Goal: Task Accomplishment & Management: Use online tool/utility

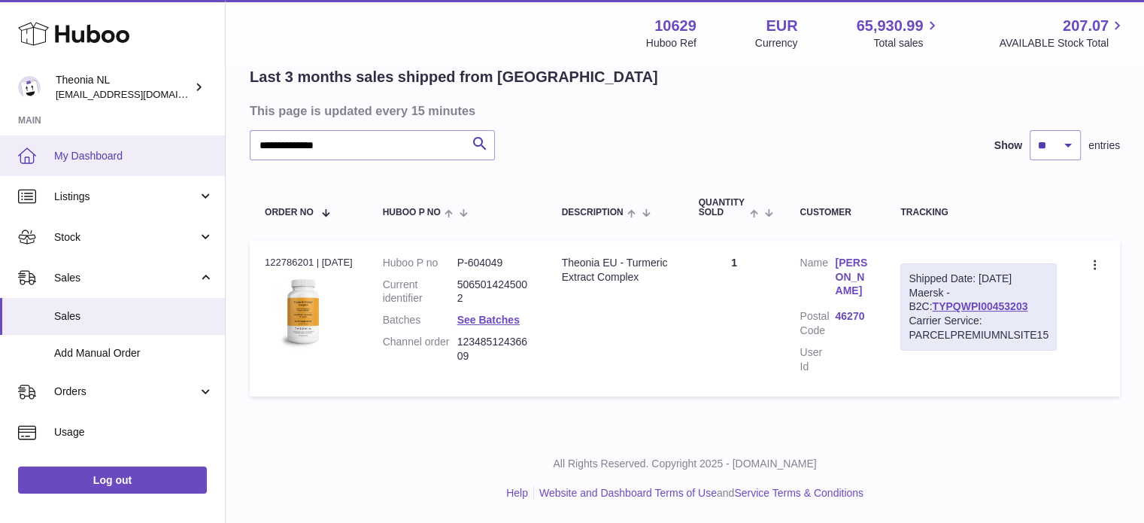
click at [52, 165] on div "**********" at bounding box center [572, 203] width 1144 height 639
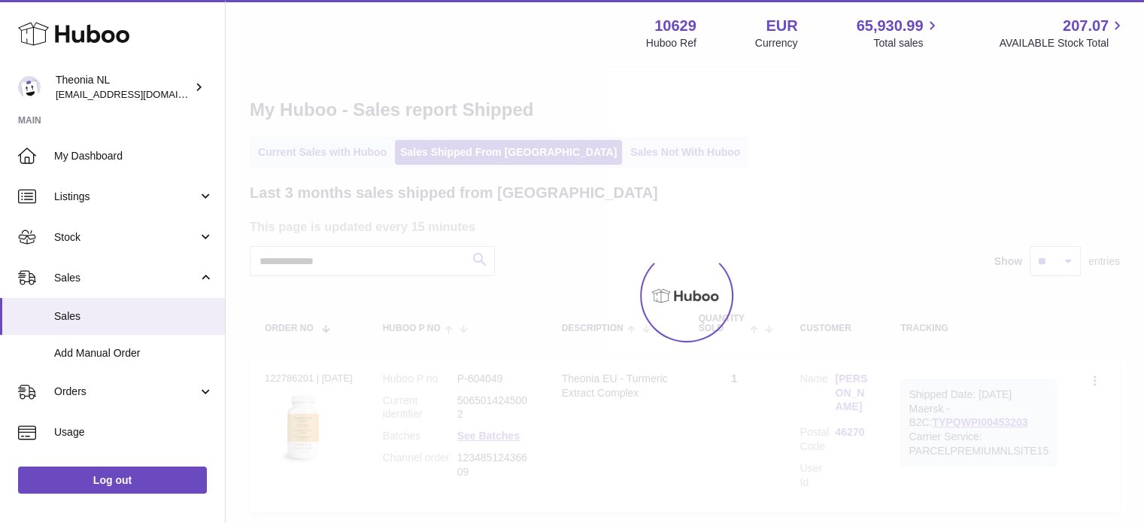
scroll to position [129, 0]
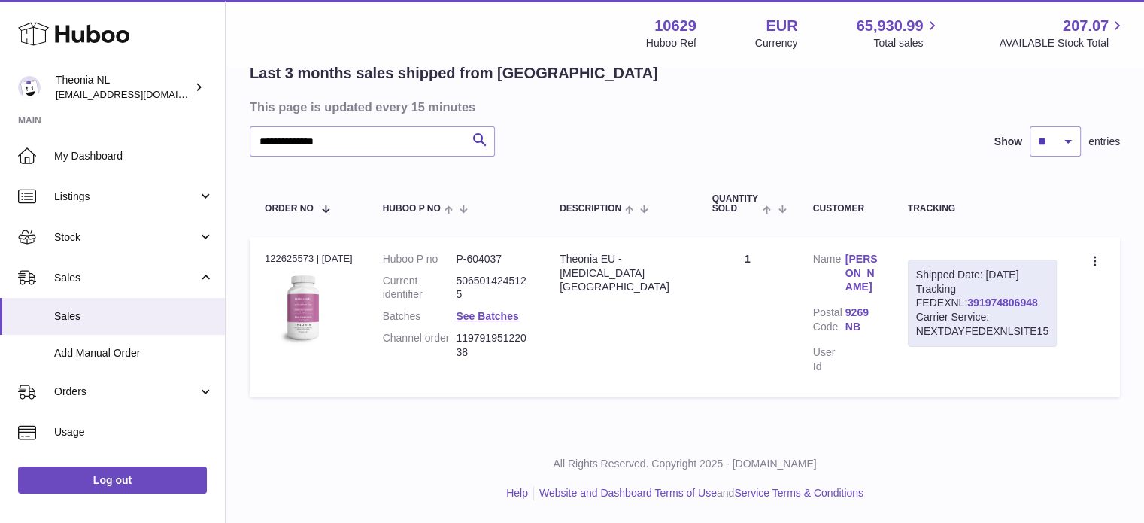
type input "**********"
click at [967, 302] on link "391974806948" at bounding box center [1002, 302] width 70 height 12
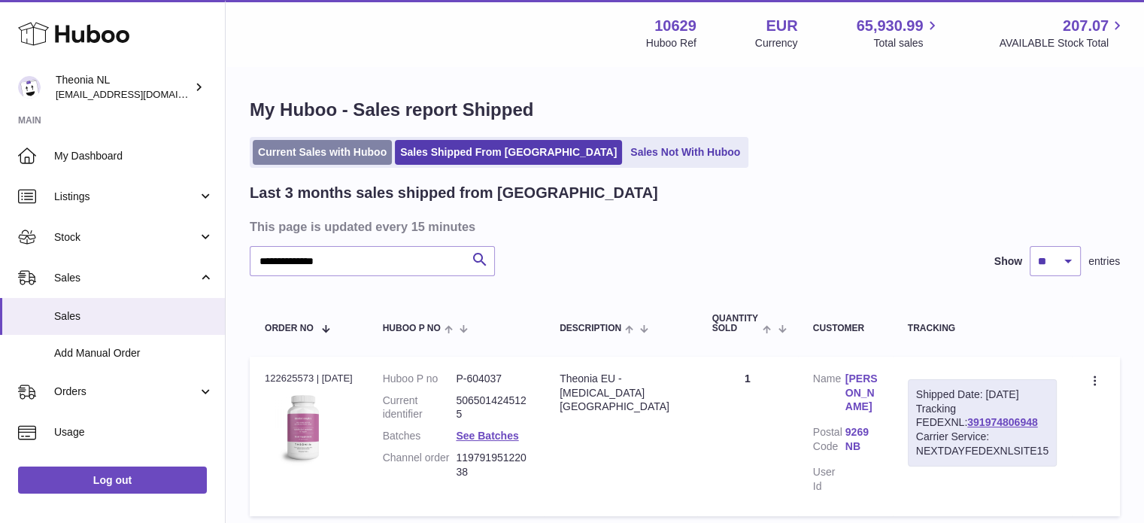
click at [342, 141] on link "Current Sales with Huboo" at bounding box center [322, 152] width 139 height 25
click at [341, 144] on link "Current Sales with Huboo" at bounding box center [322, 152] width 139 height 25
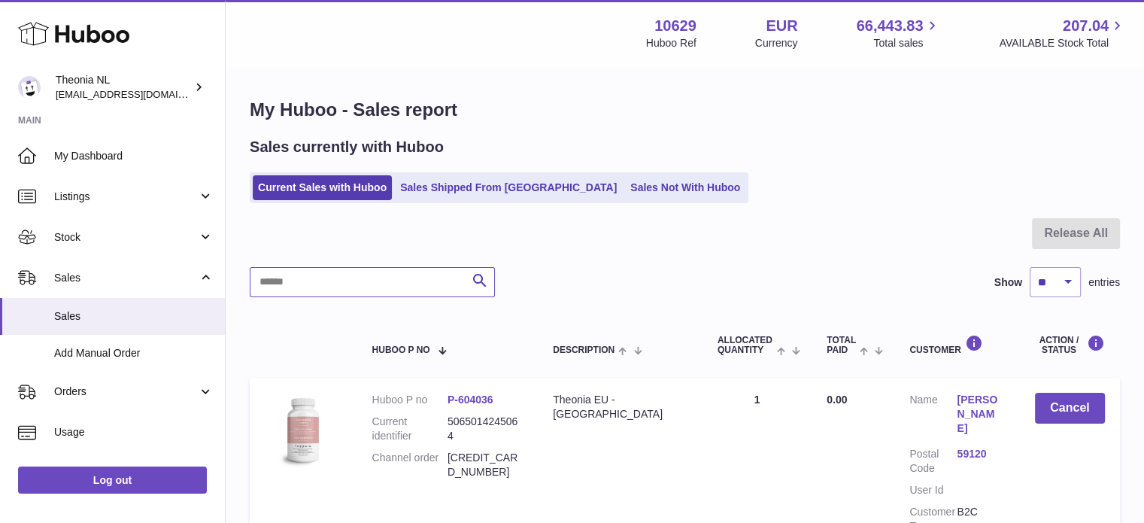
click at [380, 281] on input "text" at bounding box center [372, 282] width 245 height 30
paste input "**********"
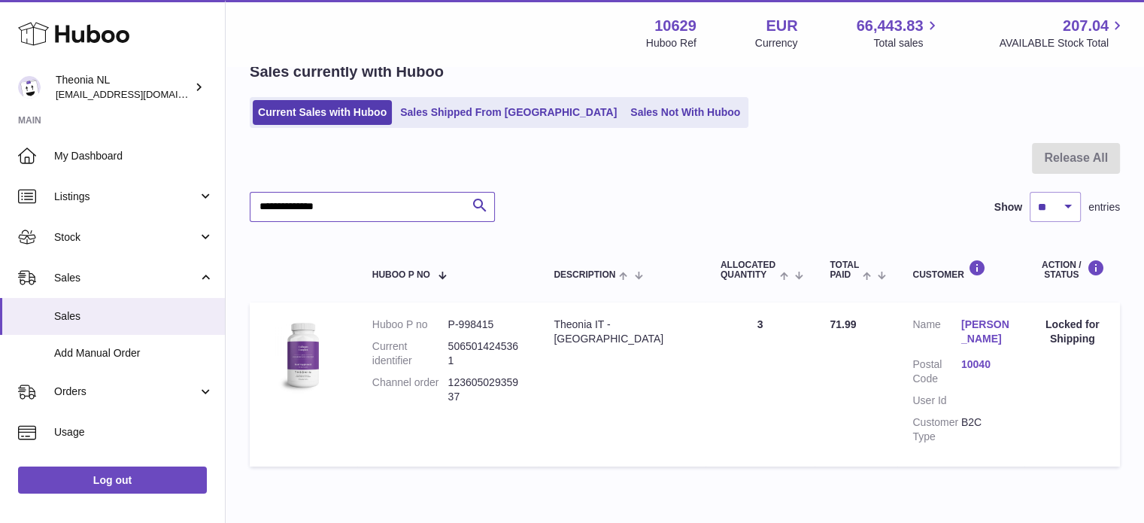
scroll to position [144, 0]
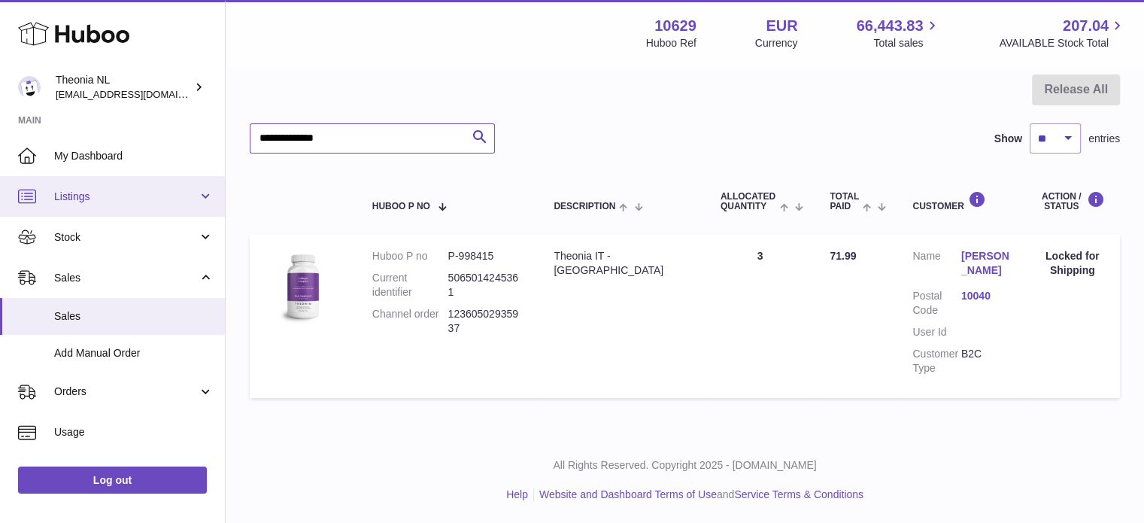
drag, startPoint x: 6, startPoint y: 138, endPoint x: 165, endPoint y: 177, distance: 164.0
click at [0, 138] on div "Huboo Theonia NL info@wholesomegoods.eu Main My Dashboard Listings Not with Hub…" at bounding box center [572, 189] width 1144 height 667
paste input "text"
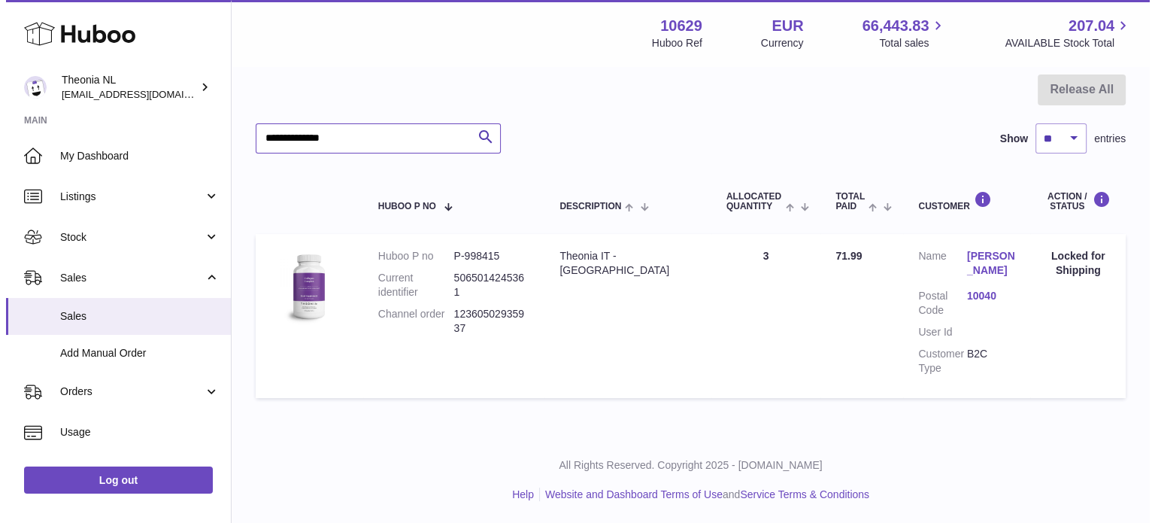
scroll to position [0, 0]
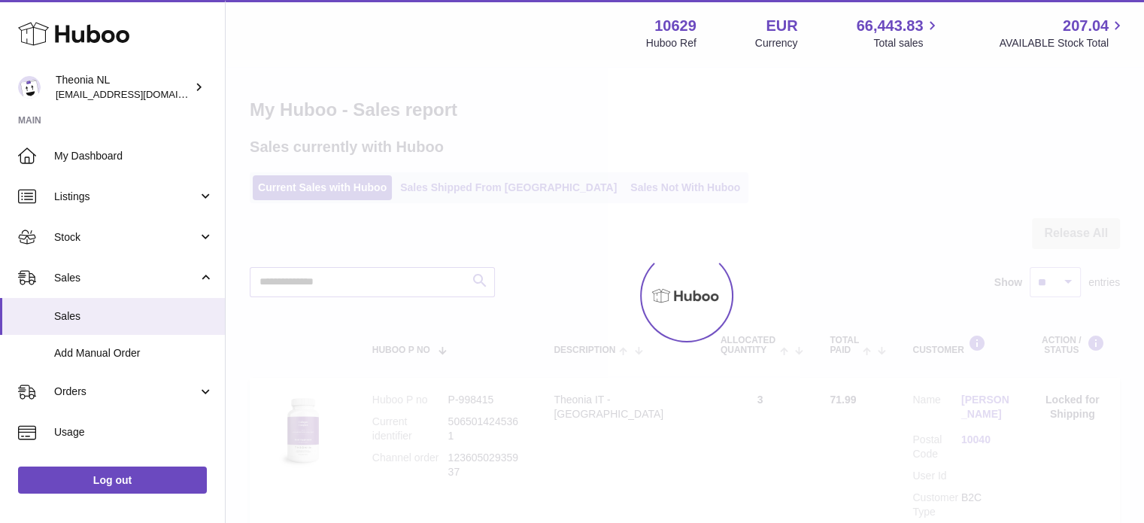
type input "**********"
click at [472, 186] on div at bounding box center [685, 295] width 918 height 455
click at [472, 186] on div "**********" at bounding box center [685, 289] width 918 height 579
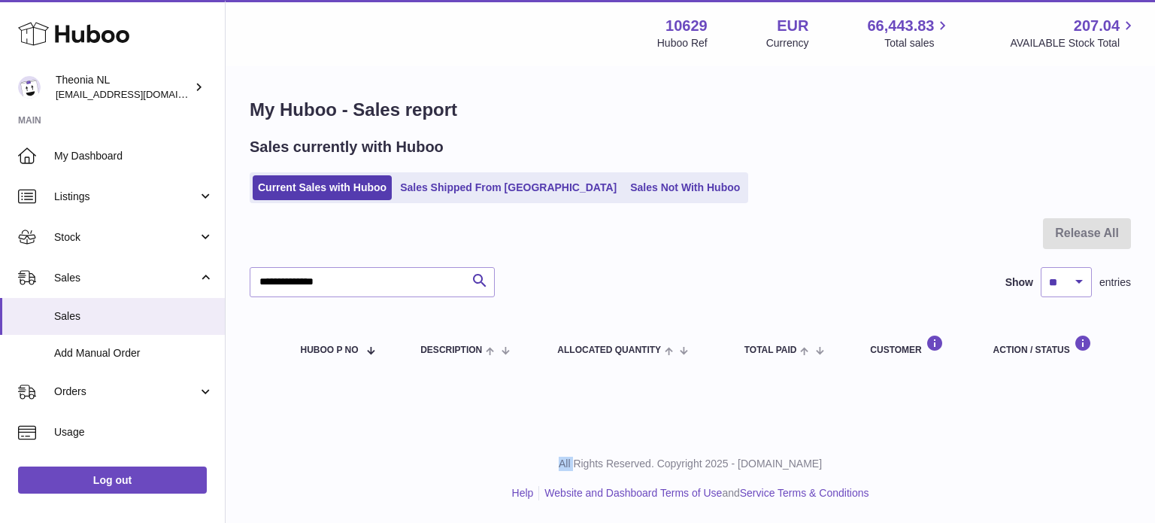
click at [472, 186] on link "Sales Shipped From [GEOGRAPHIC_DATA]" at bounding box center [508, 187] width 227 height 25
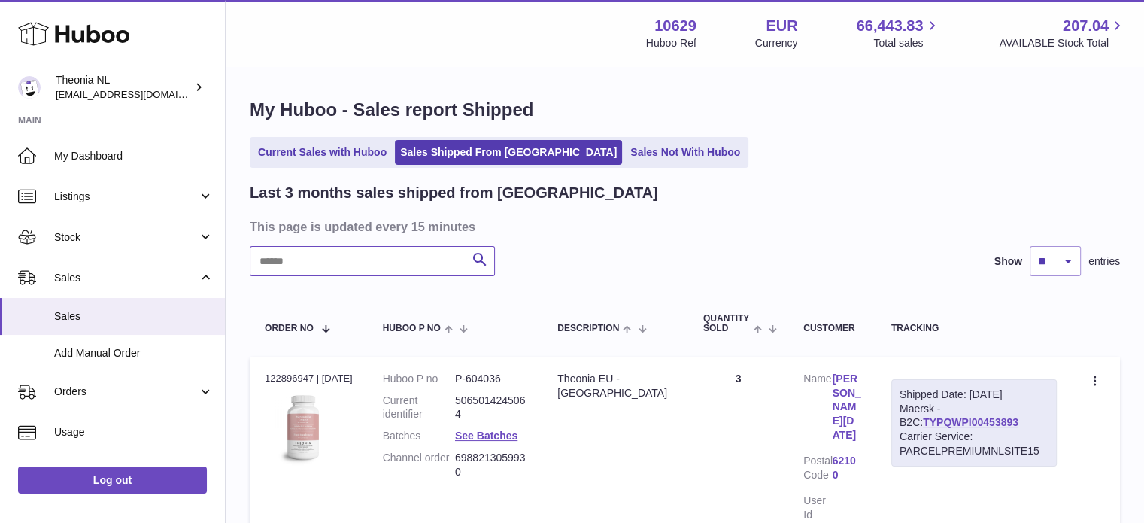
click at [396, 268] on input "text" at bounding box center [372, 261] width 245 height 30
paste input "**********"
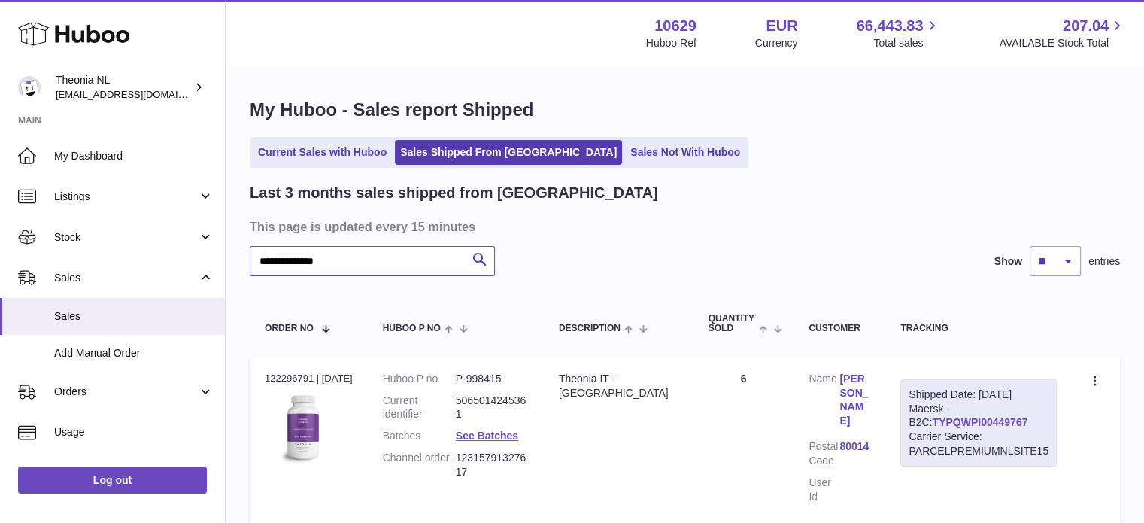
type input "**********"
click at [964, 416] on link "TYPQWPI00449767" at bounding box center [980, 422] width 96 height 12
click at [334, 159] on link "Current Sales with Huboo" at bounding box center [322, 152] width 139 height 25
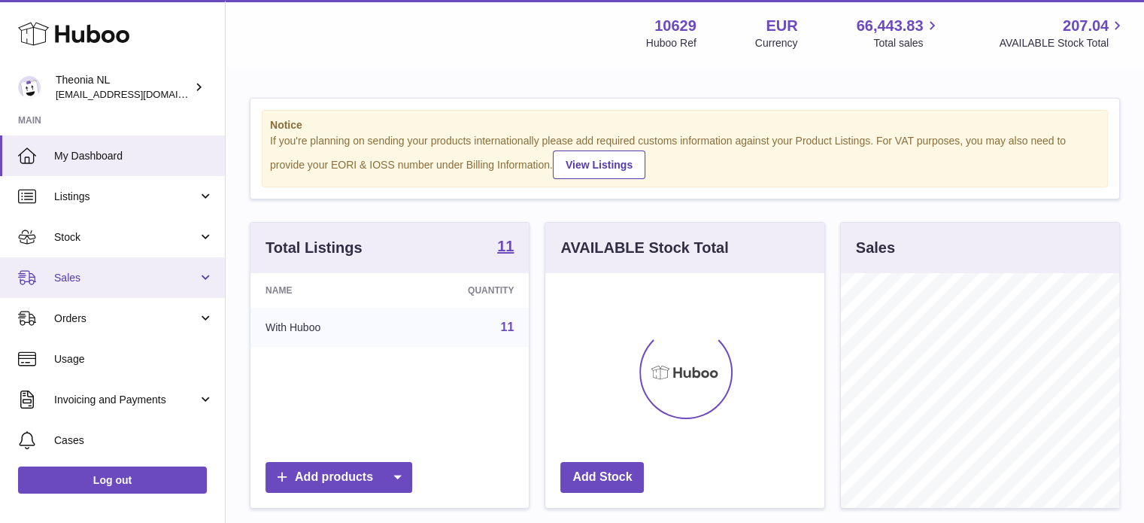
scroll to position [235, 279]
click at [105, 271] on span "Sales" at bounding box center [126, 278] width 144 height 14
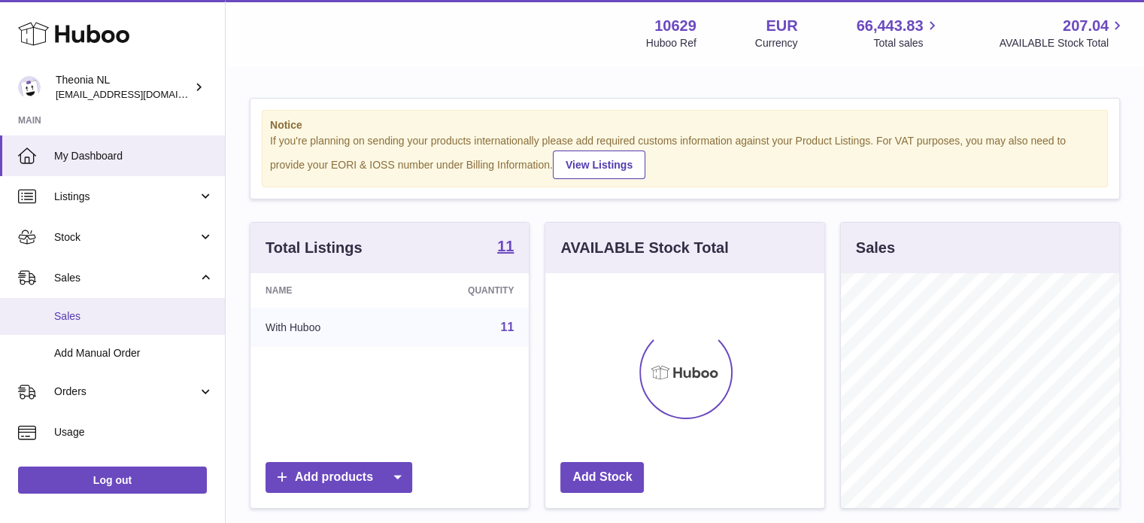
click at [108, 298] on link "Sales" at bounding box center [112, 316] width 225 height 37
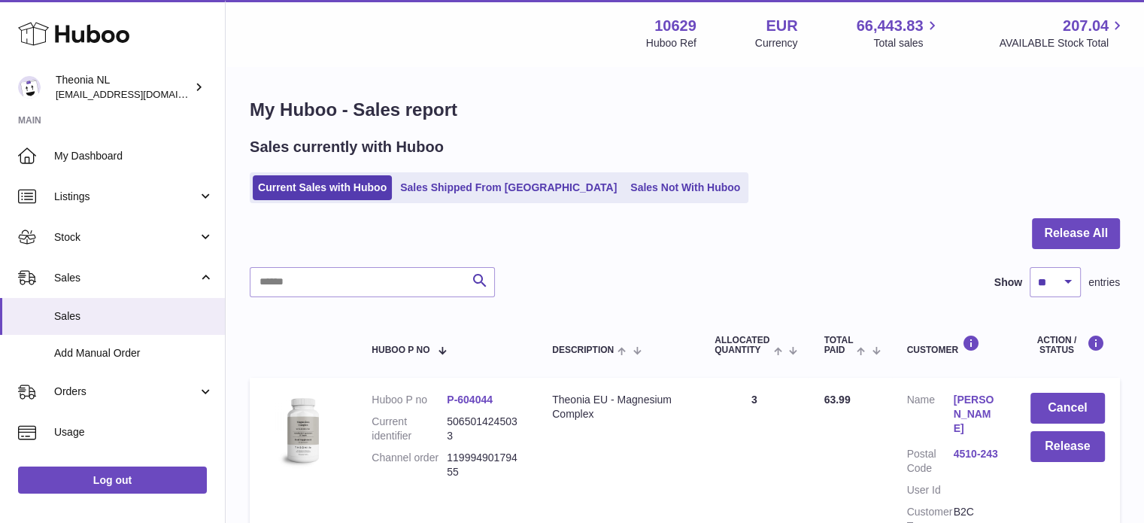
click at [403, 279] on input "text" at bounding box center [372, 282] width 245 height 30
paste input "**********"
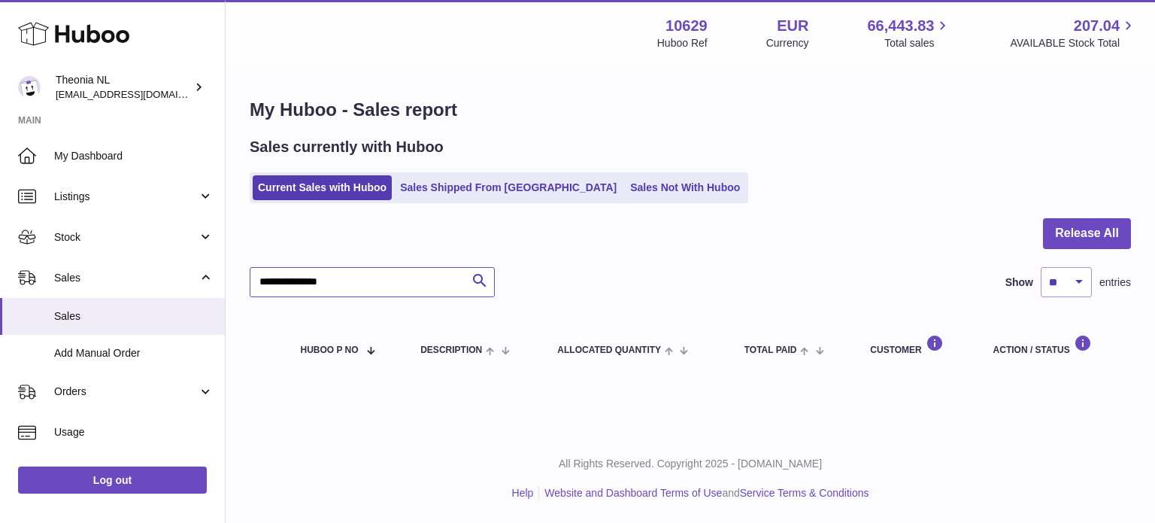
type input "**********"
click at [421, 179] on link "Sales Shipped From [GEOGRAPHIC_DATA]" at bounding box center [508, 187] width 227 height 25
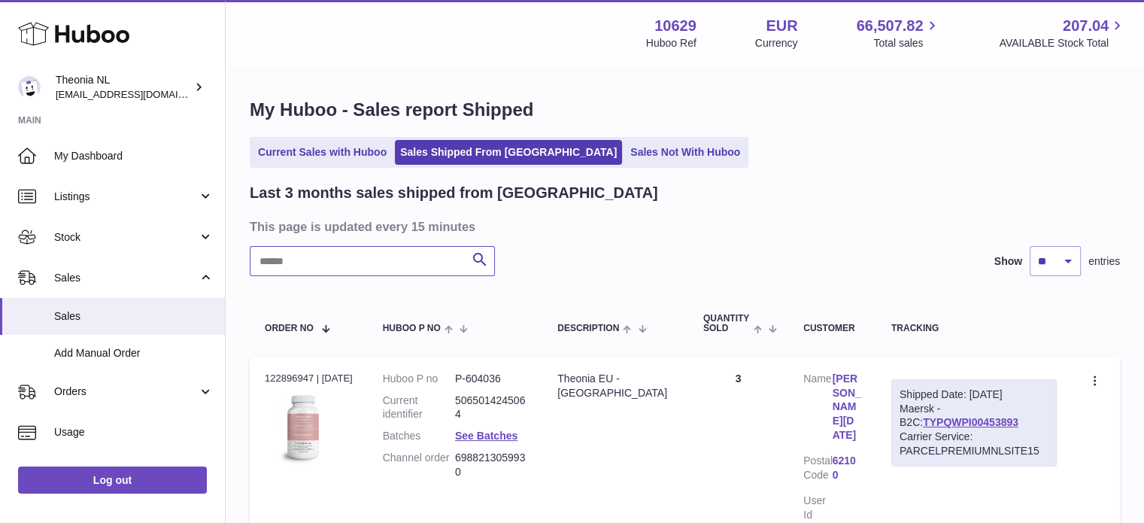
click at [387, 258] on input "text" at bounding box center [372, 261] width 245 height 30
paste input "**********"
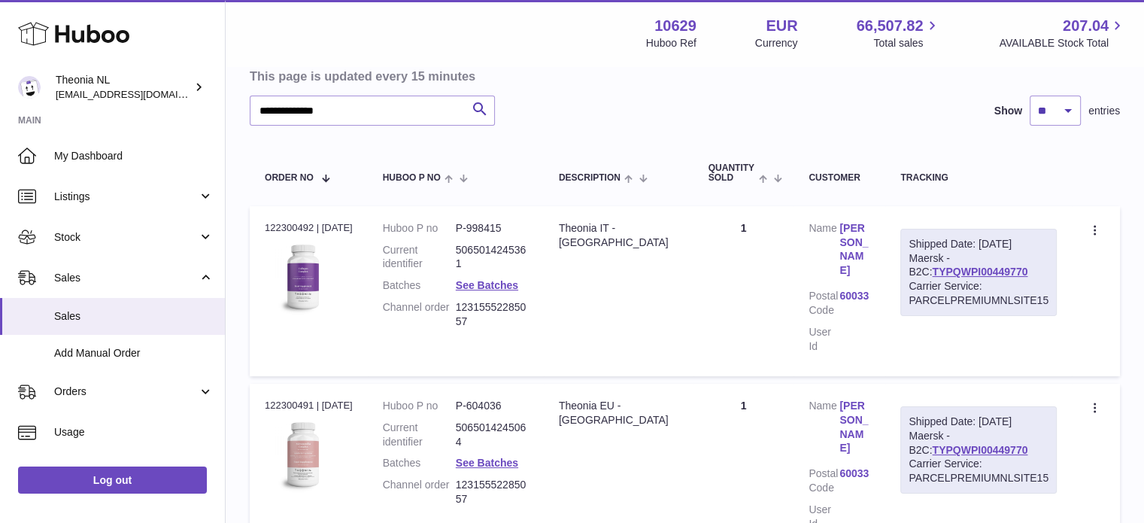
click at [945, 281] on div "Carrier Service: PARCELPREMIUMNLSITE15" at bounding box center [979, 293] width 140 height 29
click at [952, 267] on link "TYPQWPI00449770" at bounding box center [980, 271] width 96 height 12
drag, startPoint x: 266, startPoint y: 108, endPoint x: 20, endPoint y: 99, distance: 246.1
click at [20, 99] on div "**********" at bounding box center [572, 265] width 1144 height 830
paste input "text"
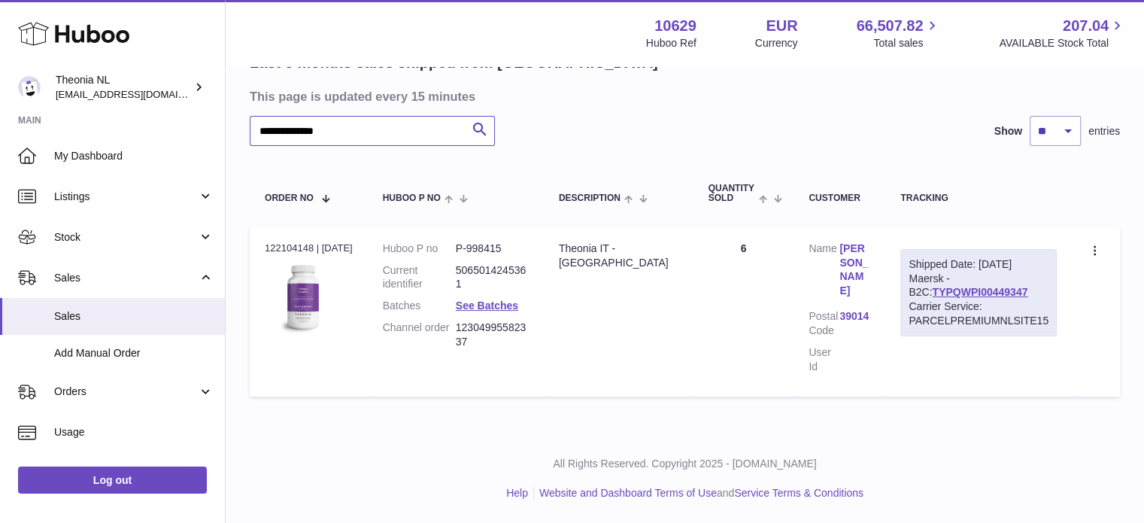
scroll to position [114, 0]
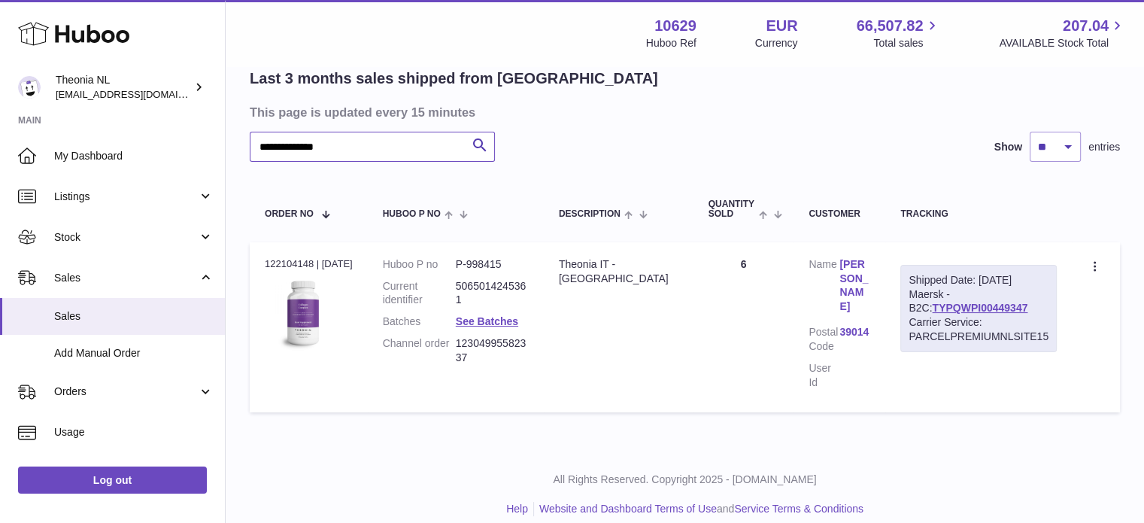
type input "**********"
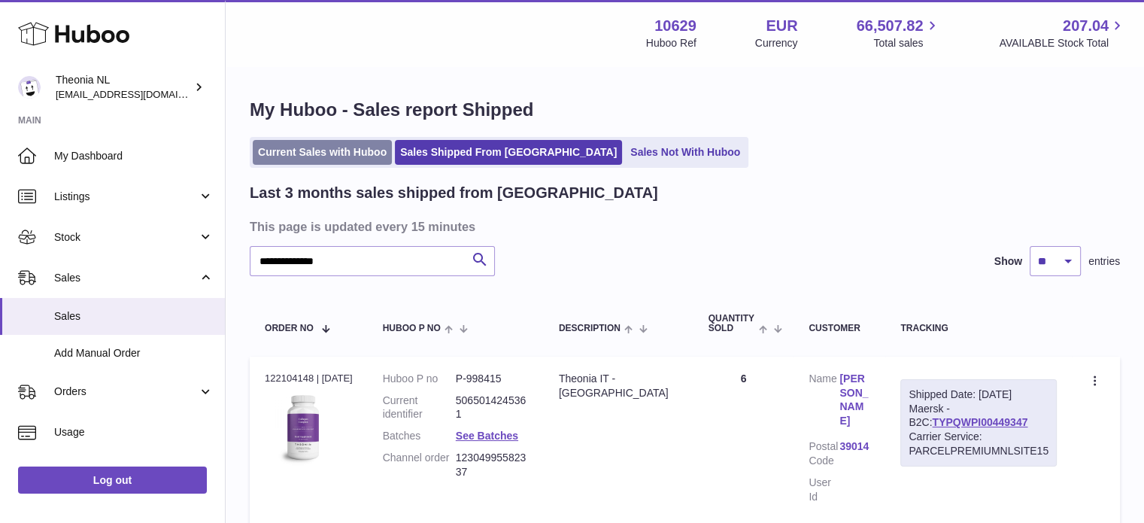
click at [304, 152] on link "Current Sales with Huboo" at bounding box center [322, 152] width 139 height 25
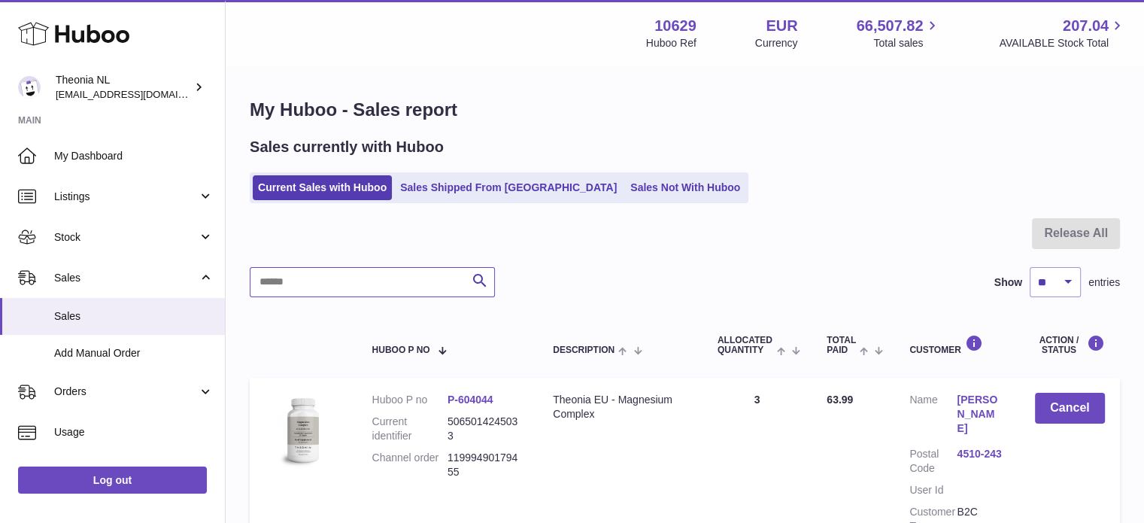
click at [353, 279] on input "text" at bounding box center [372, 282] width 245 height 30
paste input "**********"
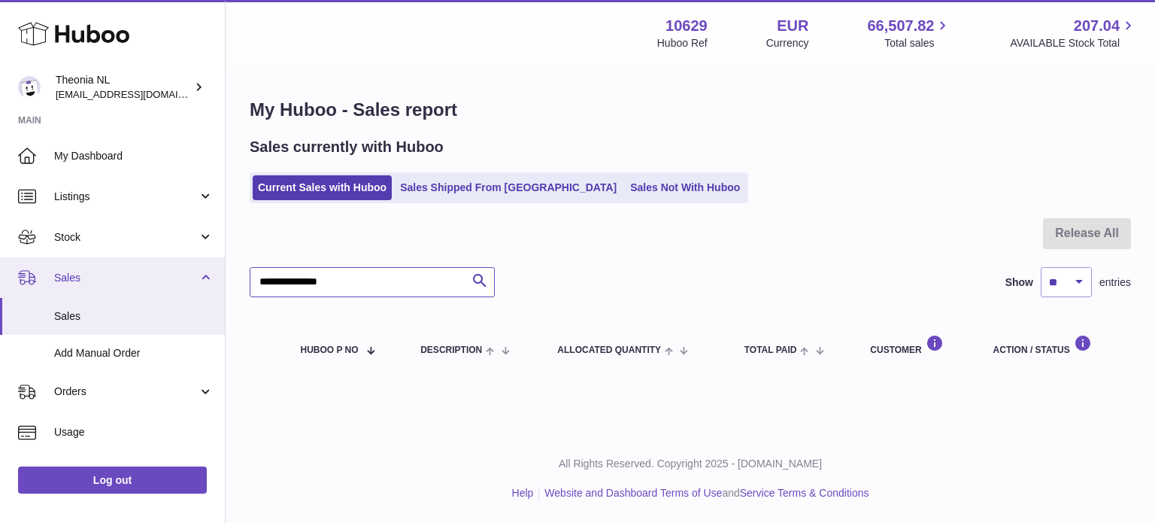
drag, startPoint x: 427, startPoint y: 278, endPoint x: 0, endPoint y: 288, distance: 427.3
click at [0, 288] on div "Huboo Theonia NL info@wholesomegoods.eu Main My Dashboard Listings Not with Hub…" at bounding box center [577, 261] width 1155 height 523
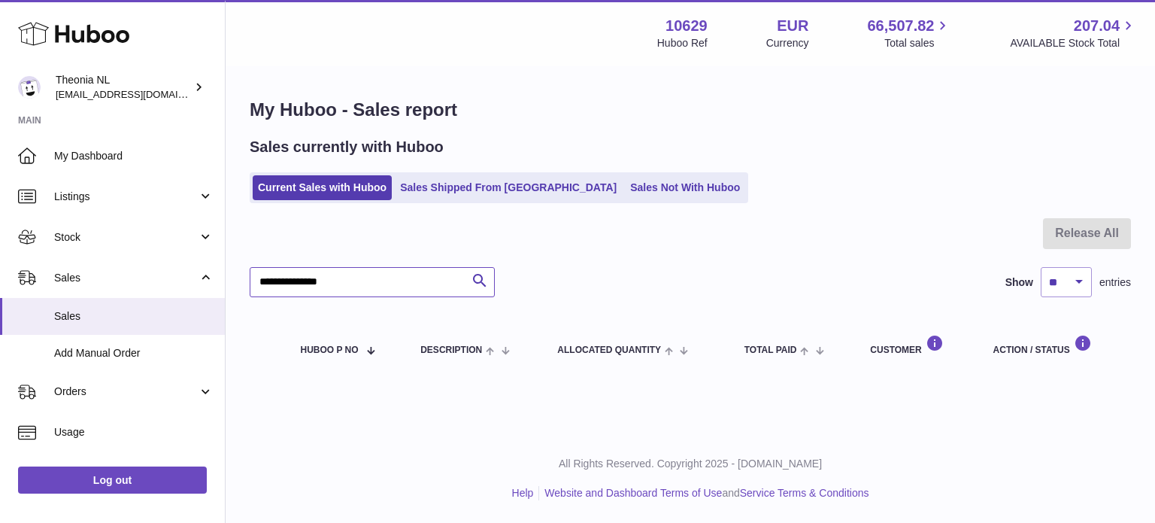
paste input "text"
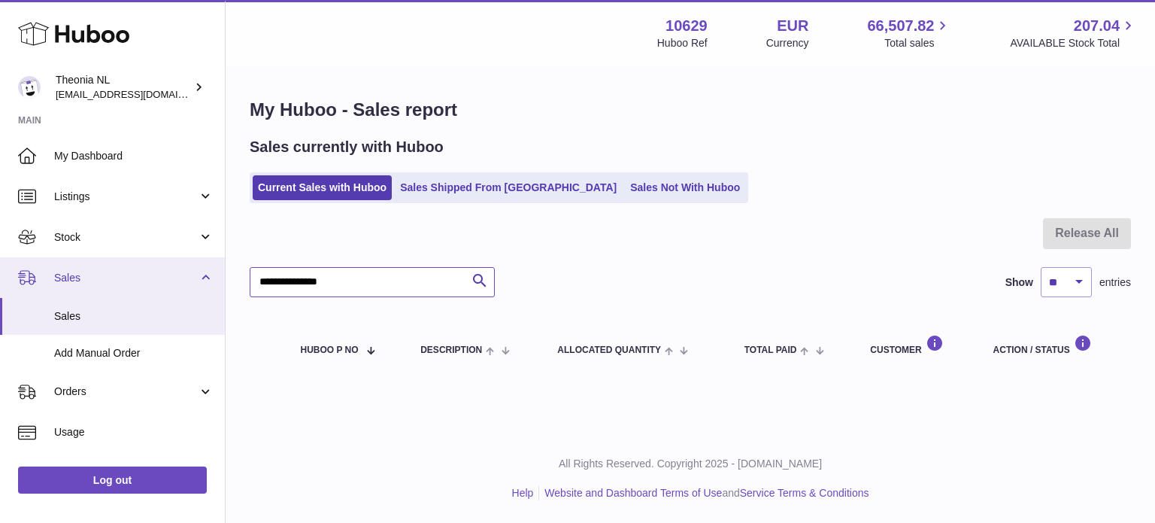
drag, startPoint x: 397, startPoint y: 279, endPoint x: 0, endPoint y: 265, distance: 397.3
click at [24, 268] on div "Huboo Theonia NL info@wholesomegoods.eu Main My Dashboard Listings Not with Hub…" at bounding box center [577, 261] width 1155 height 523
paste input "text"
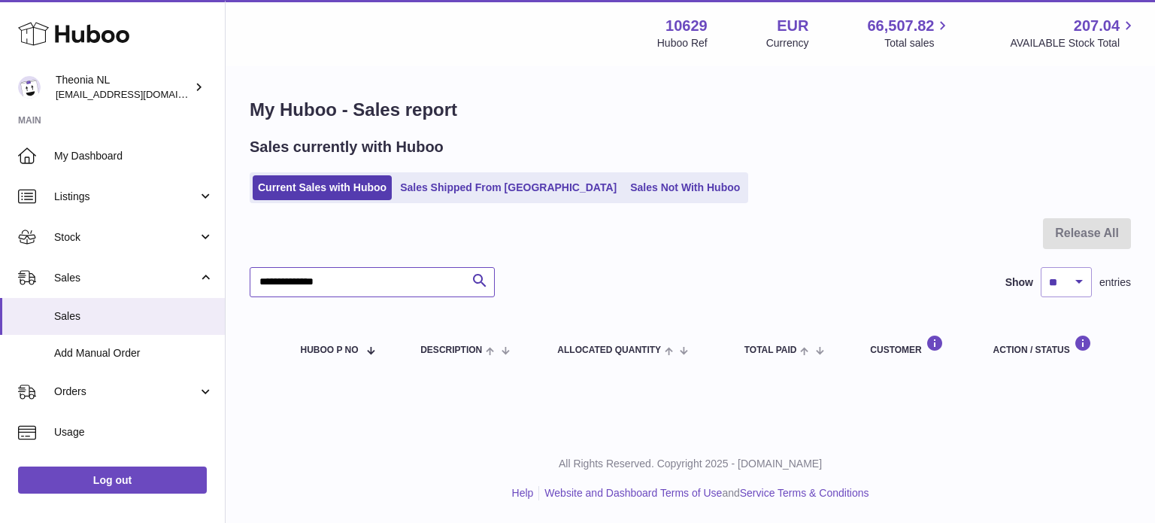
type input "**********"
click at [463, 201] on ul "Current Sales with Huboo Sales Shipped From Huboo Sales Not With Huboo" at bounding box center [499, 187] width 499 height 31
click at [464, 190] on link "Sales Shipped From [GEOGRAPHIC_DATA]" at bounding box center [508, 187] width 227 height 25
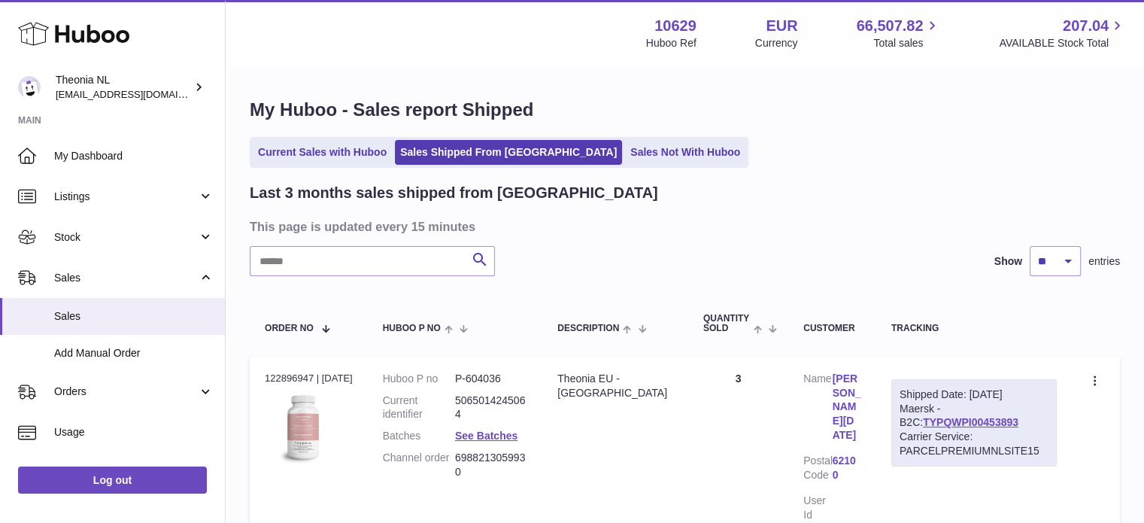
click at [417, 272] on input "text" at bounding box center [372, 261] width 245 height 30
paste input "**********"
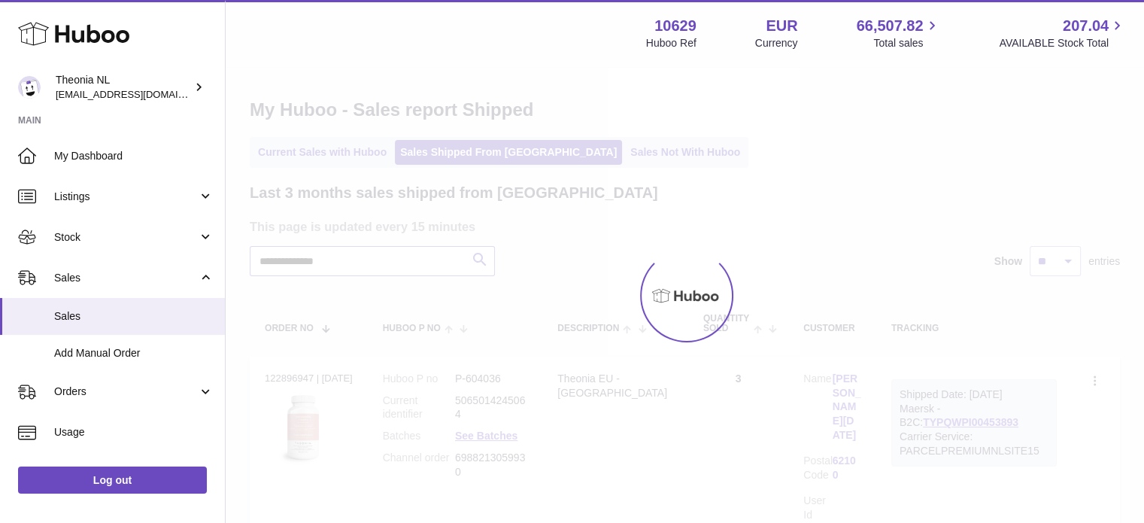
scroll to position [75, 0]
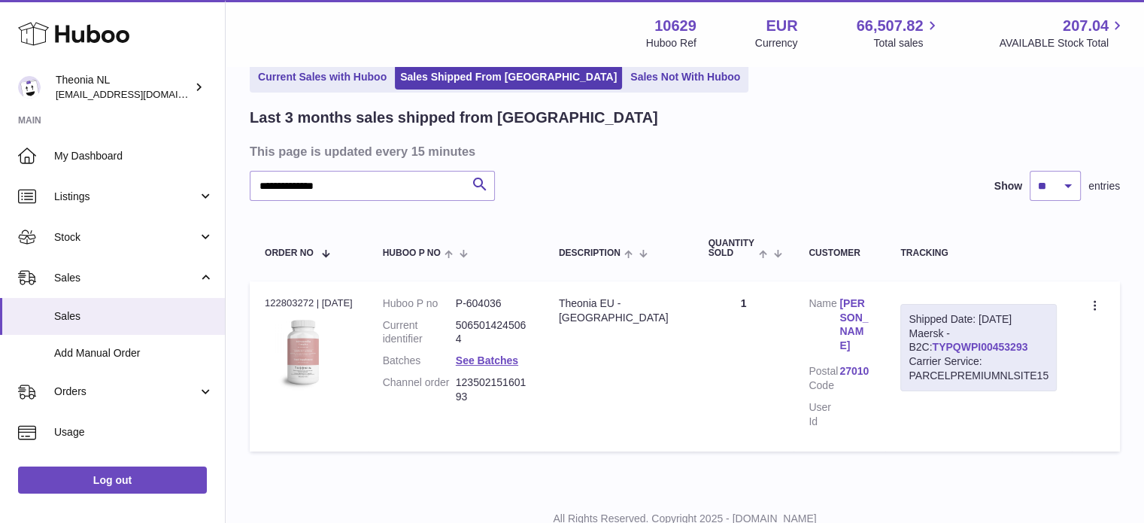
click at [963, 342] on link "TYPQWPI00453293" at bounding box center [980, 347] width 96 height 12
click at [966, 341] on link "TYPQWPI00453293" at bounding box center [980, 347] width 96 height 12
drag, startPoint x: 414, startPoint y: 198, endPoint x: 177, endPoint y: 195, distance: 237.7
click at [177, 195] on div "**********" at bounding box center [572, 251] width 1144 height 653
paste input "text"
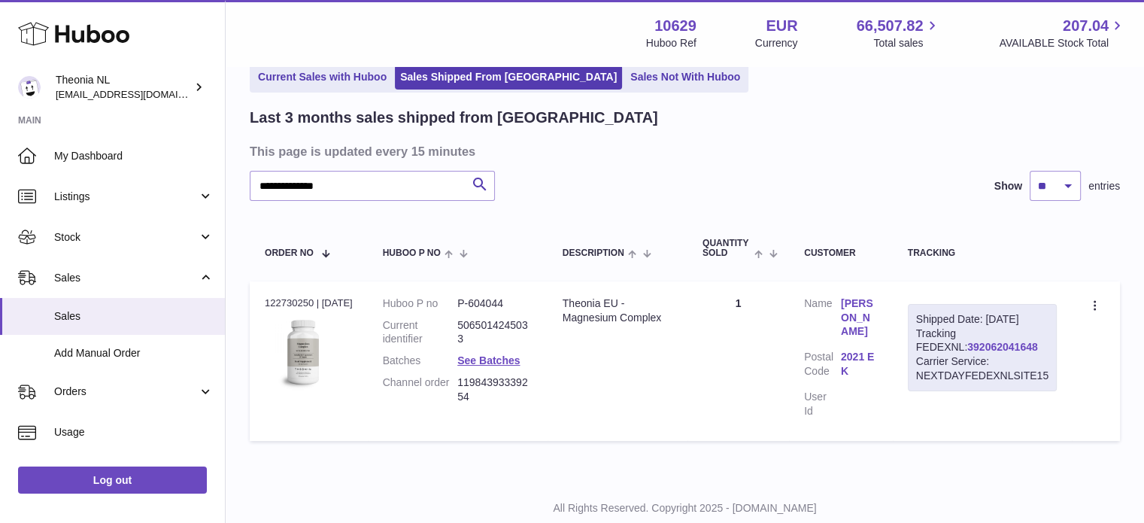
click at [967, 353] on link "392062041648" at bounding box center [1002, 347] width 70 height 12
drag, startPoint x: 415, startPoint y: 171, endPoint x: 14, endPoint y: 183, distance: 401.8
click at [16, 183] on div "**********" at bounding box center [572, 246] width 1144 height 642
paste input "text"
click at [967, 353] on link "391977756798" at bounding box center [1002, 347] width 70 height 12
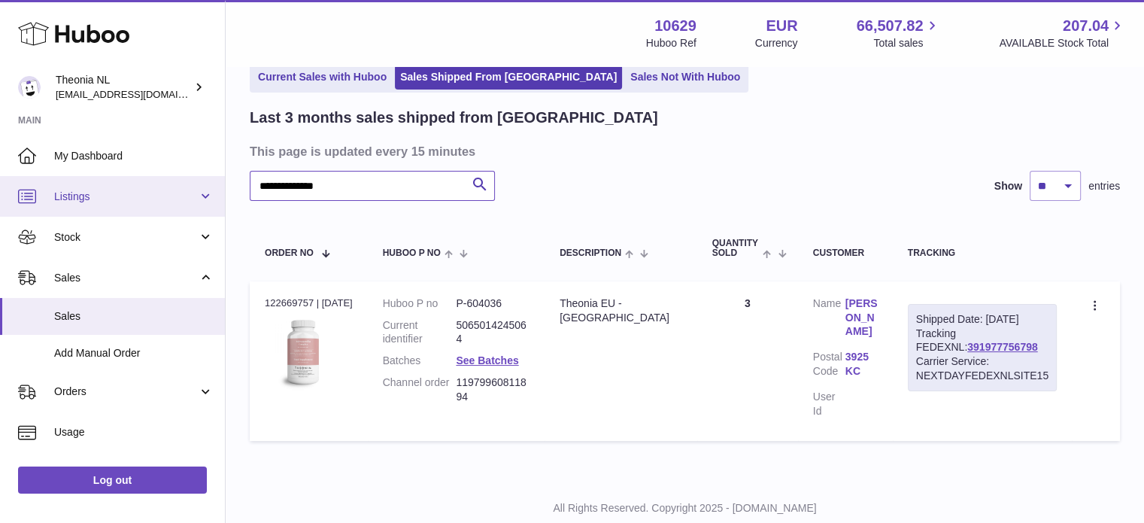
drag, startPoint x: 430, startPoint y: 195, endPoint x: 140, endPoint y: 205, distance: 290.5
click at [149, 187] on div "**********" at bounding box center [572, 246] width 1144 height 642
paste input "text"
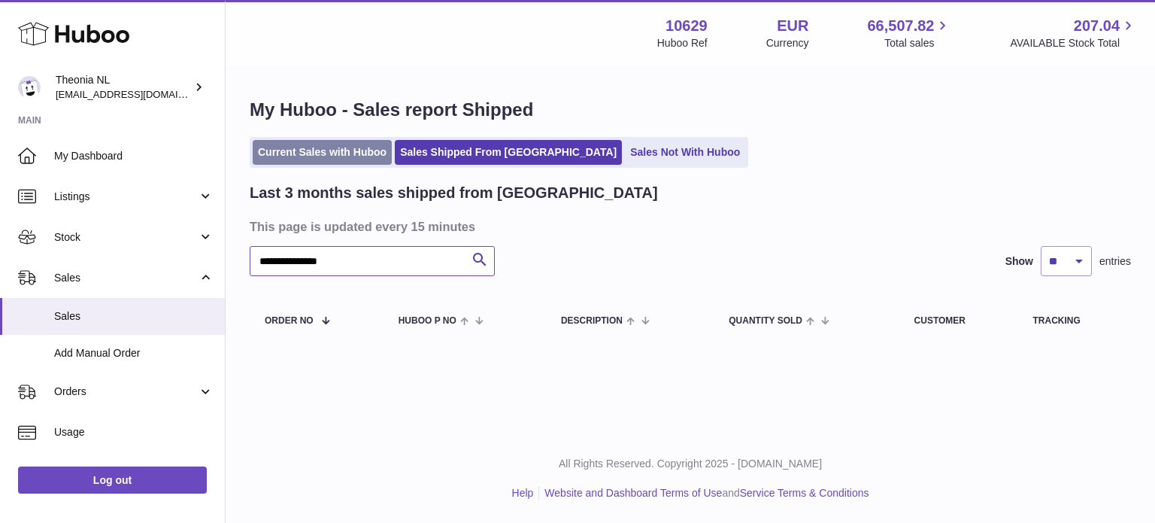
type input "**********"
click at [352, 147] on link "Current Sales with Huboo" at bounding box center [322, 152] width 139 height 25
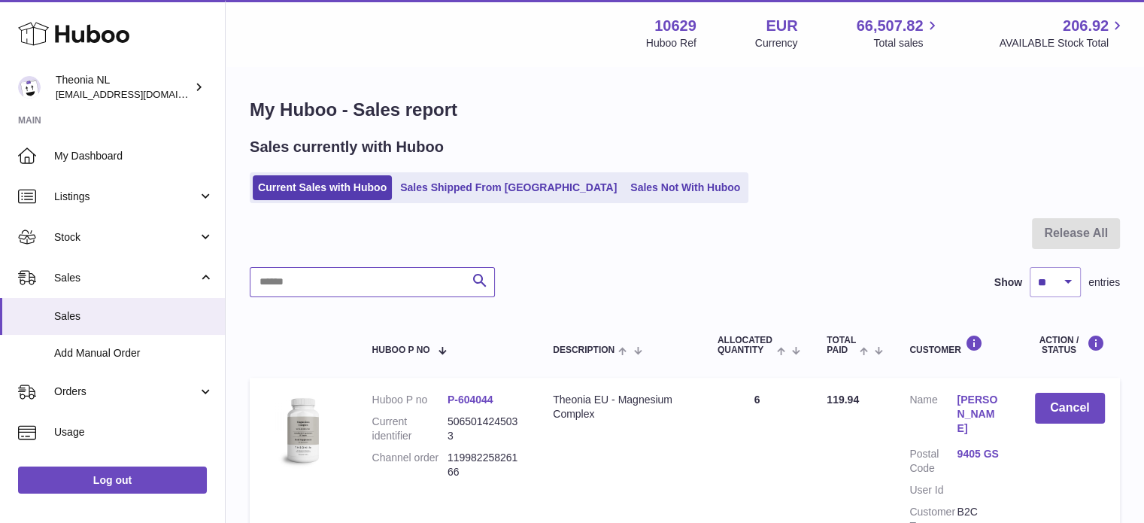
click at [363, 278] on input "text" at bounding box center [372, 282] width 245 height 30
paste input "**********"
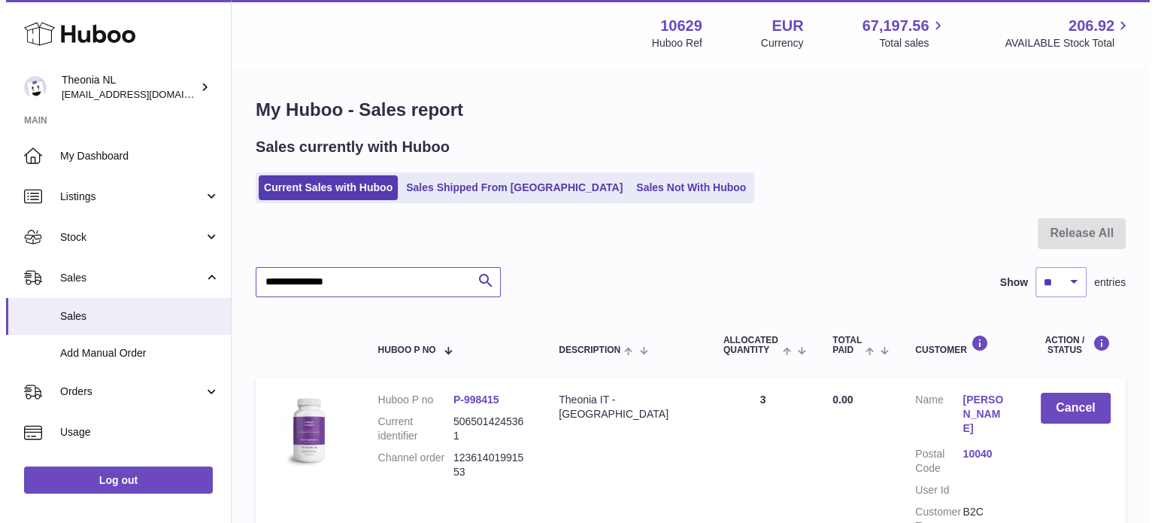
scroll to position [144, 0]
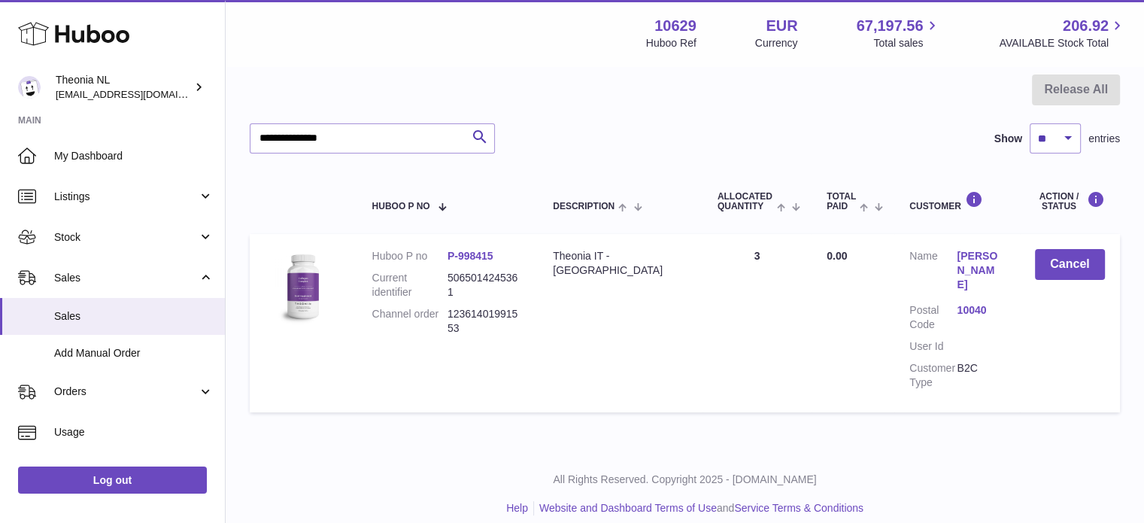
click at [960, 303] on link "10040" at bounding box center [980, 310] width 47 height 14
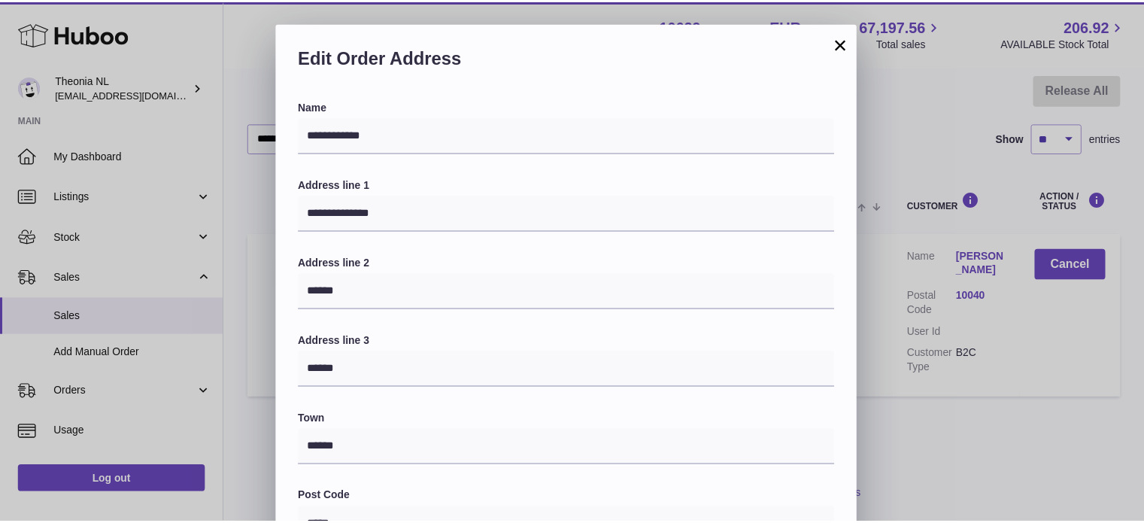
scroll to position [424, 0]
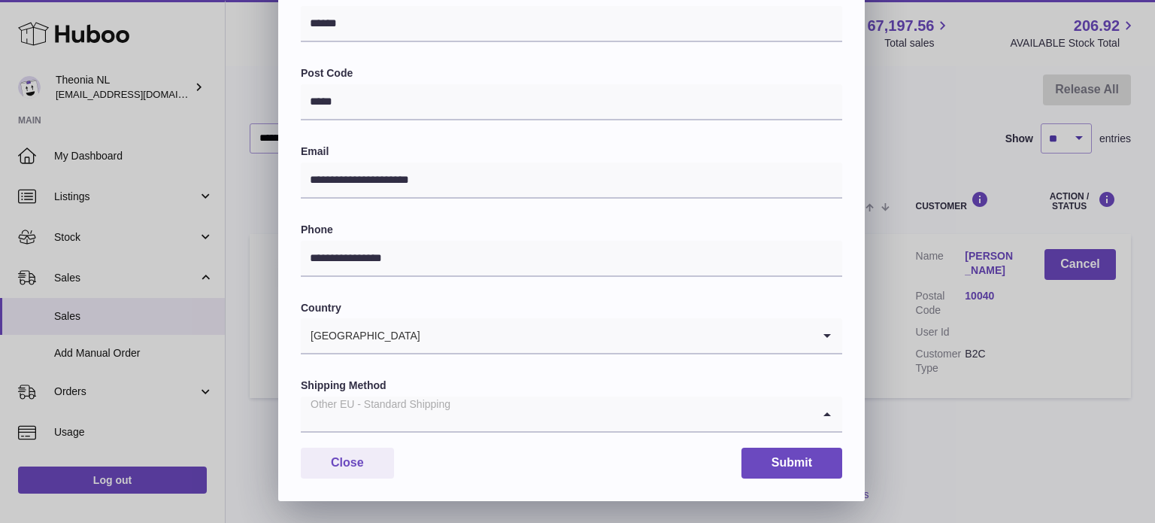
click at [402, 411] on div "Other EU - Standard Shipping" at bounding box center [556, 413] width 511 height 35
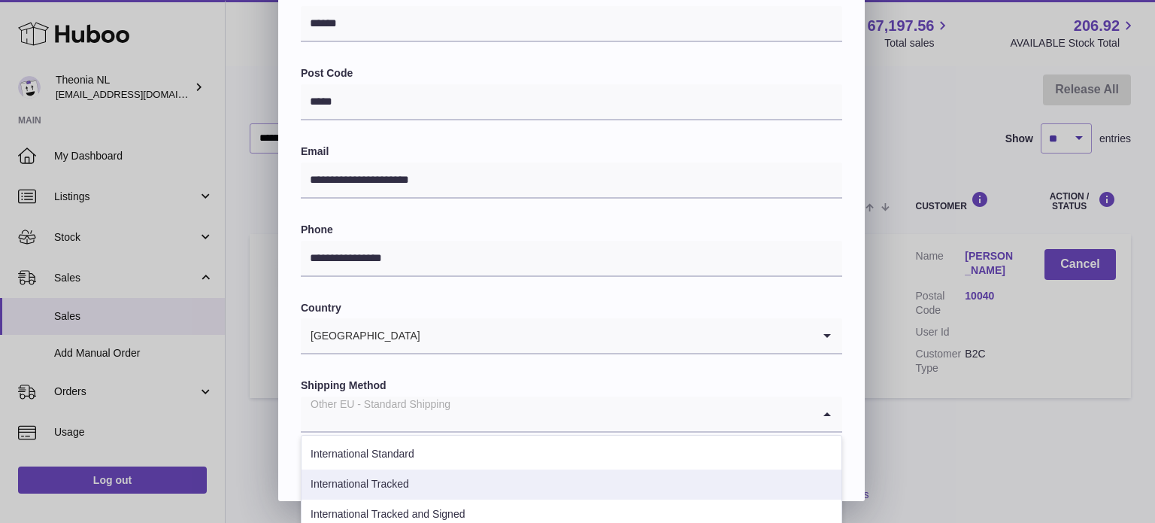
click at [409, 488] on li "International Tracked" at bounding box center [572, 484] width 540 height 30
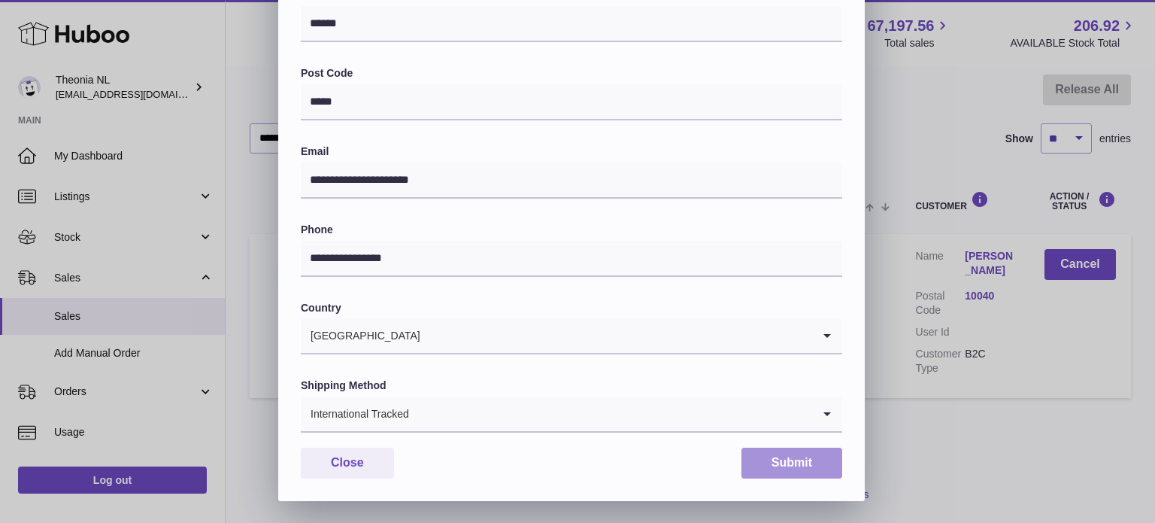
click at [787, 472] on button "Submit" at bounding box center [792, 462] width 101 height 31
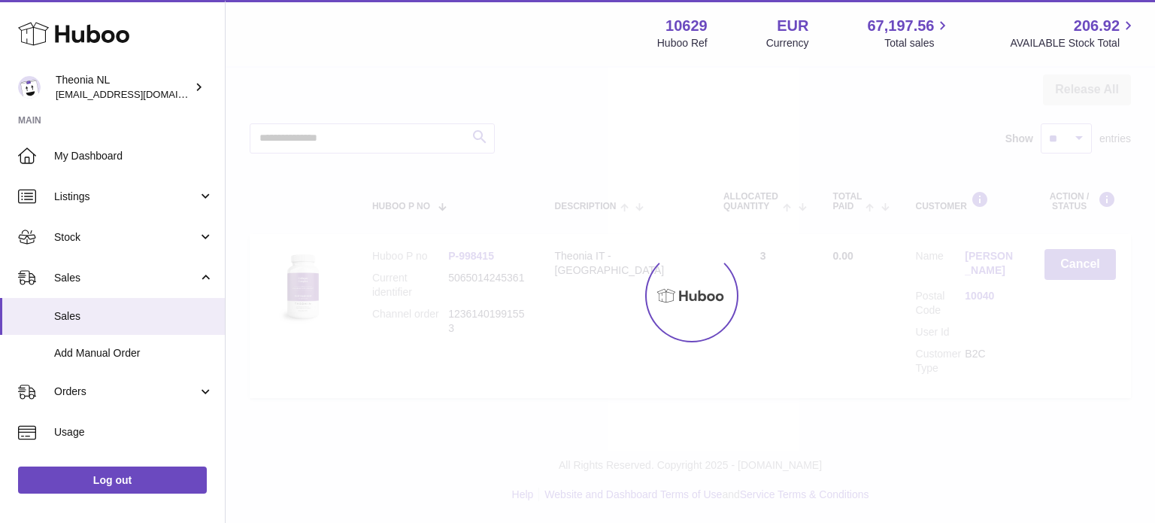
scroll to position [0, 0]
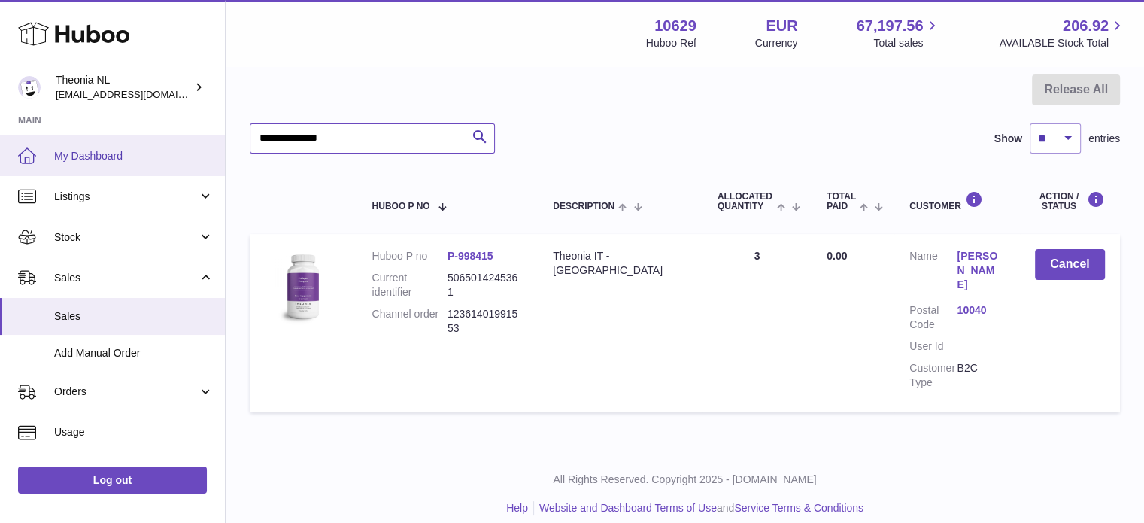
drag, startPoint x: 347, startPoint y: 144, endPoint x: 45, endPoint y: 144, distance: 301.6
click at [57, 144] on div "Huboo Theonia NL info@wholesomegoods.eu Main My Dashboard Listings Not with Hub…" at bounding box center [572, 196] width 1144 height 681
paste input "text"
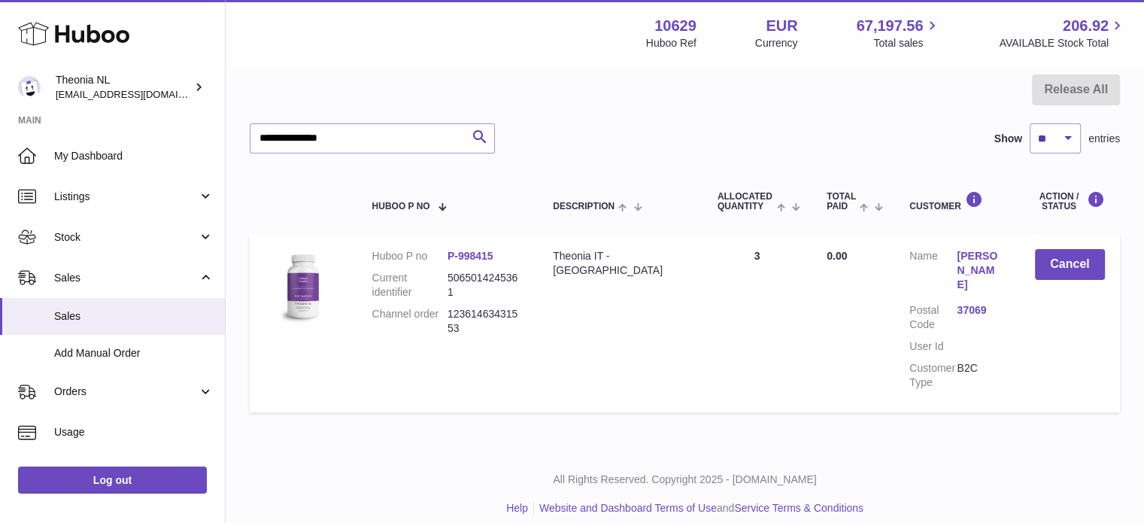
click at [976, 303] on link "37069" at bounding box center [980, 310] width 47 height 14
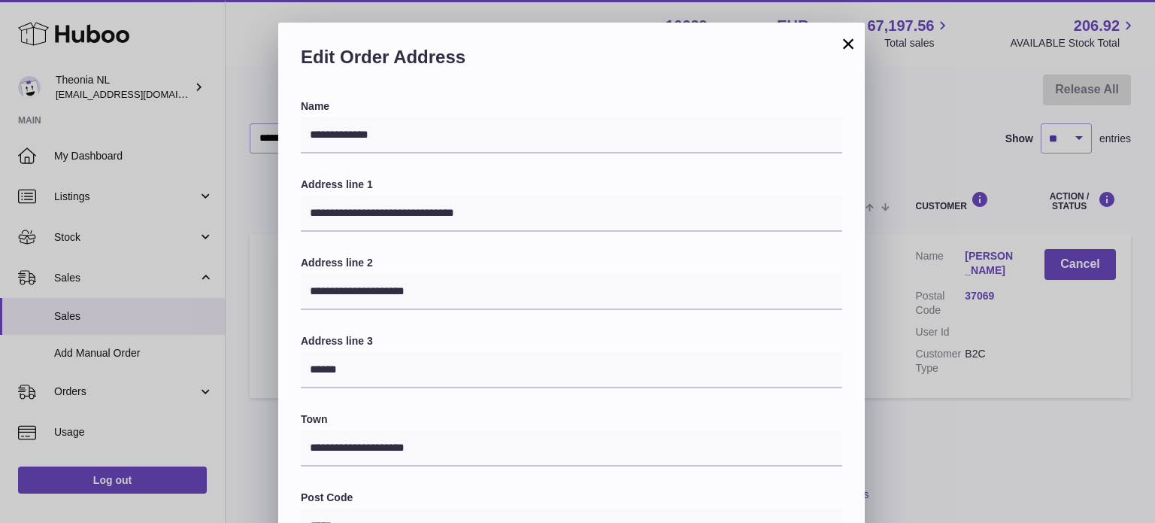
scroll to position [424, 0]
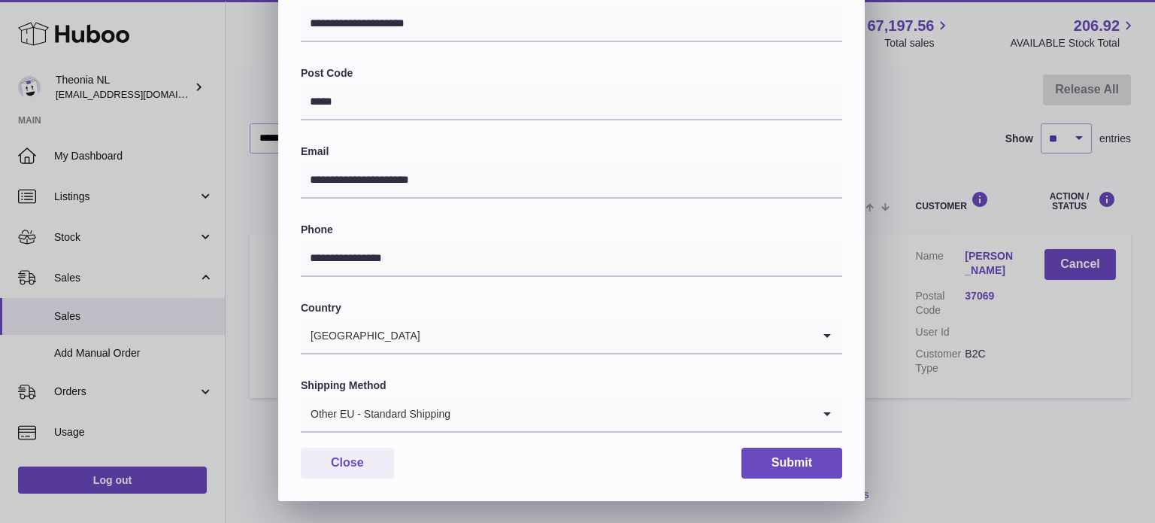
drag, startPoint x: 425, startPoint y: 408, endPoint x: 427, endPoint y: 427, distance: 18.9
click at [424, 409] on div "Other EU - Standard Shipping" at bounding box center [556, 413] width 511 height 35
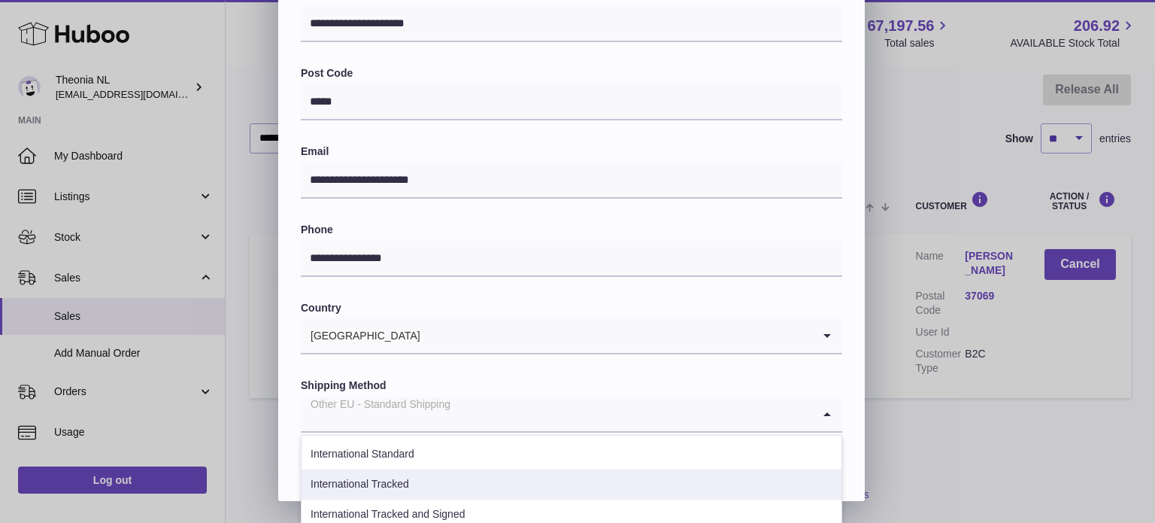
click at [420, 487] on li "International Tracked" at bounding box center [572, 484] width 540 height 30
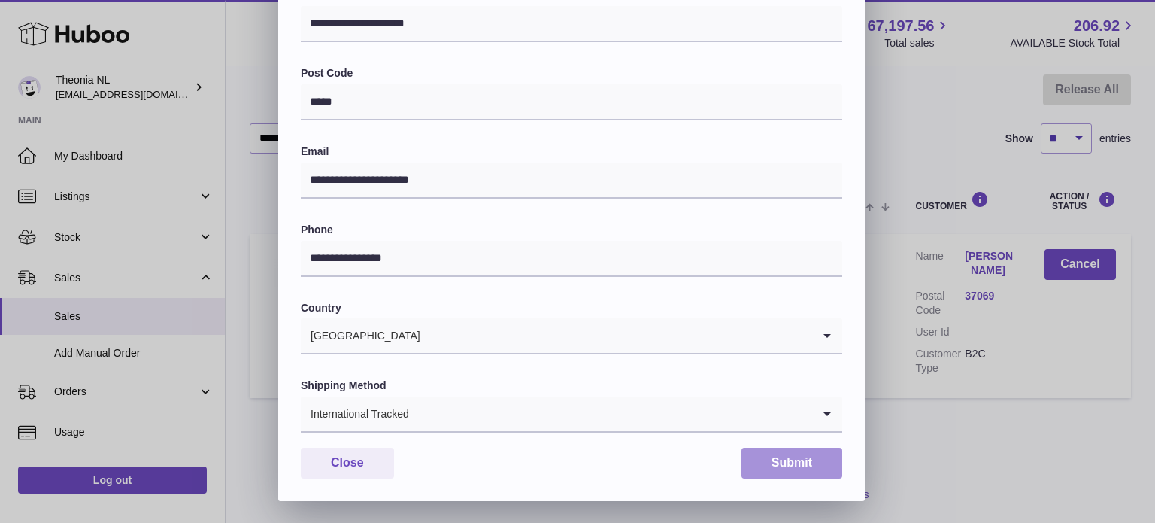
click at [799, 463] on button "Submit" at bounding box center [792, 462] width 101 height 31
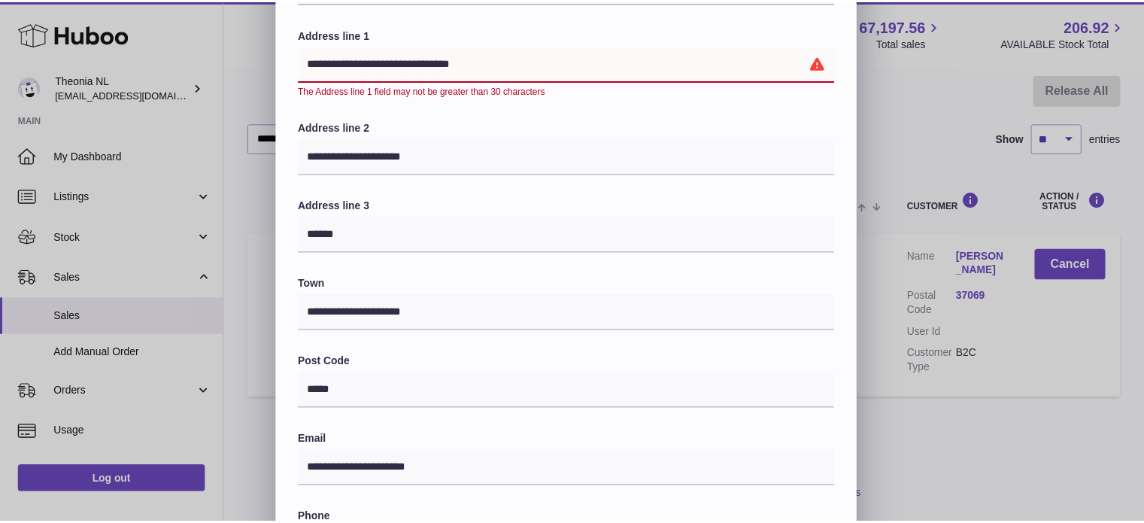
scroll to position [440, 0]
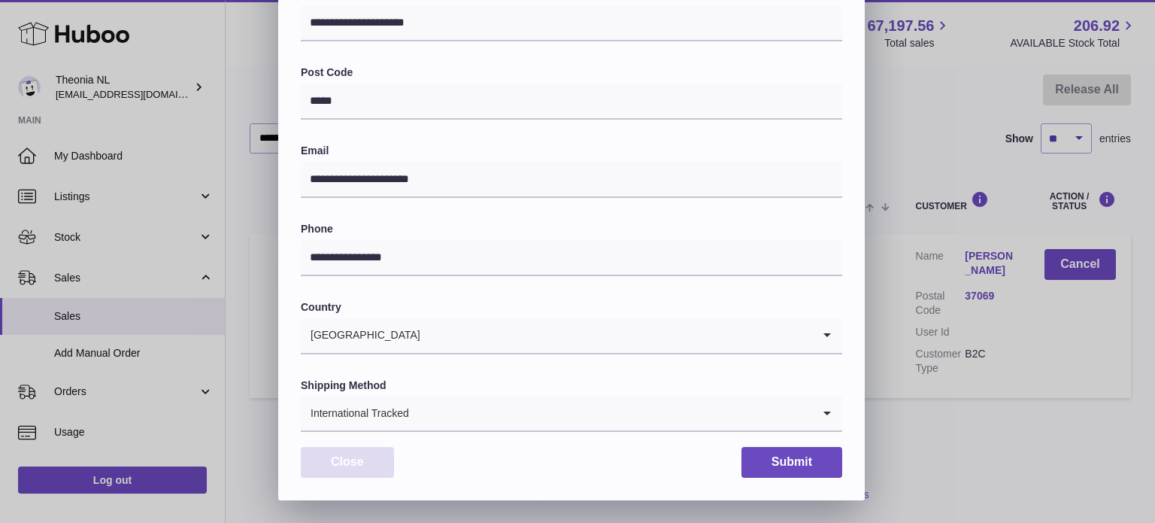
click at [360, 460] on button "Close" at bounding box center [347, 462] width 93 height 31
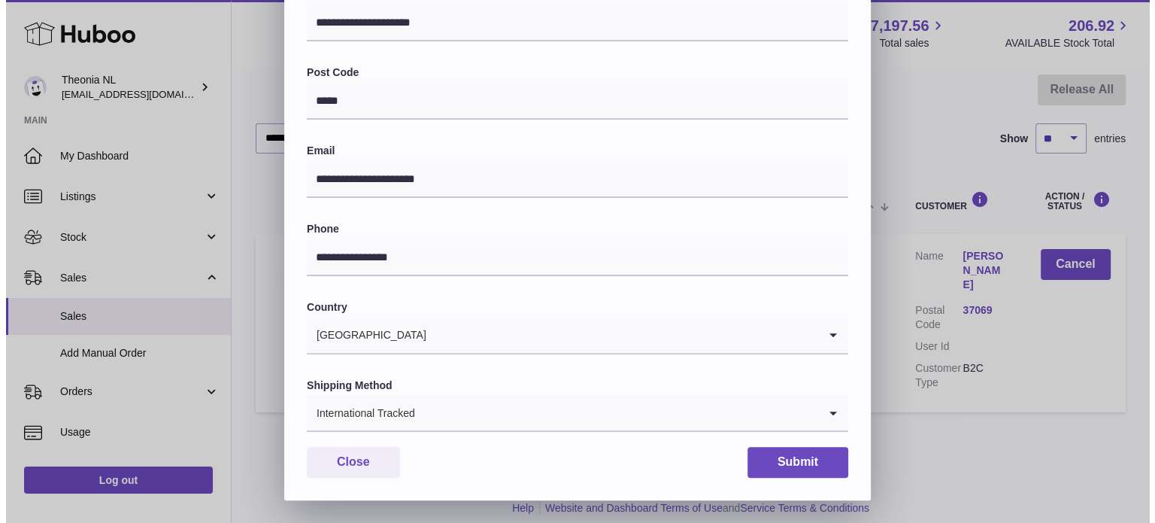
scroll to position [0, 0]
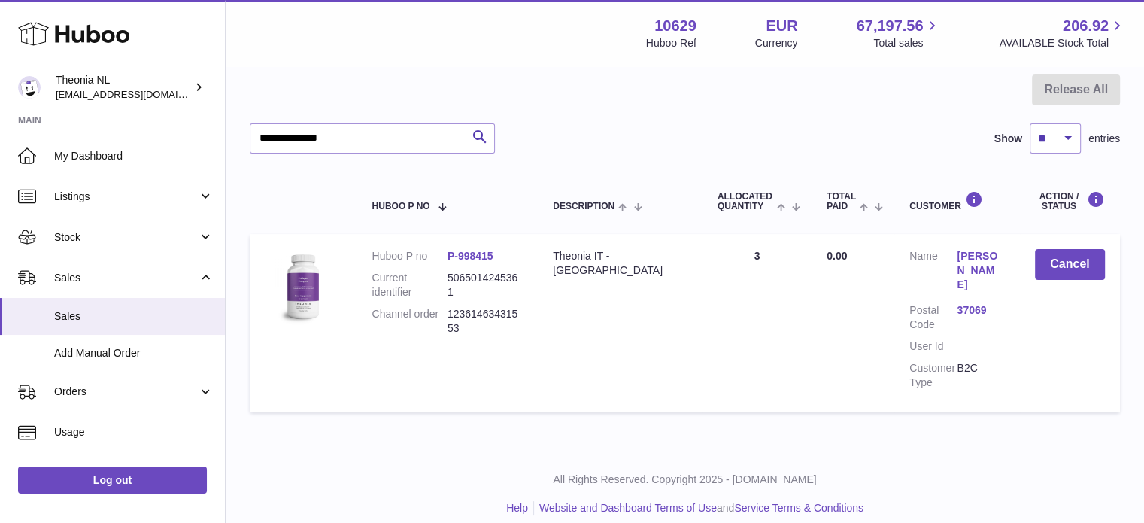
click at [595, 379] on html ".st0{fill:#141414;}" at bounding box center [572, 117] width 1144 height 523
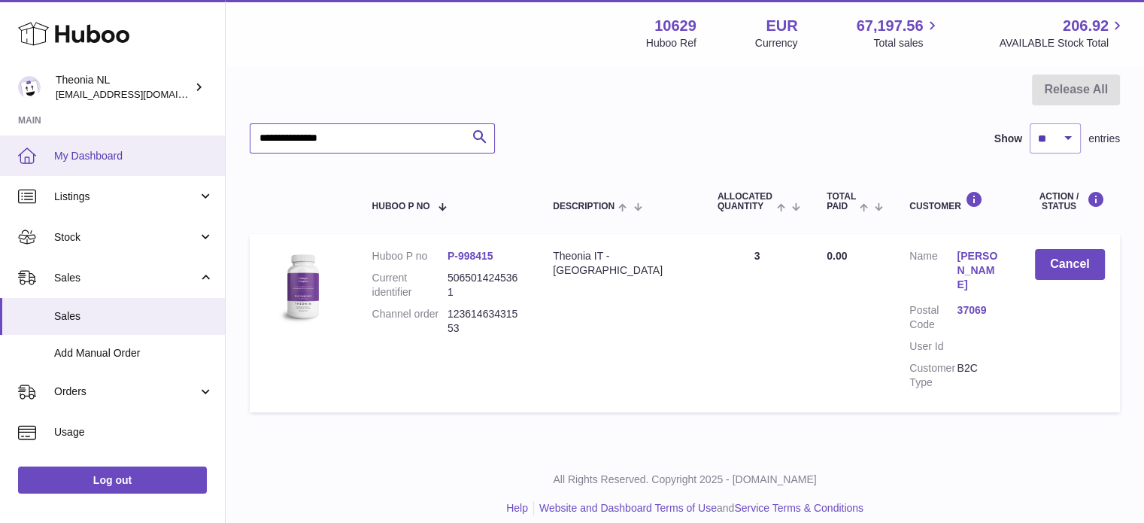
drag, startPoint x: 360, startPoint y: 127, endPoint x: 0, endPoint y: 147, distance: 360.0
click at [19, 149] on div "Huboo Theonia NL info@wholesomegoods.eu Main My Dashboard Listings Not with Hub…" at bounding box center [572, 196] width 1144 height 681
paste input "text"
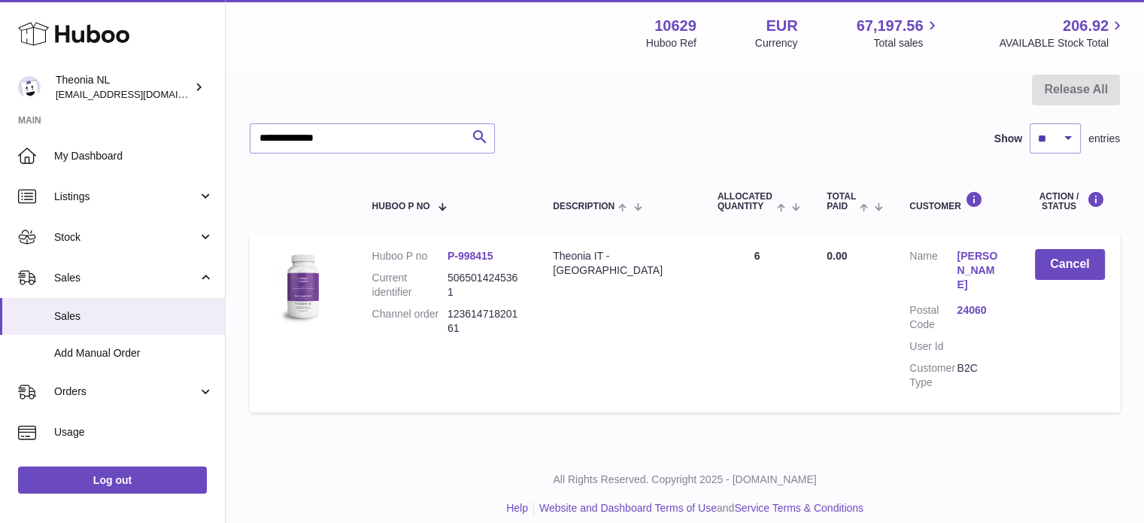
click at [963, 303] on link "24060" at bounding box center [980, 310] width 47 height 14
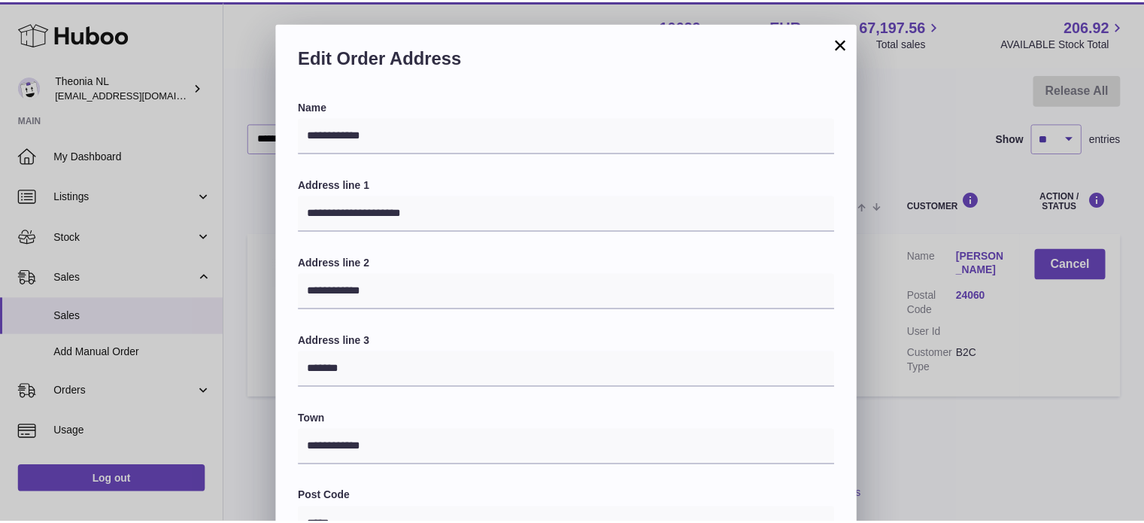
scroll to position [424, 0]
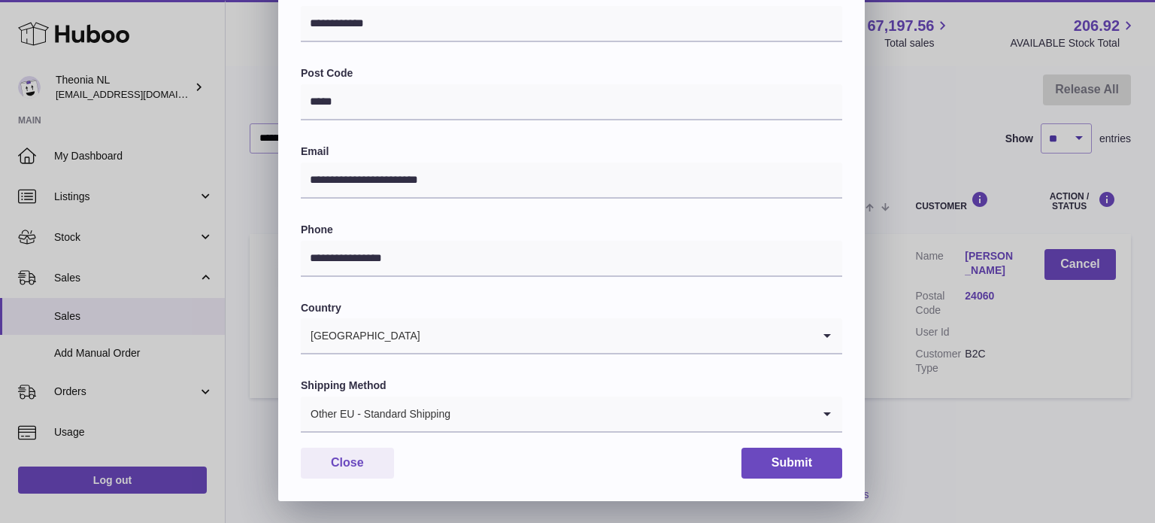
click at [432, 408] on div "Other EU - Standard Shipping" at bounding box center [556, 413] width 511 height 35
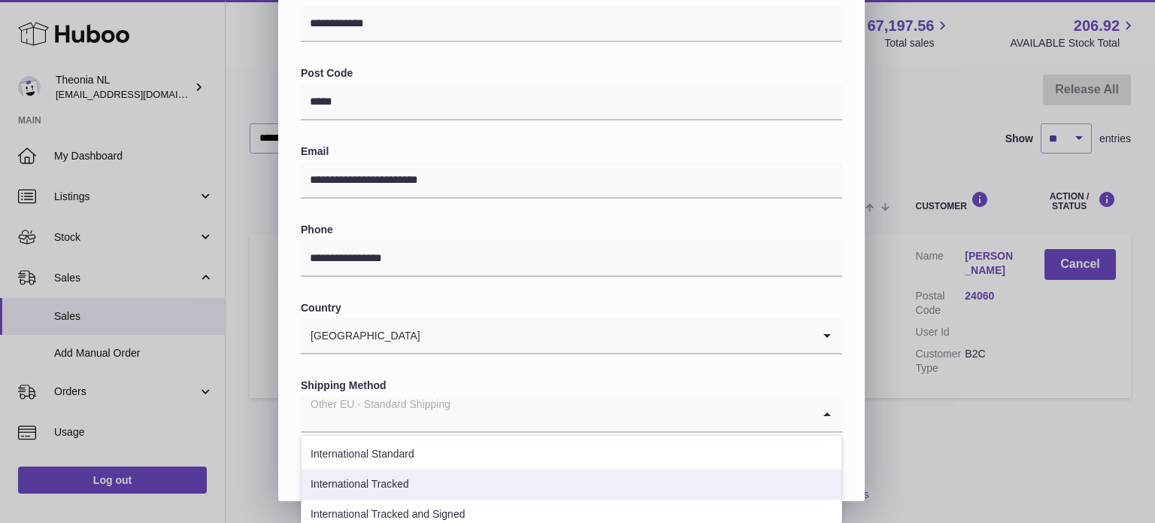
click at [416, 482] on li "International Tracked" at bounding box center [572, 484] width 540 height 30
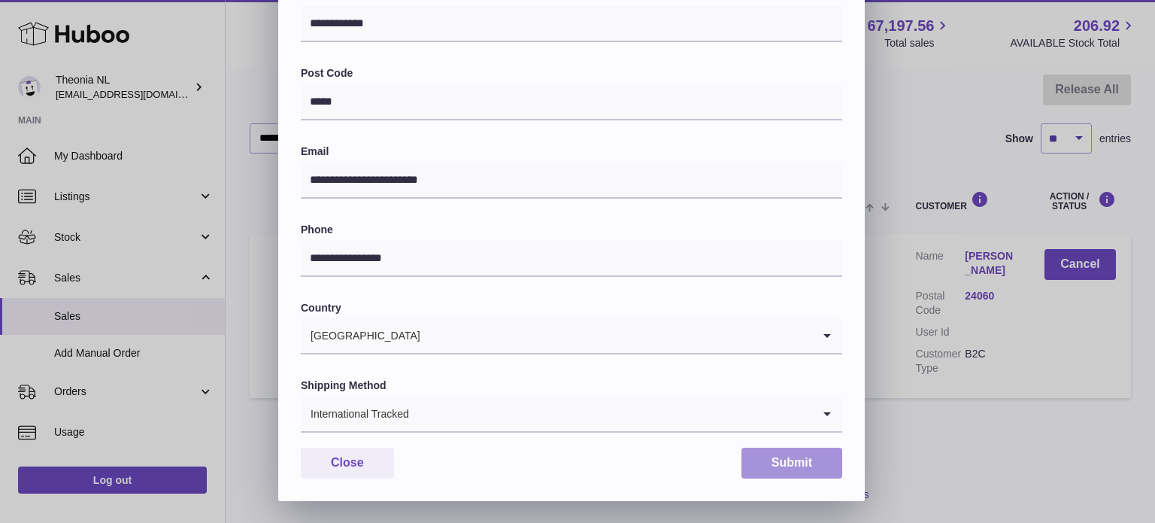
click at [773, 461] on button "Submit" at bounding box center [792, 462] width 101 height 31
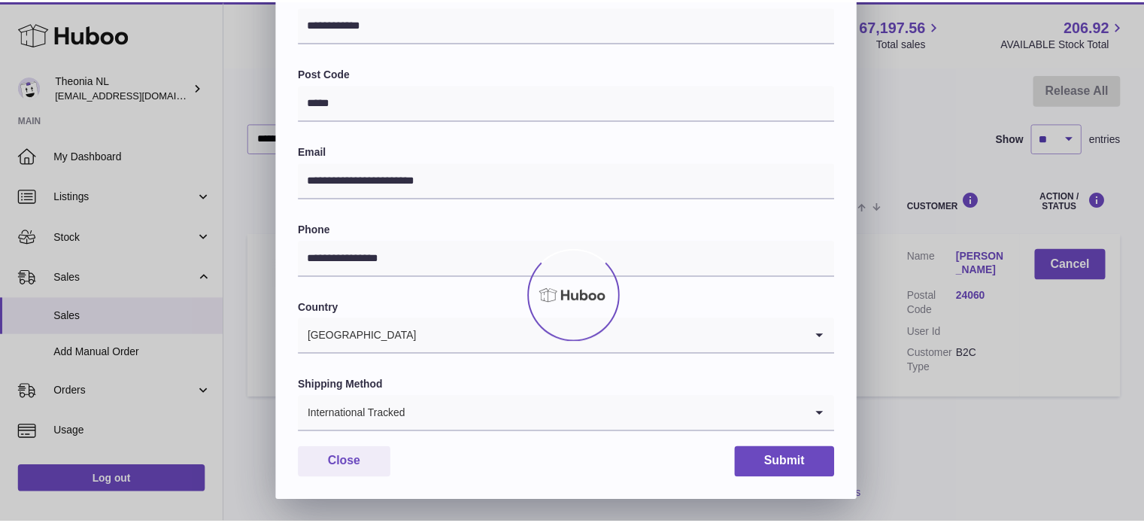
scroll to position [0, 0]
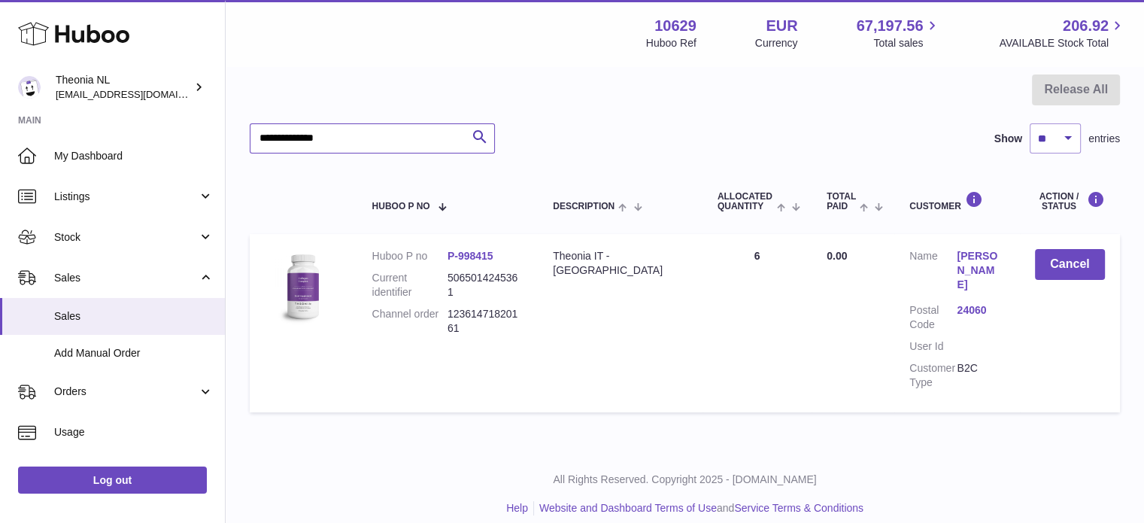
drag, startPoint x: 380, startPoint y: 138, endPoint x: 14, endPoint y: 119, distance: 366.8
click at [18, 120] on div "Huboo Theonia NL info@wholesomegoods.eu Main My Dashboard Listings Not with Hub…" at bounding box center [572, 196] width 1144 height 681
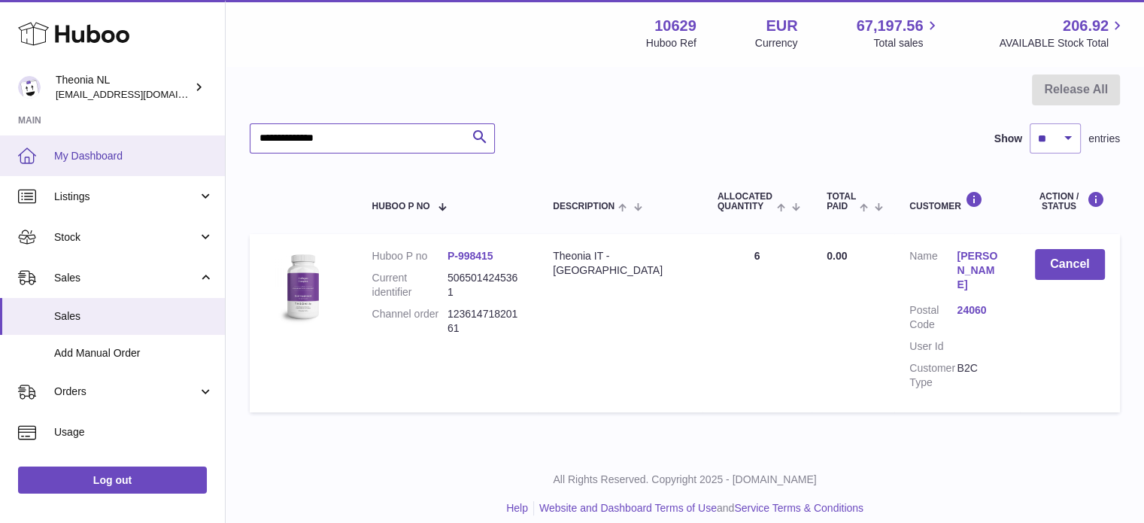
paste input "text"
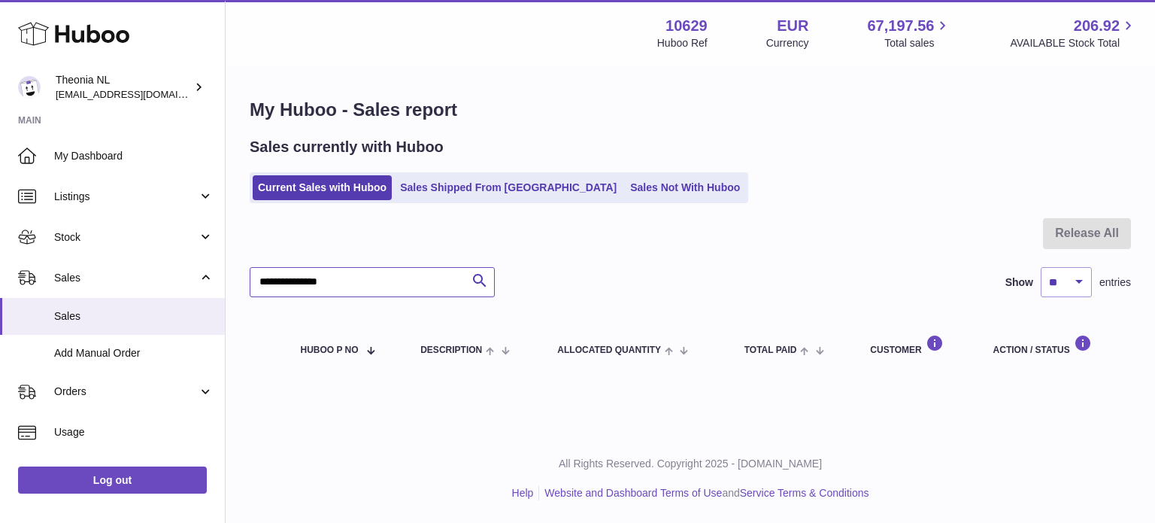
type input "**********"
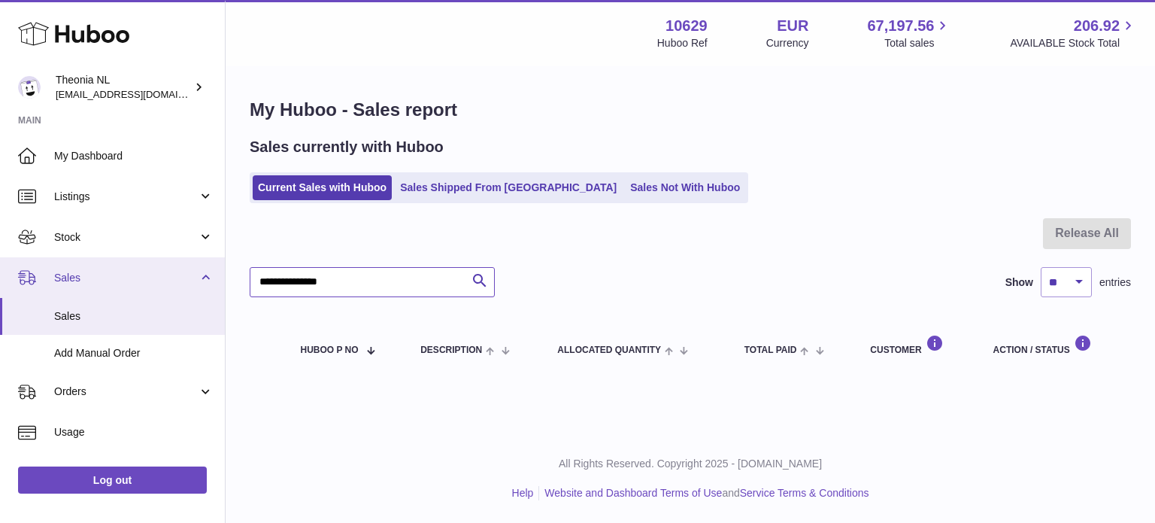
drag, startPoint x: 372, startPoint y: 277, endPoint x: 0, endPoint y: 294, distance: 372.7
click at [0, 294] on div "Huboo Theonia NL info@wholesomegoods.eu Main My Dashboard Listings Not with Hub…" at bounding box center [577, 261] width 1155 height 523
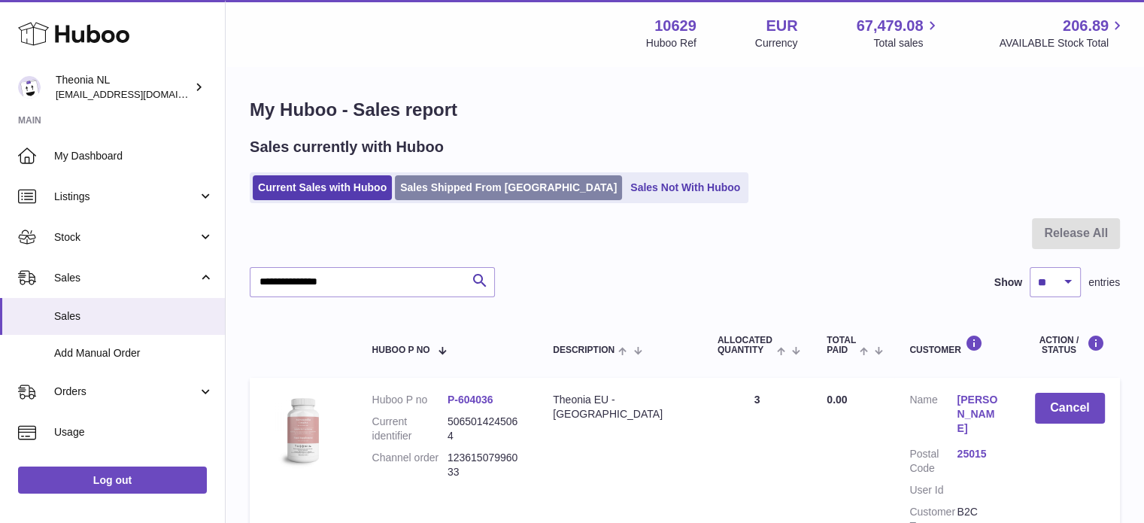
click at [494, 190] on link "Sales Shipped From [GEOGRAPHIC_DATA]" at bounding box center [508, 187] width 227 height 25
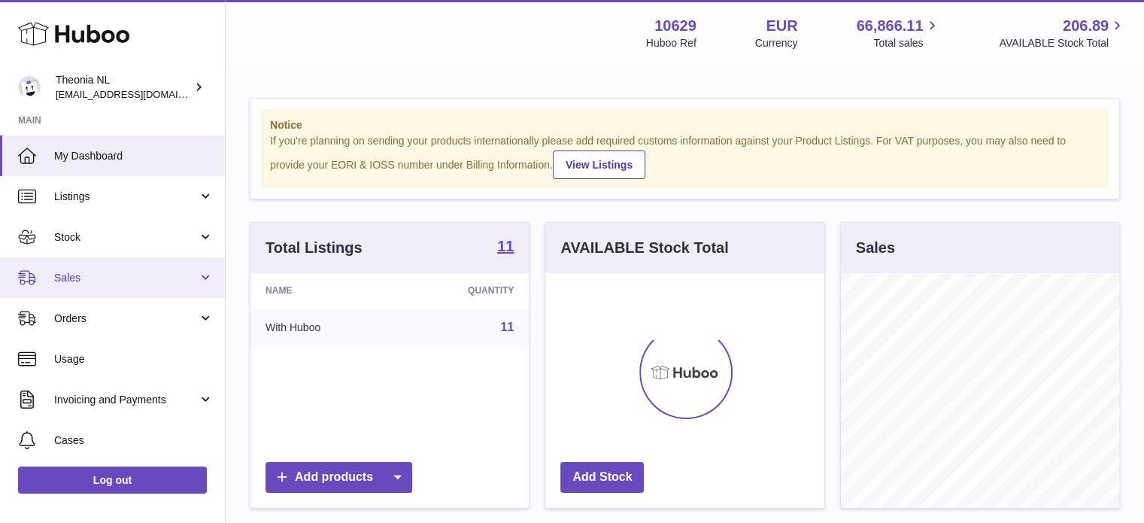
scroll to position [235, 279]
click at [171, 281] on span "Sales" at bounding box center [126, 278] width 144 height 14
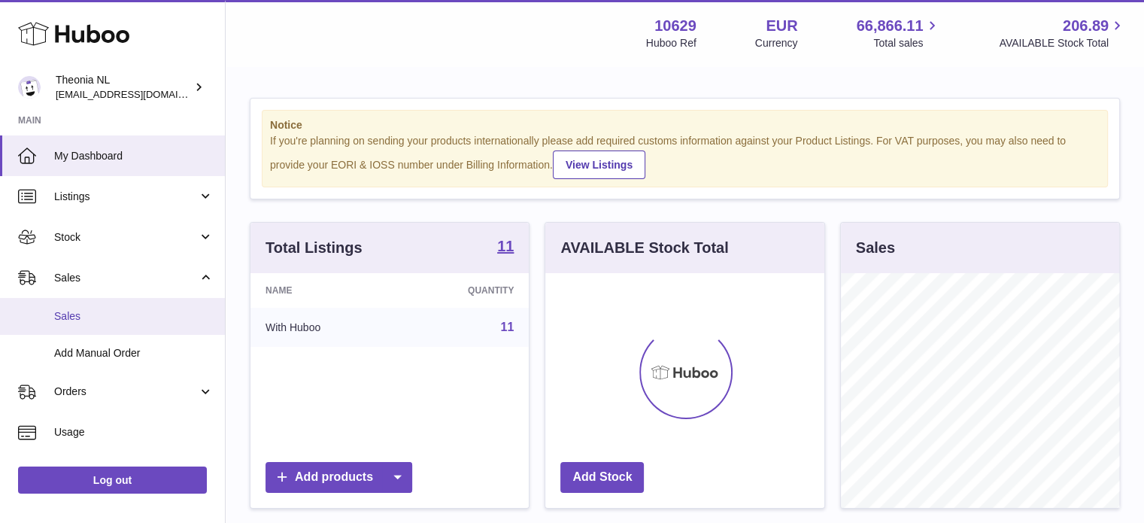
click at [153, 323] on link "Sales" at bounding box center [112, 316] width 225 height 37
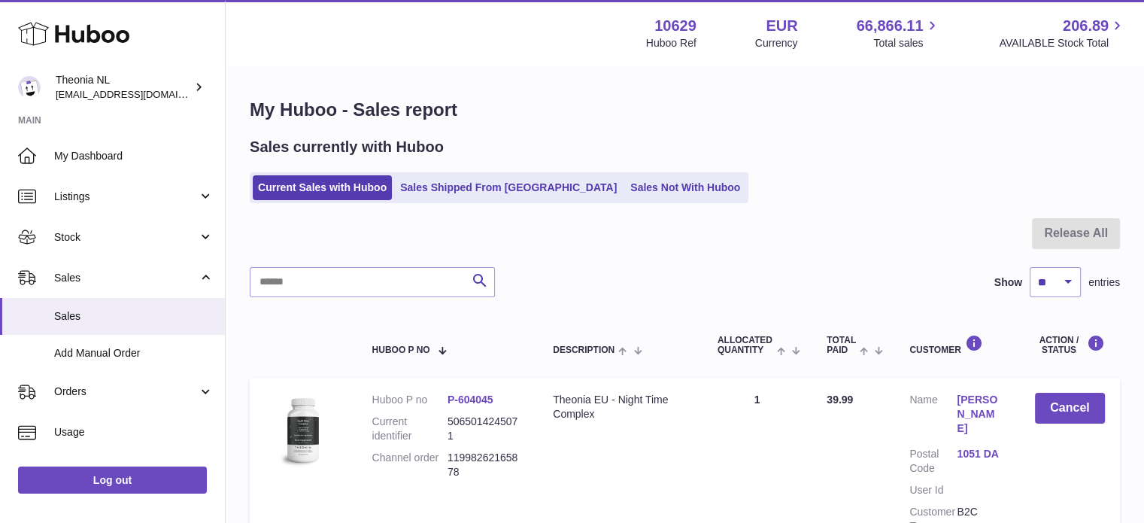
click at [484, 192] on link "Sales Shipped From [GEOGRAPHIC_DATA]" at bounding box center [508, 187] width 227 height 25
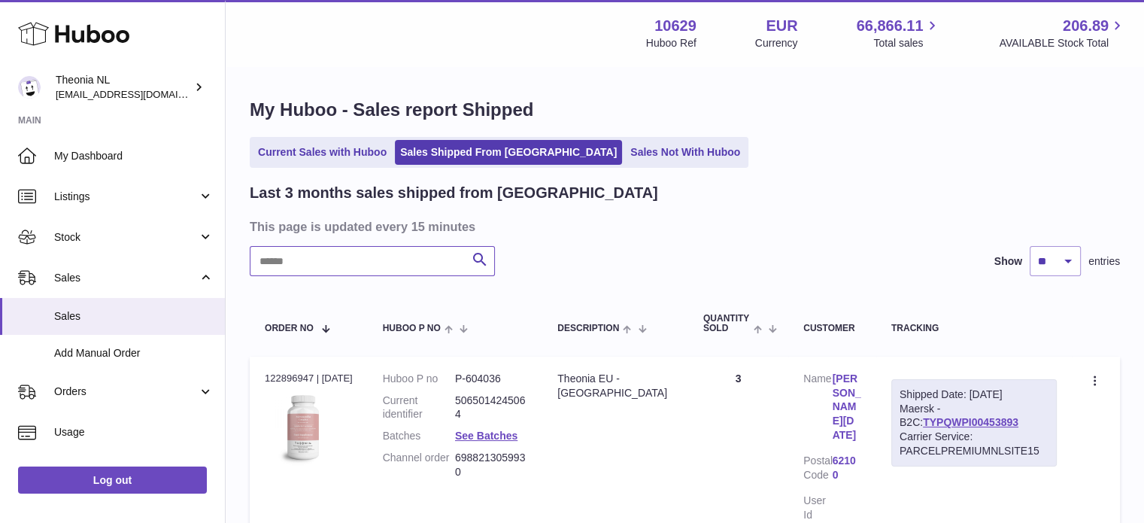
click at [439, 251] on input "text" at bounding box center [372, 261] width 245 height 30
paste input "**********"
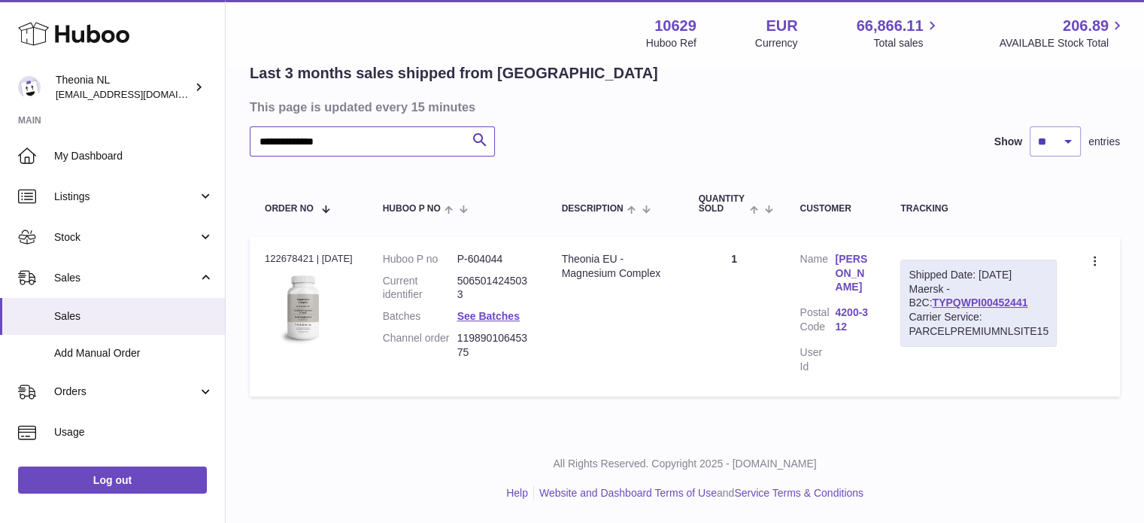
scroll to position [132, 0]
click at [949, 296] on link "TYPQWPI00452441" at bounding box center [980, 302] width 96 height 12
click at [936, 296] on link "TYPQWPI00452441" at bounding box center [980, 302] width 96 height 12
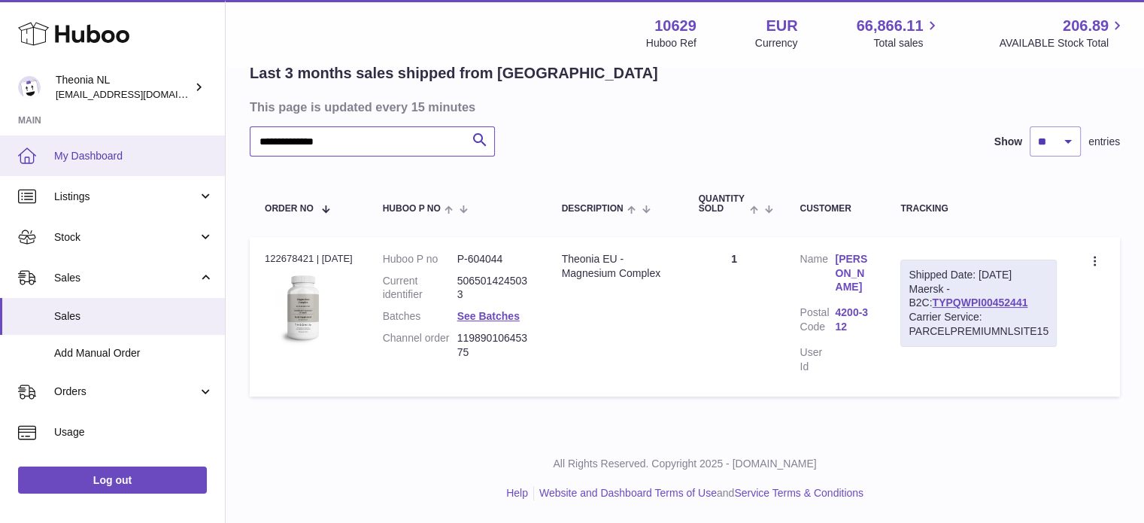
drag, startPoint x: 169, startPoint y: 144, endPoint x: 63, endPoint y: 149, distance: 106.1
click at [63, 149] on div "**********" at bounding box center [572, 201] width 1144 height 642
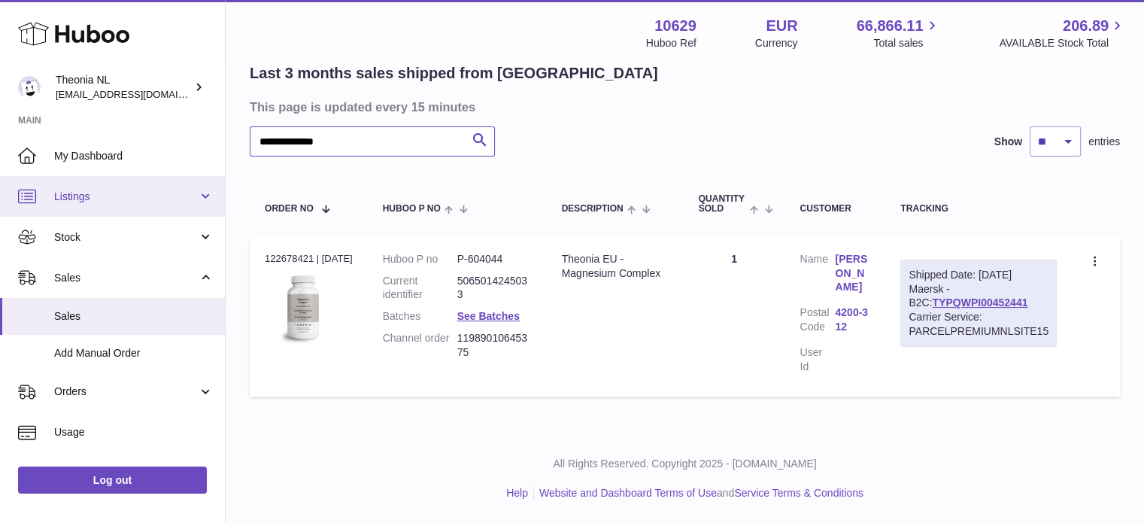
paste input "text"
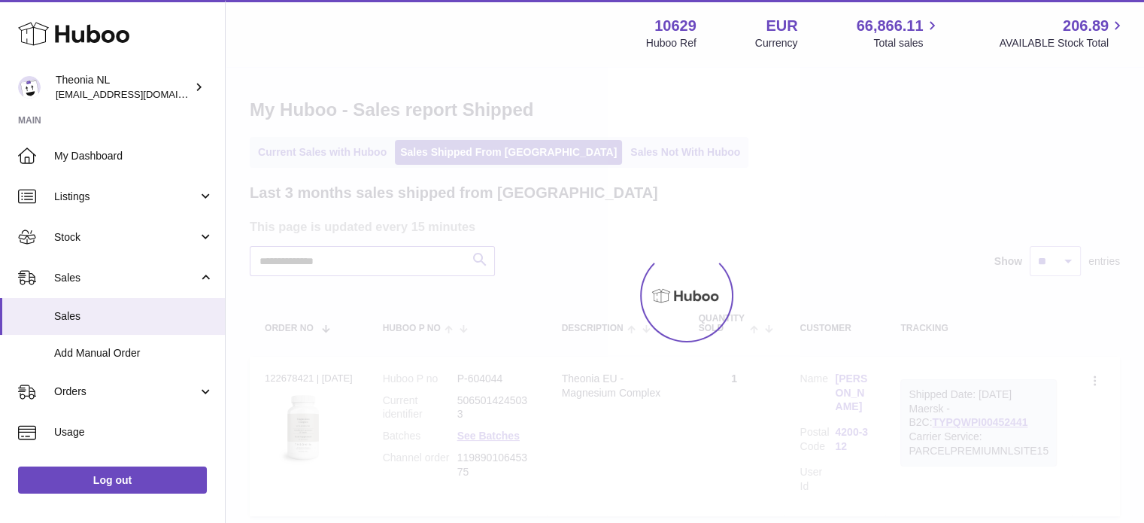
scroll to position [132, 0]
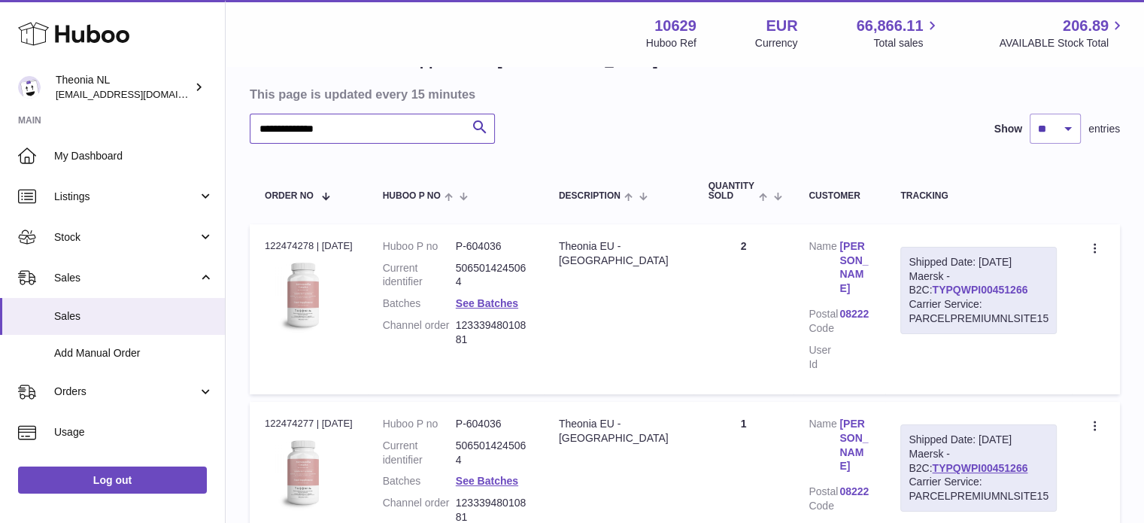
type input "**********"
click at [946, 289] on link "TYPQWPI00451266" at bounding box center [980, 290] width 96 height 12
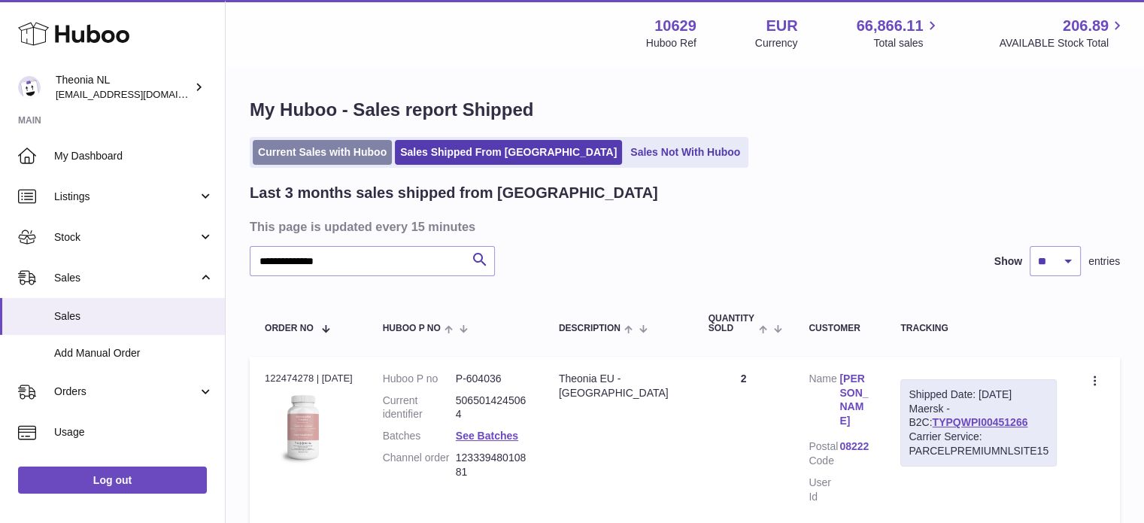
click at [373, 150] on link "Current Sales with Huboo" at bounding box center [322, 152] width 139 height 25
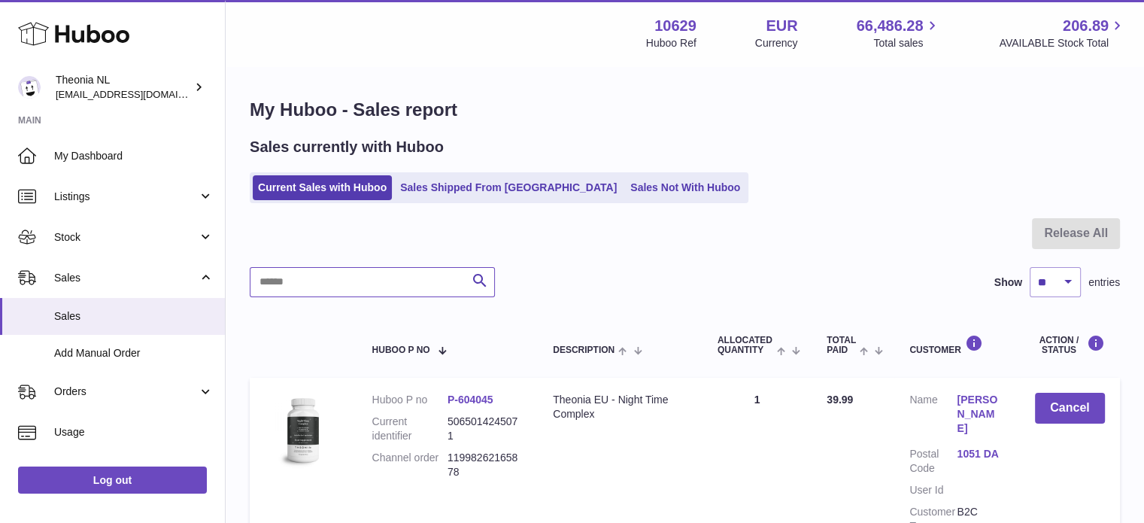
click at [409, 286] on input "text" at bounding box center [372, 282] width 245 height 30
paste input "**********"
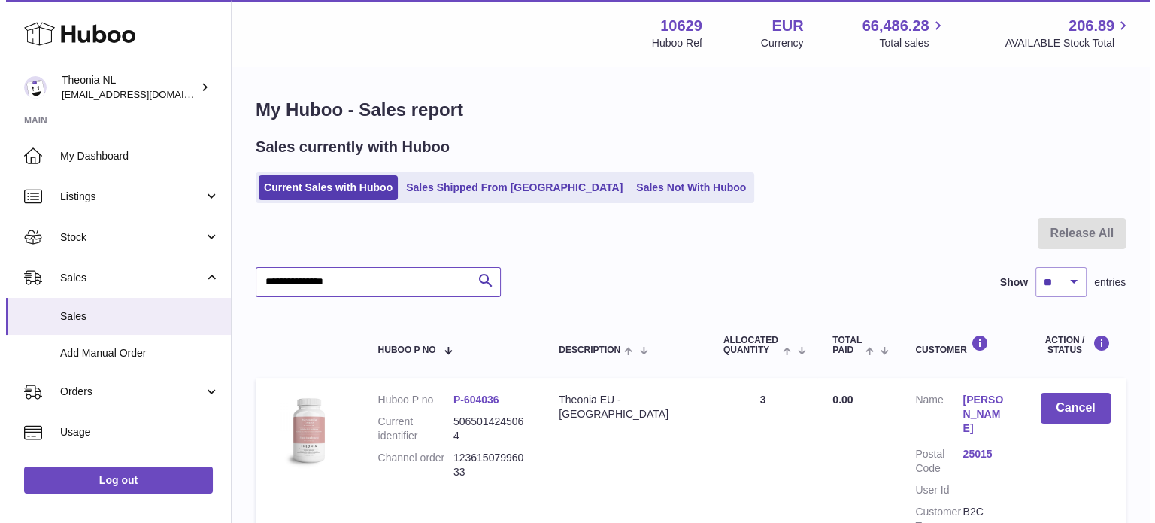
scroll to position [144, 0]
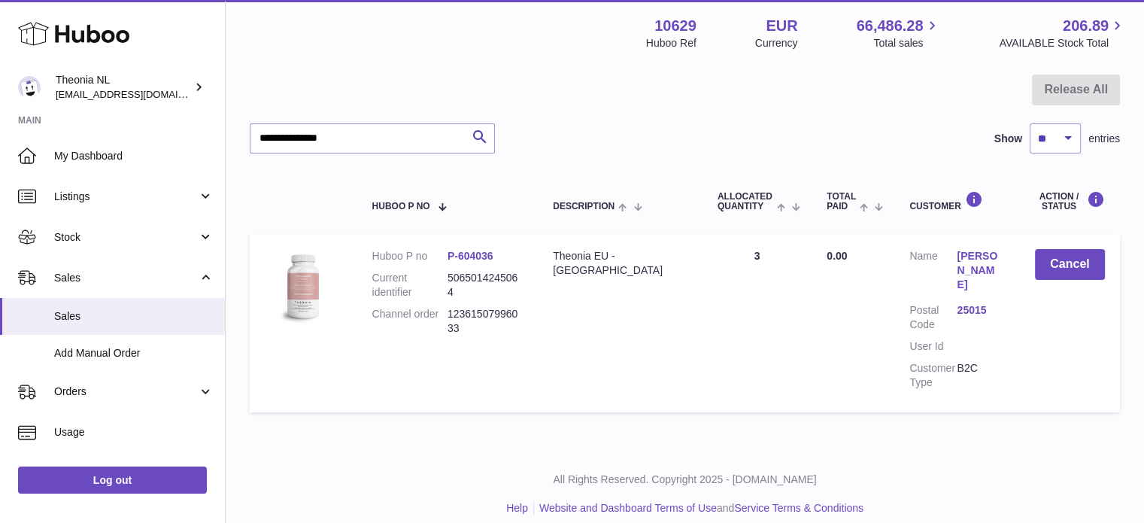
click at [966, 303] on link "25015" at bounding box center [980, 310] width 47 height 14
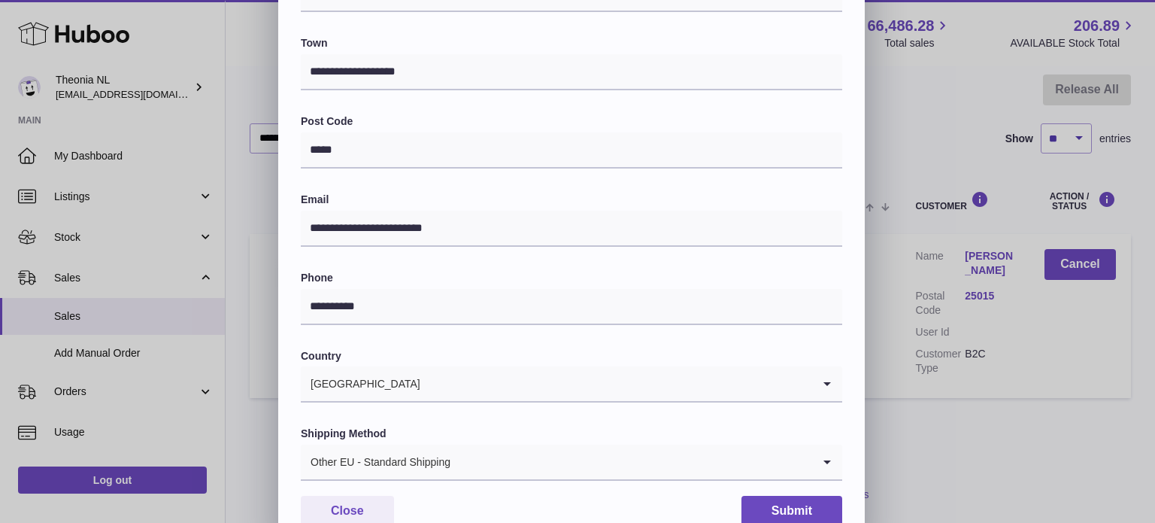
click at [448, 472] on div "Other EU - Standard Shipping" at bounding box center [556, 461] width 511 height 35
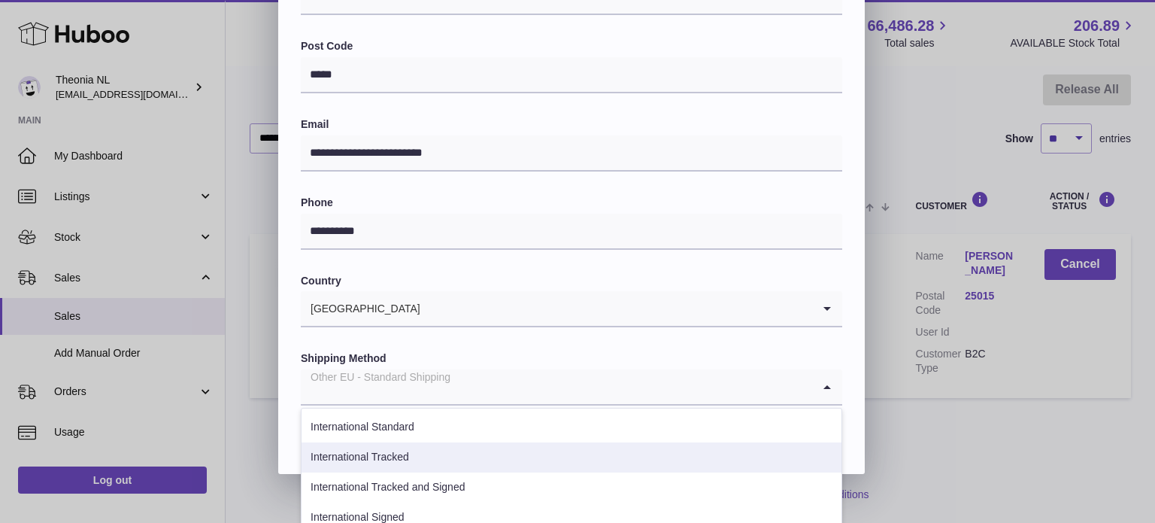
click at [446, 464] on li "International Tracked" at bounding box center [572, 457] width 540 height 30
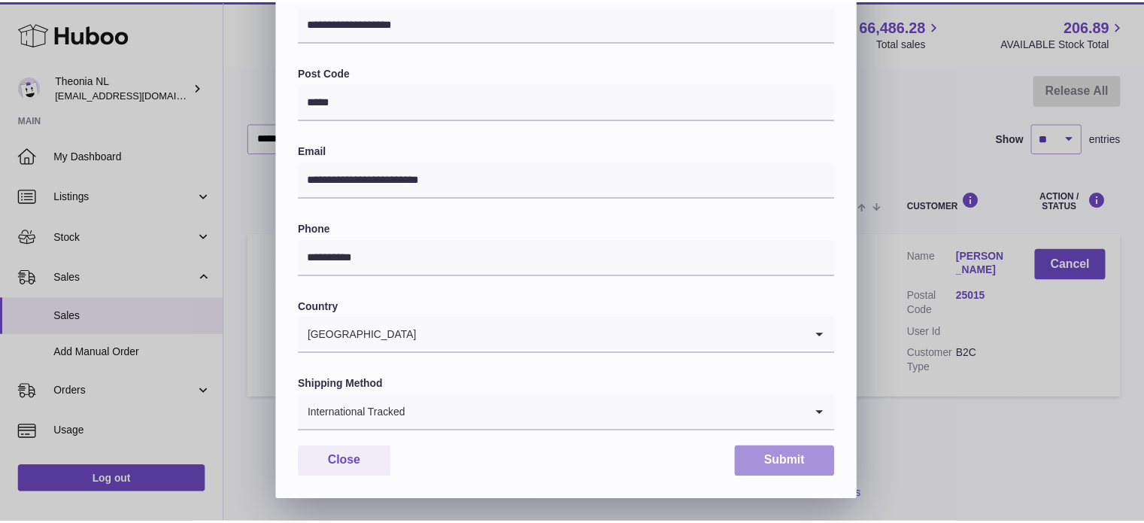
scroll to position [424, 0]
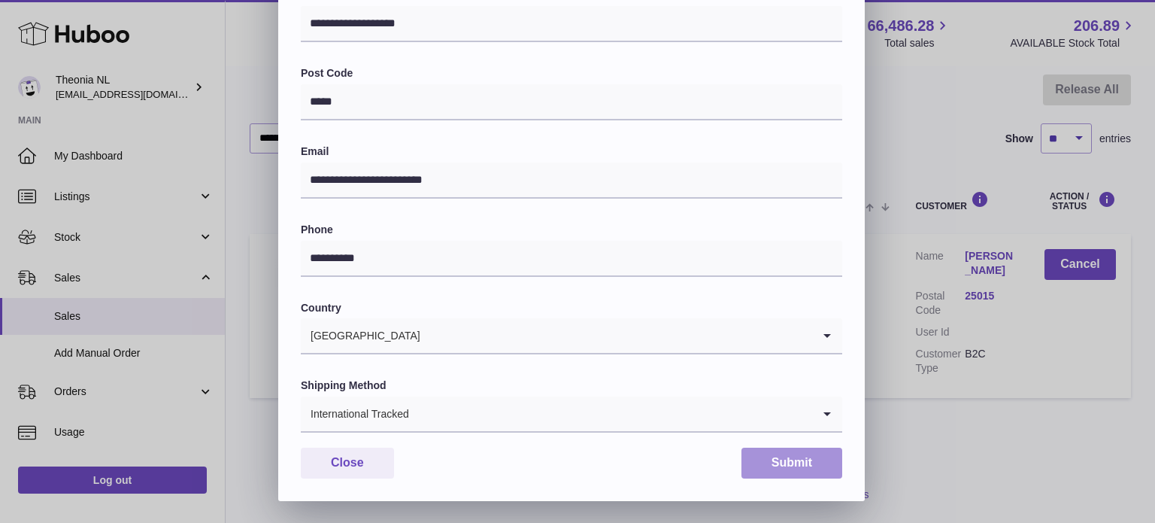
click at [805, 466] on button "Submit" at bounding box center [792, 462] width 101 height 31
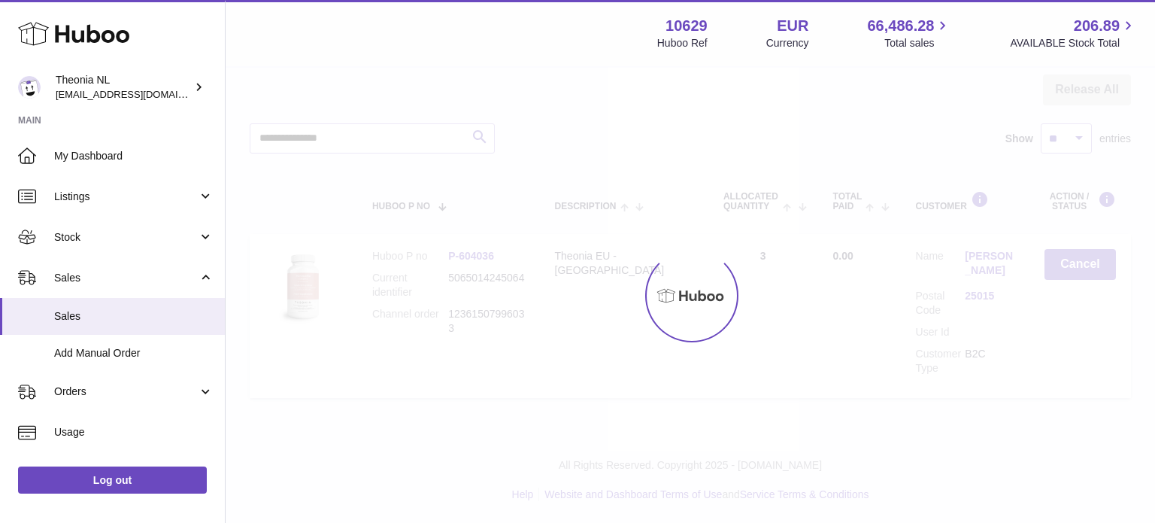
scroll to position [0, 0]
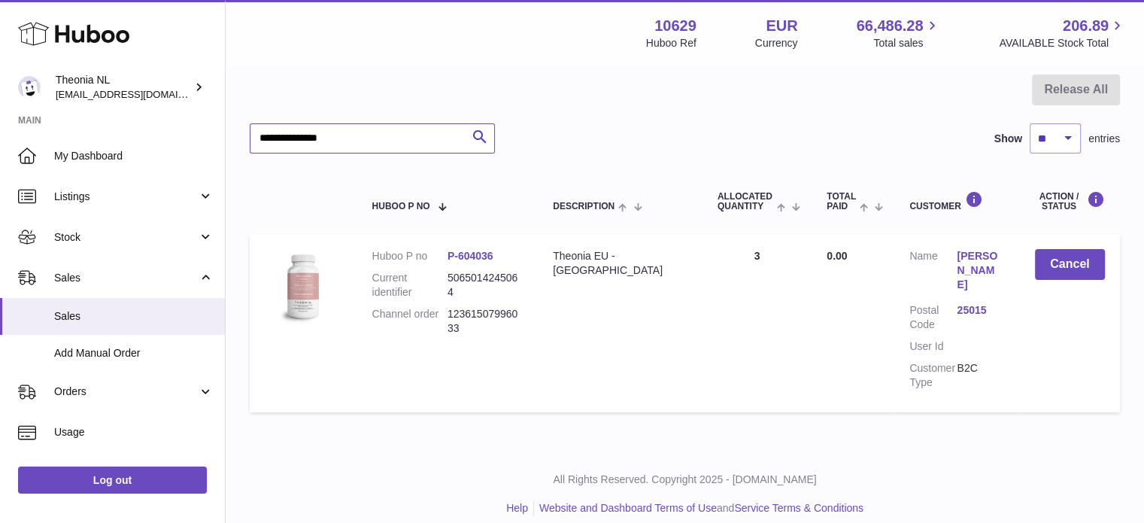
drag, startPoint x: 428, startPoint y: 140, endPoint x: 244, endPoint y: 147, distance: 184.4
click at [239, 141] on div "**********" at bounding box center [685, 187] width 918 height 526
paste input "text"
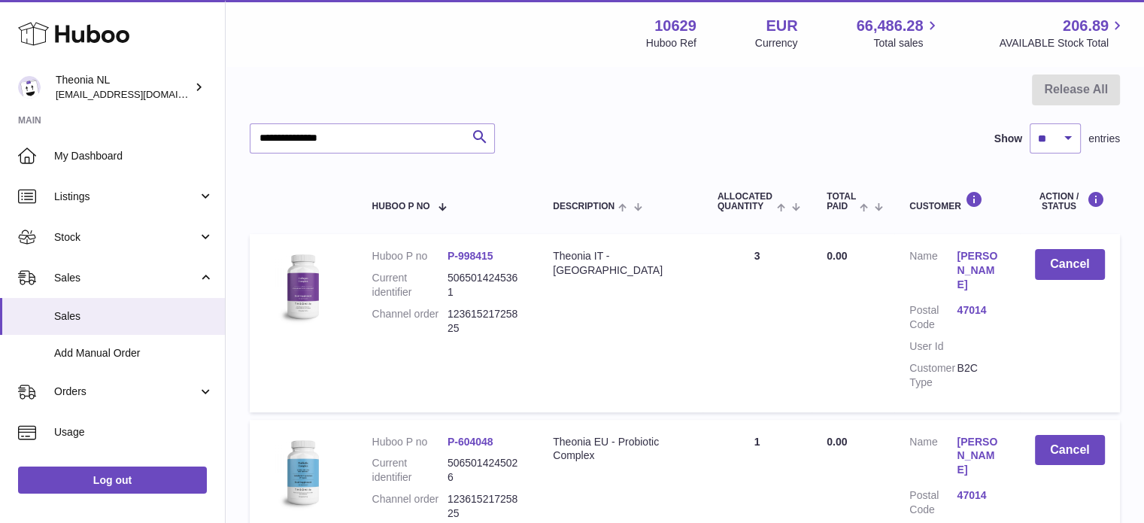
click at [977, 303] on link "47014" at bounding box center [980, 310] width 47 height 14
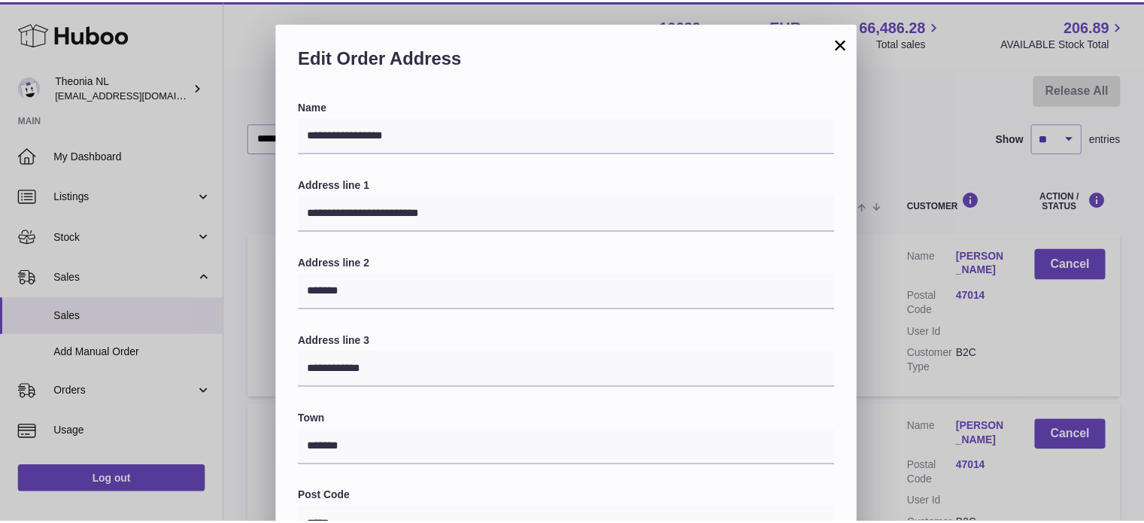
scroll to position [424, 0]
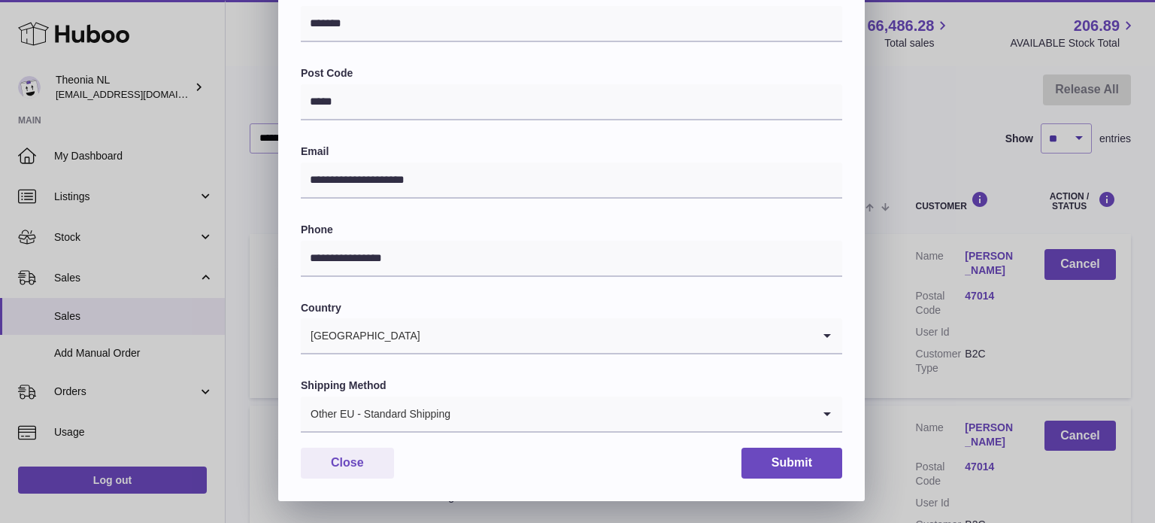
drag, startPoint x: 382, startPoint y: 405, endPoint x: 397, endPoint y: 441, distance: 38.4
click at [382, 405] on div "Other EU - Standard Shipping" at bounding box center [556, 413] width 511 height 35
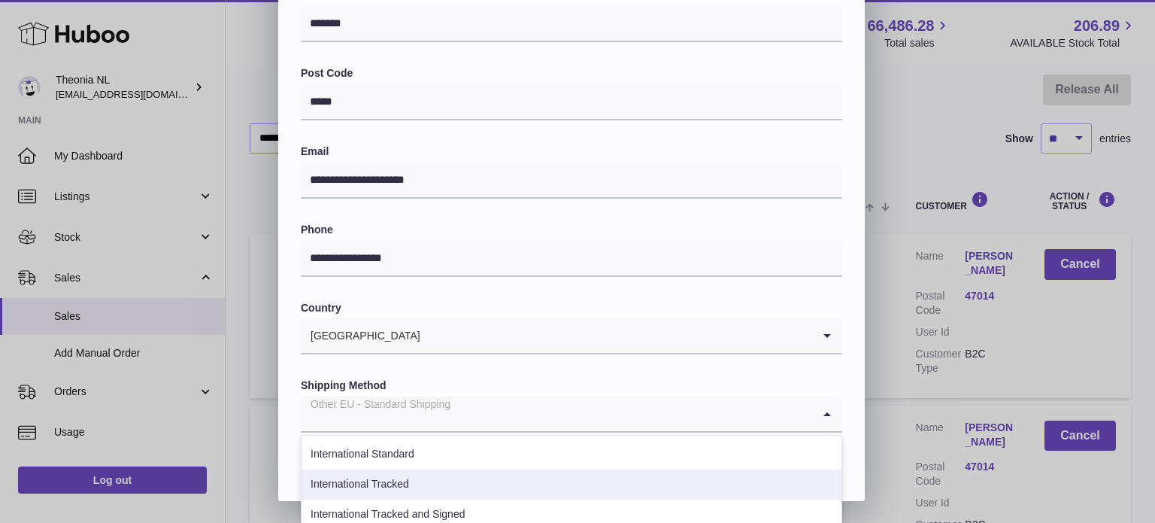
click at [412, 475] on li "International Tracked" at bounding box center [572, 484] width 540 height 30
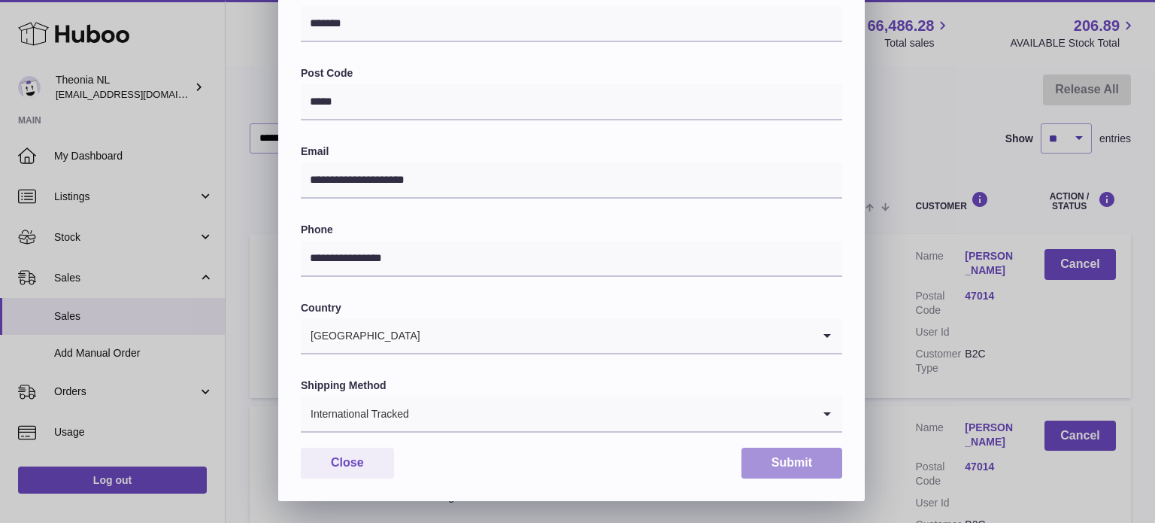
click at [776, 451] on button "Submit" at bounding box center [792, 462] width 101 height 31
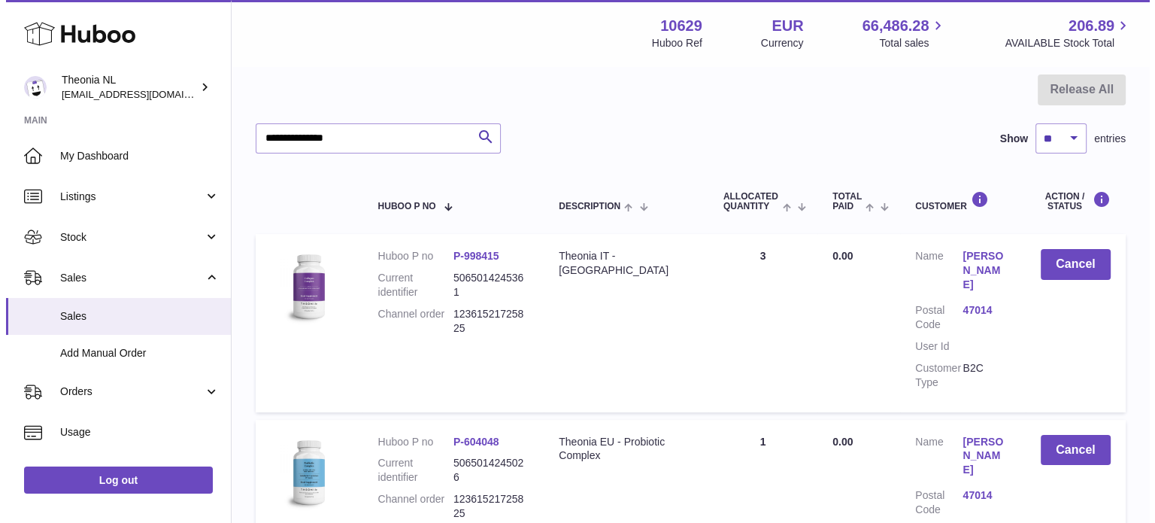
scroll to position [294, 0]
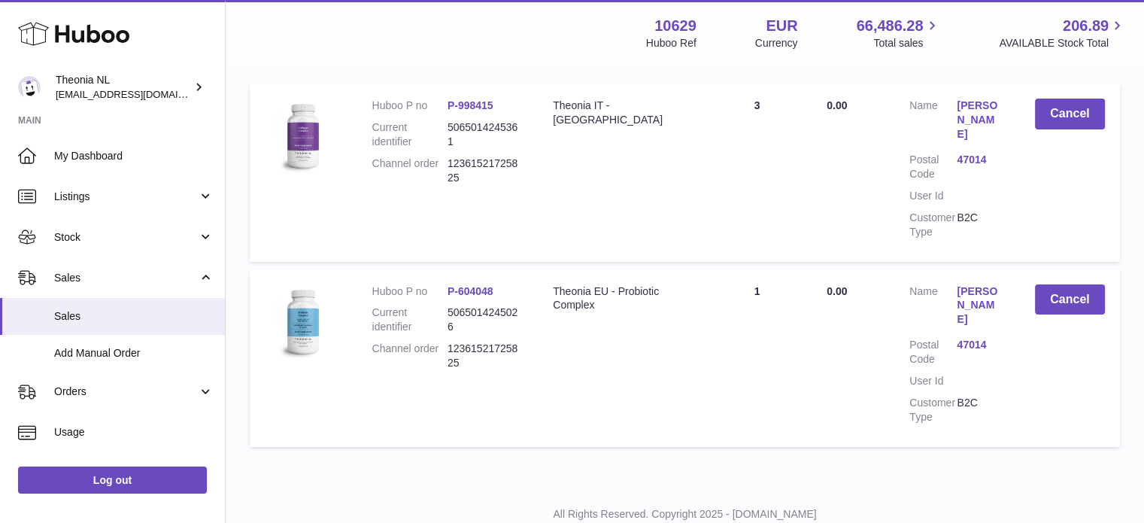
click at [969, 338] on link "47014" at bounding box center [980, 345] width 47 height 14
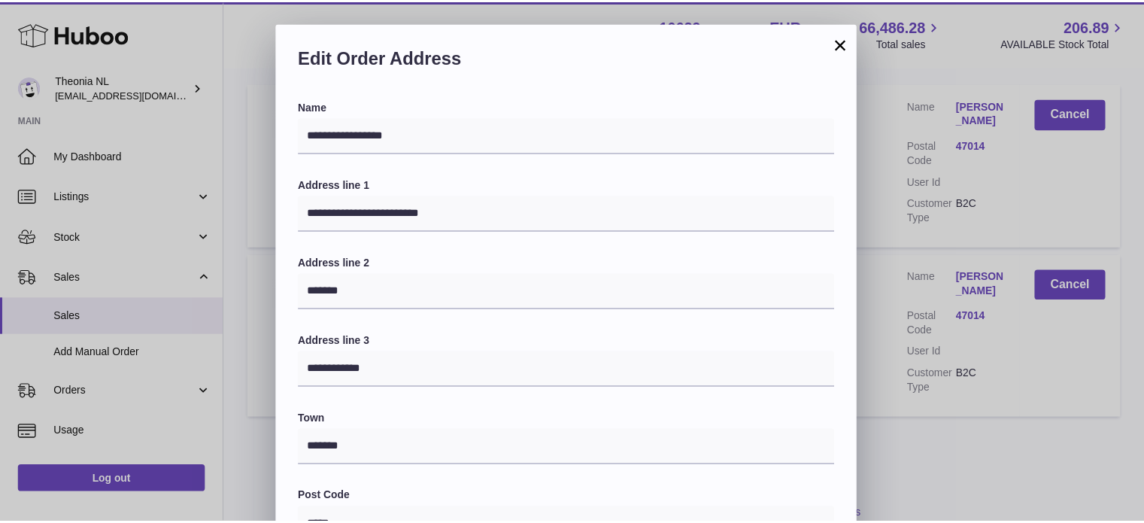
scroll to position [424, 0]
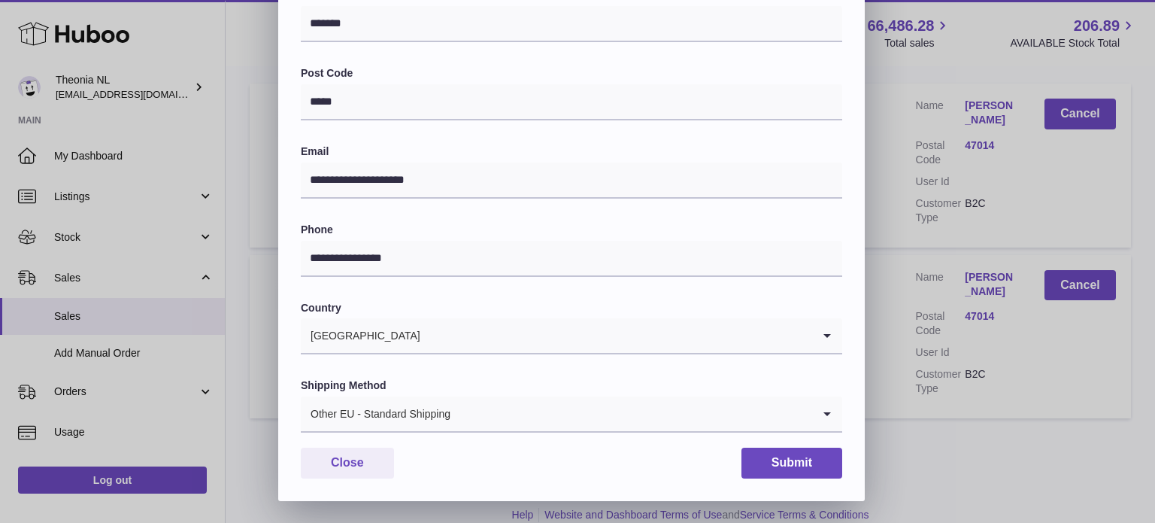
click at [460, 417] on input "Search for option" at bounding box center [631, 413] width 361 height 35
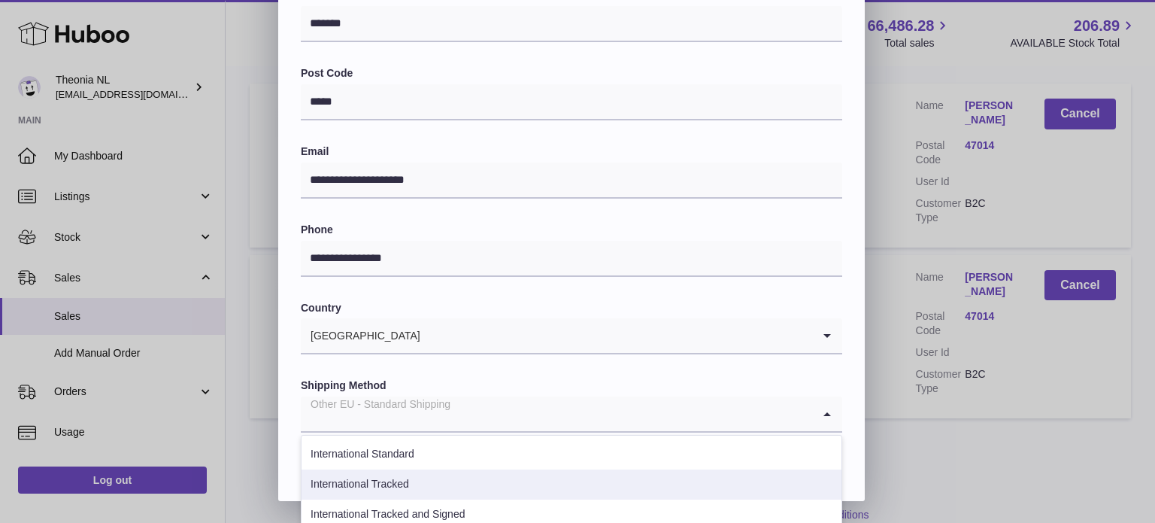
click at [423, 481] on li "International Tracked" at bounding box center [572, 484] width 540 height 30
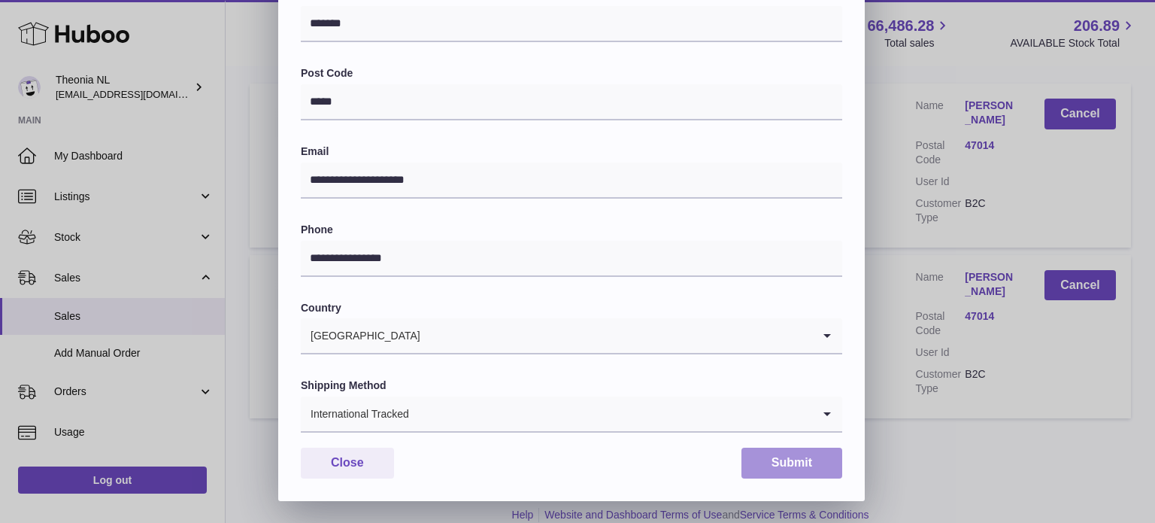
click at [783, 455] on button "Submit" at bounding box center [792, 462] width 101 height 31
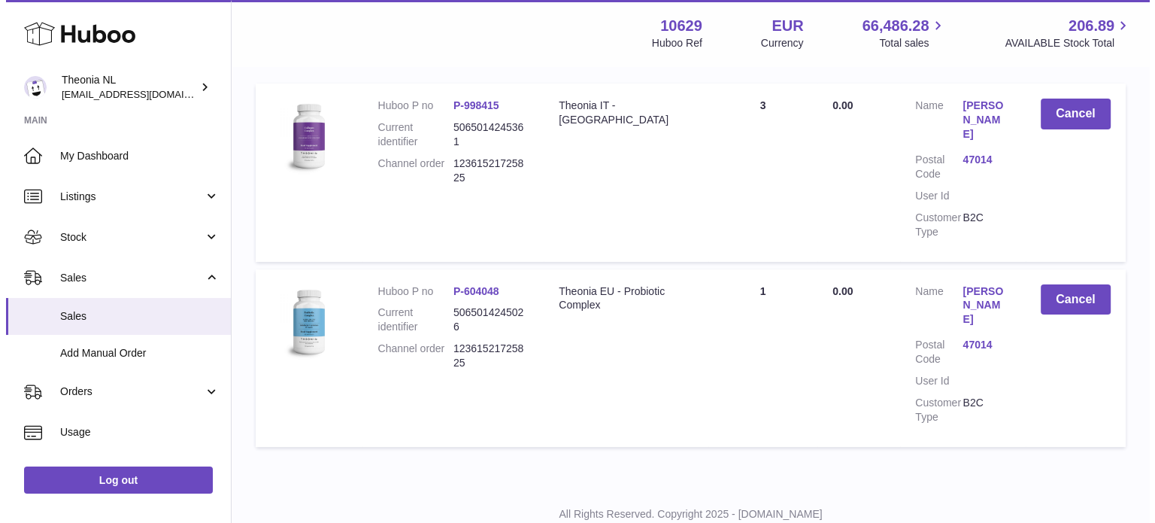
scroll to position [0, 0]
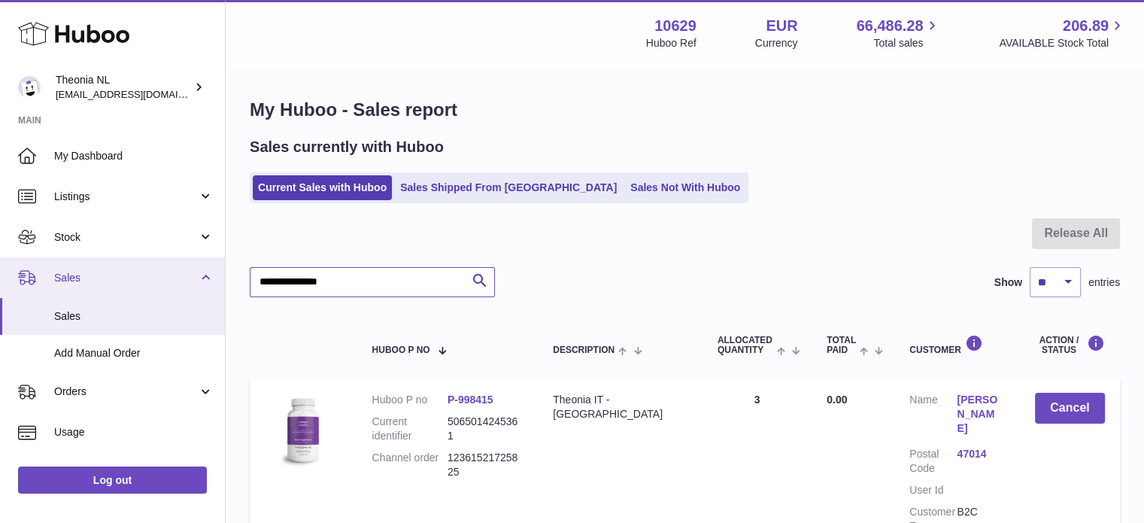
drag, startPoint x: 404, startPoint y: 289, endPoint x: 188, endPoint y: 283, distance: 215.9
click at [188, 283] on div "Huboo Theonia NL [EMAIL_ADDRESS][DOMAIN_NAME] Main My Dashboard Listings Not wi…" at bounding box center [572, 433] width 1144 height 866
paste input "text"
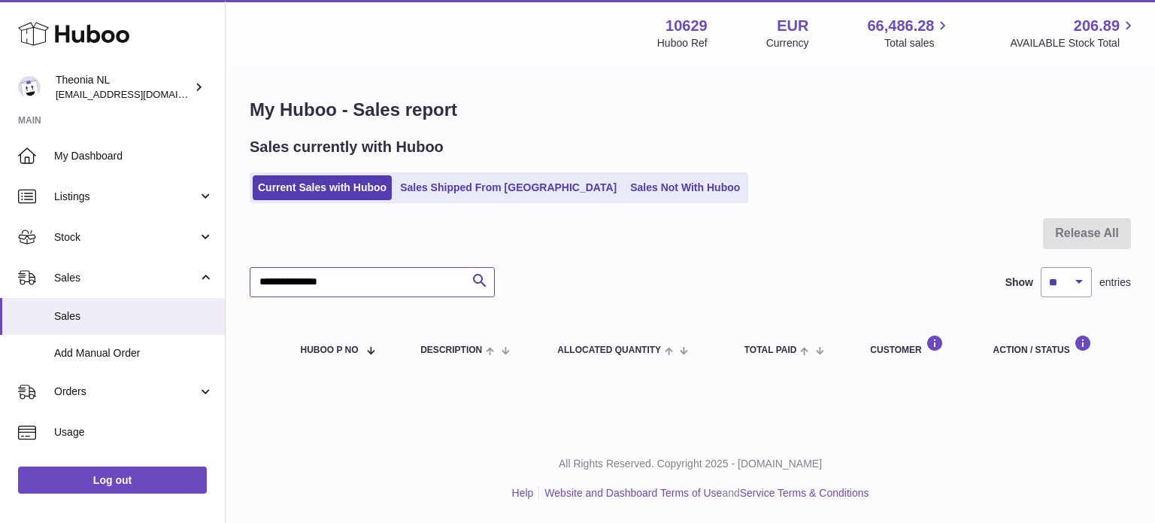
type input "**********"
click at [490, 197] on link "Sales Shipped From [GEOGRAPHIC_DATA]" at bounding box center [508, 187] width 227 height 25
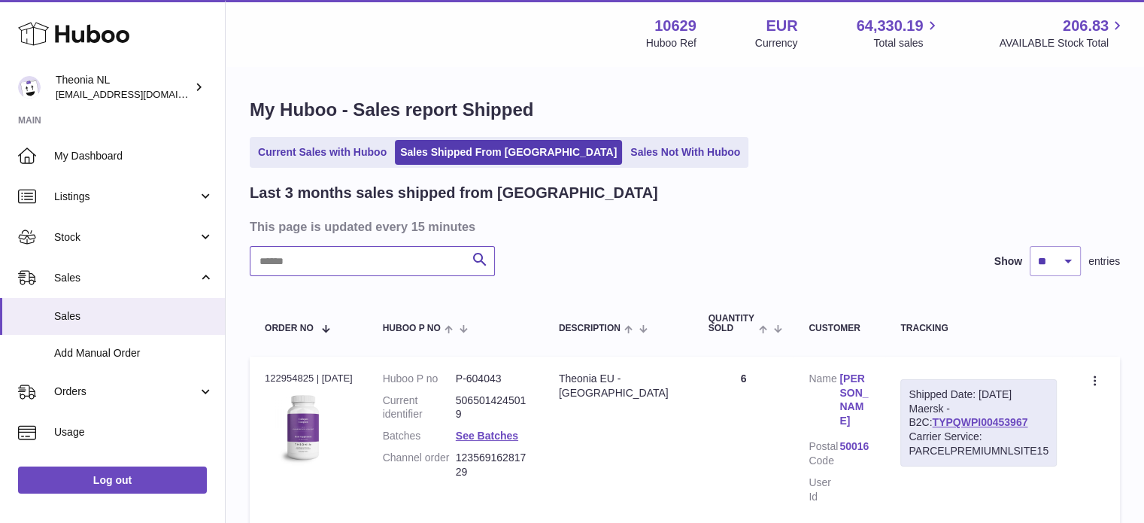
click at [417, 247] on input "text" at bounding box center [372, 261] width 245 height 30
paste input "**********"
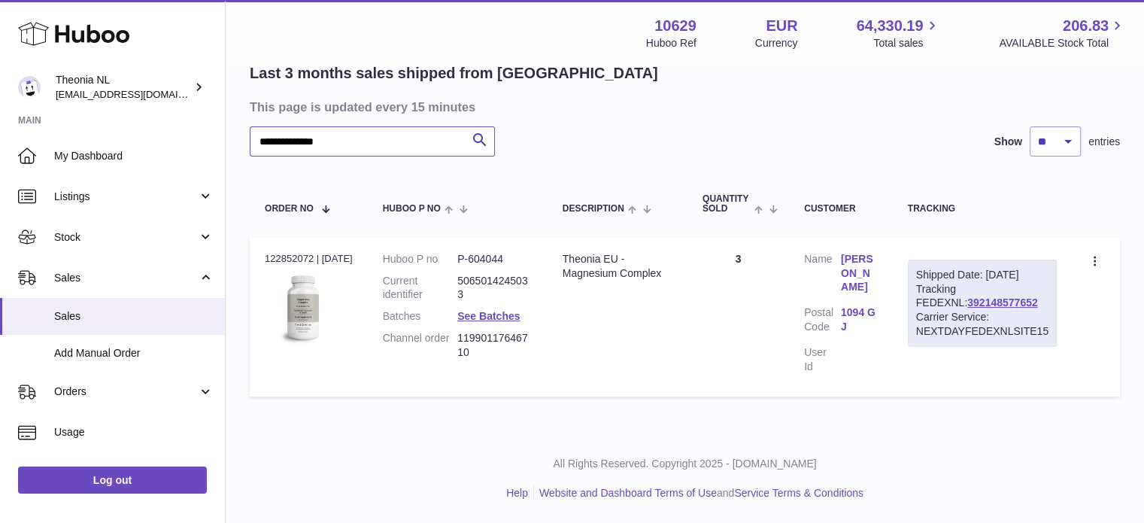
scroll to position [105, 0]
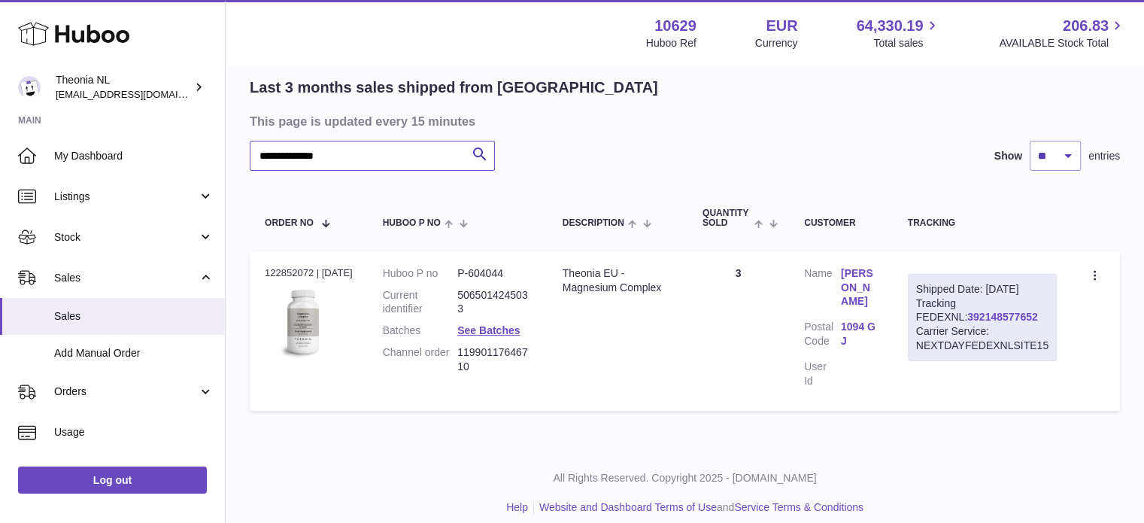
type input "**********"
click at [967, 323] on link "392148577652" at bounding box center [1002, 317] width 70 height 12
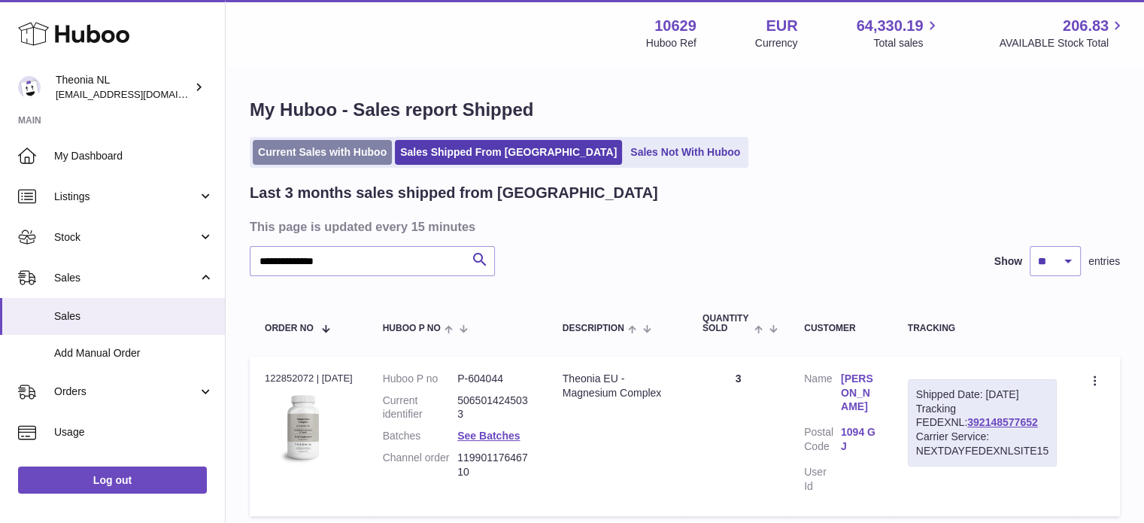
click at [329, 158] on link "Current Sales with Huboo" at bounding box center [322, 152] width 139 height 25
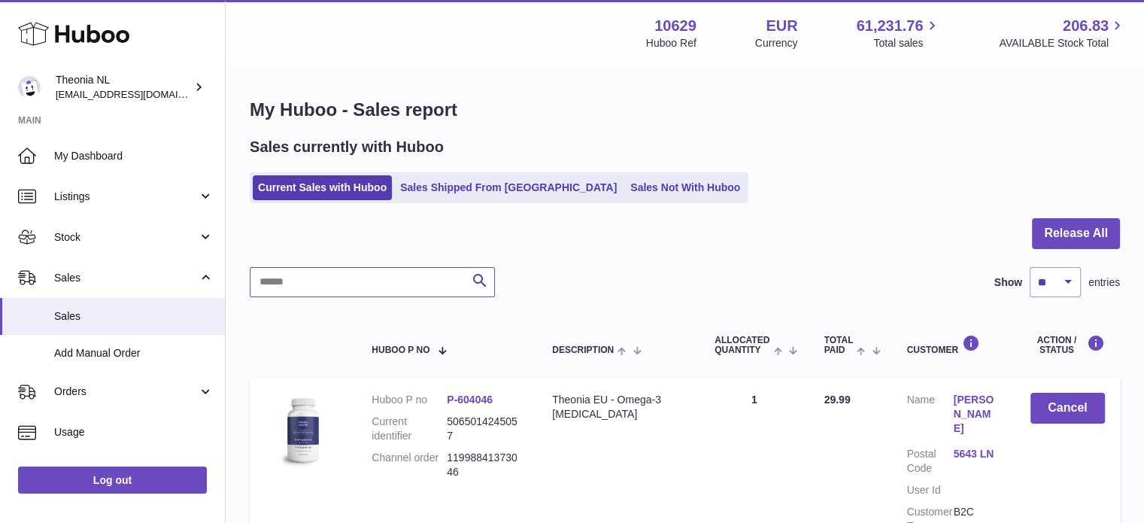
click at [370, 280] on input "text" at bounding box center [372, 282] width 245 height 30
paste input "**********"
type input "**********"
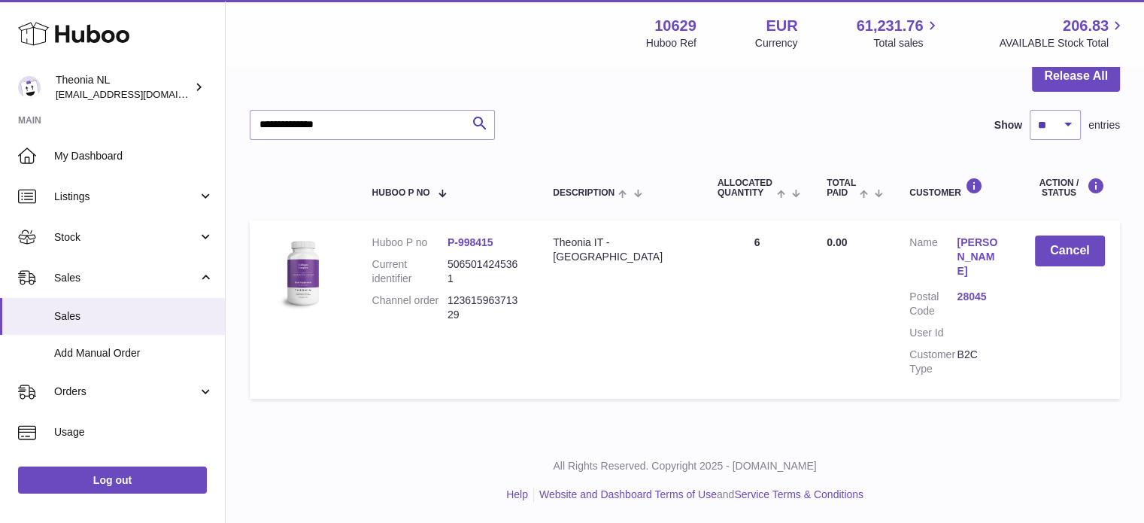
click at [973, 293] on link "28045" at bounding box center [980, 297] width 47 height 14
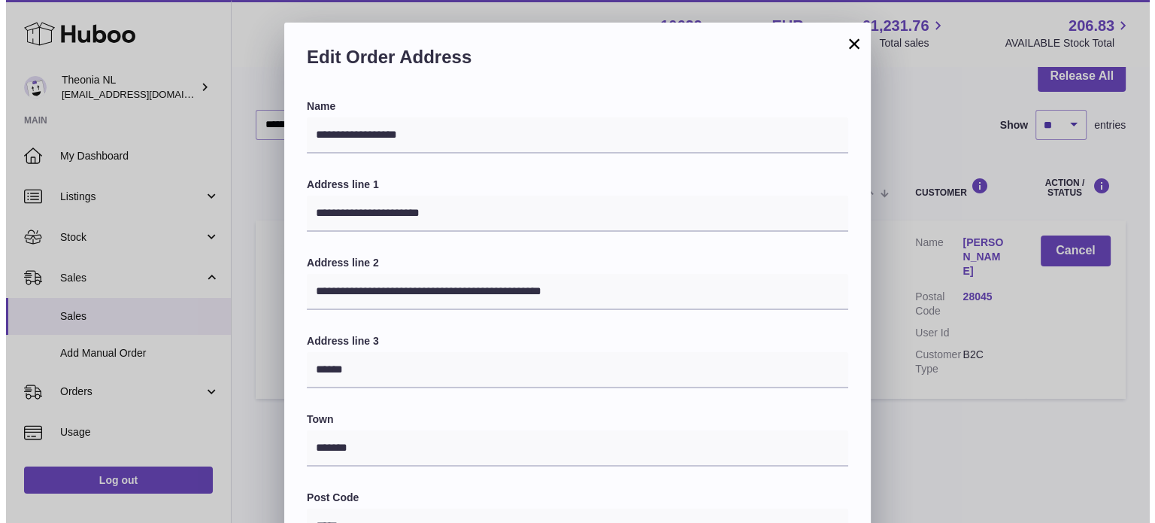
scroll to position [144, 0]
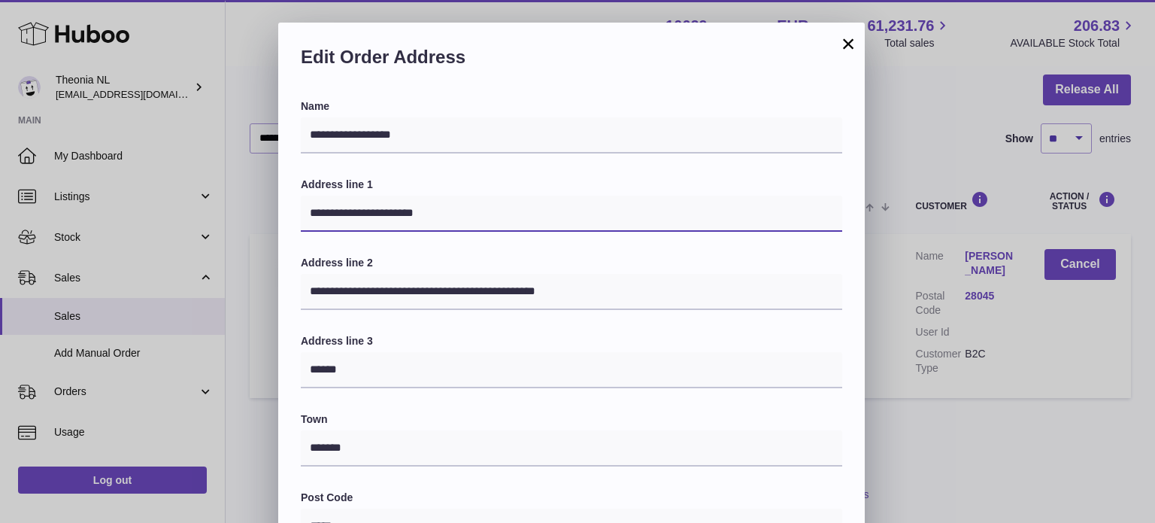
click at [520, 221] on input "**********" at bounding box center [572, 214] width 542 height 36
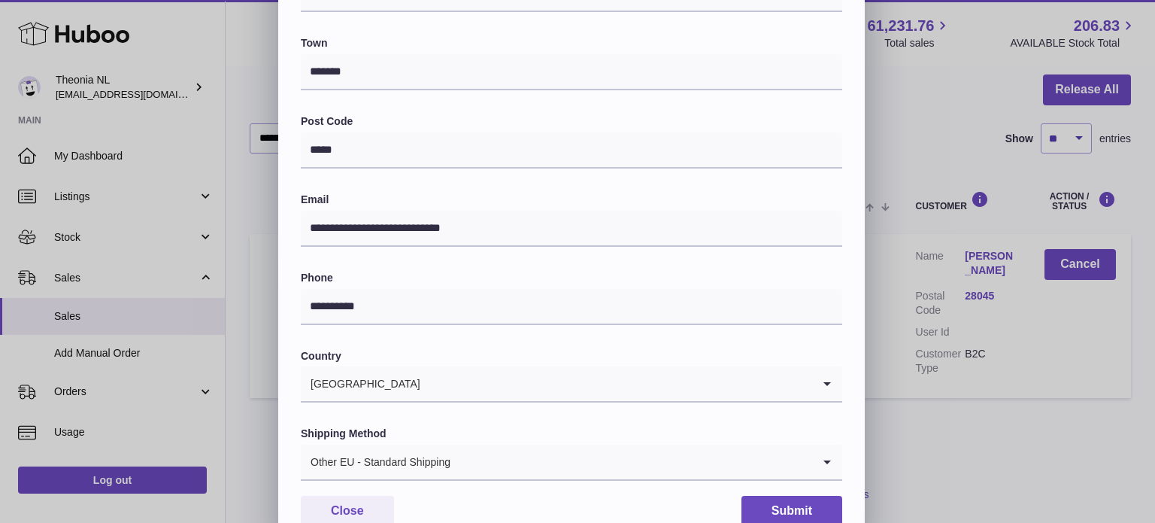
type input "**********"
click at [443, 467] on div "Other EU - Standard Shipping" at bounding box center [556, 461] width 511 height 35
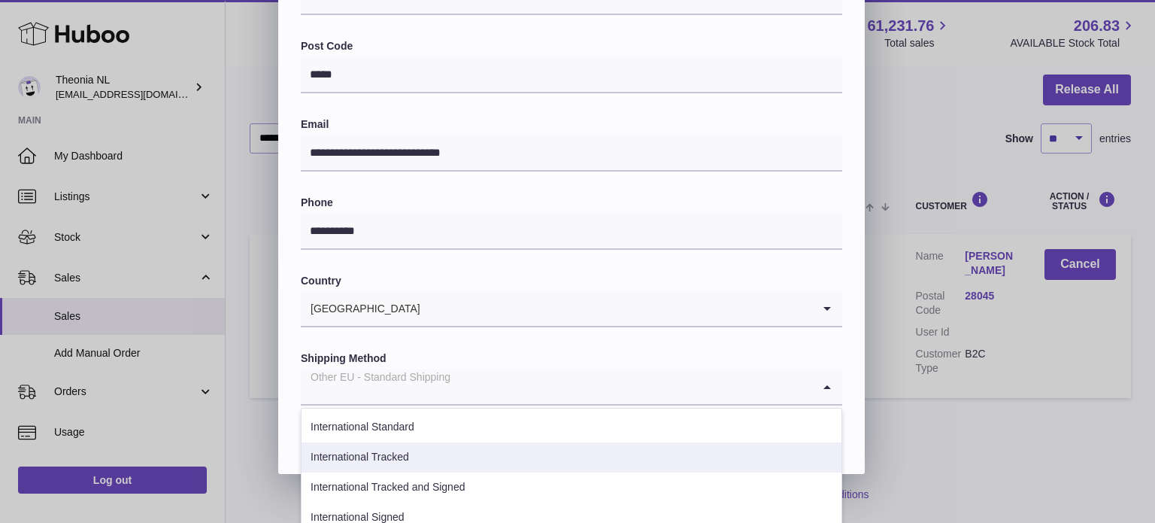
click at [443, 469] on li "International Tracked" at bounding box center [572, 457] width 540 height 30
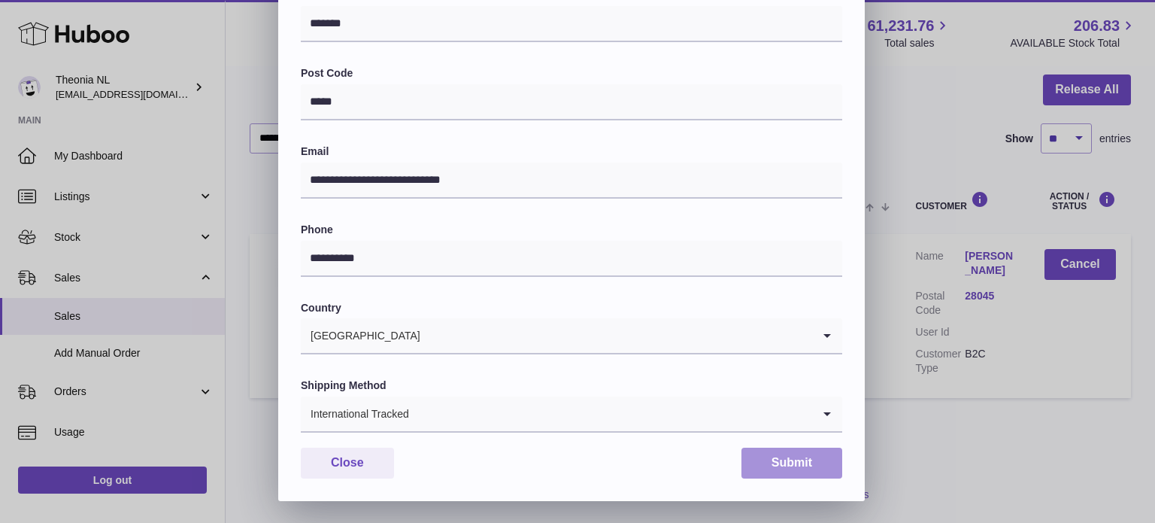
click at [781, 468] on button "Submit" at bounding box center [792, 462] width 101 height 31
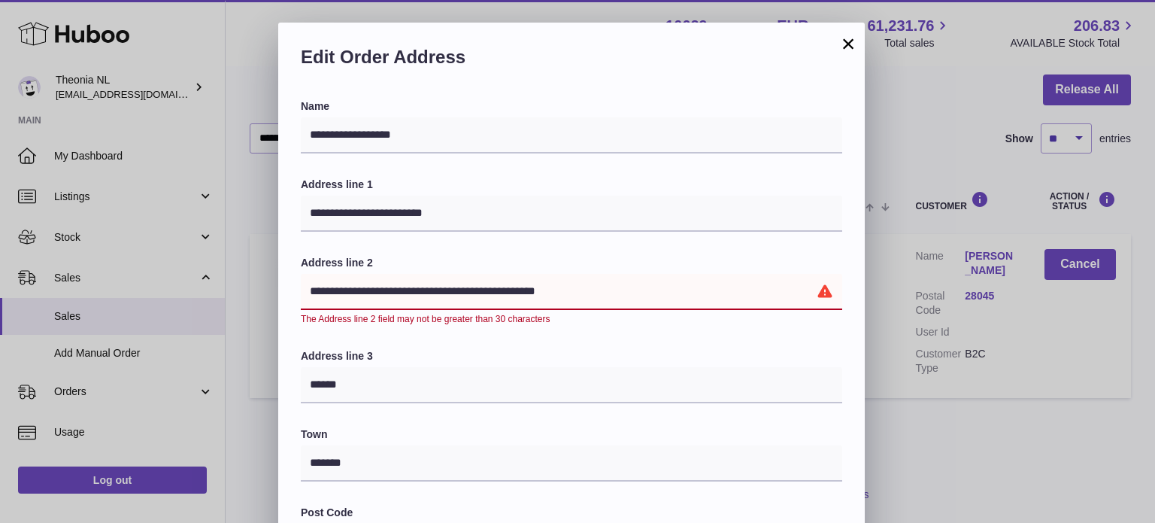
drag, startPoint x: 543, startPoint y: 296, endPoint x: 248, endPoint y: 295, distance: 294.8
click at [248, 295] on div "**********" at bounding box center [577, 482] width 1155 height 918
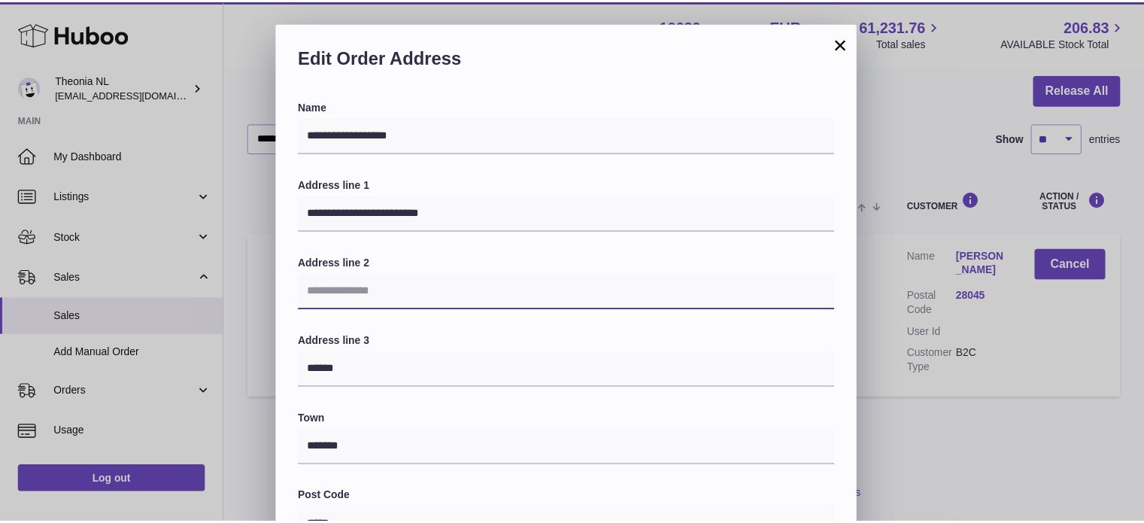
scroll to position [424, 0]
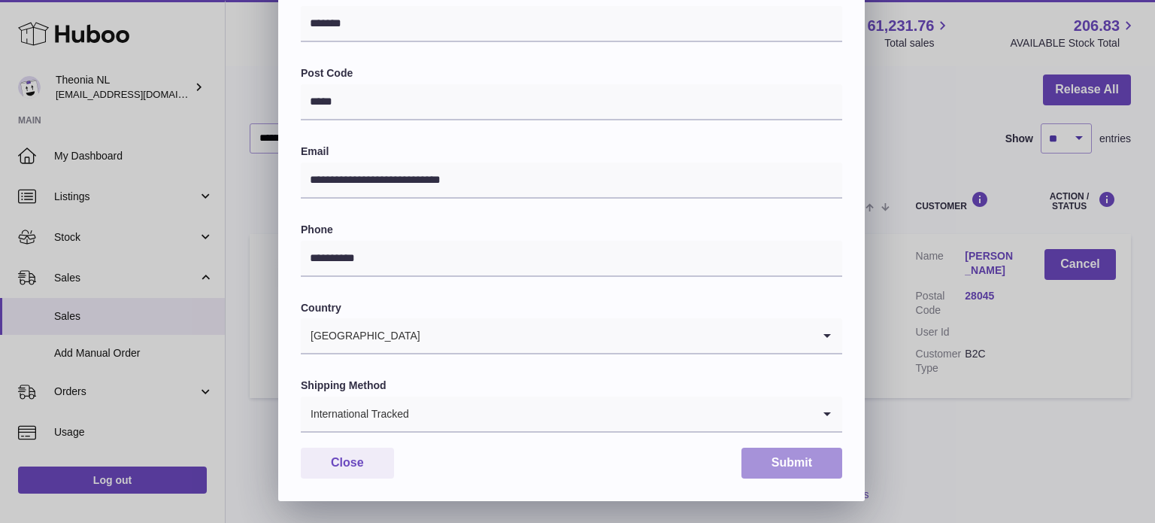
click at [770, 478] on button "Submit" at bounding box center [792, 462] width 101 height 31
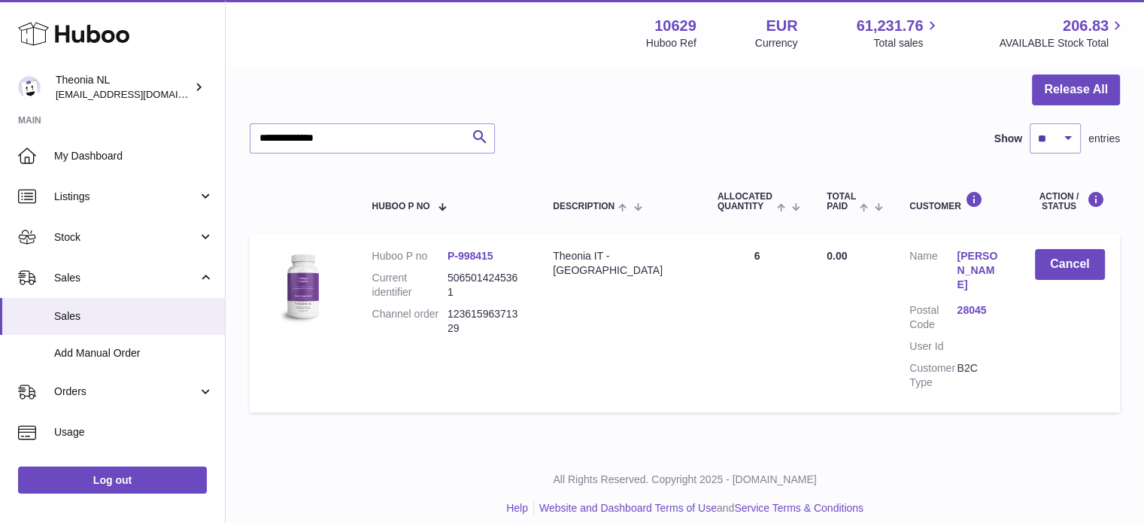
scroll to position [0, 0]
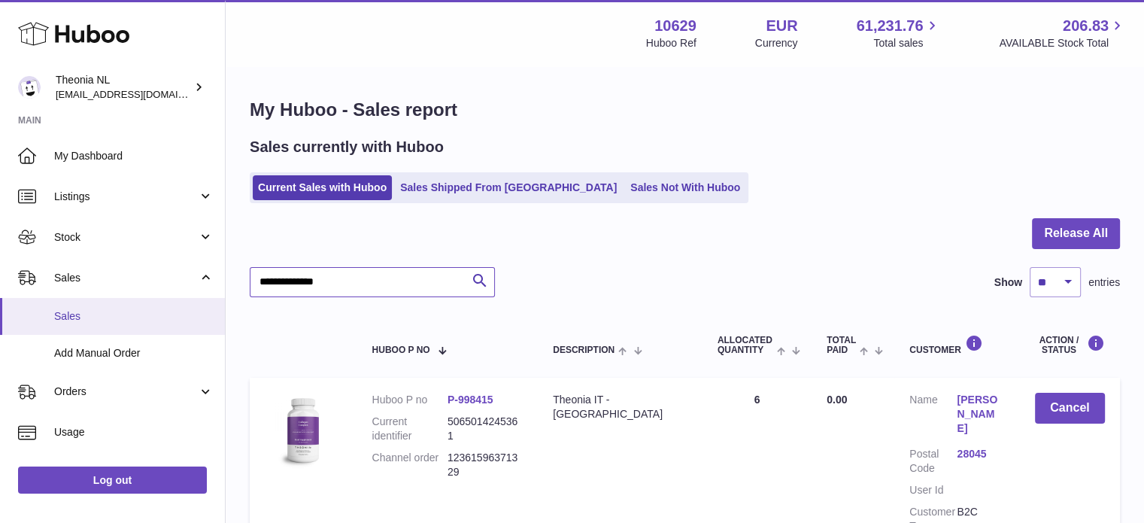
drag, startPoint x: 361, startPoint y: 291, endPoint x: 111, endPoint y: 297, distance: 250.5
click at [117, 296] on div "Huboo Theonia NL info@wholesomegoods.eu Main My Dashboard Listings Not with Hub…" at bounding box center [572, 340] width 1144 height 681
paste input "text"
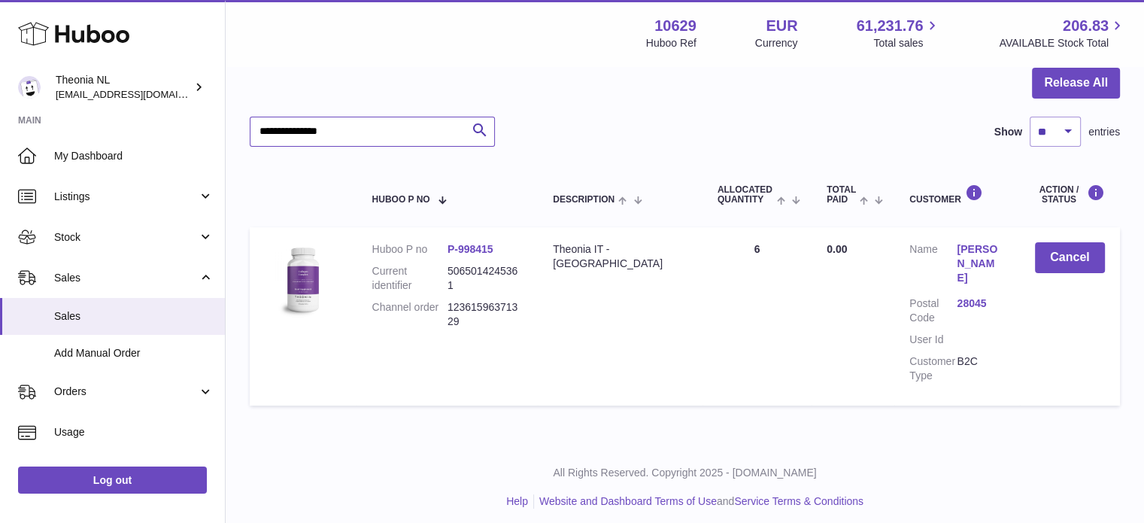
drag, startPoint x: 344, startPoint y: 132, endPoint x: 237, endPoint y: 171, distance: 114.4
click at [82, 142] on div "Huboo Theonia NL info@wholesomegoods.eu Main My Dashboard Listings Not with Hub…" at bounding box center [572, 190] width 1144 height 681
paste input "text"
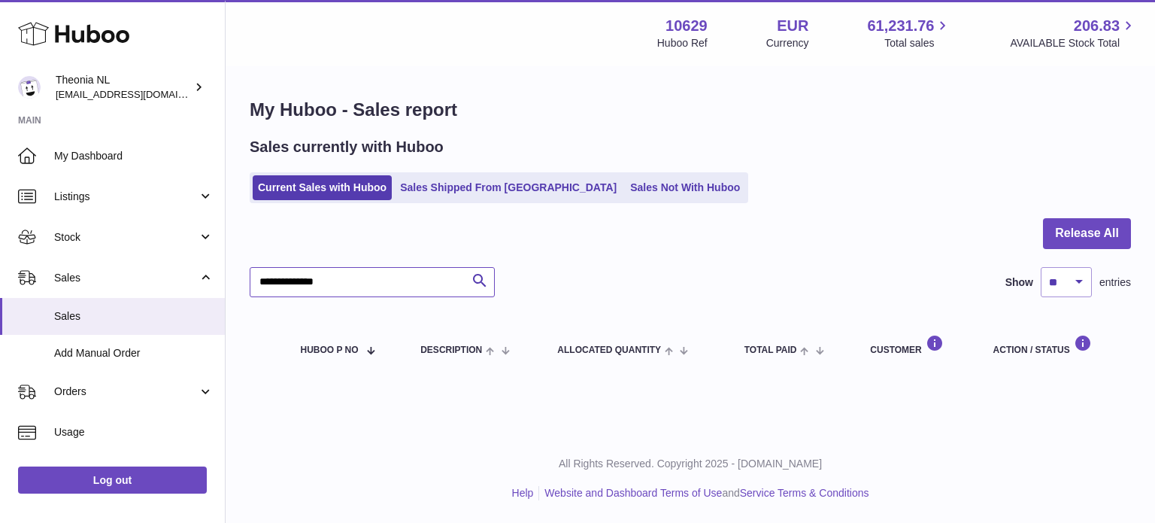
type input "**********"
click at [494, 183] on link "Sales Shipped From [GEOGRAPHIC_DATA]" at bounding box center [508, 187] width 227 height 25
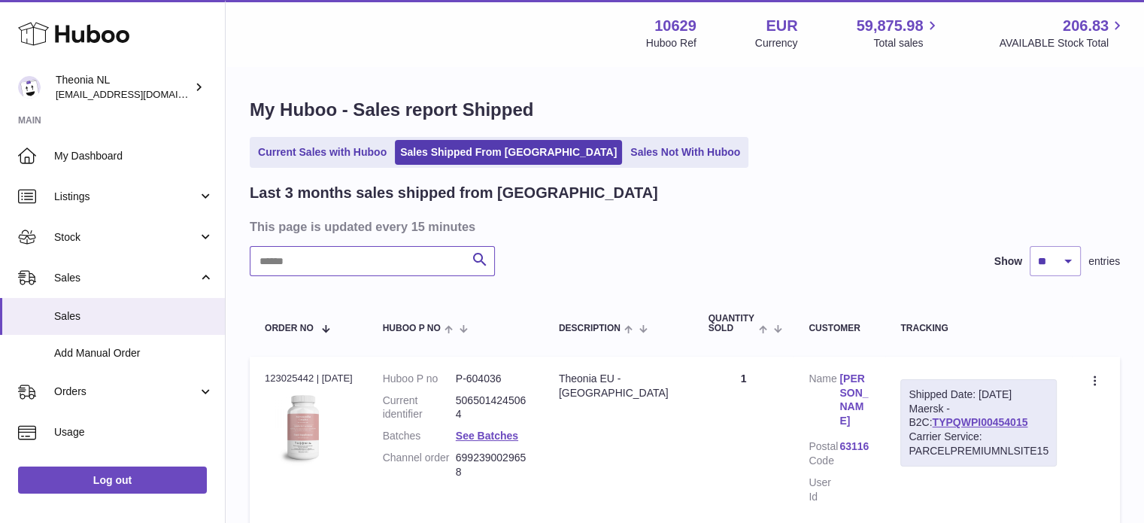
click at [408, 258] on input "text" at bounding box center [372, 261] width 245 height 30
paste input "**********"
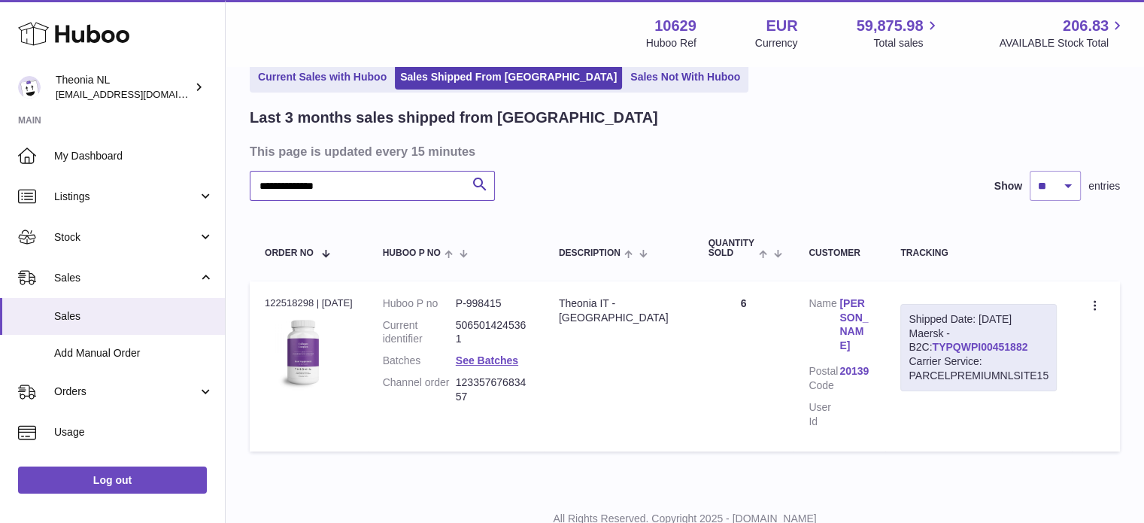
type input "**********"
click at [957, 345] on link "TYPQWPI00451882" at bounding box center [980, 347] width 96 height 12
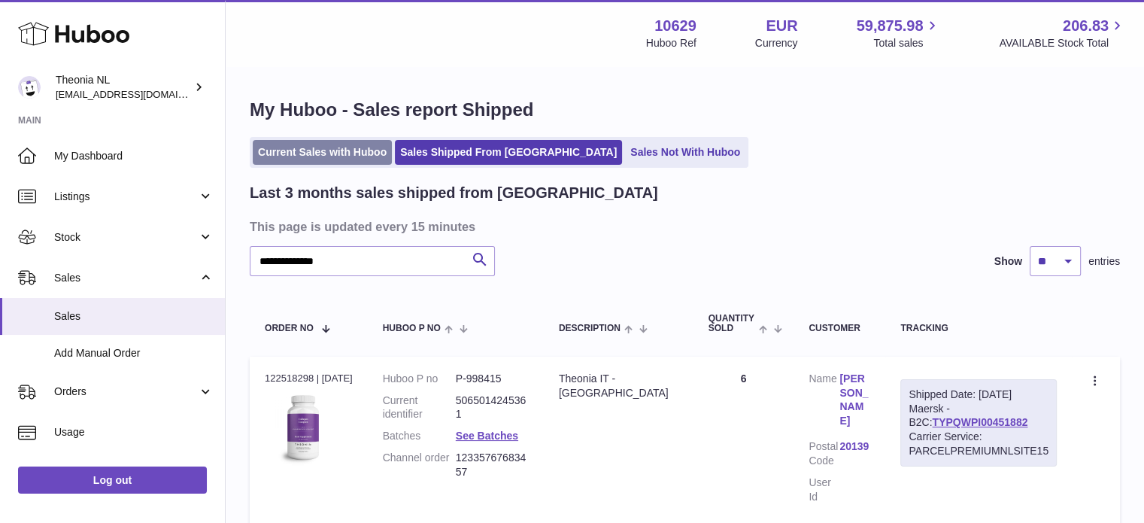
click at [361, 154] on link "Current Sales with Huboo" at bounding box center [322, 152] width 139 height 25
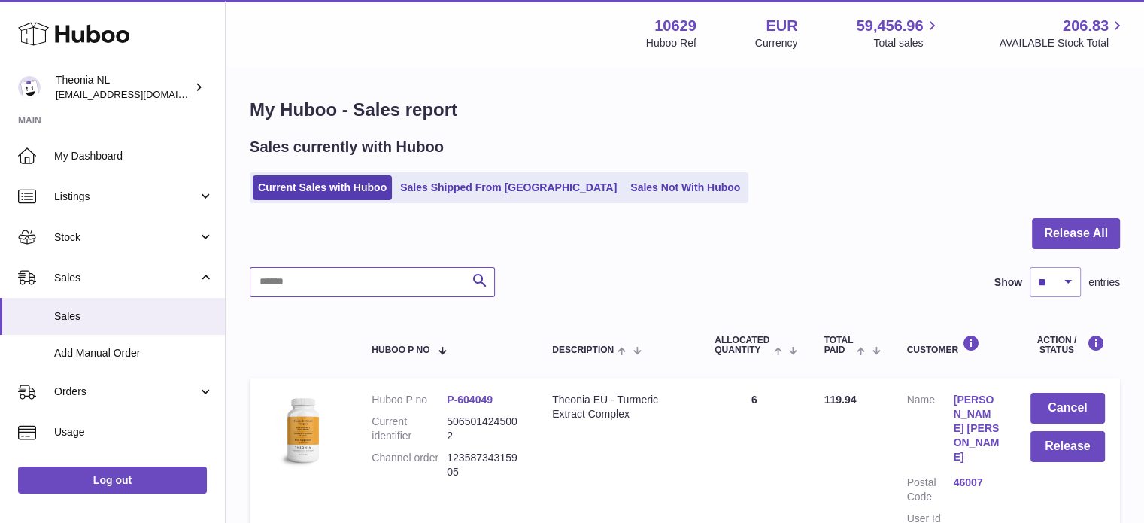
click at [385, 277] on input "text" at bounding box center [372, 282] width 245 height 30
paste input "**********"
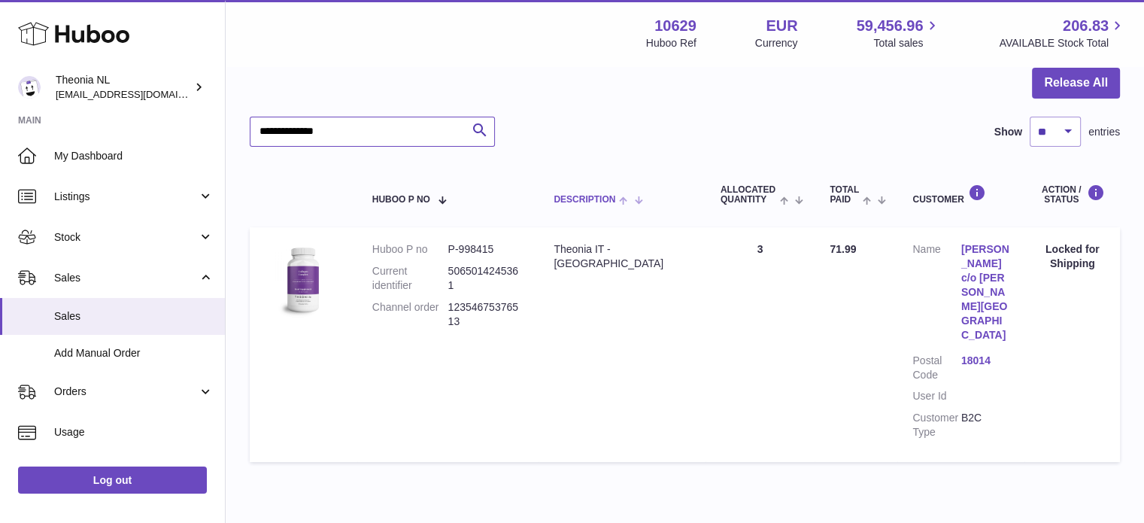
scroll to position [171, 0]
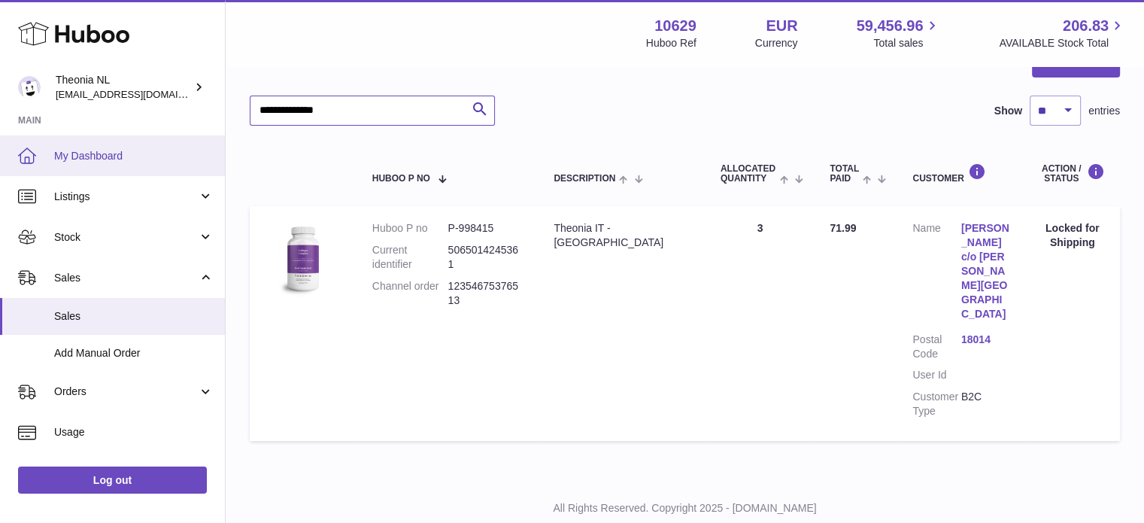
drag, startPoint x: 425, startPoint y: 103, endPoint x: 71, endPoint y: 139, distance: 356.1
click at [81, 134] on div "Huboo Theonia NL info@wholesomegoods.eu Main My Dashboard Listings Not with Hub…" at bounding box center [572, 198] width 1144 height 739
paste input "text"
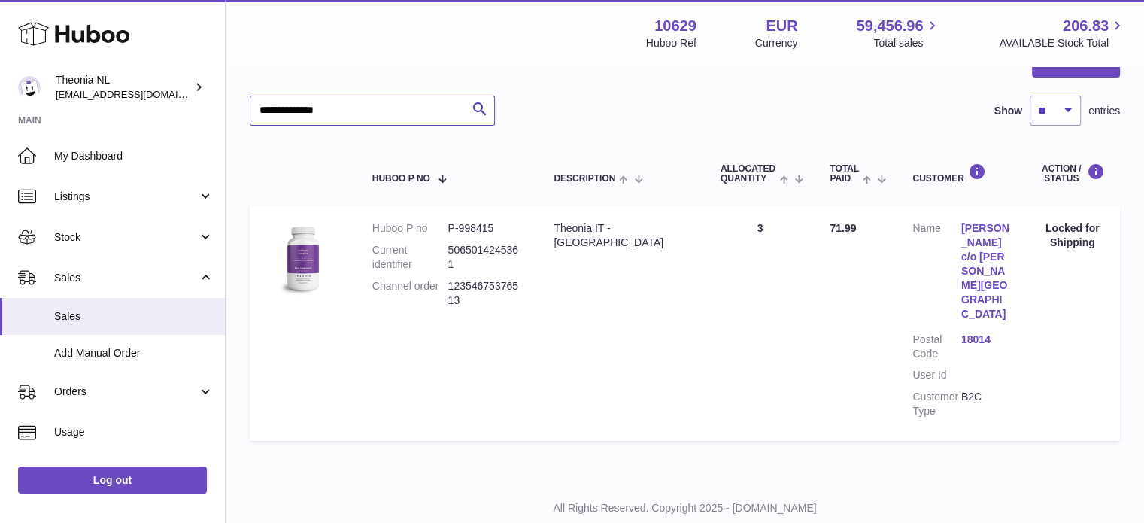
scroll to position [21, 0]
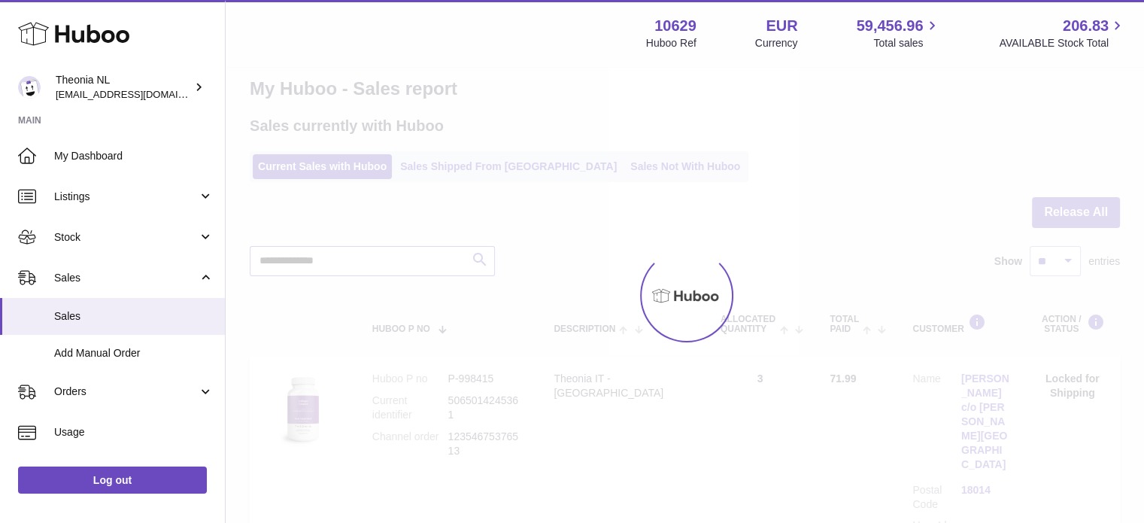
type input "**********"
click at [443, 136] on h2 "Sales currently with Huboo" at bounding box center [347, 126] width 194 height 20
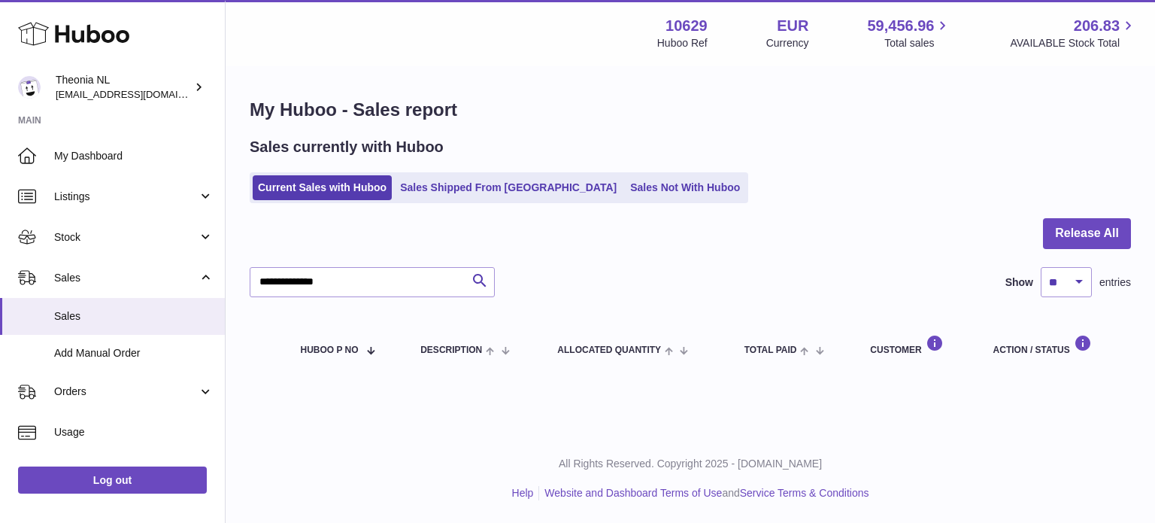
click at [445, 162] on div "Sales currently with Huboo Current Sales with Huboo Sales Shipped From Huboo Sa…" at bounding box center [690, 170] width 881 height 66
click at [448, 189] on link "Sales Shipped From [GEOGRAPHIC_DATA]" at bounding box center [508, 187] width 227 height 25
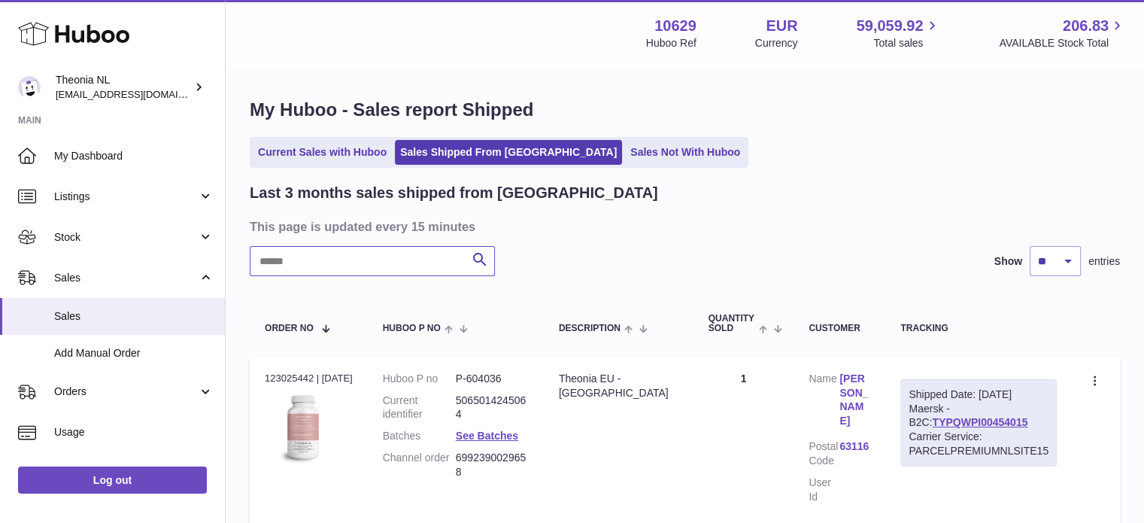
click at [388, 270] on input "text" at bounding box center [372, 261] width 245 height 30
paste input "**********"
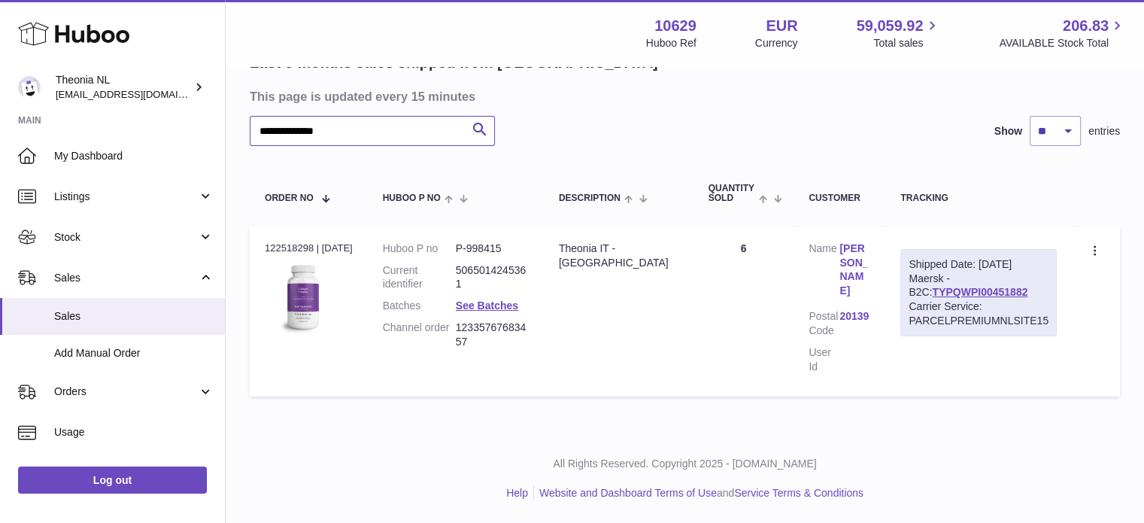
scroll to position [114, 0]
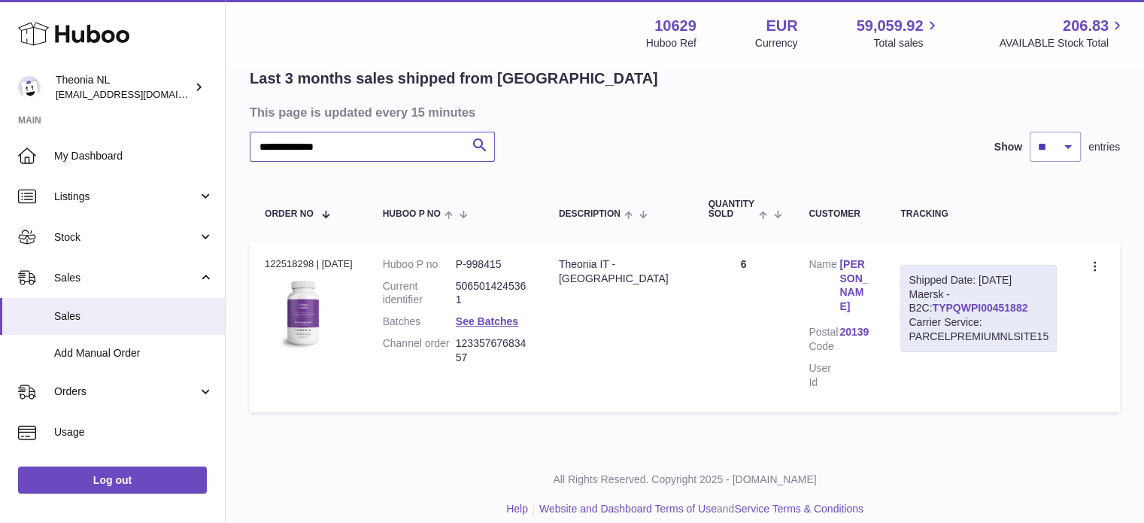
type input "**********"
click at [960, 307] on link "TYPQWPI00451882" at bounding box center [980, 308] width 96 height 12
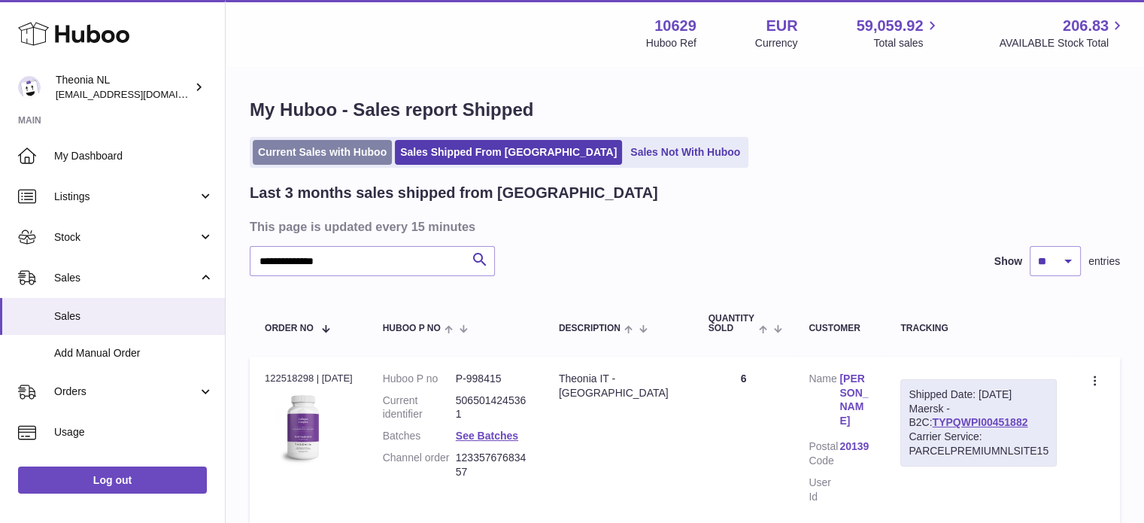
click at [346, 147] on link "Current Sales with Huboo" at bounding box center [322, 152] width 139 height 25
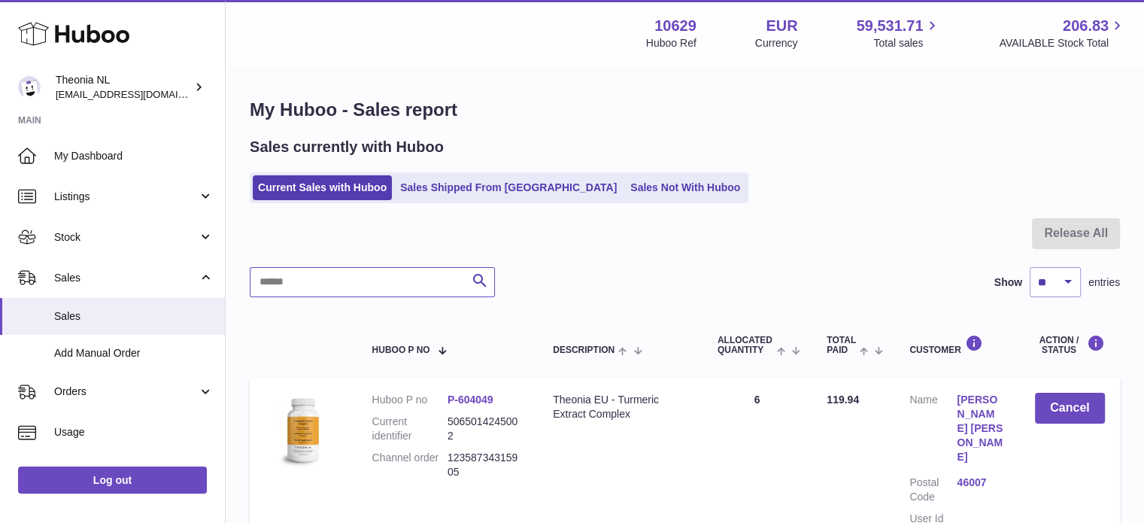
click at [381, 277] on input "text" at bounding box center [372, 282] width 245 height 30
paste input "**********"
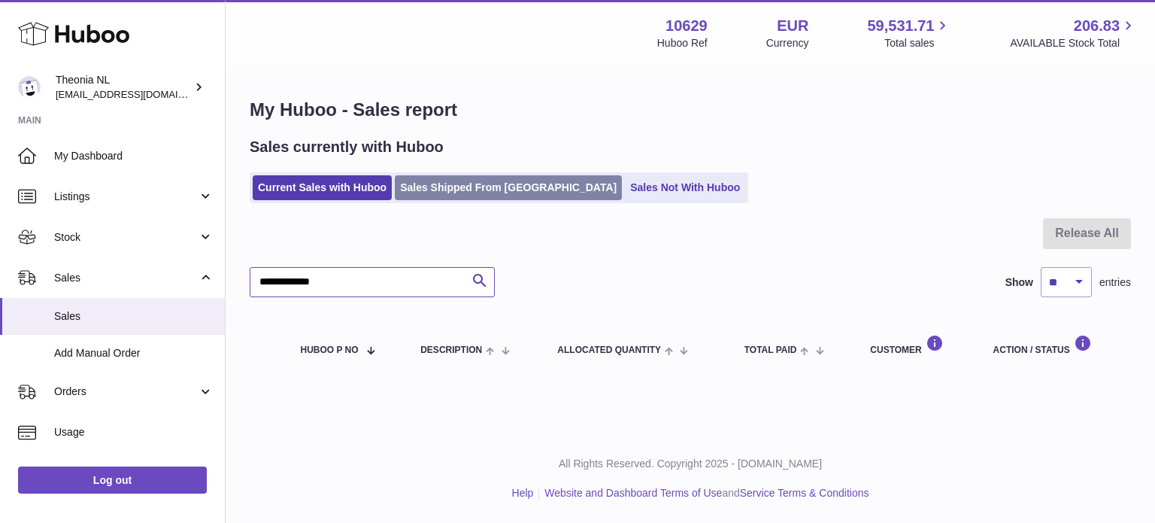
type input "**********"
click at [432, 189] on link "Sales Shipped From [GEOGRAPHIC_DATA]" at bounding box center [508, 187] width 227 height 25
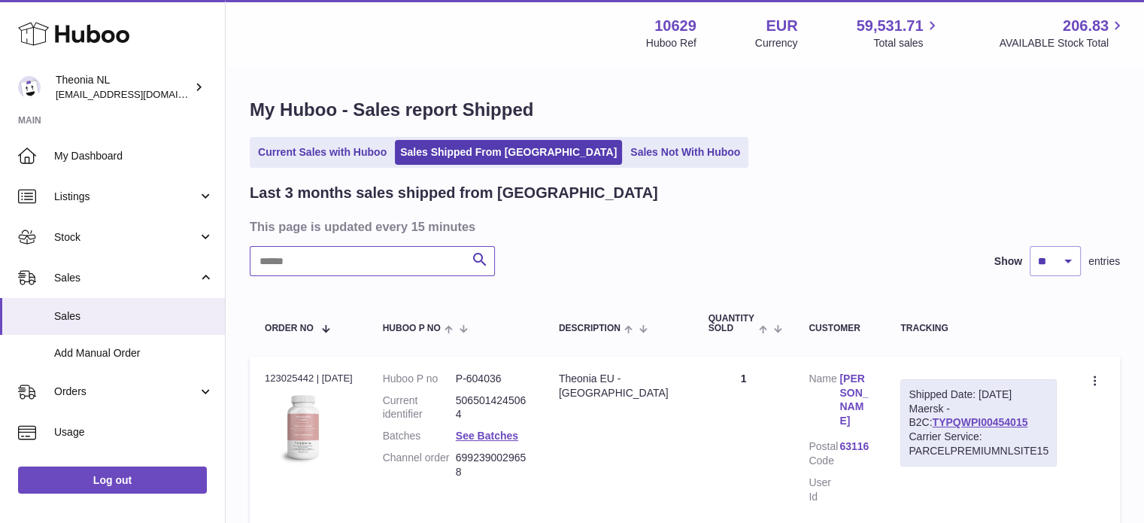
click at [423, 256] on input "text" at bounding box center [372, 261] width 245 height 30
paste input "**********"
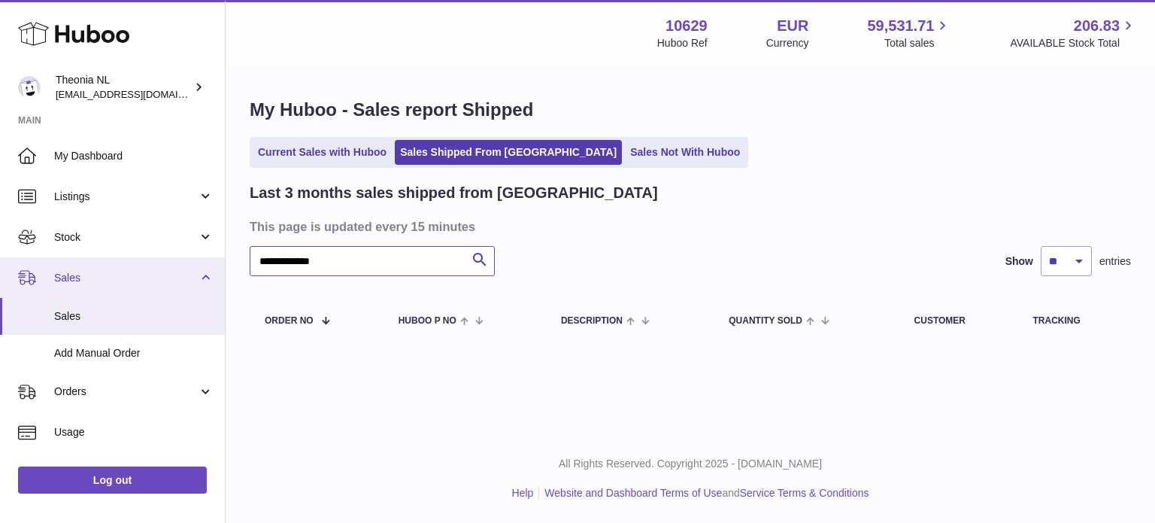
drag, startPoint x: 412, startPoint y: 263, endPoint x: 99, endPoint y: 262, distance: 312.9
click at [100, 263] on div "**********" at bounding box center [577, 261] width 1155 height 523
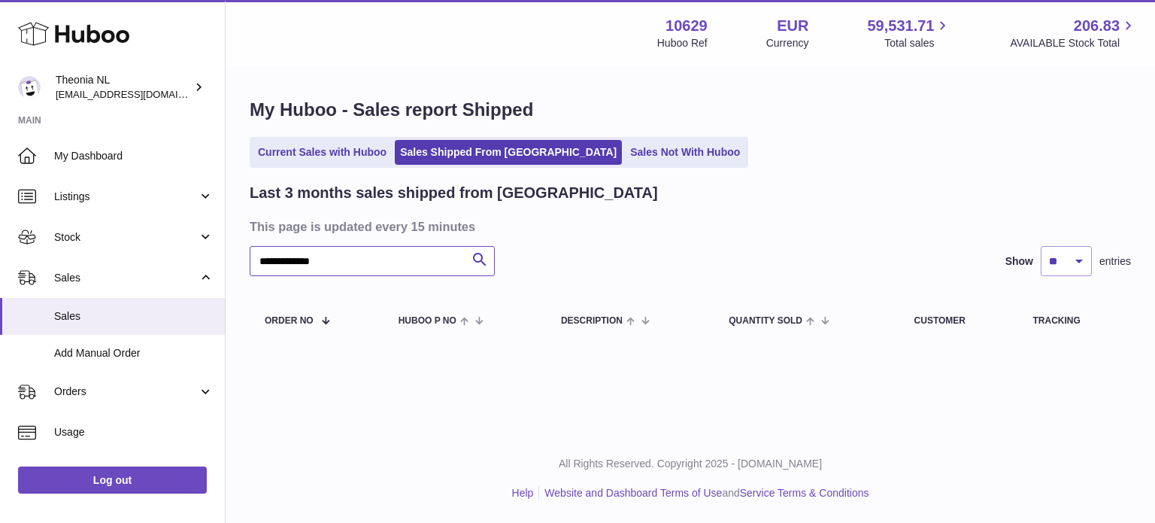
paste input "*"
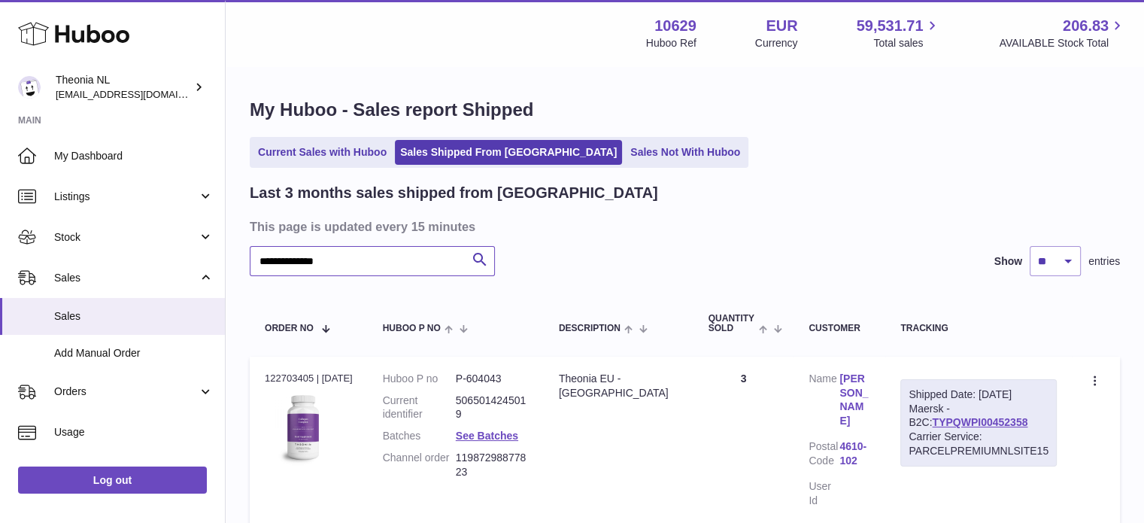
type input "**********"
click at [951, 428] on div "Shipped Date: 12th Aug 2025 Maersk - B2C: TYPQWPI00452358 Carrier Service: PARC…" at bounding box center [978, 422] width 156 height 87
click at [957, 423] on link "TYPQWPI00452358" at bounding box center [980, 422] width 96 height 12
click at [327, 156] on link "Current Sales with Huboo" at bounding box center [322, 152] width 139 height 25
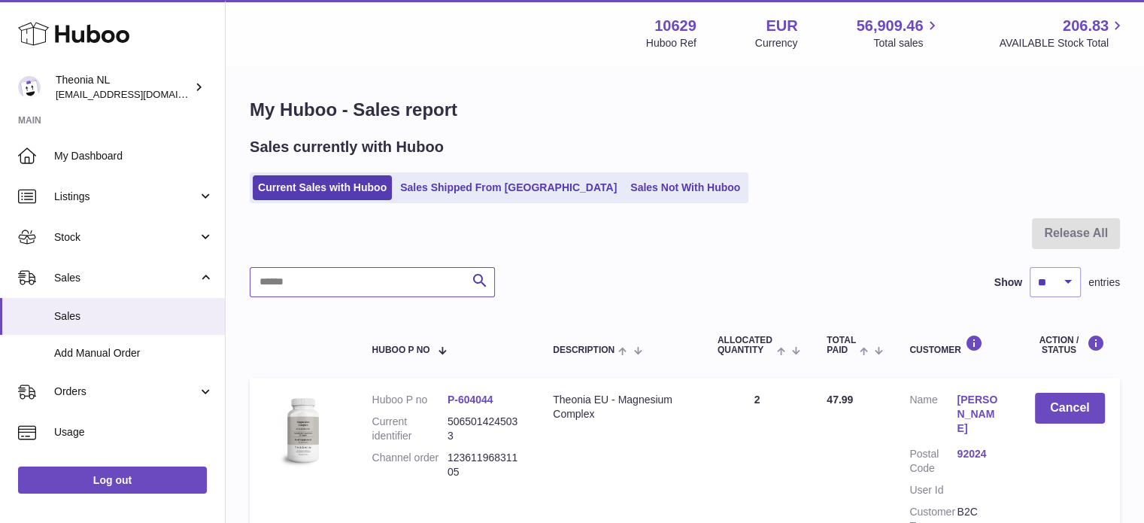
click at [370, 273] on input "text" at bounding box center [372, 282] width 245 height 30
paste input "**********"
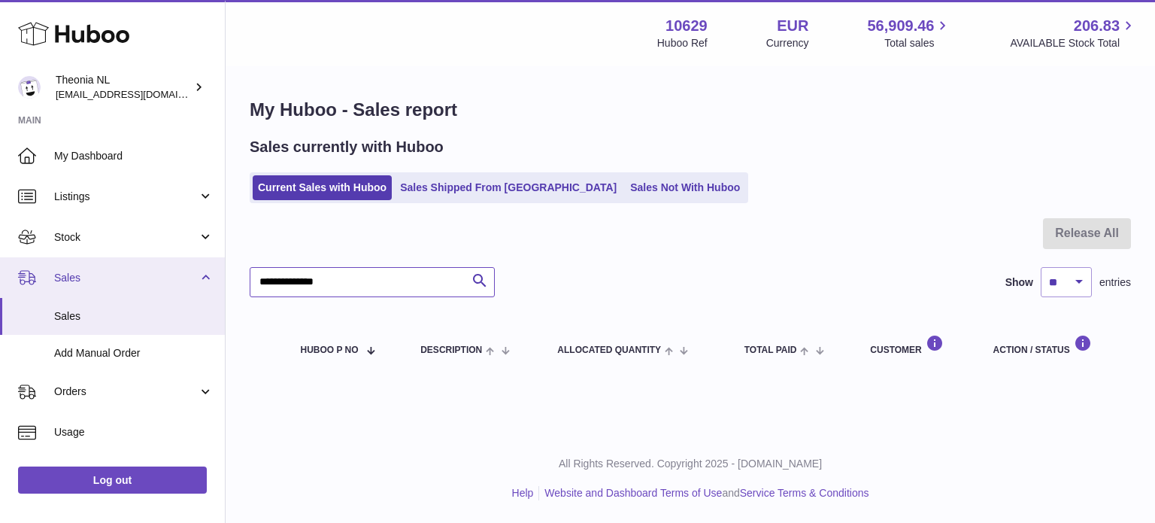
drag, startPoint x: 293, startPoint y: 285, endPoint x: 124, endPoint y: 281, distance: 168.5
click at [92, 285] on div "Huboo Theonia NL [EMAIL_ADDRESS][DOMAIN_NAME] Main My Dashboard Listings Not wi…" at bounding box center [577, 261] width 1155 height 523
paste input "text"
drag, startPoint x: 351, startPoint y: 285, endPoint x: 115, endPoint y: 286, distance: 236.2
click at [122, 288] on div "Huboo Theonia NL [EMAIL_ADDRESS][DOMAIN_NAME] Main My Dashboard Listings Not wi…" at bounding box center [577, 261] width 1155 height 523
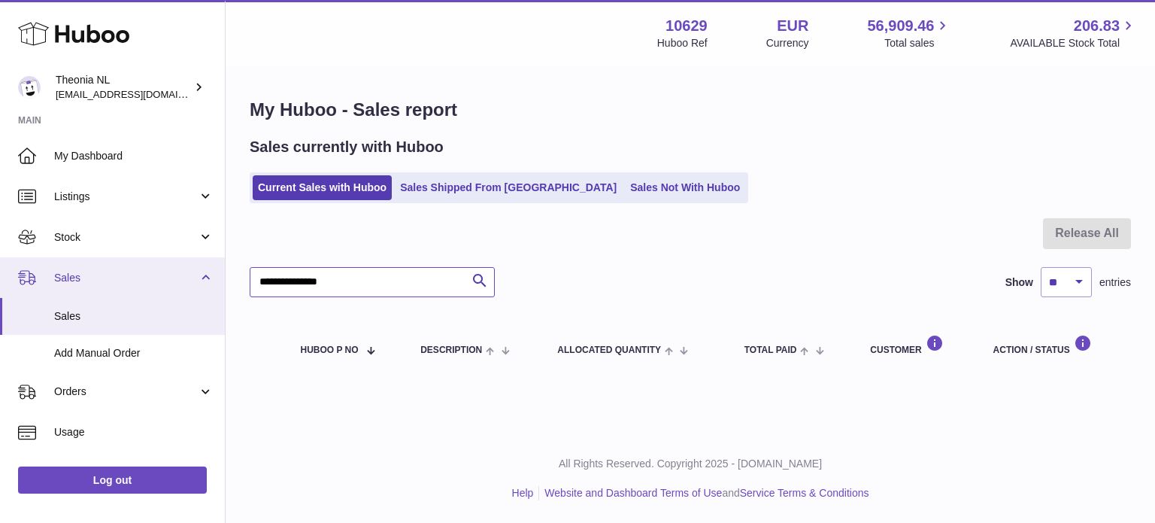
paste input "text"
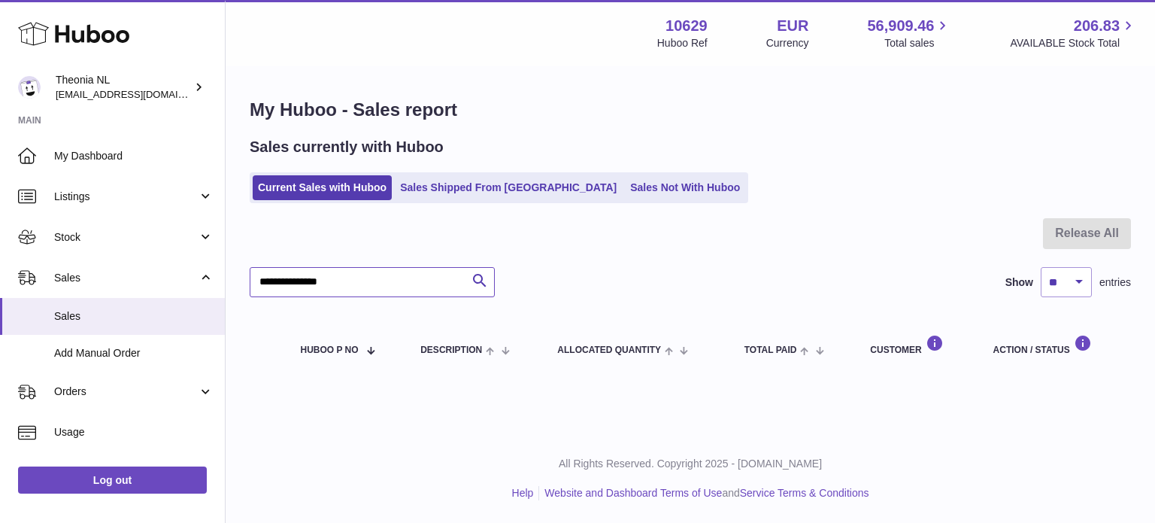
type input "**********"
click at [432, 171] on div "Sales currently with Huboo Current Sales with Huboo Sales Shipped From [GEOGRAP…" at bounding box center [690, 170] width 881 height 66
click at [434, 174] on ul "Current Sales with Huboo Sales Shipped From [GEOGRAPHIC_DATA] Sales Not With Hu…" at bounding box center [499, 187] width 499 height 31
click at [438, 191] on link "Sales Shipped From [GEOGRAPHIC_DATA]" at bounding box center [508, 187] width 227 height 25
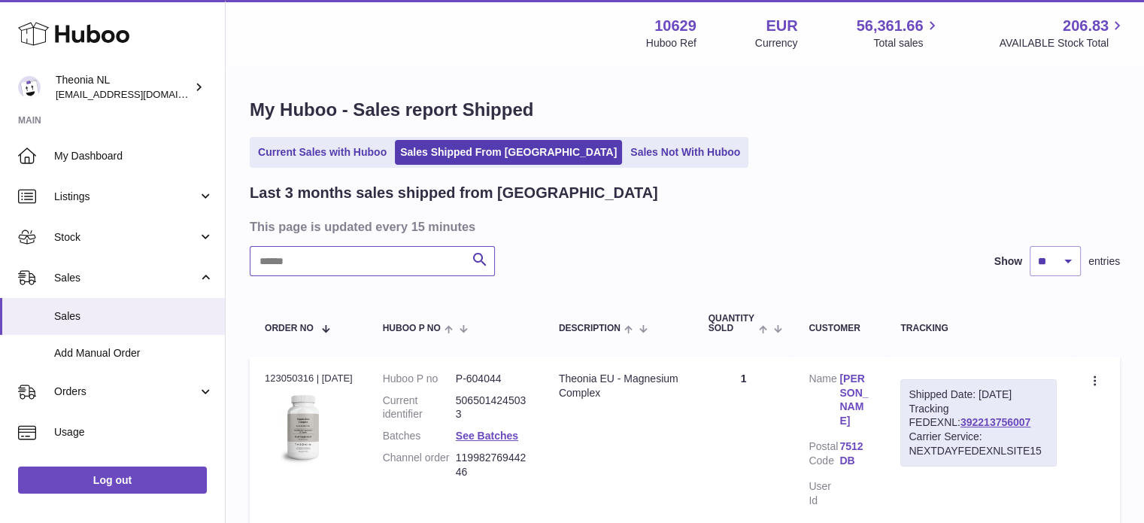
click at [384, 261] on input "text" at bounding box center [372, 261] width 245 height 30
paste input "**********"
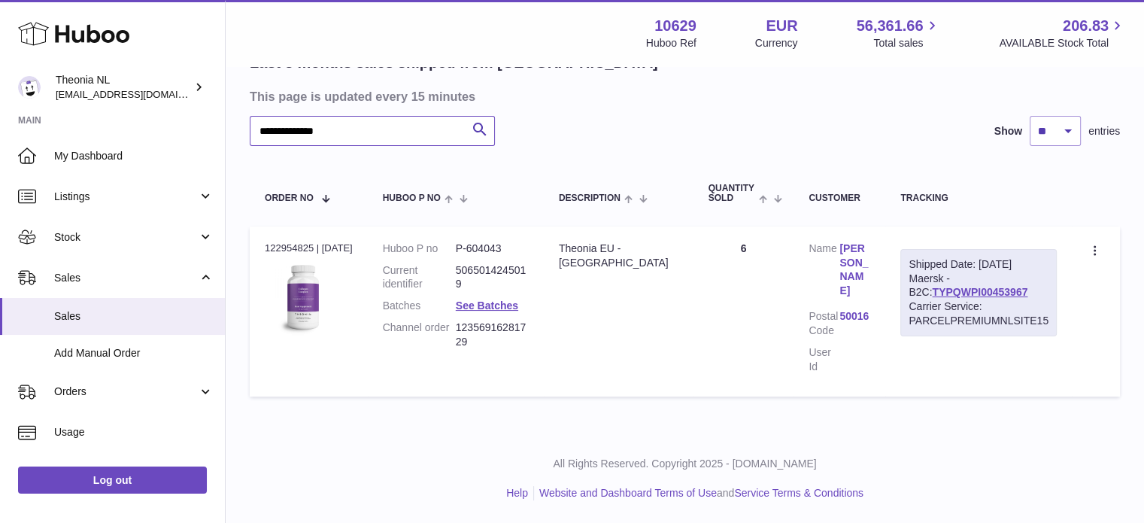
scroll to position [143, 0]
click at [948, 286] on link "TYPQWPI00453967" at bounding box center [980, 292] width 96 height 12
drag, startPoint x: 419, startPoint y: 126, endPoint x: 121, endPoint y: 129, distance: 297.8
click at [121, 129] on div "**********" at bounding box center [572, 196] width 1144 height 653
paste input "text"
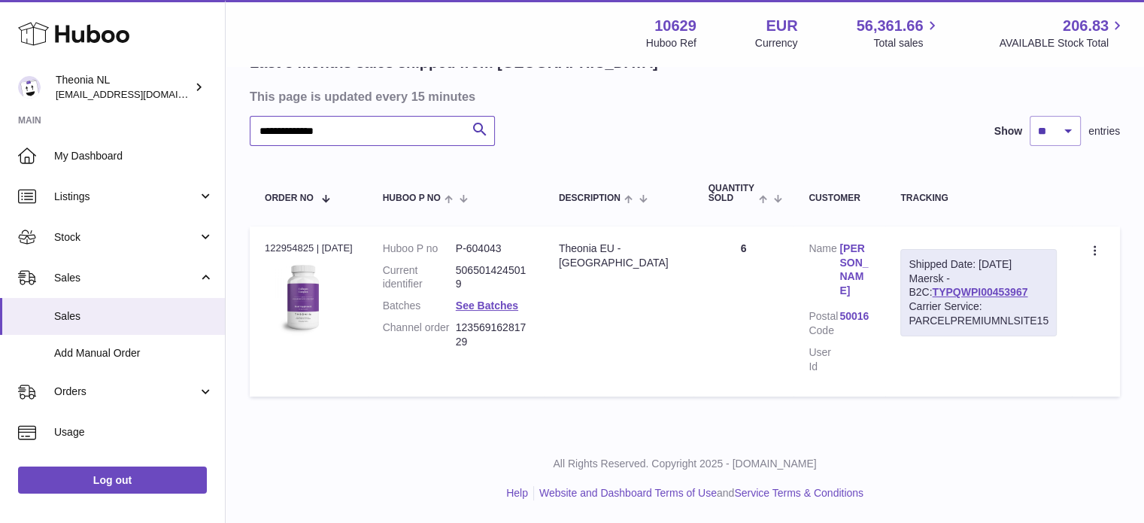
scroll to position [0, 0]
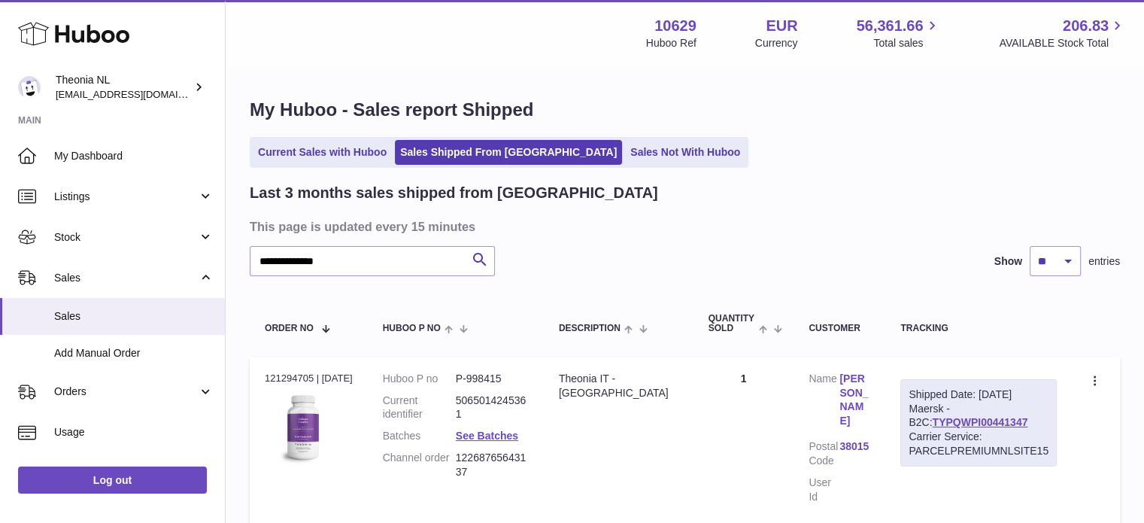
click at [961, 423] on link "TYPQWPI00441347" at bounding box center [980, 422] width 96 height 12
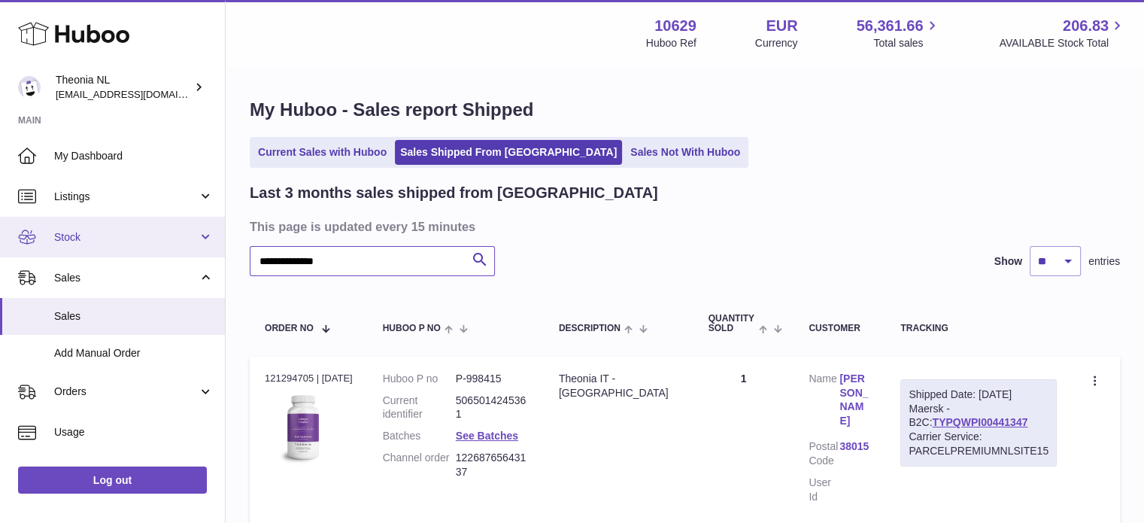
drag, startPoint x: 438, startPoint y: 263, endPoint x: 22, endPoint y: 253, distance: 416.8
click at [33, 253] on div "**********" at bounding box center [572, 326] width 1144 height 653
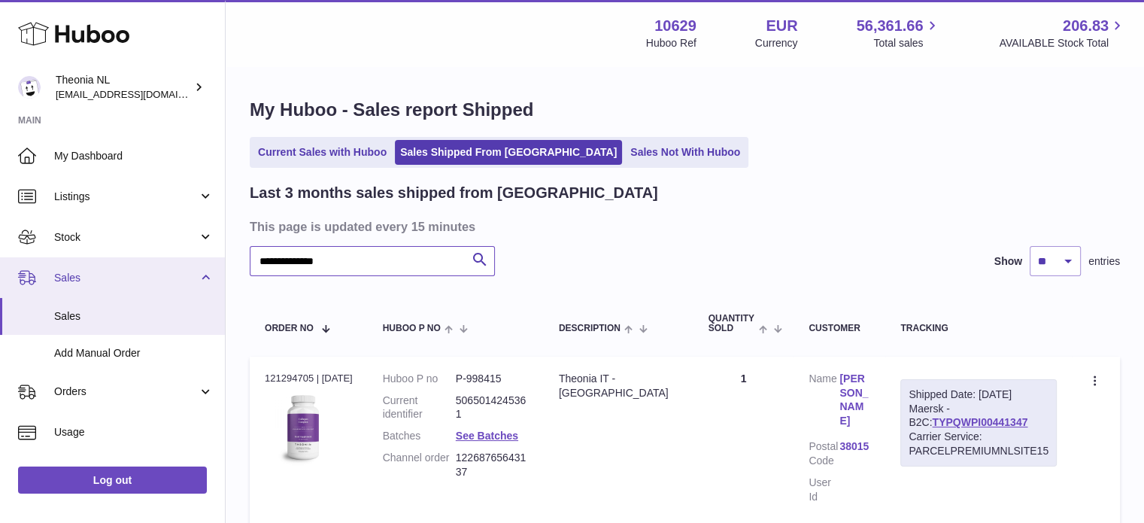
paste input "text"
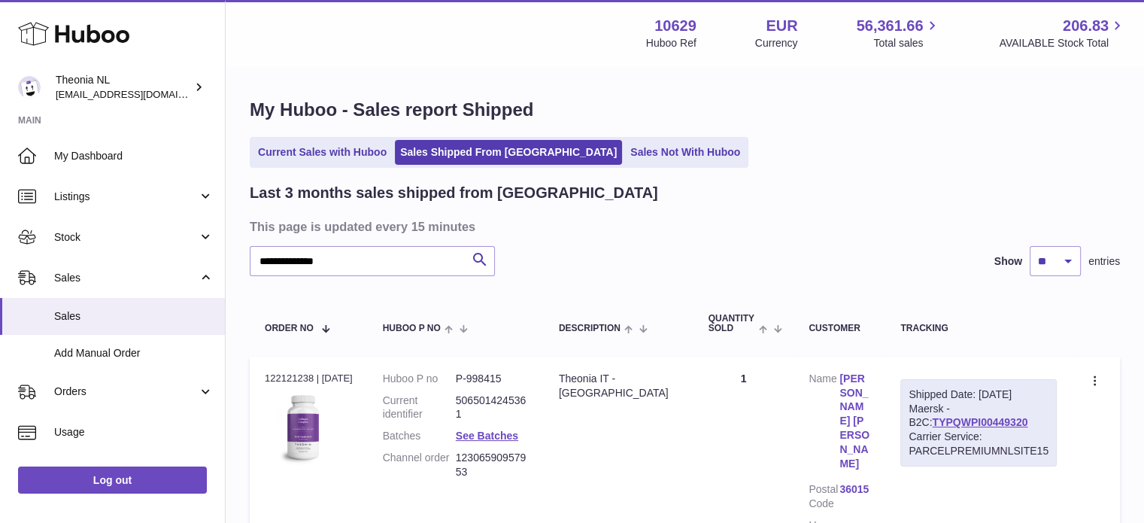
click at [957, 421] on link "TYPQWPI00449320" at bounding box center [980, 422] width 96 height 12
drag, startPoint x: 388, startPoint y: 264, endPoint x: 306, endPoint y: 311, distance: 94.7
click at [116, 259] on div "**********" at bounding box center [572, 347] width 1144 height 695
paste input "text"
type input "**********"
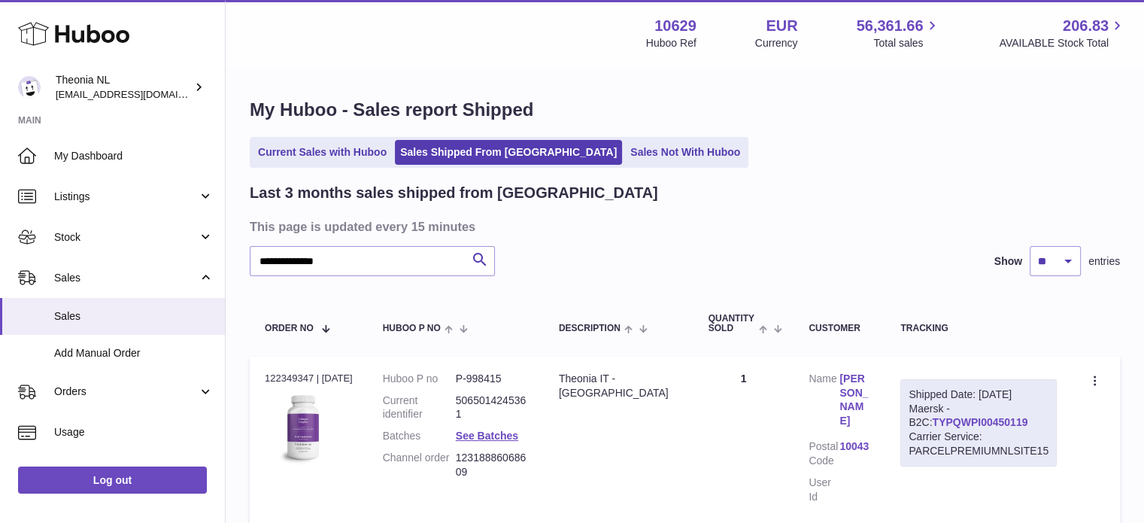
click at [945, 423] on link "TYPQWPI00450119" at bounding box center [980, 422] width 96 height 12
click at [360, 139] on ul "Current Sales with Huboo Sales Shipped From Huboo Sales Not With Huboo" at bounding box center [499, 152] width 499 height 31
drag, startPoint x: 360, startPoint y: 139, endPoint x: 360, endPoint y: 147, distance: 7.6
click at [360, 141] on ul "Current Sales with Huboo Sales Shipped From Huboo Sales Not With Huboo" at bounding box center [499, 152] width 499 height 31
click at [360, 147] on link "Current Sales with Huboo" at bounding box center [322, 152] width 139 height 25
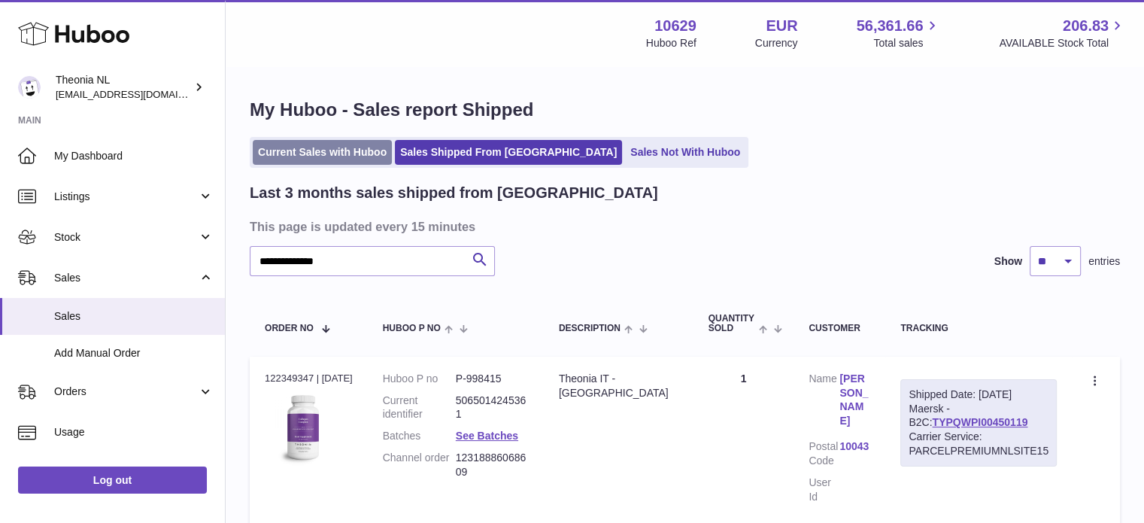
click at [360, 147] on link "Current Sales with Huboo" at bounding box center [322, 152] width 139 height 25
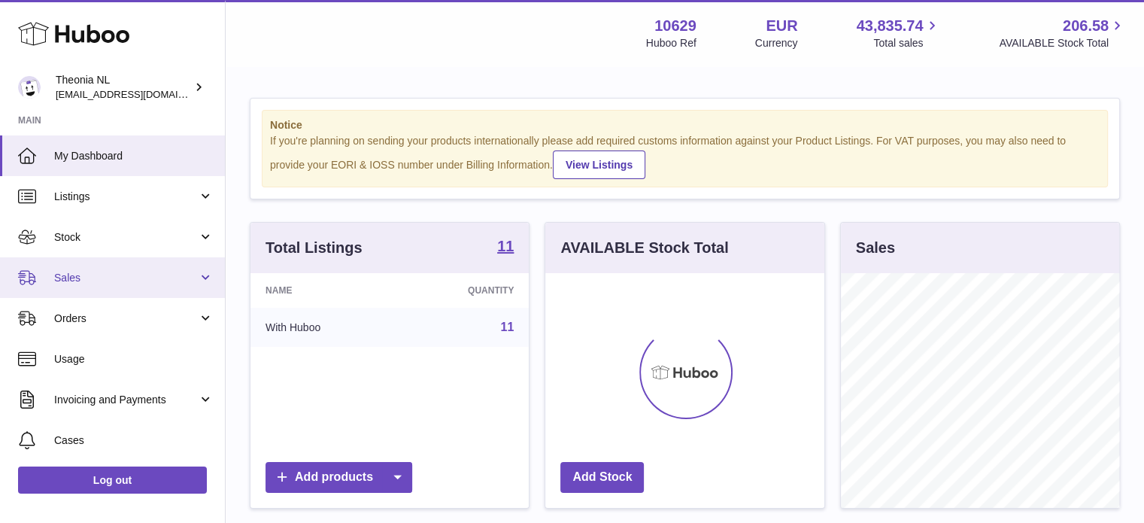
click at [114, 276] on span "Sales" at bounding box center [126, 278] width 144 height 14
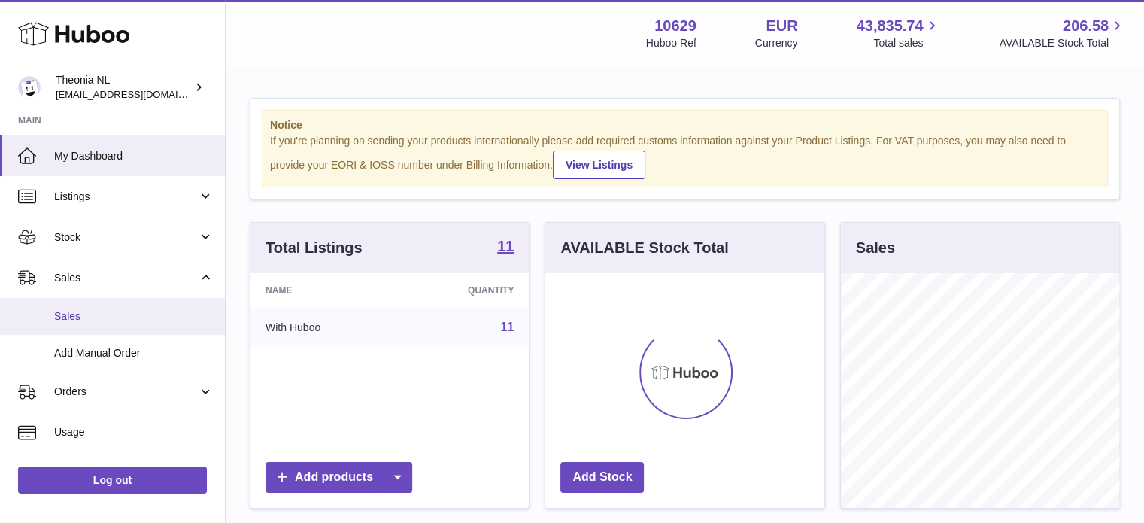
click at [117, 314] on span "Sales" at bounding box center [133, 316] width 159 height 14
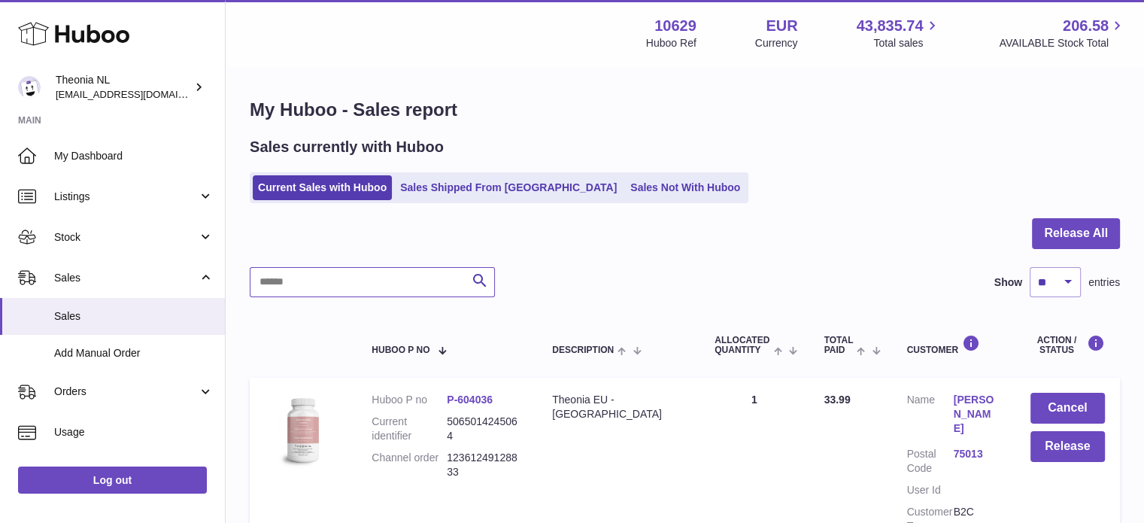
click at [381, 275] on input "text" at bounding box center [372, 282] width 245 height 30
paste input "**********"
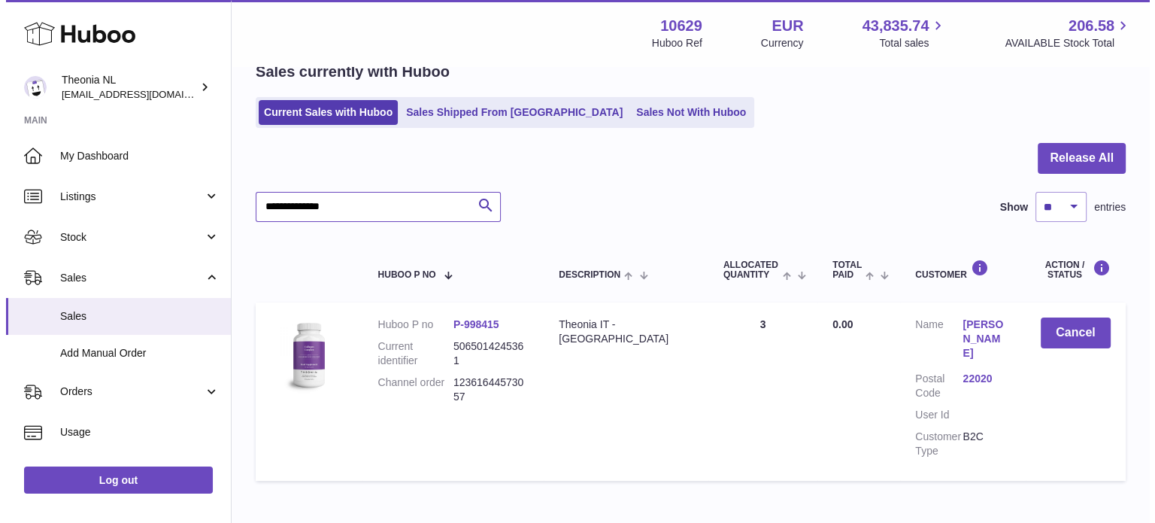
scroll to position [150, 0]
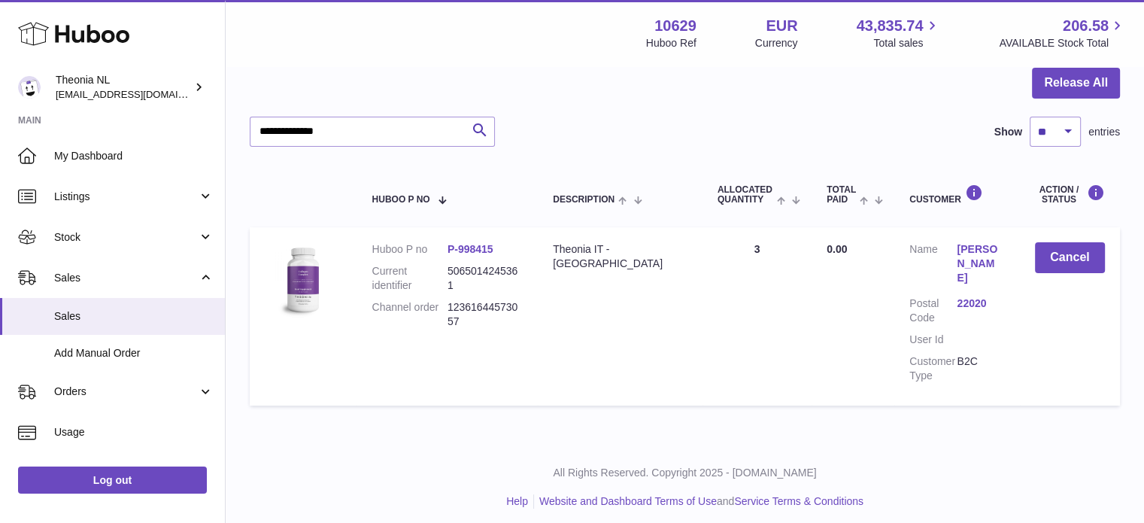
click at [966, 300] on link "22020" at bounding box center [980, 303] width 47 height 14
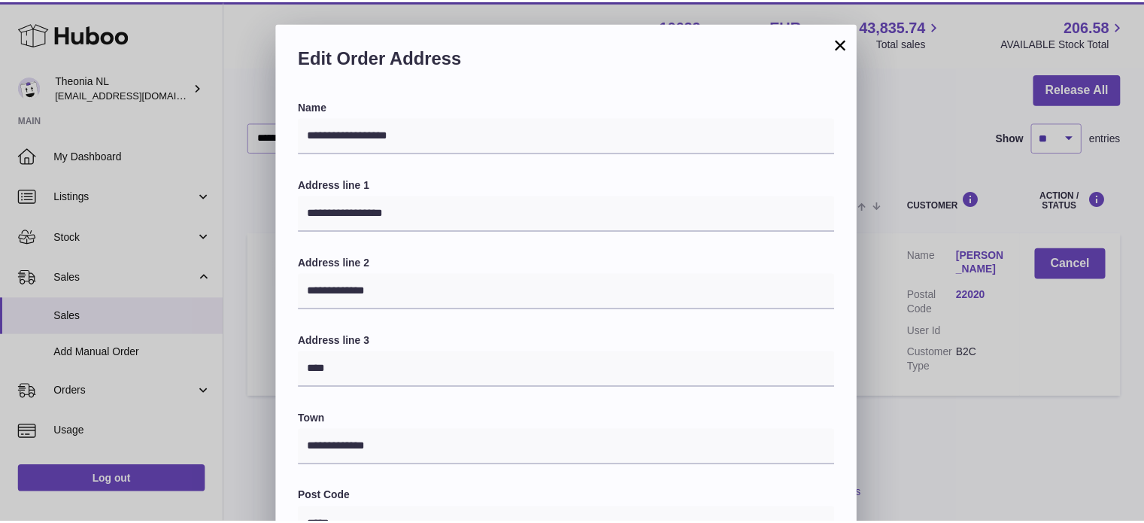
scroll to position [424, 0]
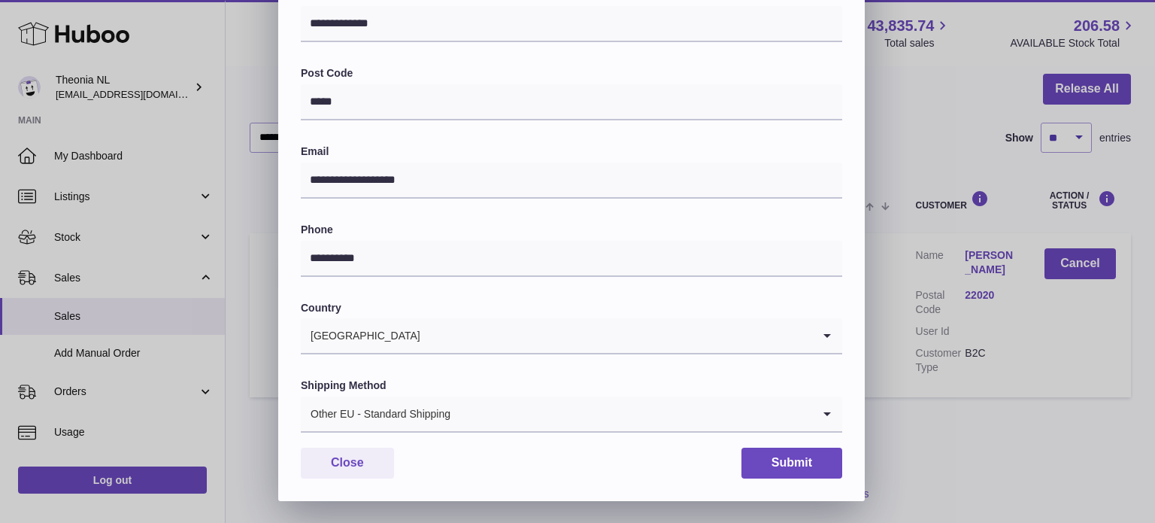
click at [397, 415] on div "Other EU - Standard Shipping" at bounding box center [556, 413] width 511 height 35
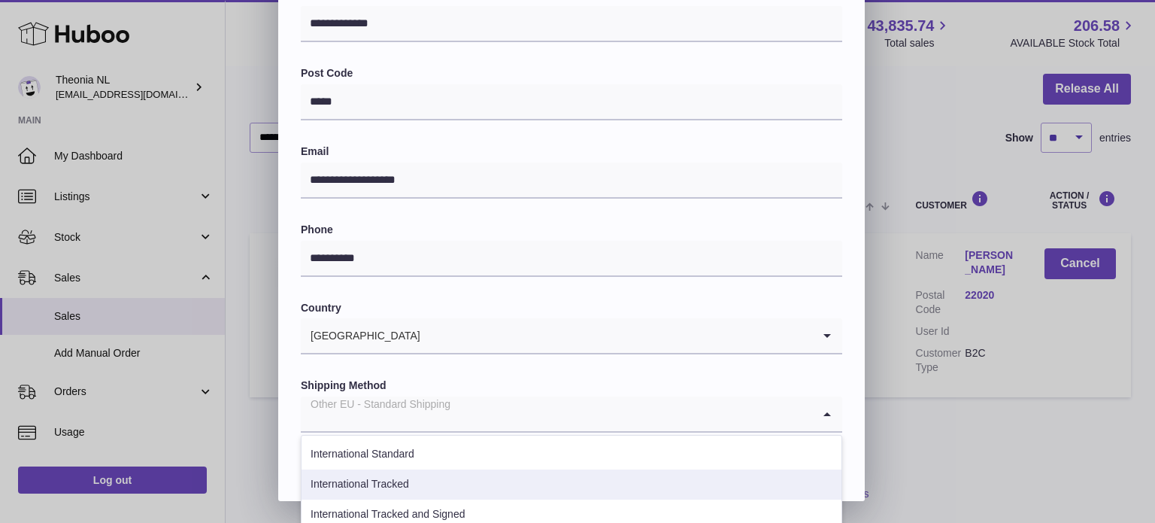
click at [403, 484] on li "International Tracked" at bounding box center [572, 484] width 540 height 30
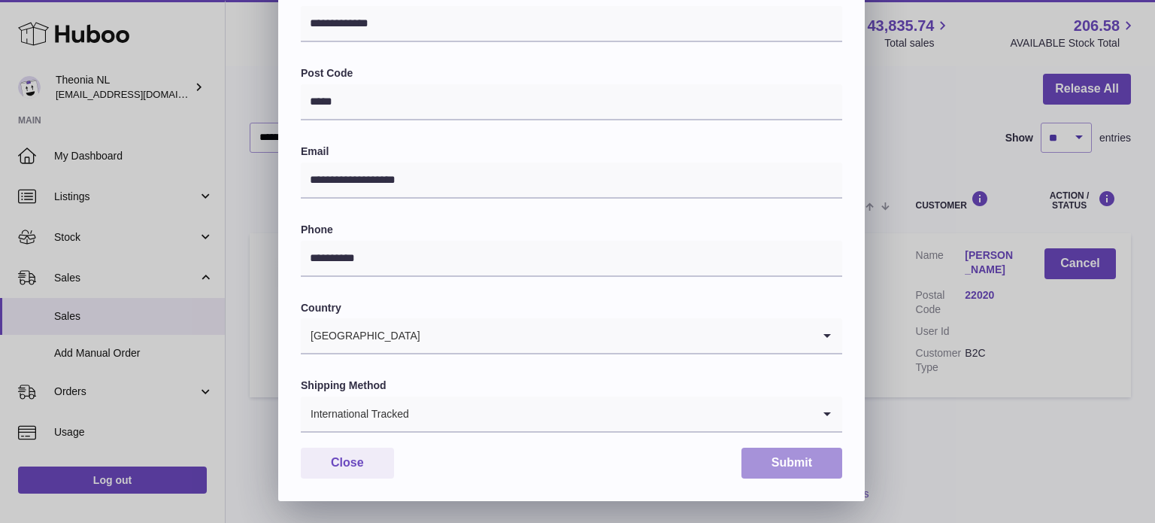
click at [784, 471] on button "Submit" at bounding box center [792, 462] width 101 height 31
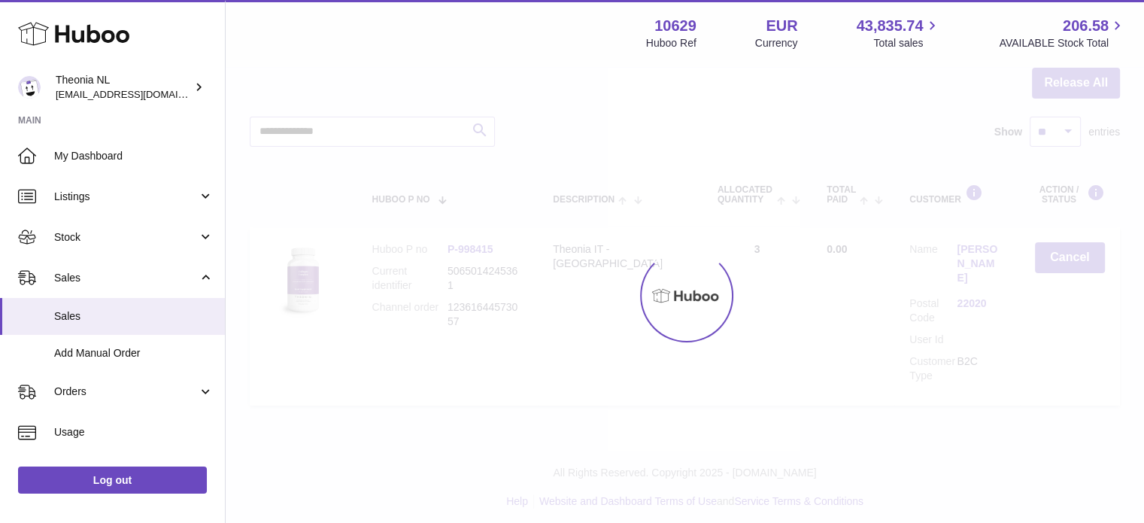
scroll to position [0, 0]
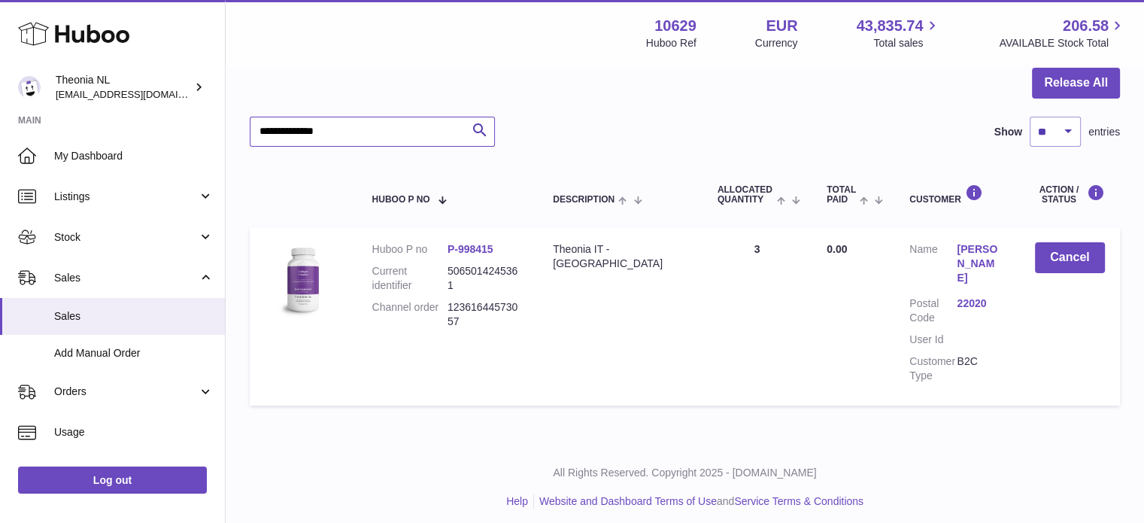
drag, startPoint x: 394, startPoint y: 131, endPoint x: 8, endPoint y: 134, distance: 385.8
click at [2, 126] on div "Huboo Theonia NL [EMAIL_ADDRESS][DOMAIN_NAME] Main My Dashboard Listings Not wi…" at bounding box center [572, 190] width 1144 height 681
paste input "text"
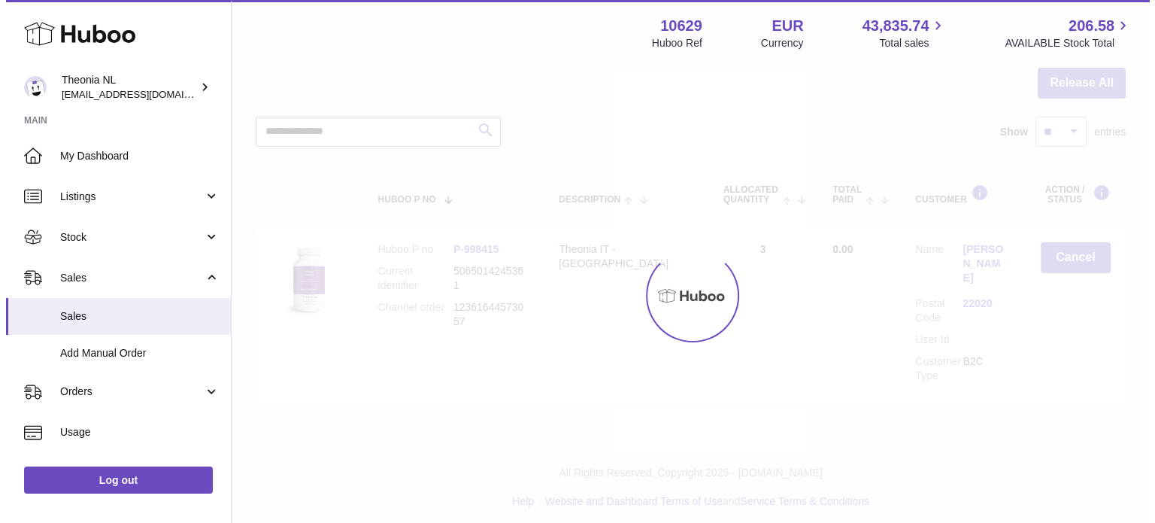
scroll to position [144, 0]
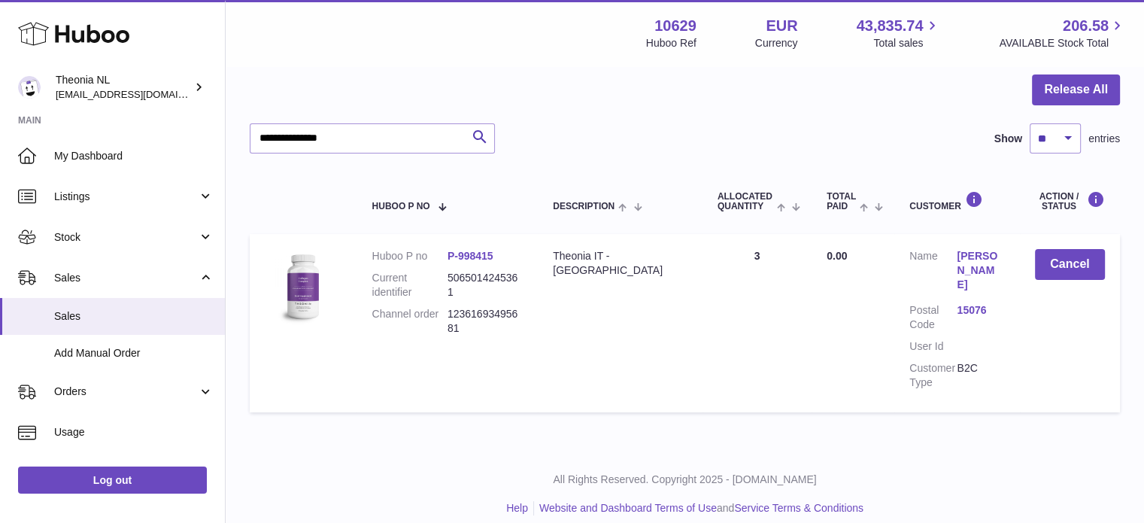
click at [975, 303] on link "15076" at bounding box center [980, 310] width 47 height 14
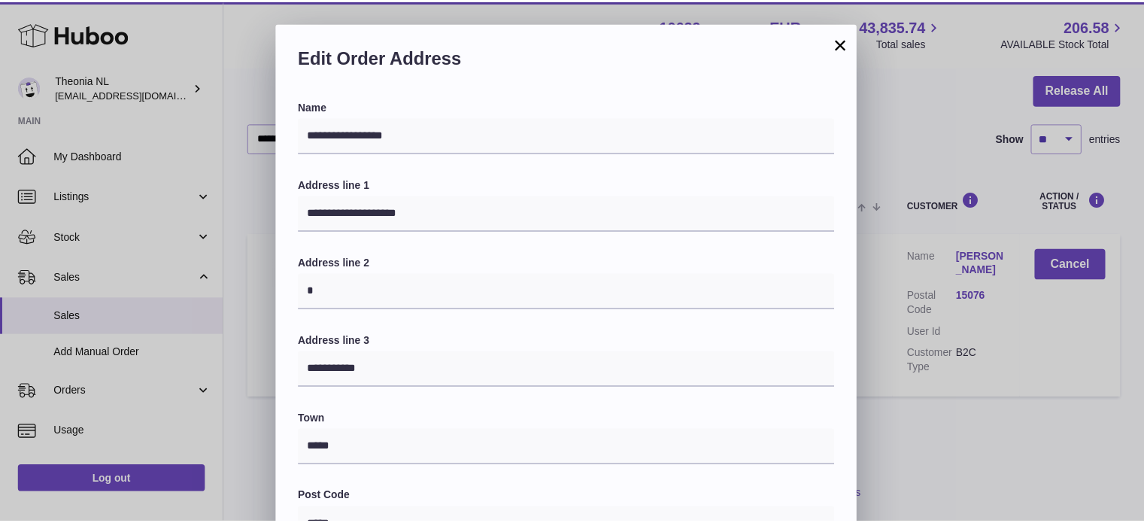
scroll to position [424, 0]
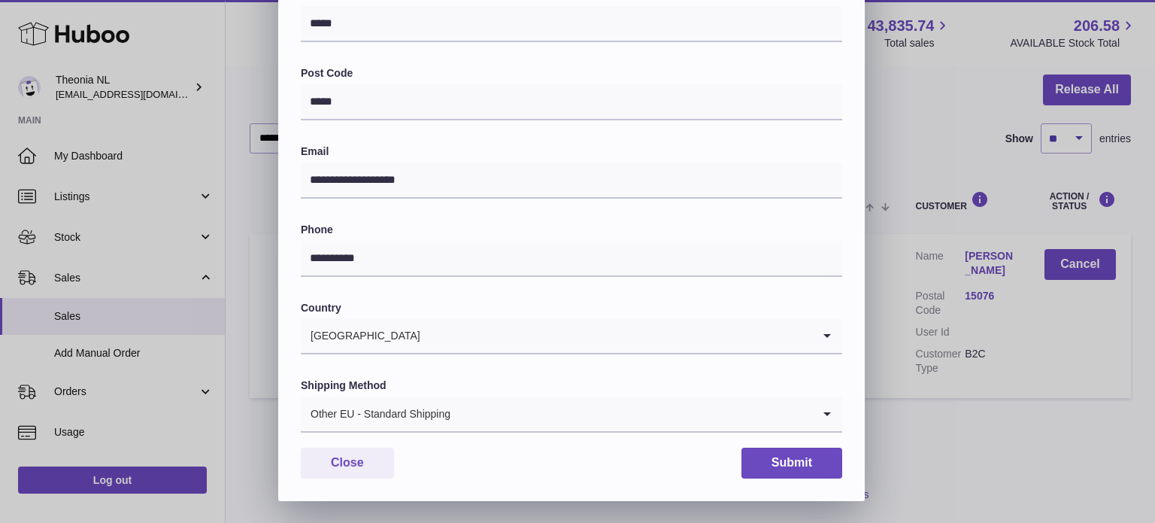
click at [415, 420] on div "Other EU - Standard Shipping" at bounding box center [556, 413] width 511 height 35
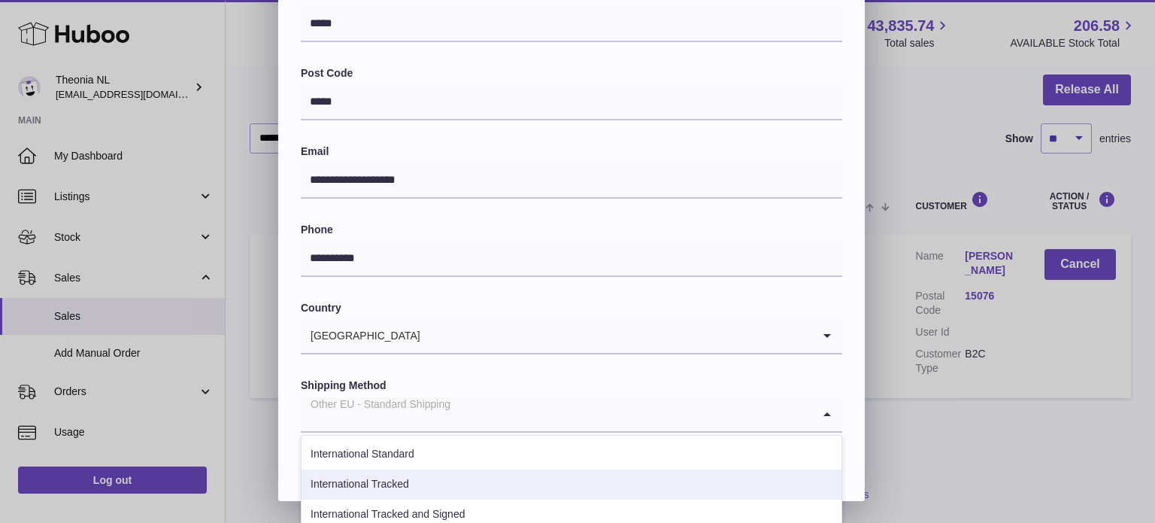
click at [417, 484] on li "International Tracked" at bounding box center [572, 484] width 540 height 30
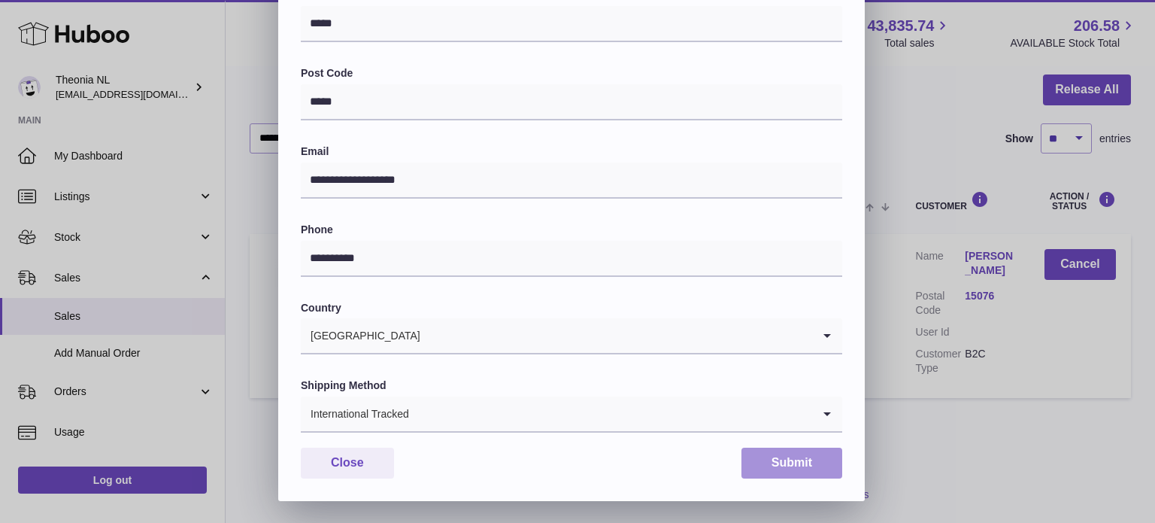
click at [815, 463] on button "Submit" at bounding box center [792, 462] width 101 height 31
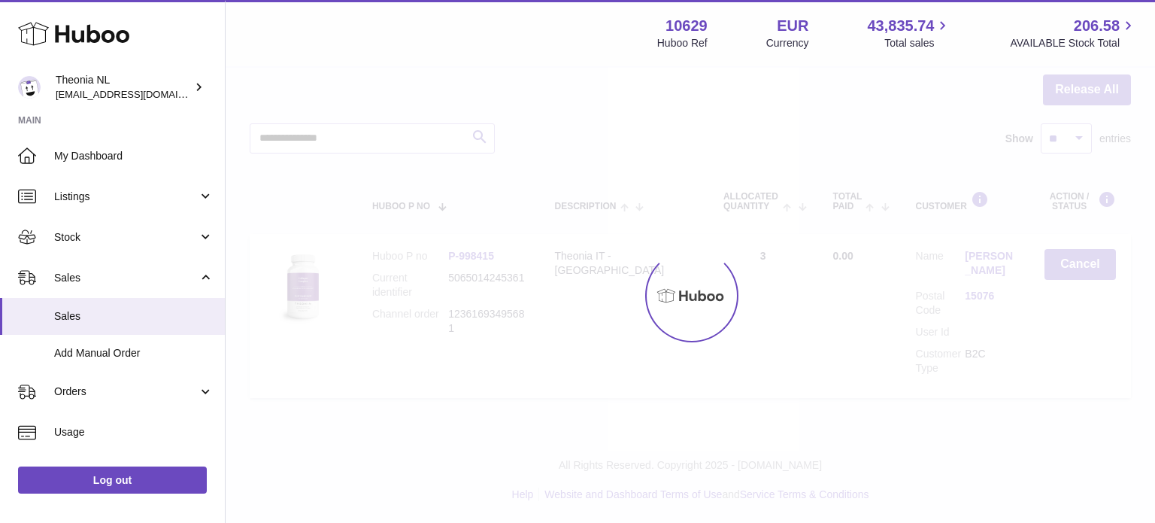
scroll to position [0, 0]
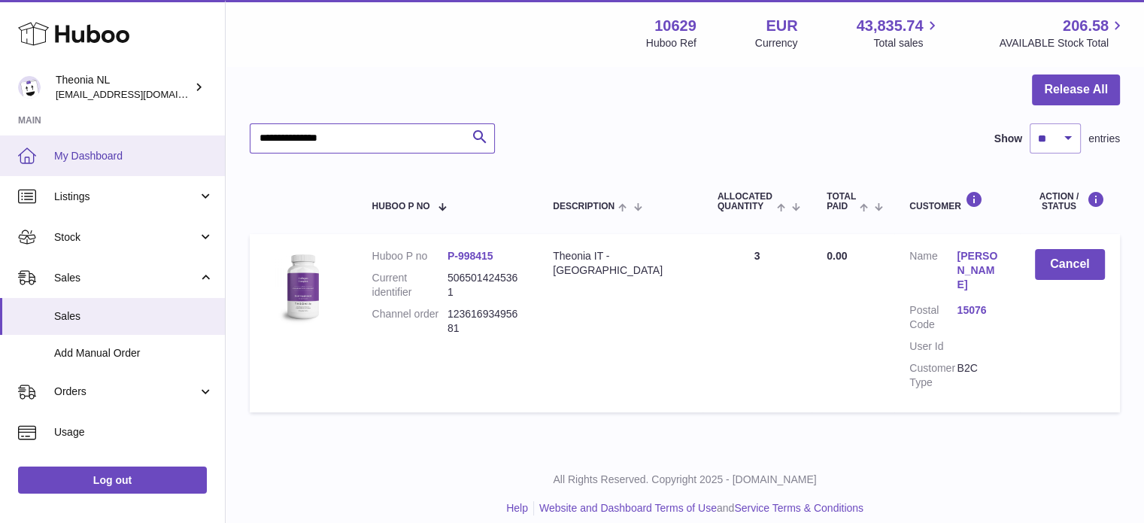
drag, startPoint x: 405, startPoint y: 138, endPoint x: 0, endPoint y: 145, distance: 405.5
click at [0, 145] on div "Huboo Theonia NL [EMAIL_ADDRESS][DOMAIN_NAME] Main My Dashboard Listings Not wi…" at bounding box center [572, 196] width 1144 height 681
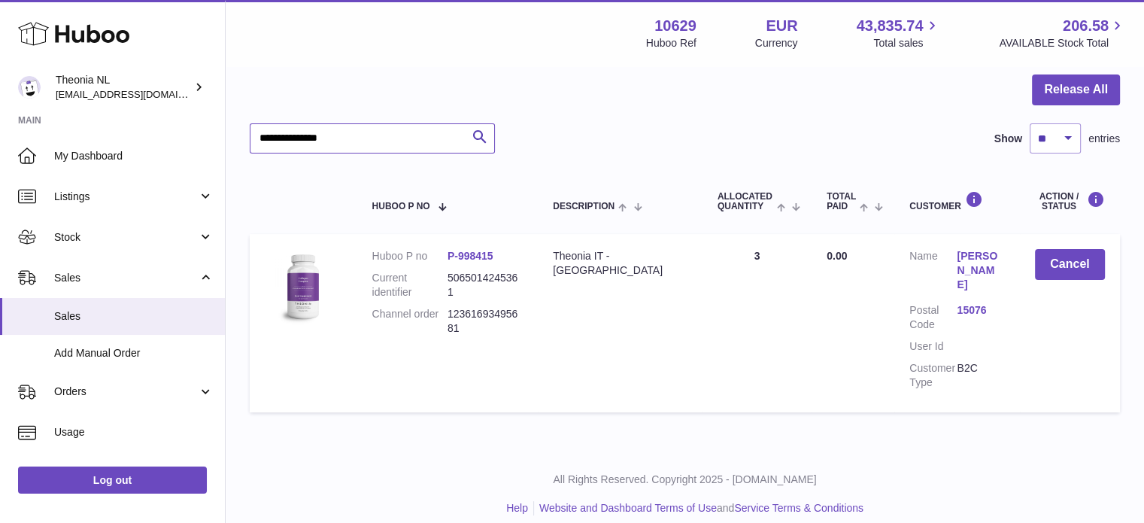
paste input "text"
click at [972, 303] on link "39014" at bounding box center [980, 310] width 47 height 14
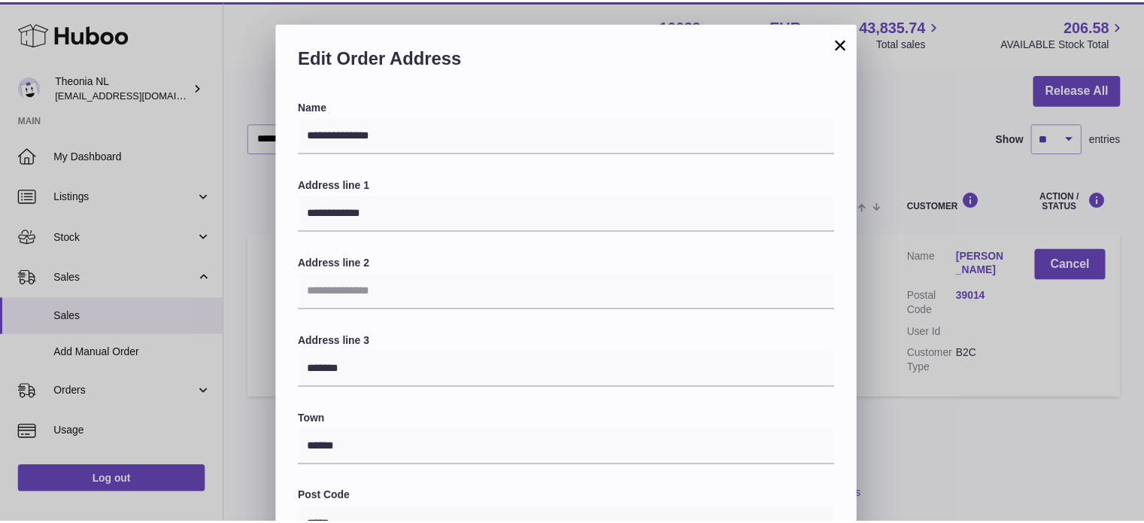
scroll to position [424, 0]
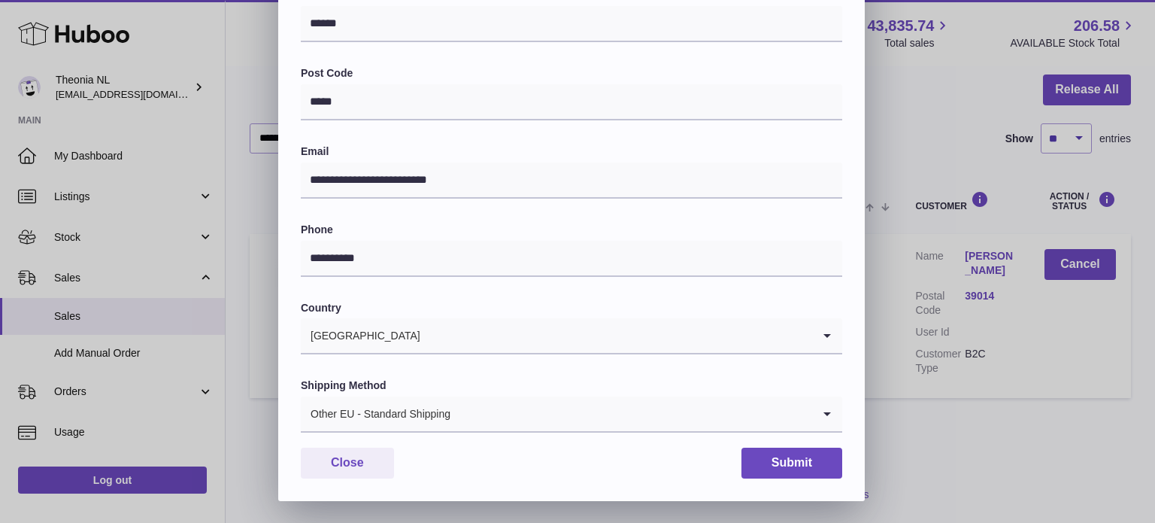
click at [421, 414] on div "Other EU - Standard Shipping" at bounding box center [556, 413] width 511 height 35
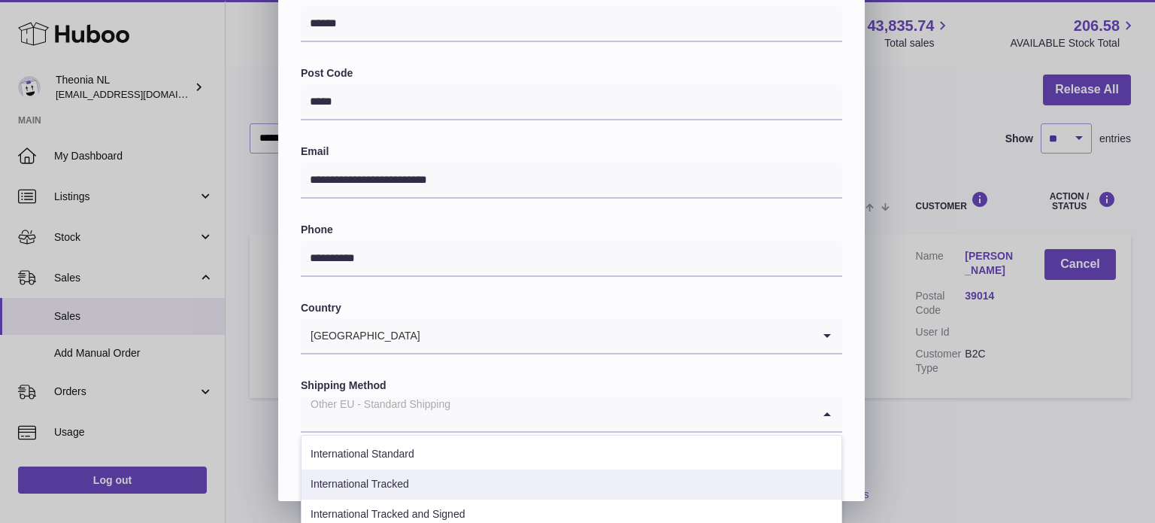
click at [412, 475] on li "International Tracked" at bounding box center [572, 484] width 540 height 30
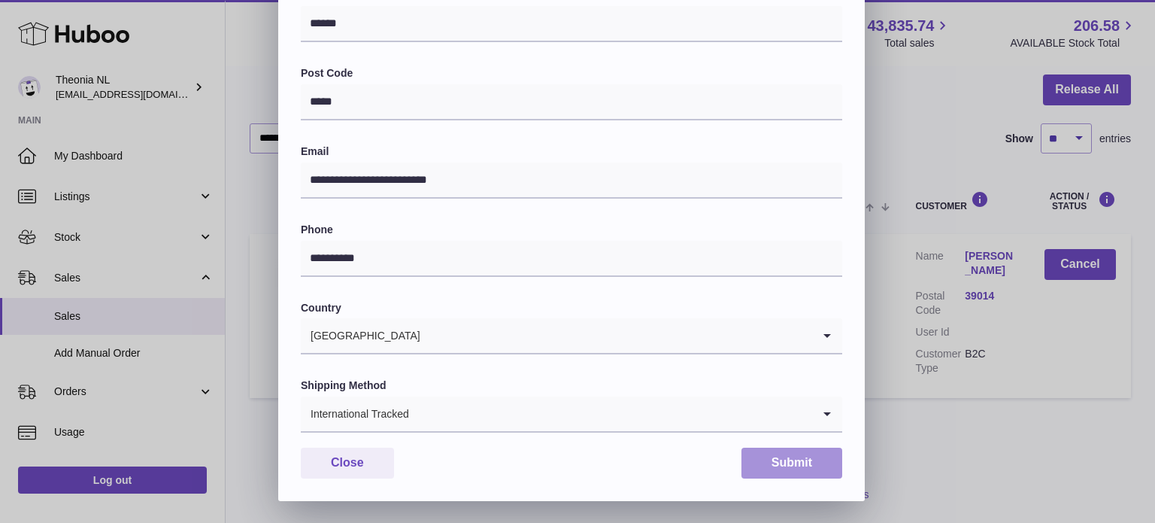
click at [785, 469] on button "Submit" at bounding box center [792, 462] width 101 height 31
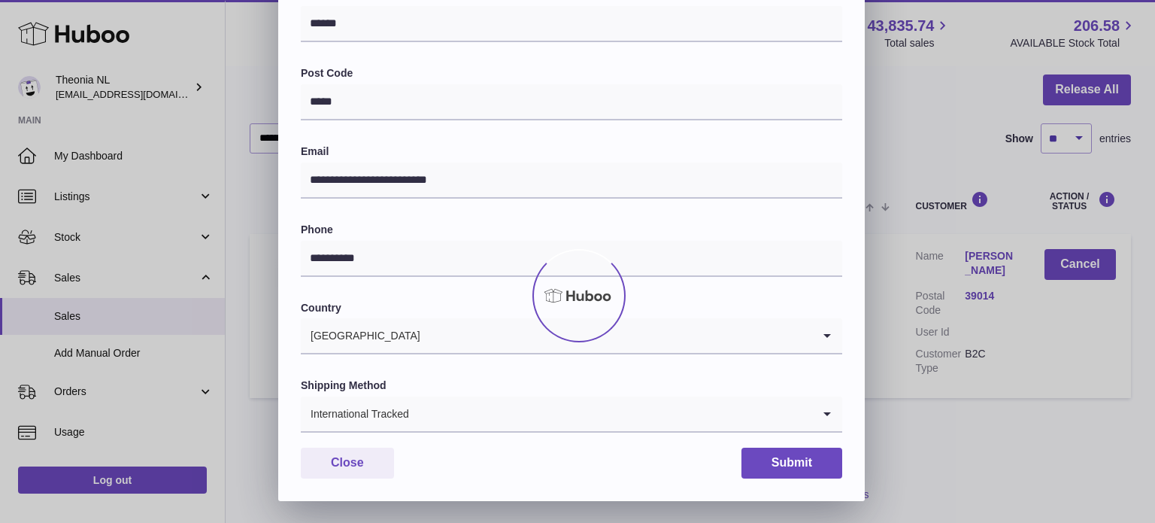
scroll to position [0, 0]
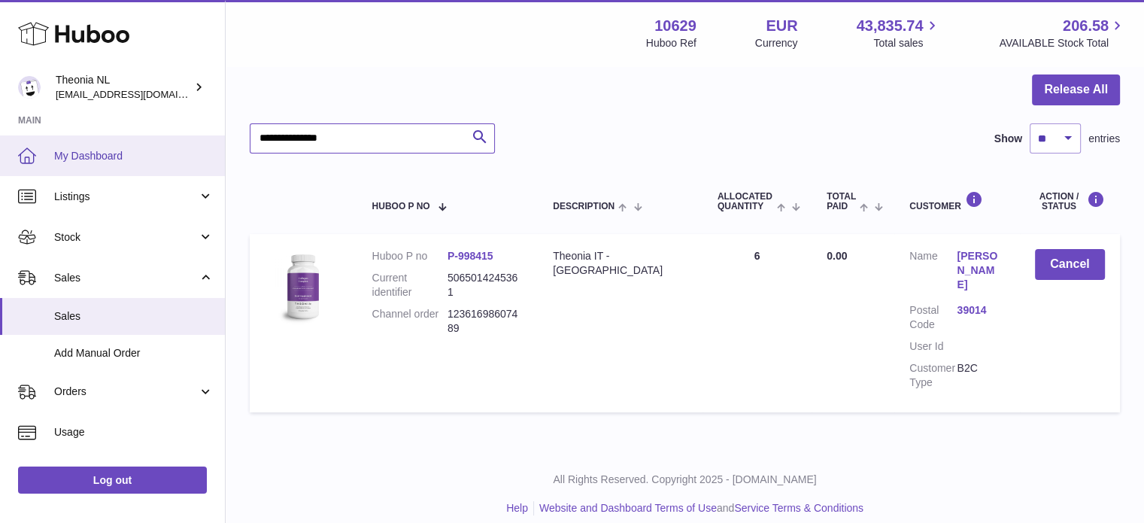
drag, startPoint x: 224, startPoint y: 156, endPoint x: 168, endPoint y: 156, distance: 55.7
click at [168, 156] on div "Huboo Theonia NL [EMAIL_ADDRESS][DOMAIN_NAME] Main My Dashboard Listings Not wi…" at bounding box center [572, 196] width 1144 height 681
paste input "text"
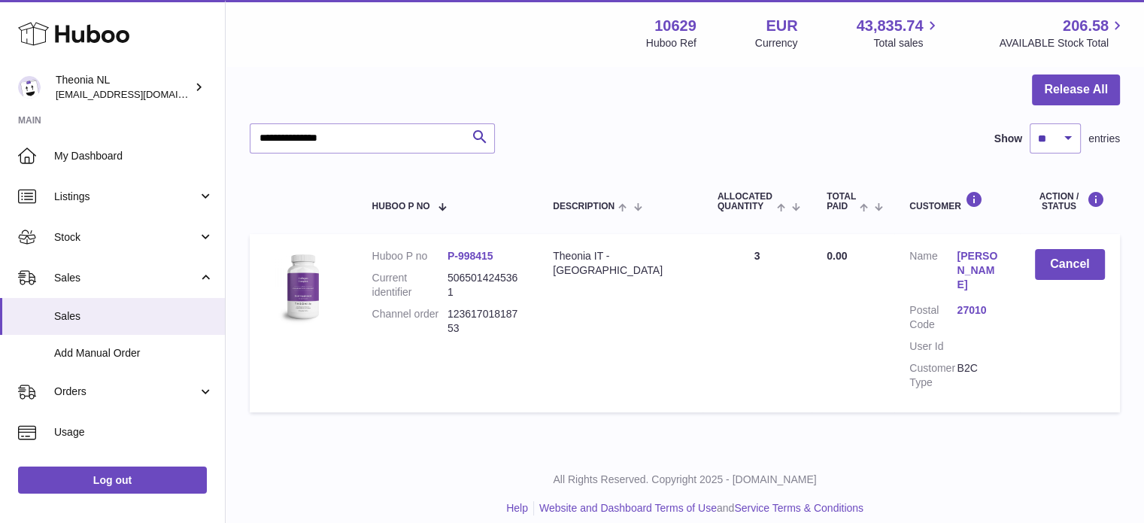
click at [969, 303] on link "27010" at bounding box center [980, 310] width 47 height 14
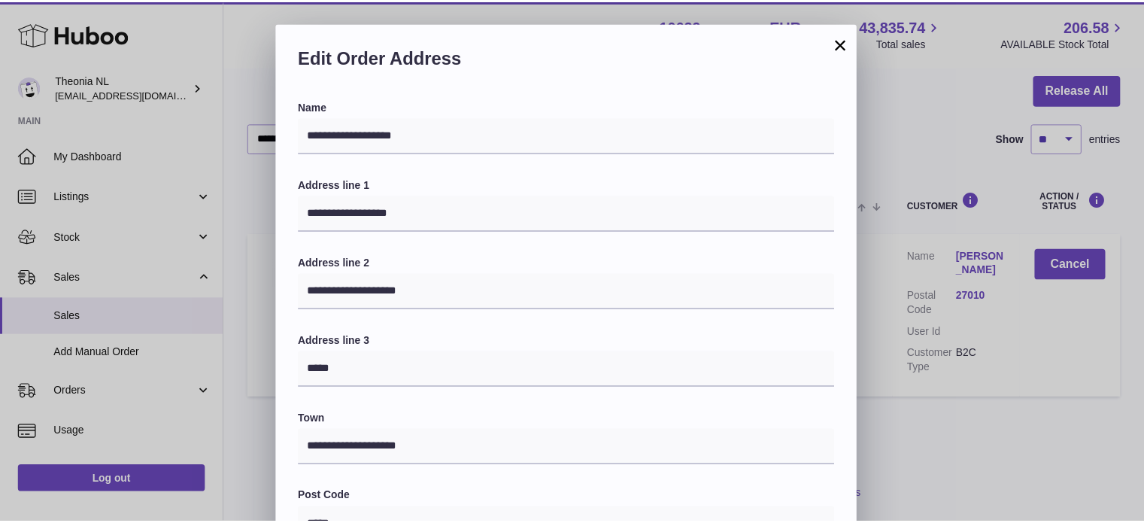
scroll to position [424, 0]
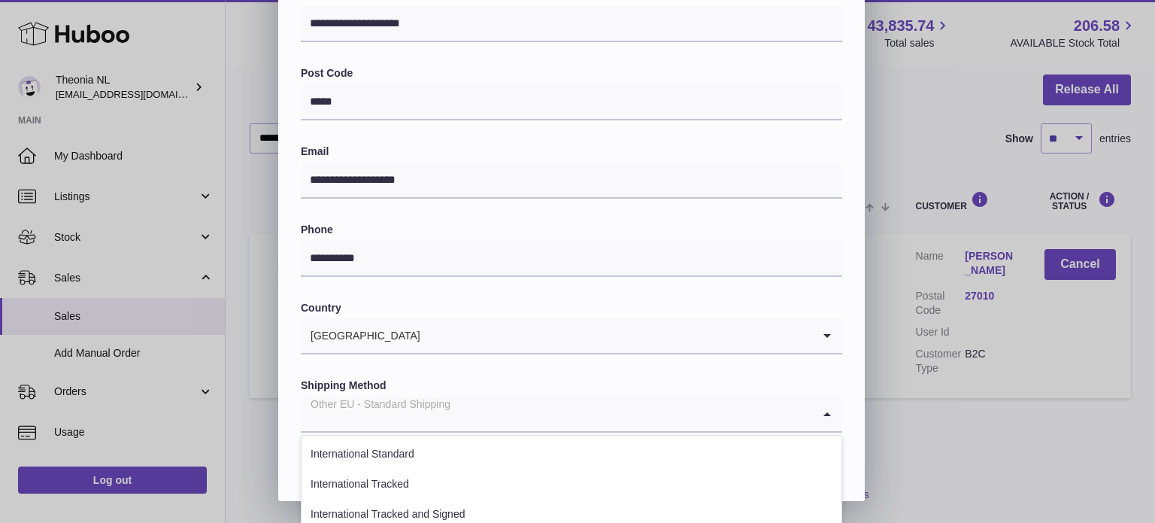
click at [435, 414] on div "Other EU - Standard Shipping" at bounding box center [556, 413] width 511 height 35
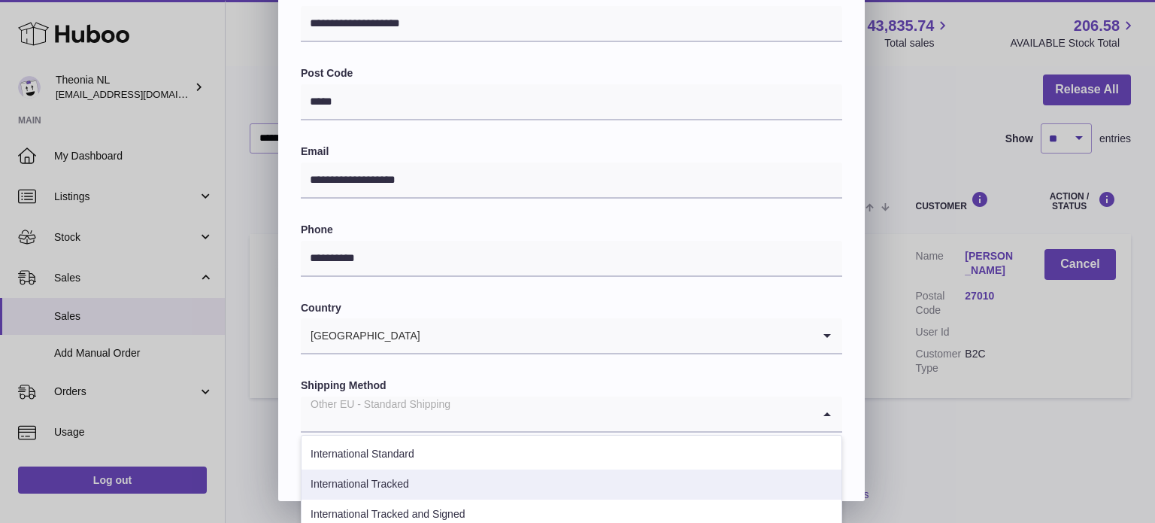
click at [412, 472] on li "International Tracked" at bounding box center [572, 484] width 540 height 30
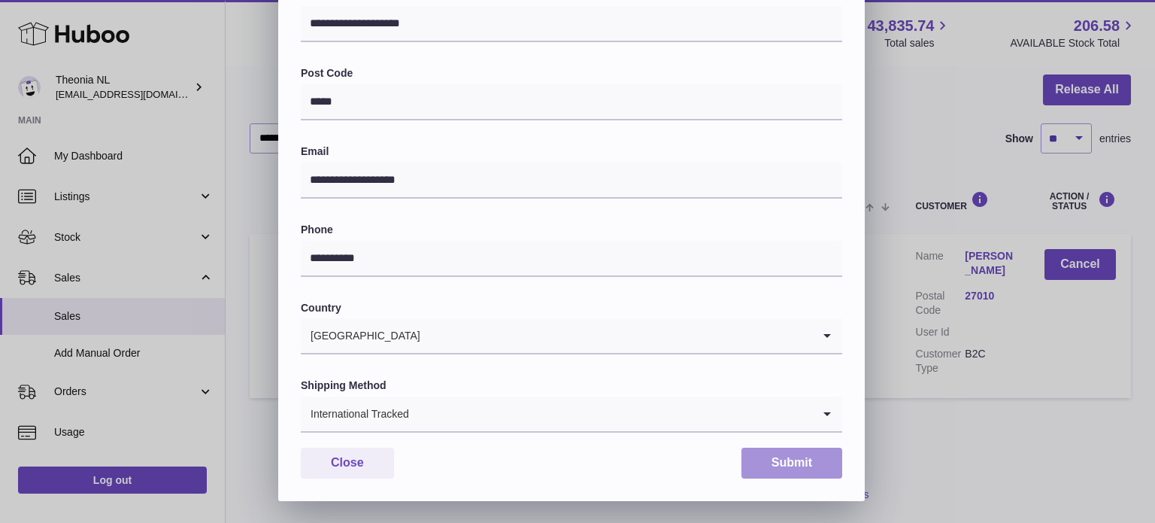
click at [778, 459] on button "Submit" at bounding box center [792, 462] width 101 height 31
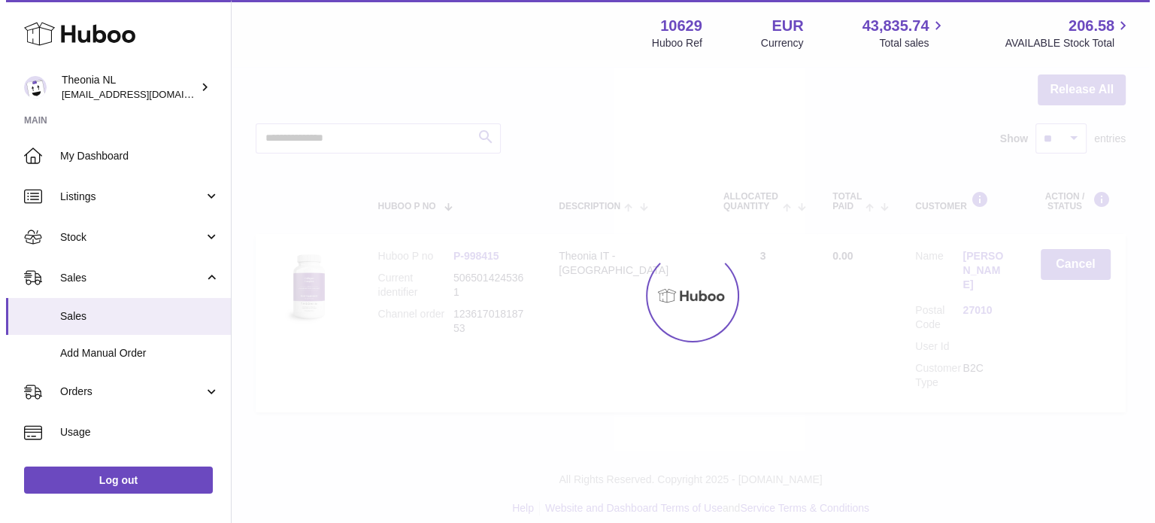
scroll to position [0, 0]
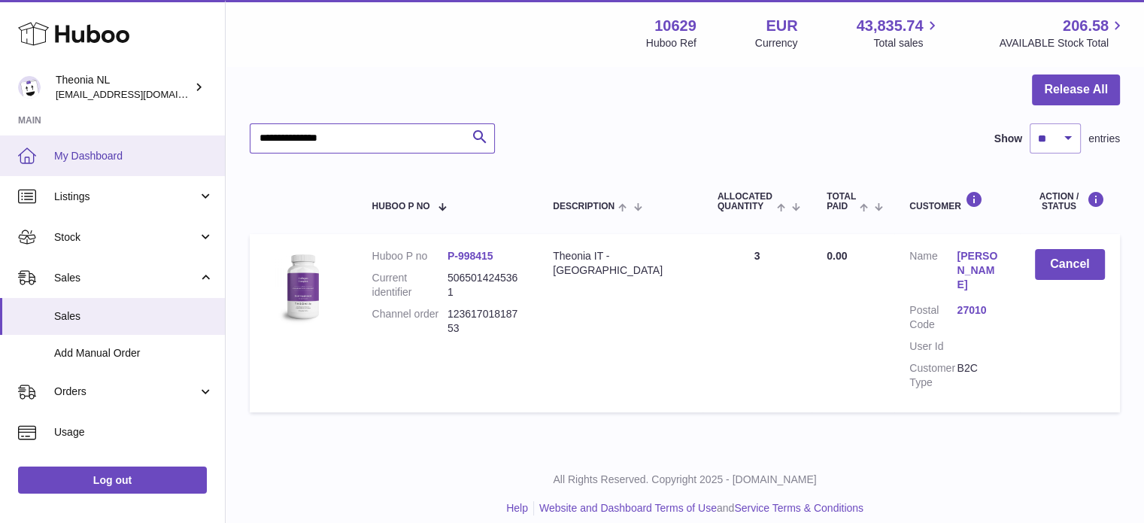
drag, startPoint x: 263, startPoint y: 132, endPoint x: 199, endPoint y: 136, distance: 64.8
click at [187, 126] on div "Huboo Theonia NL info@wholesomegoods.eu Main My Dashboard Listings Not with Hub…" at bounding box center [572, 196] width 1144 height 681
paste input "text"
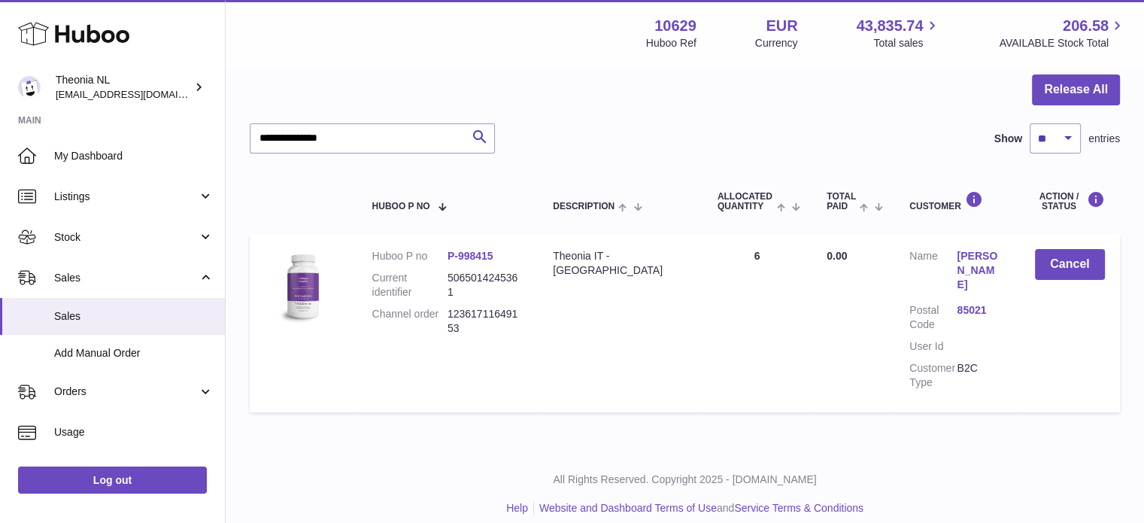
click at [957, 303] on link "85021" at bounding box center [980, 310] width 47 height 14
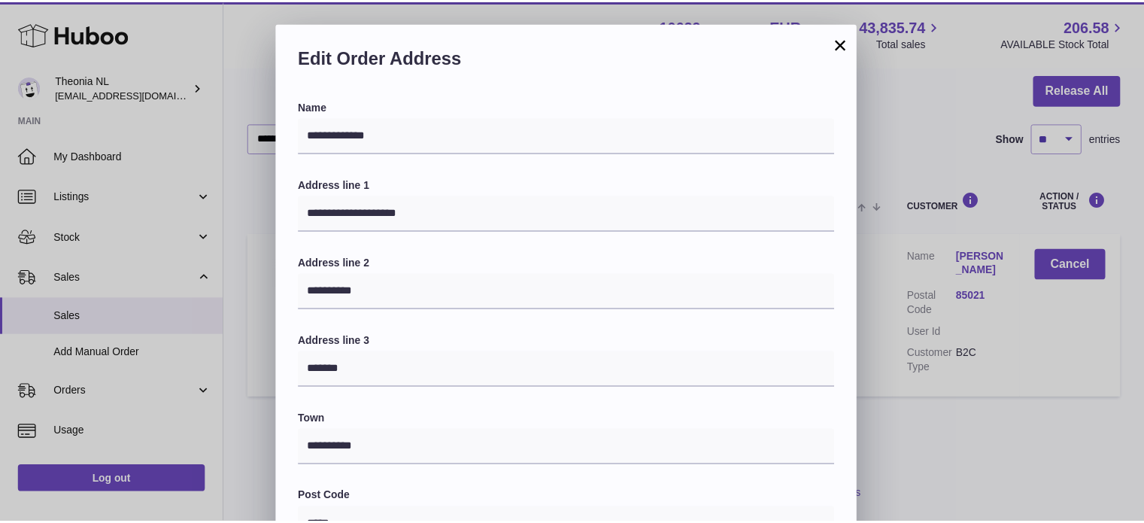
scroll to position [424, 0]
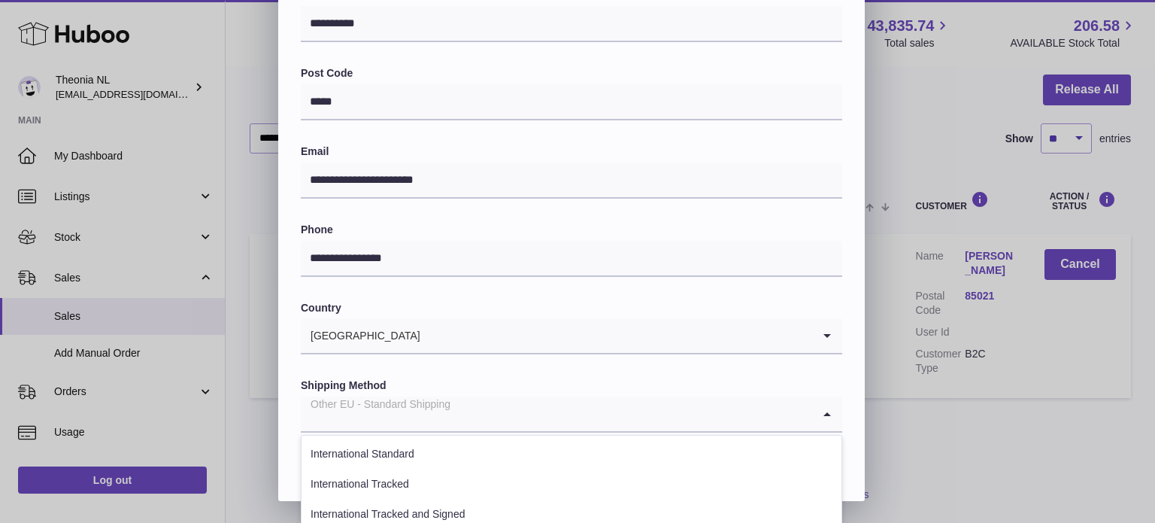
click at [338, 419] on div "Other EU - Standard Shipping" at bounding box center [556, 413] width 511 height 35
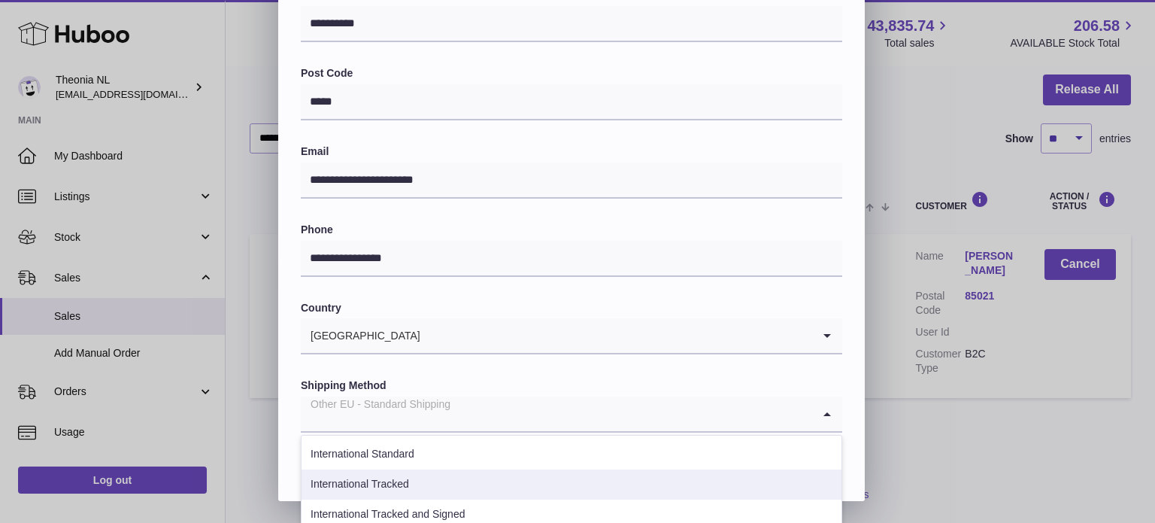
click at [417, 481] on li "International Tracked" at bounding box center [572, 484] width 540 height 30
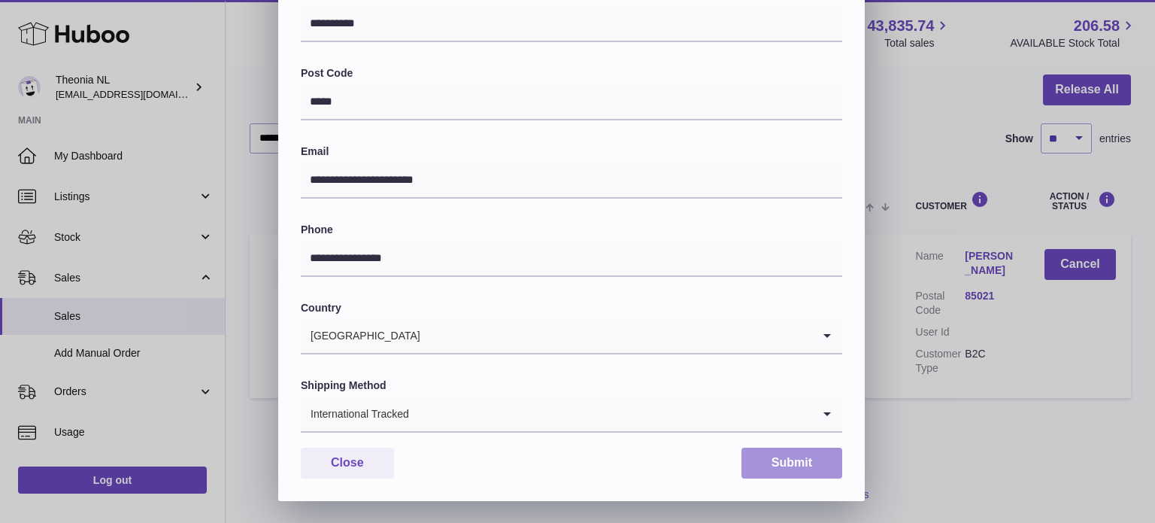
click at [776, 452] on button "Submit" at bounding box center [792, 462] width 101 height 31
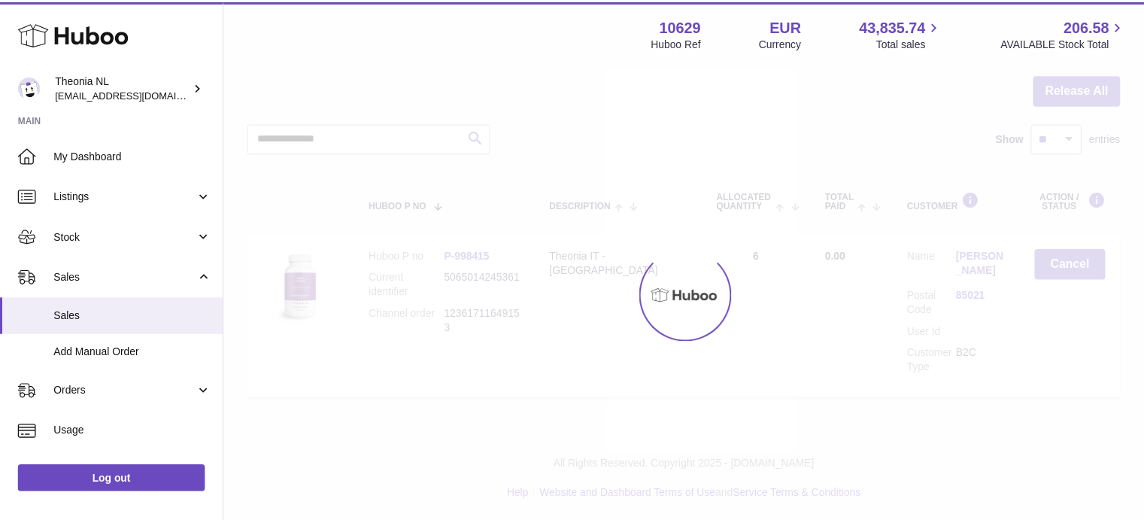
scroll to position [0, 0]
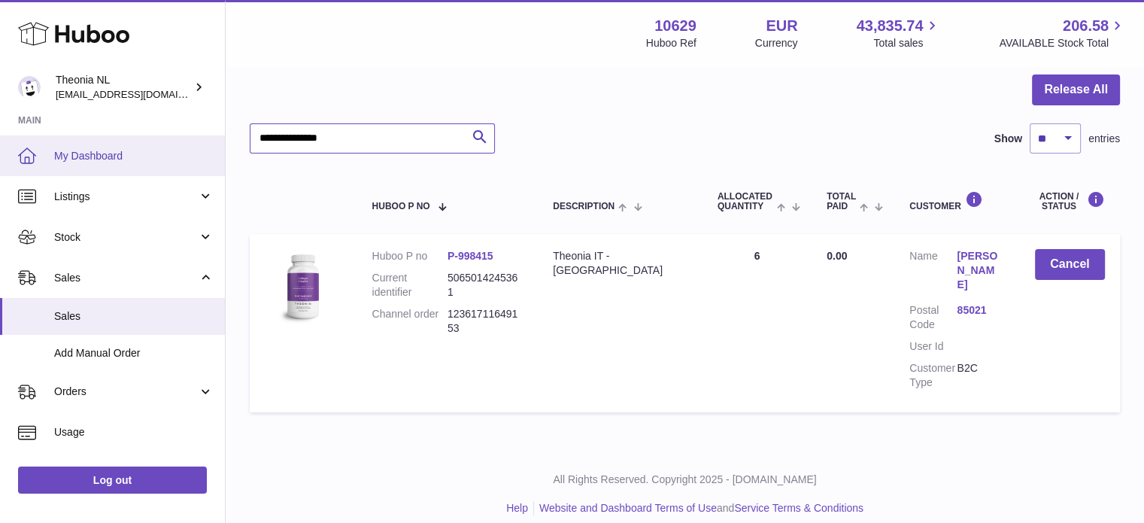
drag, startPoint x: 384, startPoint y: 144, endPoint x: 17, endPoint y: 150, distance: 367.1
click at [123, 150] on div "Huboo Theonia NL info@wholesomegoods.eu Main My Dashboard Listings Not with Hub…" at bounding box center [572, 196] width 1144 height 681
paste input "text"
type input "**********"
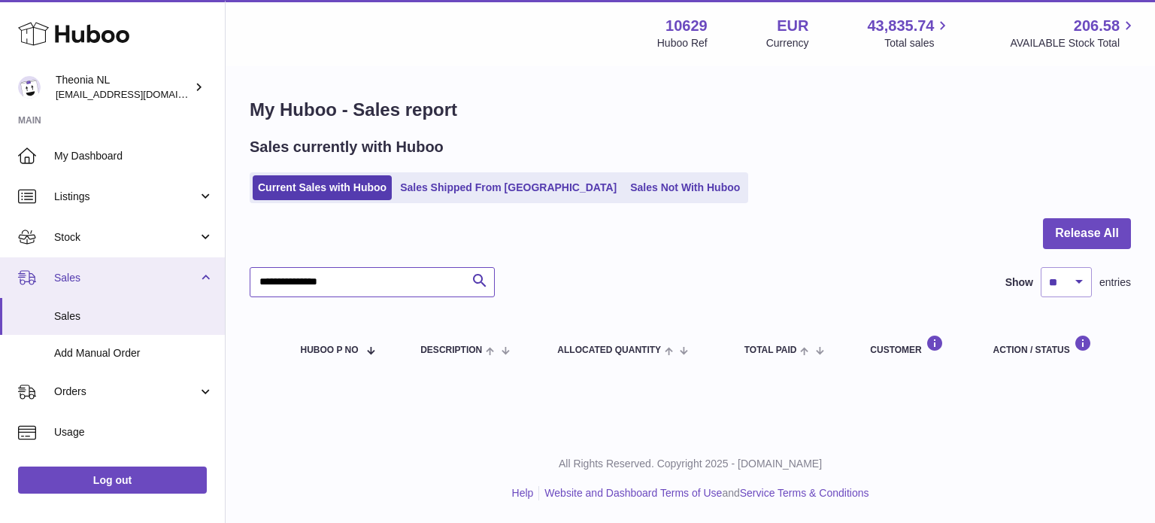
drag, startPoint x: 381, startPoint y: 290, endPoint x: 0, endPoint y: 276, distance: 381.6
click at [21, 288] on div "Huboo Theonia NL info@wholesomegoods.eu Main My Dashboard Listings Not with Hub…" at bounding box center [577, 261] width 1155 height 523
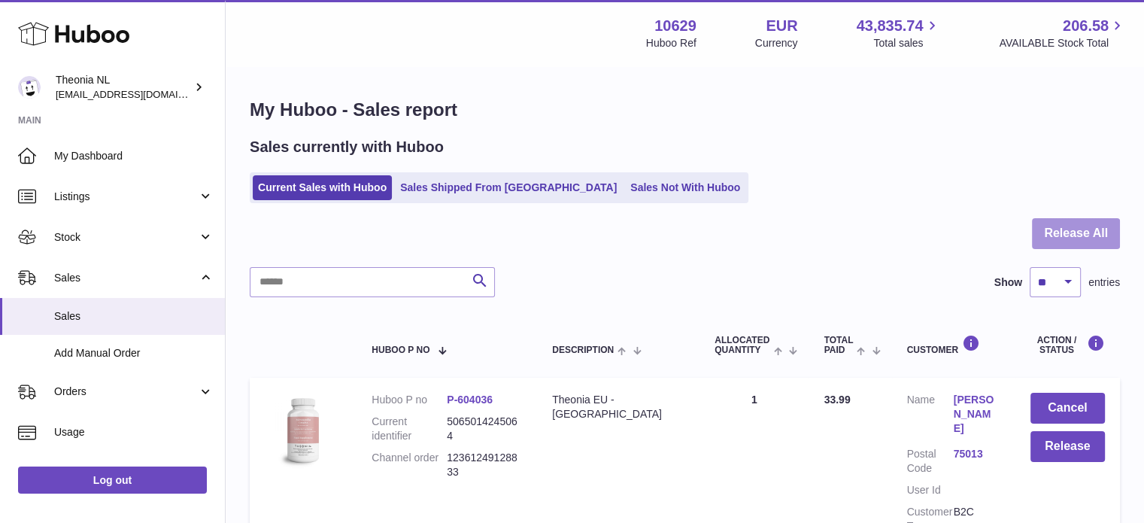
click at [1069, 232] on button "Release All" at bounding box center [1076, 233] width 88 height 31
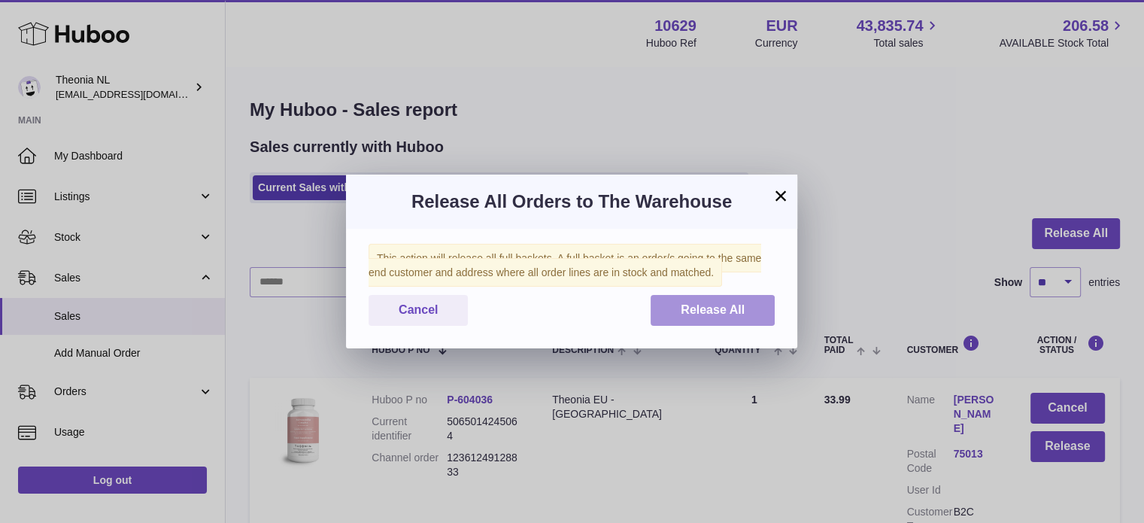
click at [731, 307] on span "Release All" at bounding box center [713, 309] width 64 height 13
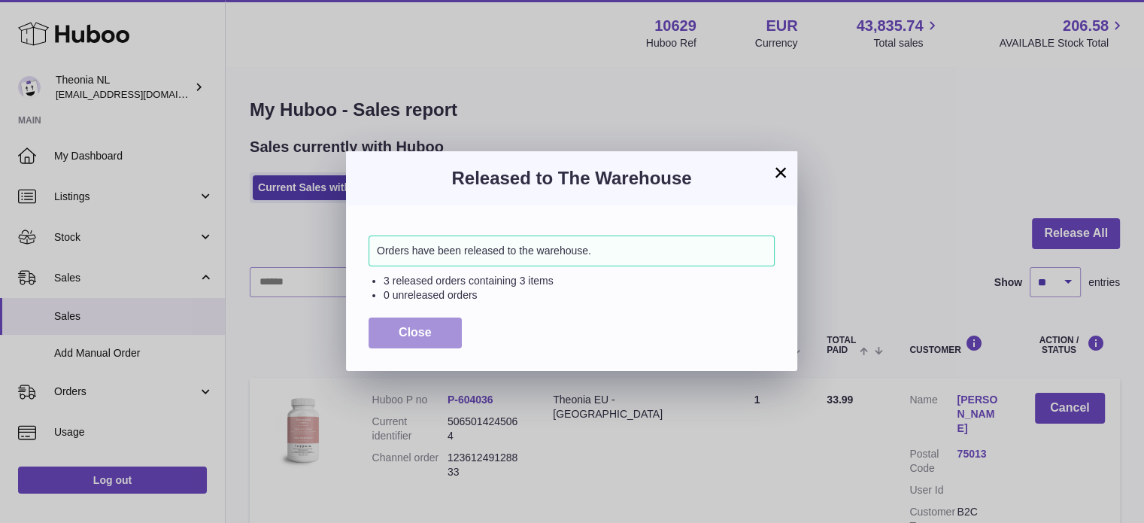
click at [423, 319] on button "Close" at bounding box center [415, 332] width 93 height 31
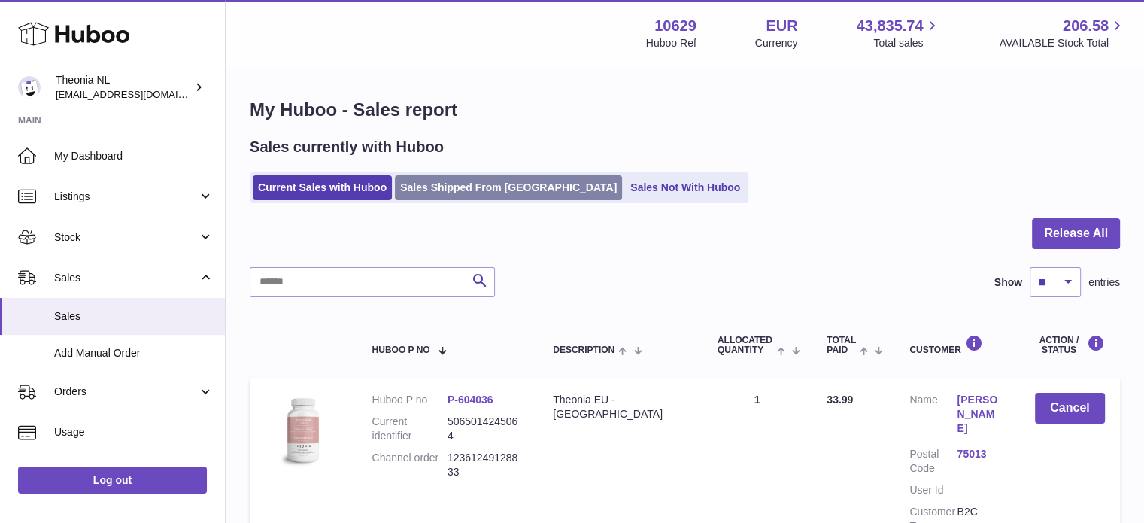
click at [460, 196] on link "Sales Shipped From [GEOGRAPHIC_DATA]" at bounding box center [508, 187] width 227 height 25
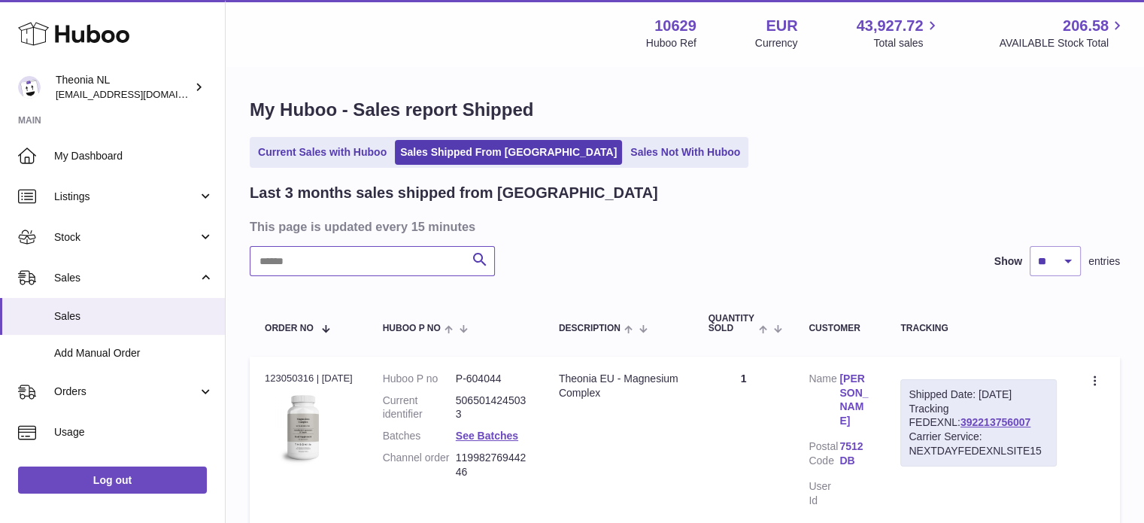
click at [402, 253] on input "text" at bounding box center [372, 261] width 245 height 30
paste input "**********"
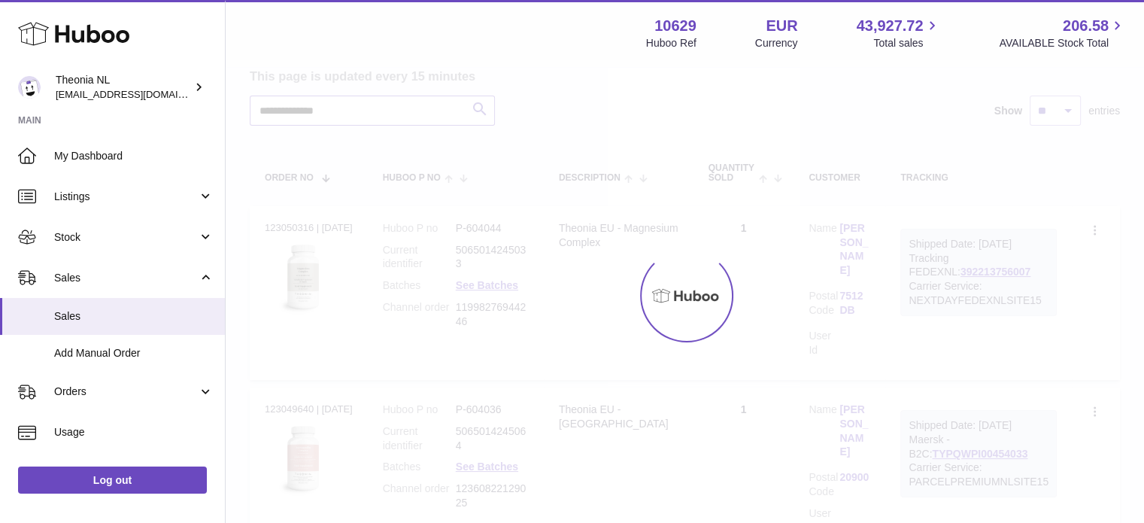
scroll to position [114, 0]
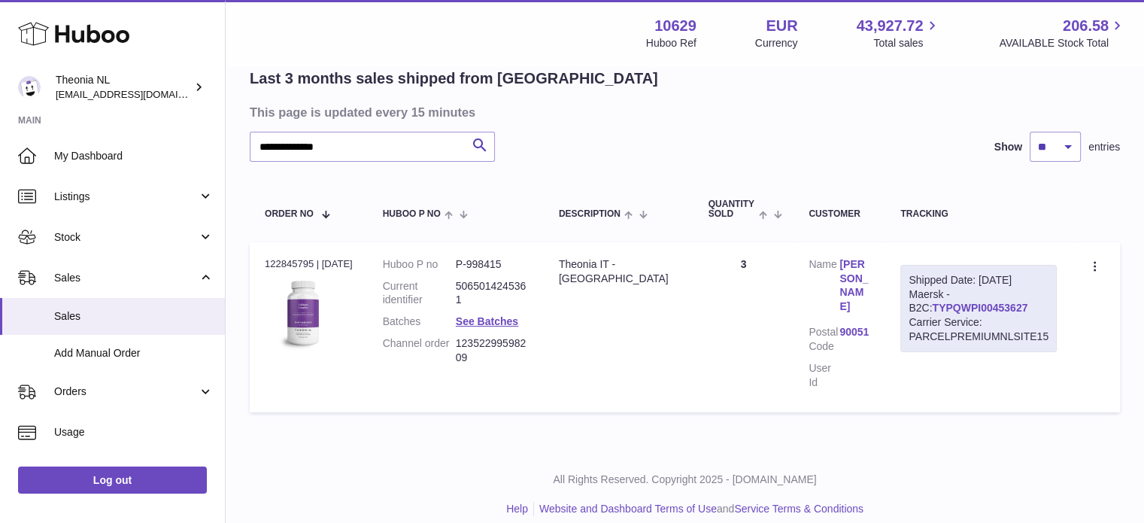
click at [943, 304] on link "TYPQWPI00453627" at bounding box center [980, 308] width 96 height 12
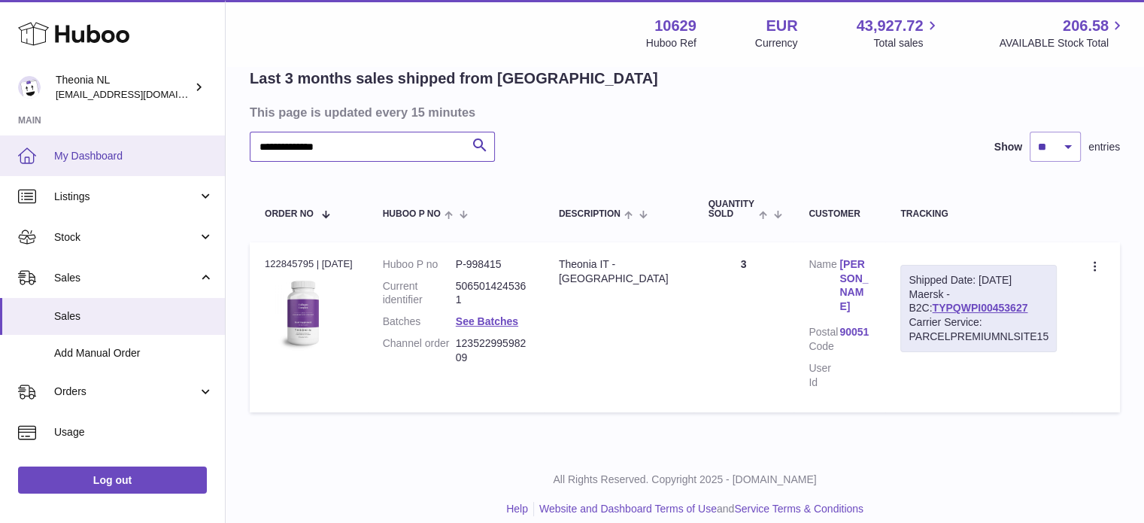
drag, startPoint x: 425, startPoint y: 153, endPoint x: 113, endPoint y: 143, distance: 312.3
click at [127, 144] on div "**********" at bounding box center [572, 212] width 1144 height 653
paste input "text"
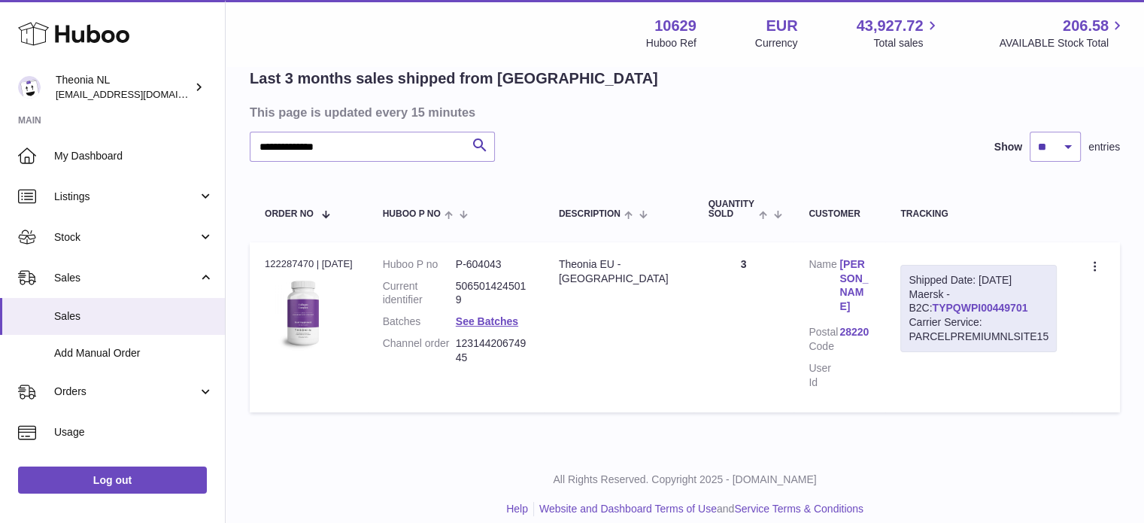
click at [932, 304] on link "TYPQWPI00449701" at bounding box center [980, 308] width 96 height 12
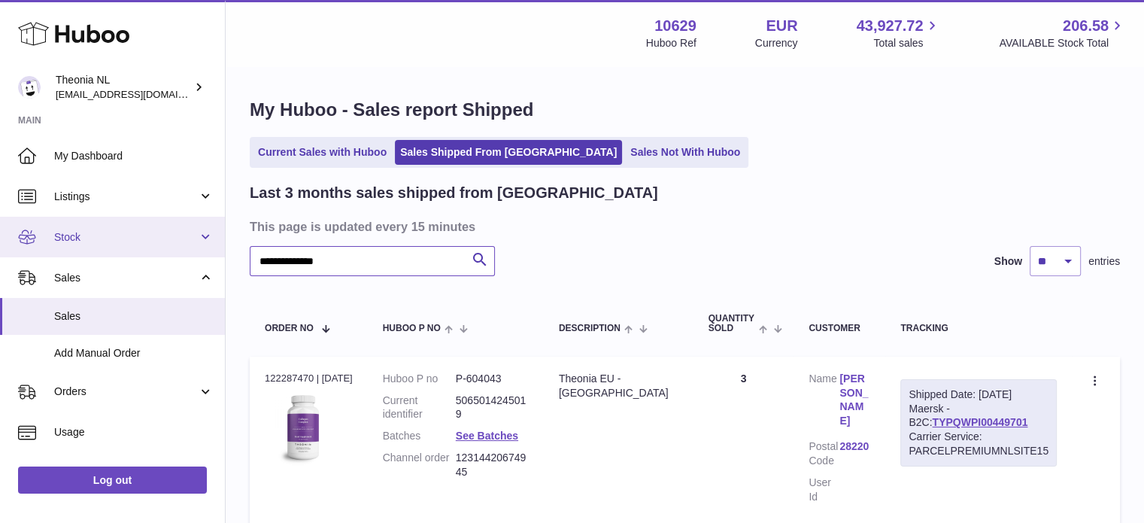
drag, startPoint x: 272, startPoint y: 259, endPoint x: 190, endPoint y: 242, distance: 83.6
click at [194, 242] on div "**********" at bounding box center [572, 326] width 1144 height 653
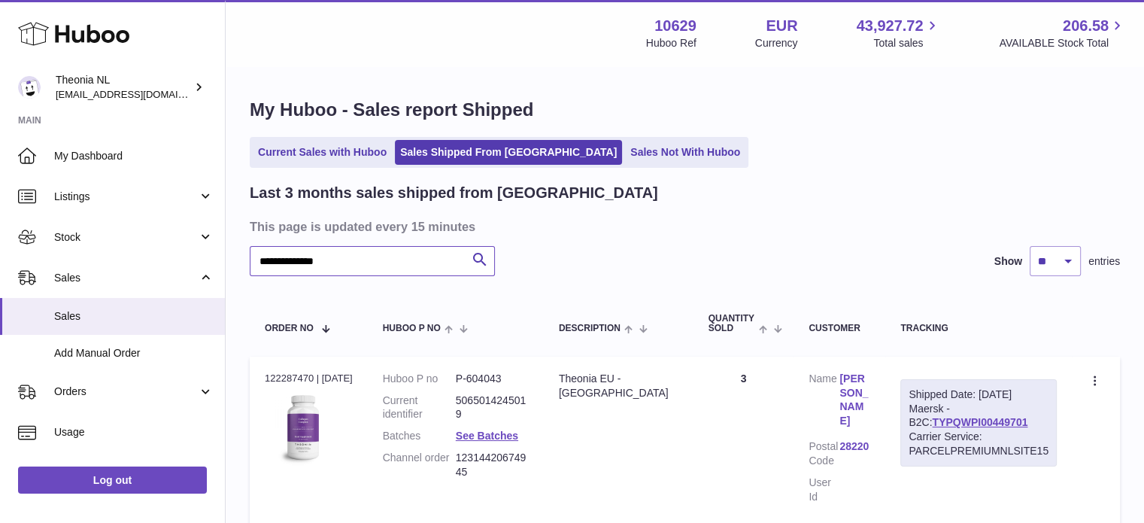
paste input "text"
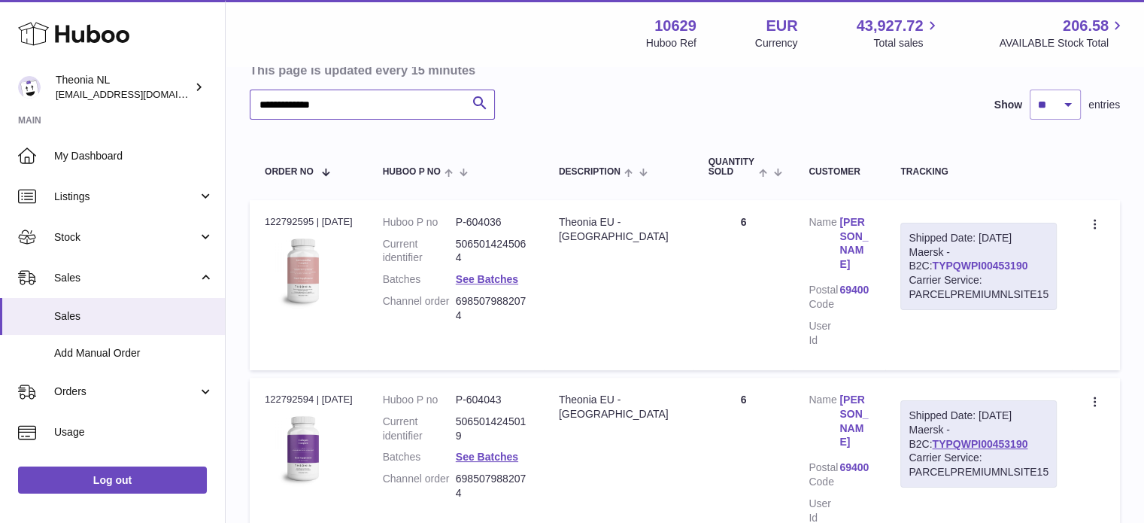
type input "**********"
click at [945, 269] on link "TYPQWPI00453190" at bounding box center [980, 265] width 96 height 12
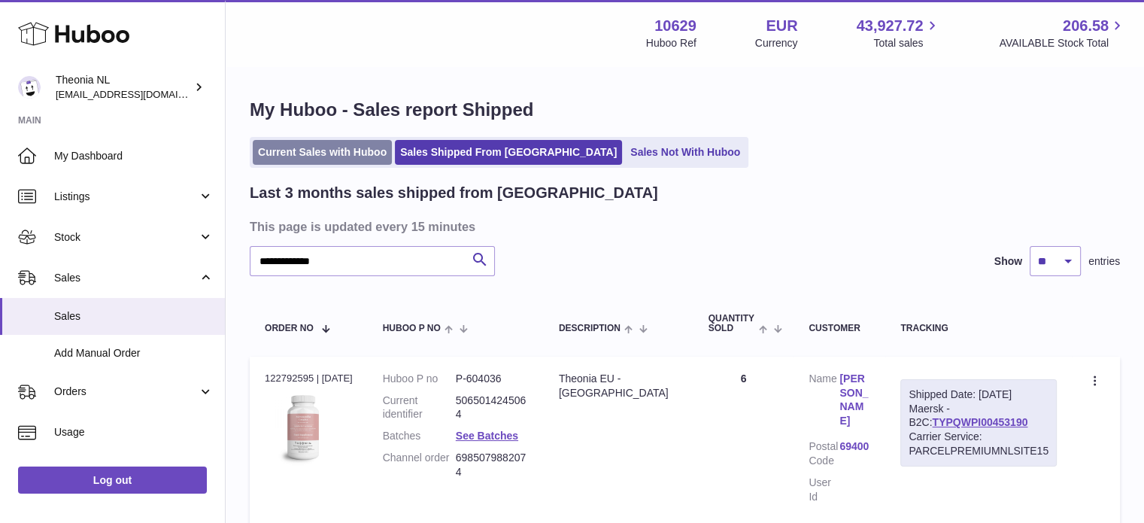
click at [309, 144] on link "Current Sales with Huboo" at bounding box center [322, 152] width 139 height 25
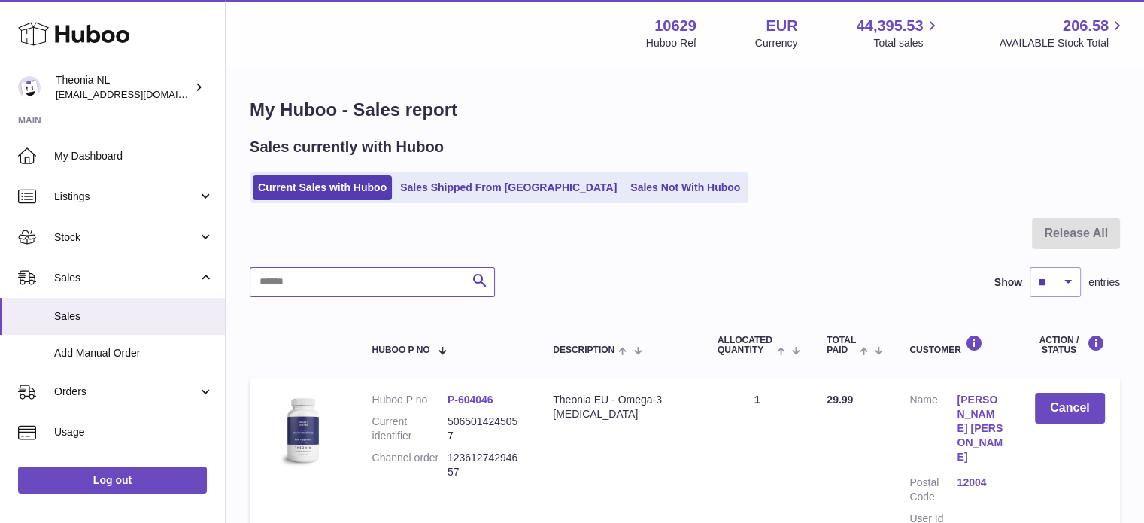
click at [384, 293] on input "text" at bounding box center [372, 282] width 245 height 30
paste input "**********"
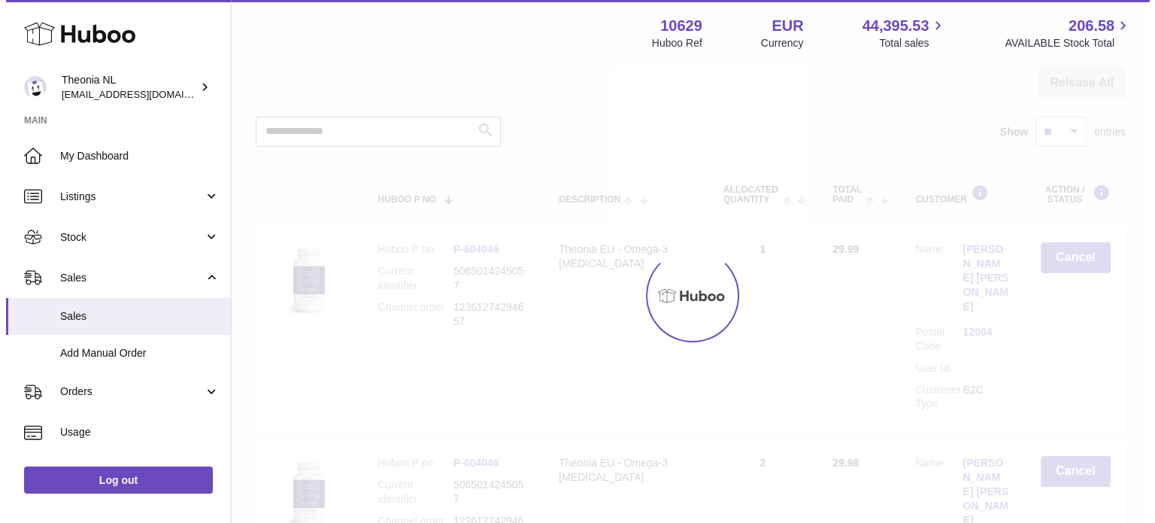
scroll to position [144, 0]
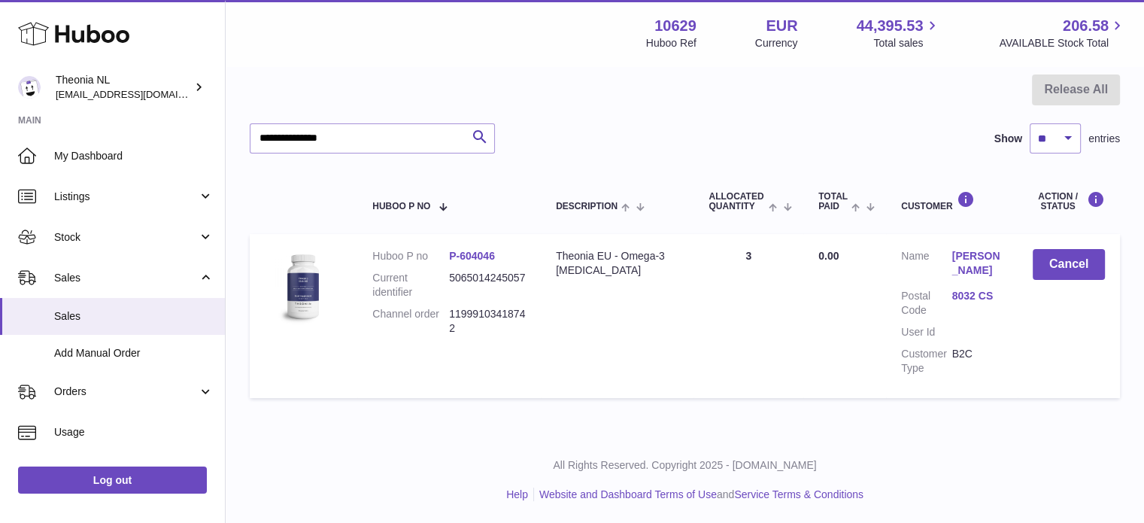
click at [972, 294] on link "8032 CS" at bounding box center [977, 296] width 50 height 14
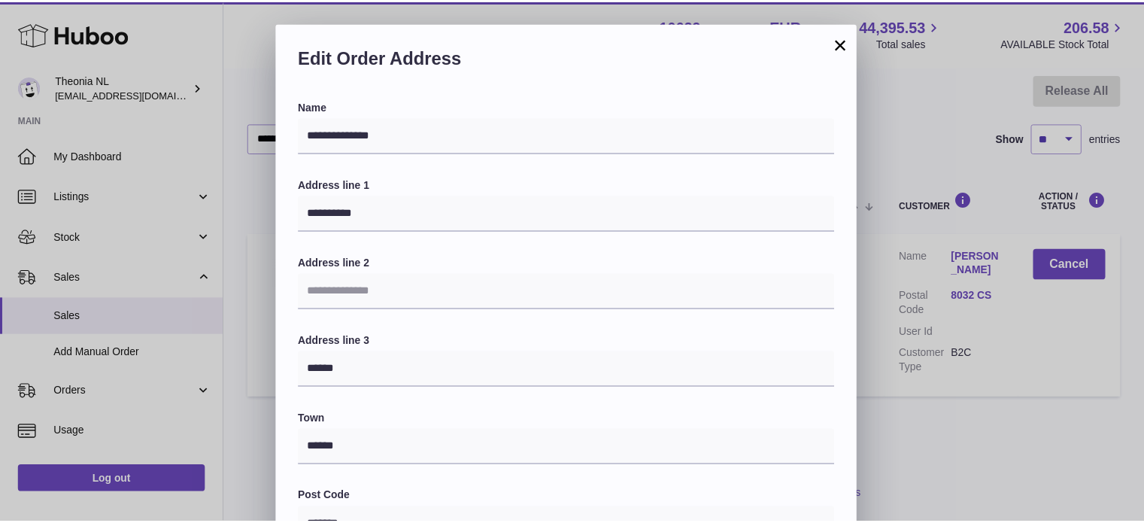
scroll to position [424, 0]
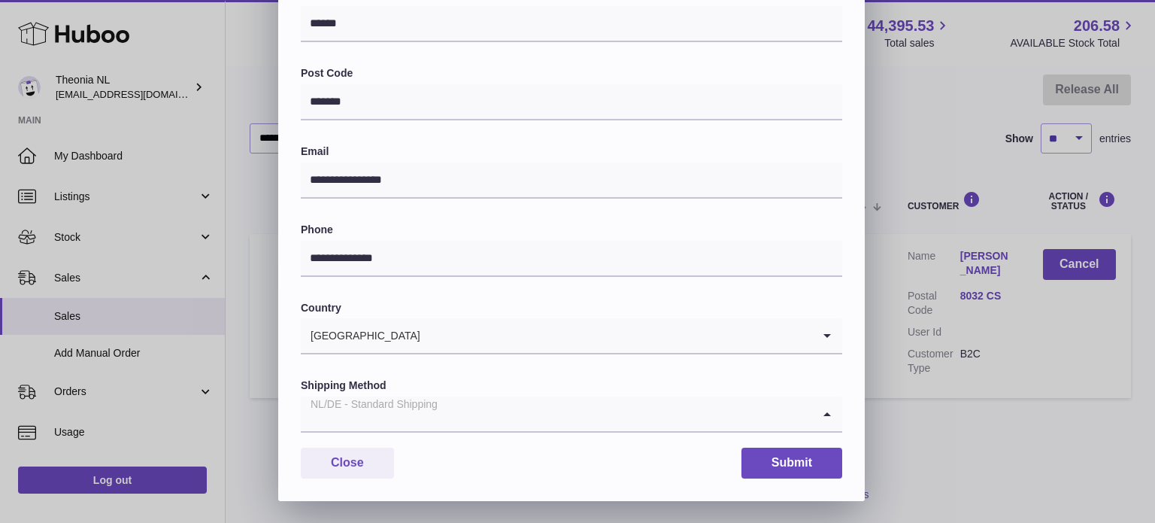
click at [369, 402] on div "NL/DE - Standard Shipping" at bounding box center [556, 413] width 511 height 35
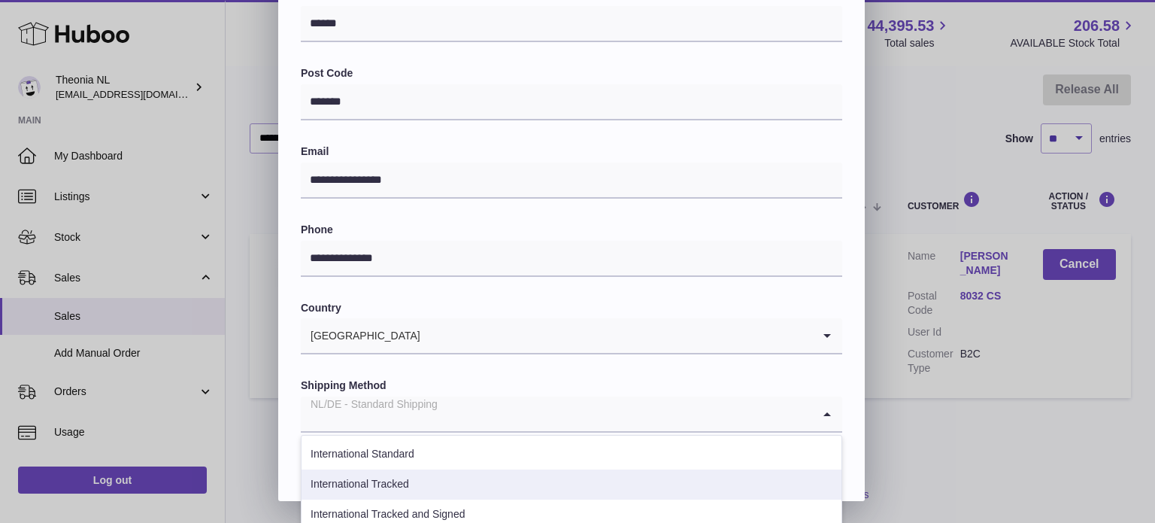
click at [394, 478] on li "International Tracked" at bounding box center [572, 484] width 540 height 30
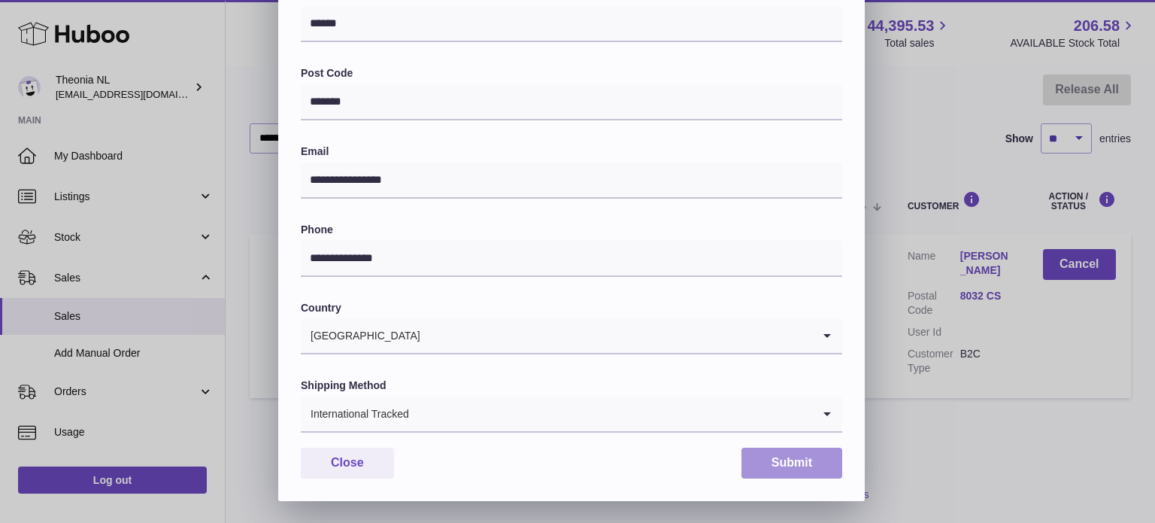
click at [831, 466] on button "Submit" at bounding box center [792, 462] width 101 height 31
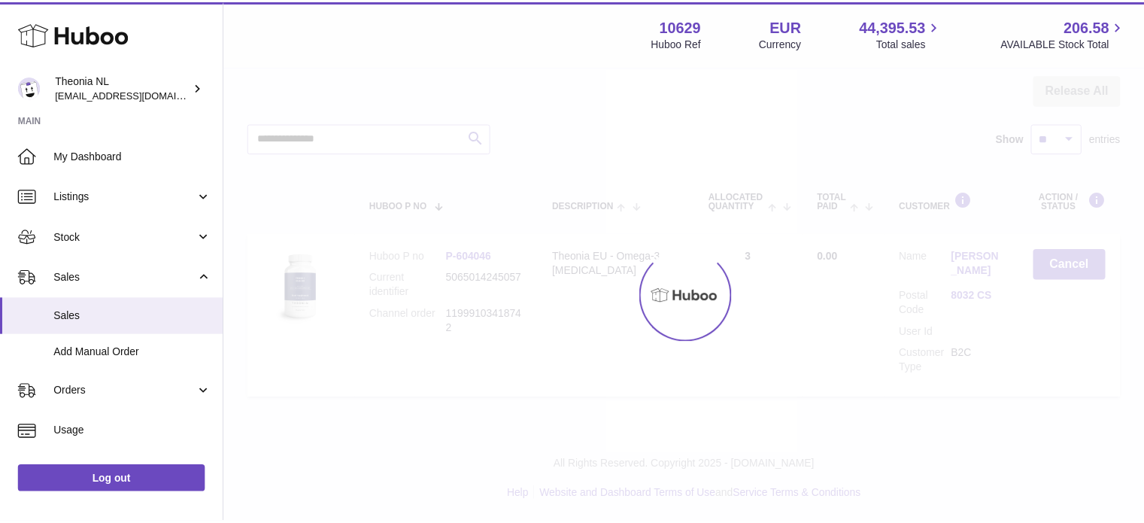
scroll to position [0, 0]
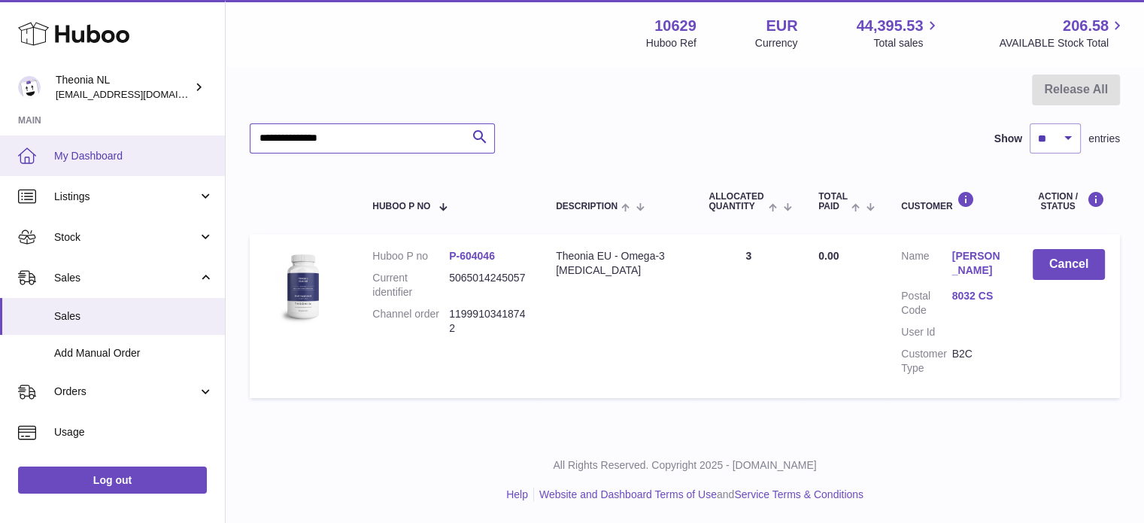
drag, startPoint x: 355, startPoint y: 138, endPoint x: 32, endPoint y: 159, distance: 324.0
click at [31, 141] on div "Huboo Theonia NL [EMAIL_ADDRESS][DOMAIN_NAME] Main My Dashboard Listings Not wi…" at bounding box center [572, 189] width 1144 height 667
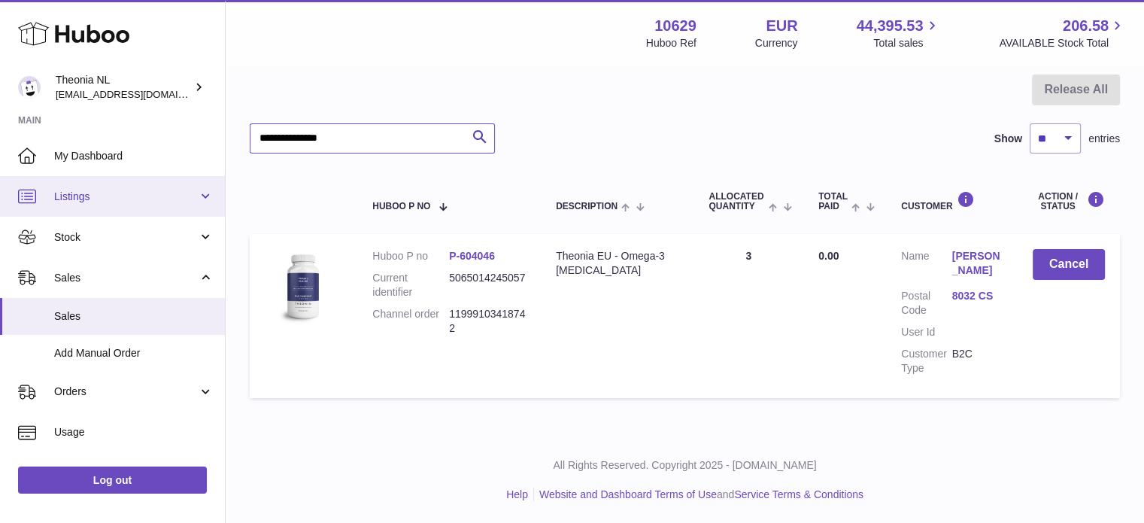
paste input "text"
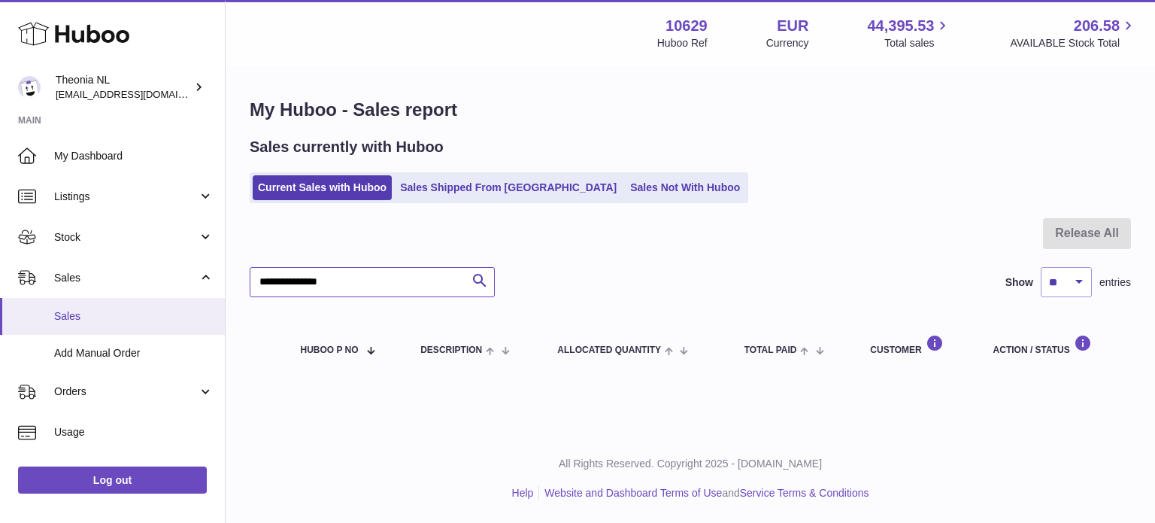
drag, startPoint x: 370, startPoint y: 280, endPoint x: 108, endPoint y: 298, distance: 262.4
click at [141, 293] on div "Huboo Theonia NL [EMAIL_ADDRESS][DOMAIN_NAME] Main My Dashboard Listings Not wi…" at bounding box center [577, 261] width 1155 height 523
paste input "text"
type input "**********"
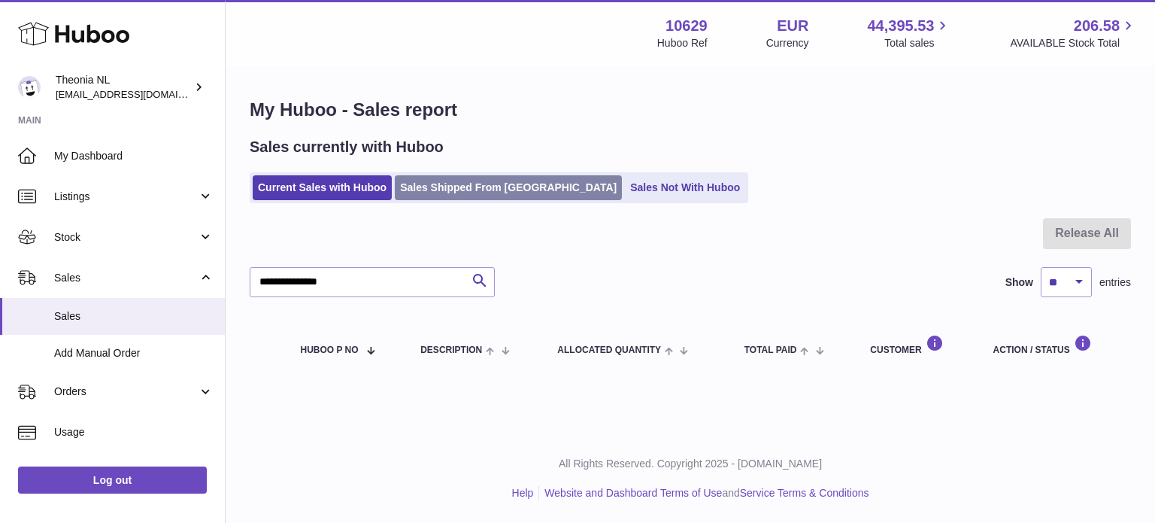
click at [475, 184] on link "Sales Shipped From [GEOGRAPHIC_DATA]" at bounding box center [508, 187] width 227 height 25
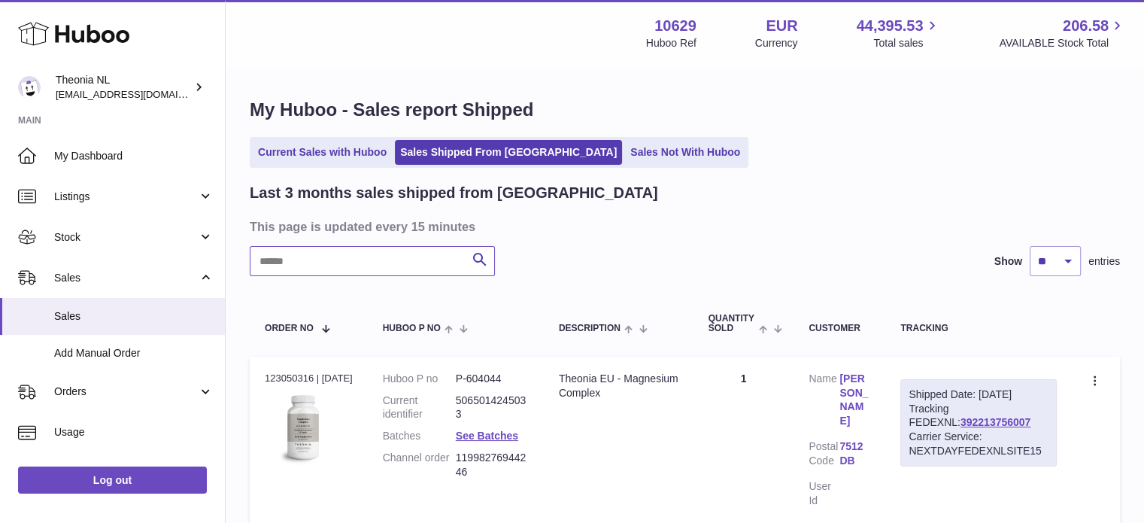
click at [424, 264] on input "text" at bounding box center [372, 261] width 245 height 30
paste input "**********"
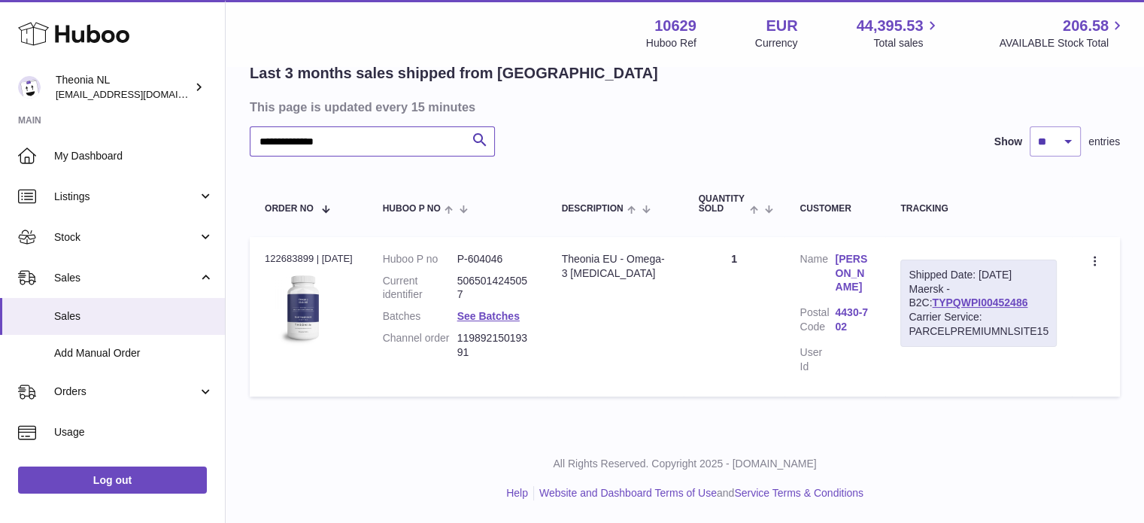
scroll to position [118, 0]
click at [936, 306] on link "TYPQWPI00452486" at bounding box center [980, 304] width 96 height 12
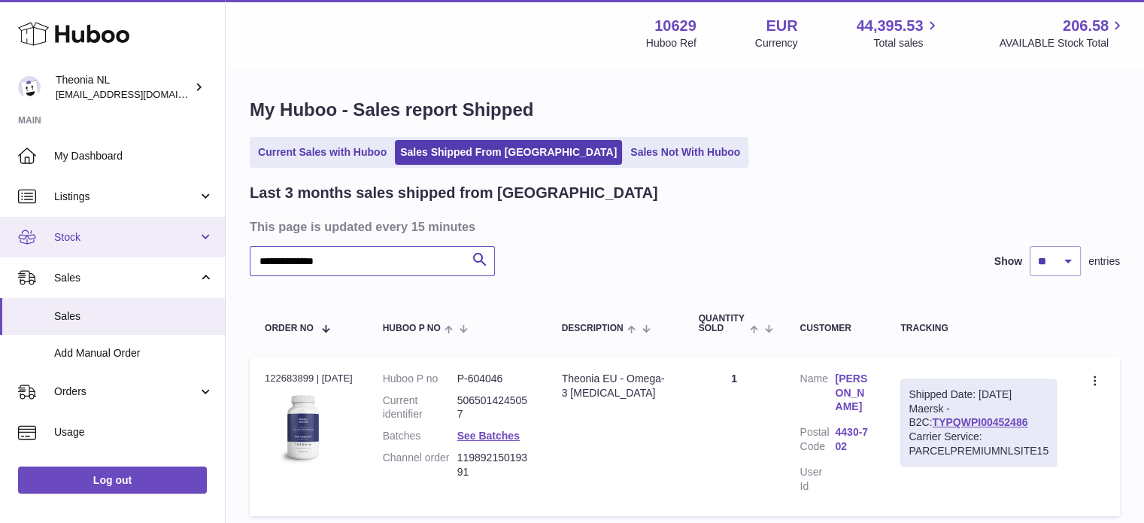
drag, startPoint x: 193, startPoint y: 249, endPoint x: 156, endPoint y: 248, distance: 36.9
click at [156, 249] on div "**********" at bounding box center [572, 321] width 1144 height 642
paste input "text"
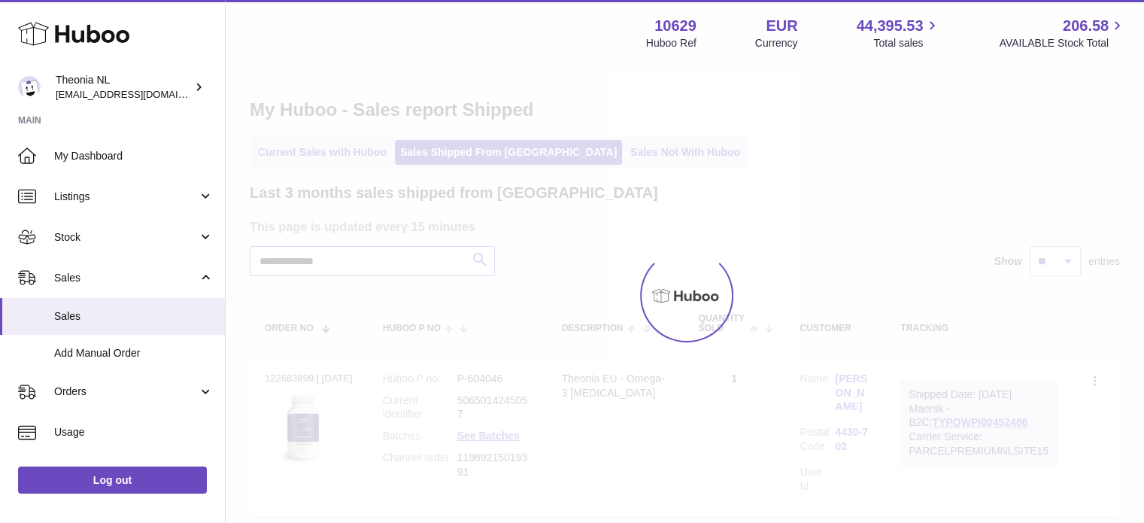
scroll to position [118, 0]
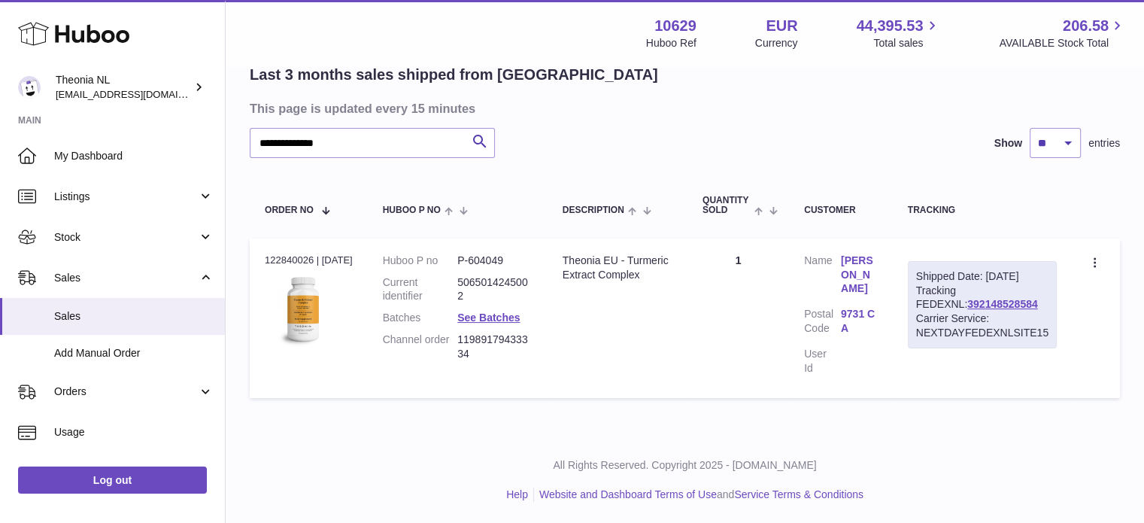
click at [933, 308] on div "Shipped Date: [DATE] Tracking FEDEXNL: 392148528584 Carrier Service: NEXTDAYFED…" at bounding box center [982, 304] width 149 height 87
click at [967, 310] on link "392148528584" at bounding box center [1002, 304] width 70 height 12
drag, startPoint x: 393, startPoint y: 143, endPoint x: 5, endPoint y: 114, distance: 389.1
click at [0, 118] on div "**********" at bounding box center [572, 203] width 1144 height 642
paste input "text"
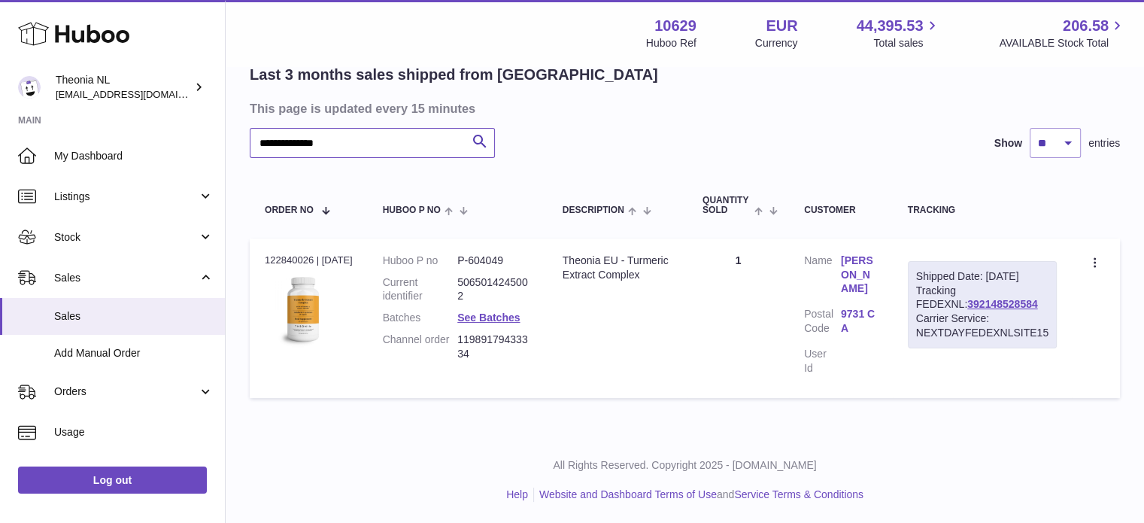
scroll to position [0, 0]
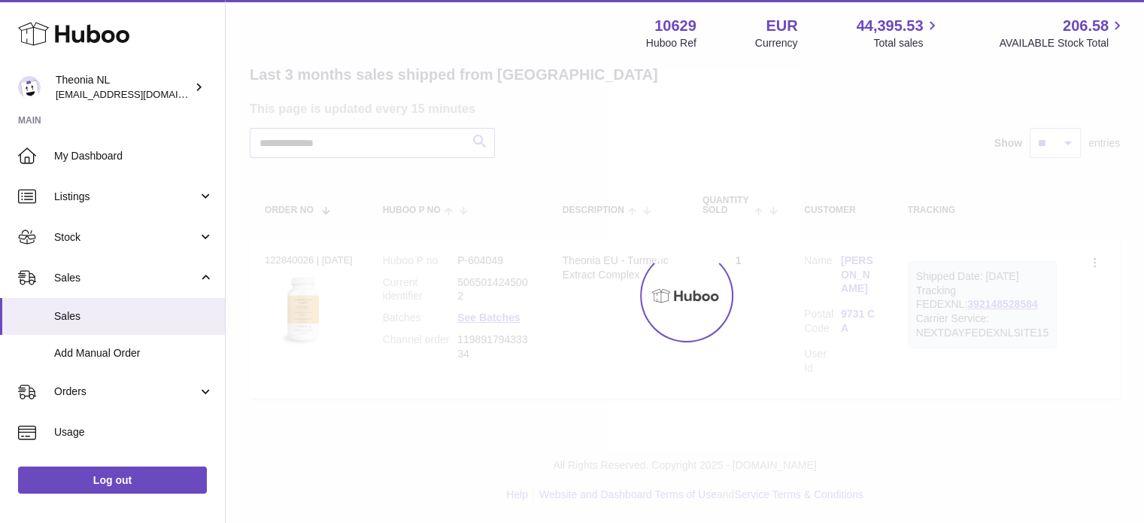
scroll to position [114, 0]
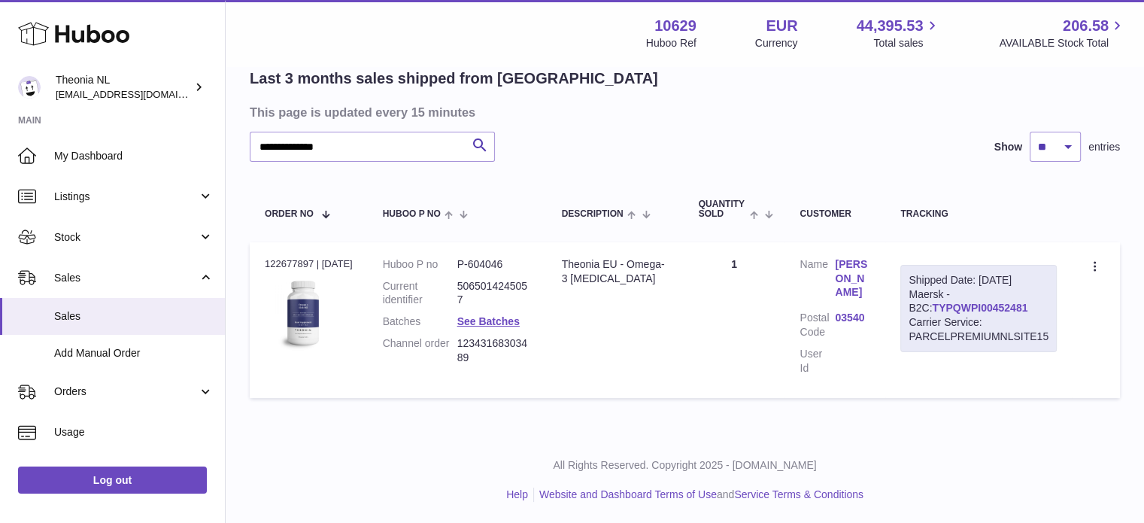
click at [947, 306] on link "TYPQWPI00452481" at bounding box center [980, 308] width 96 height 12
click at [939, 303] on link "TYPQWPI00452481" at bounding box center [980, 308] width 96 height 12
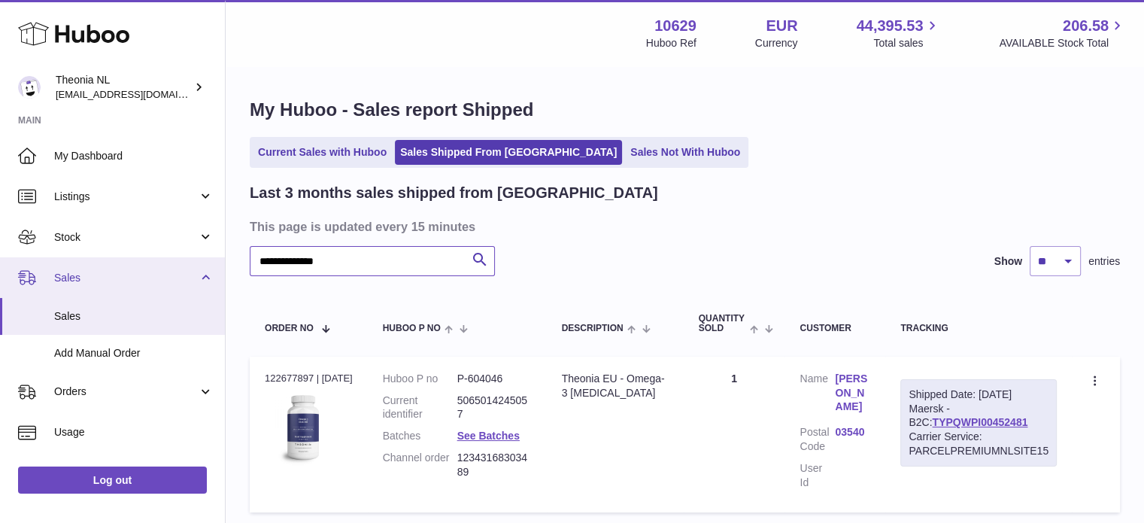
drag, startPoint x: 414, startPoint y: 260, endPoint x: 33, endPoint y: 267, distance: 380.6
click at [33, 267] on div "**********" at bounding box center [572, 319] width 1144 height 639
paste input "text"
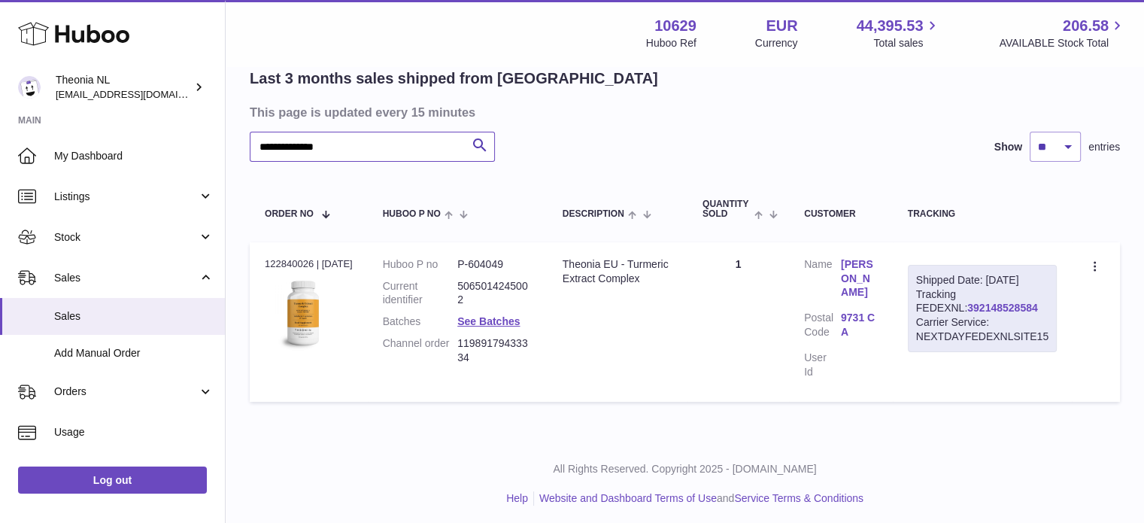
type input "**********"
click at [967, 314] on link "392148528584" at bounding box center [1002, 308] width 70 height 12
